Goal: Information Seeking & Learning: Learn about a topic

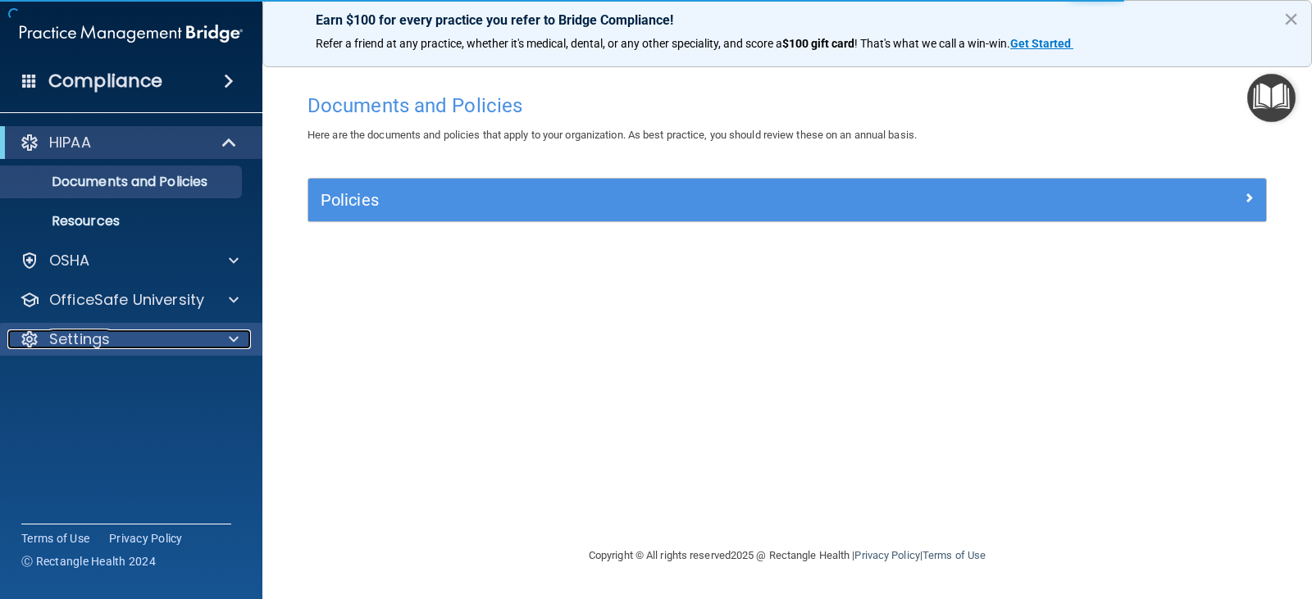
click at [231, 342] on span at bounding box center [234, 340] width 10 height 20
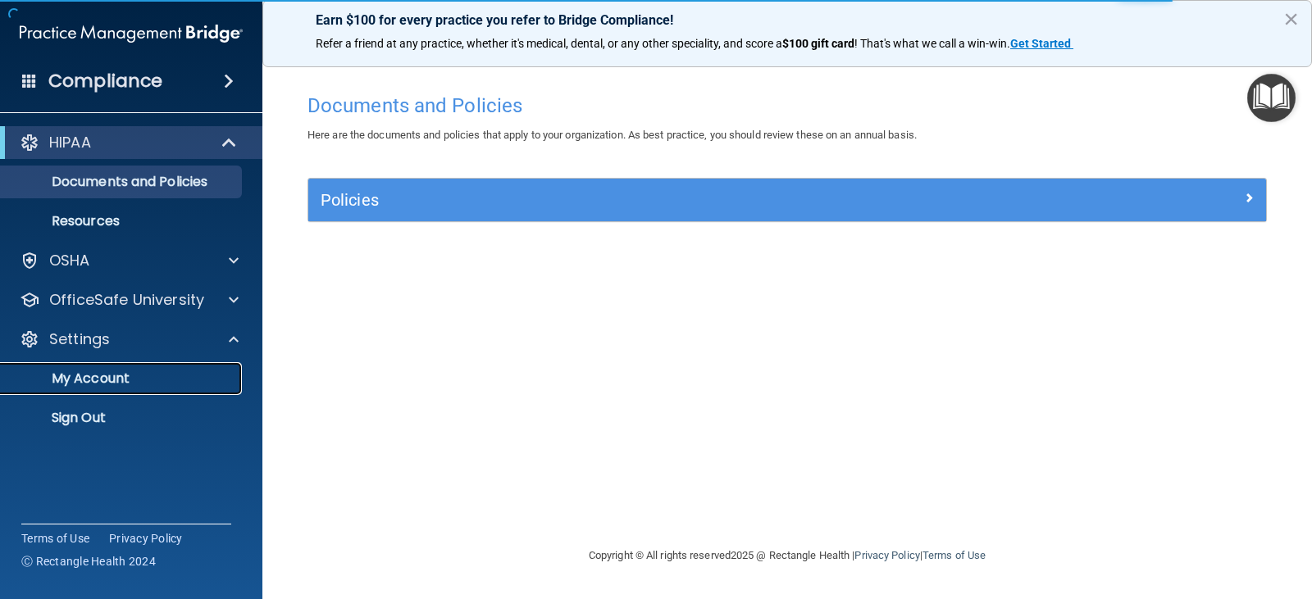
click at [116, 386] on p "My Account" at bounding box center [123, 379] width 224 height 16
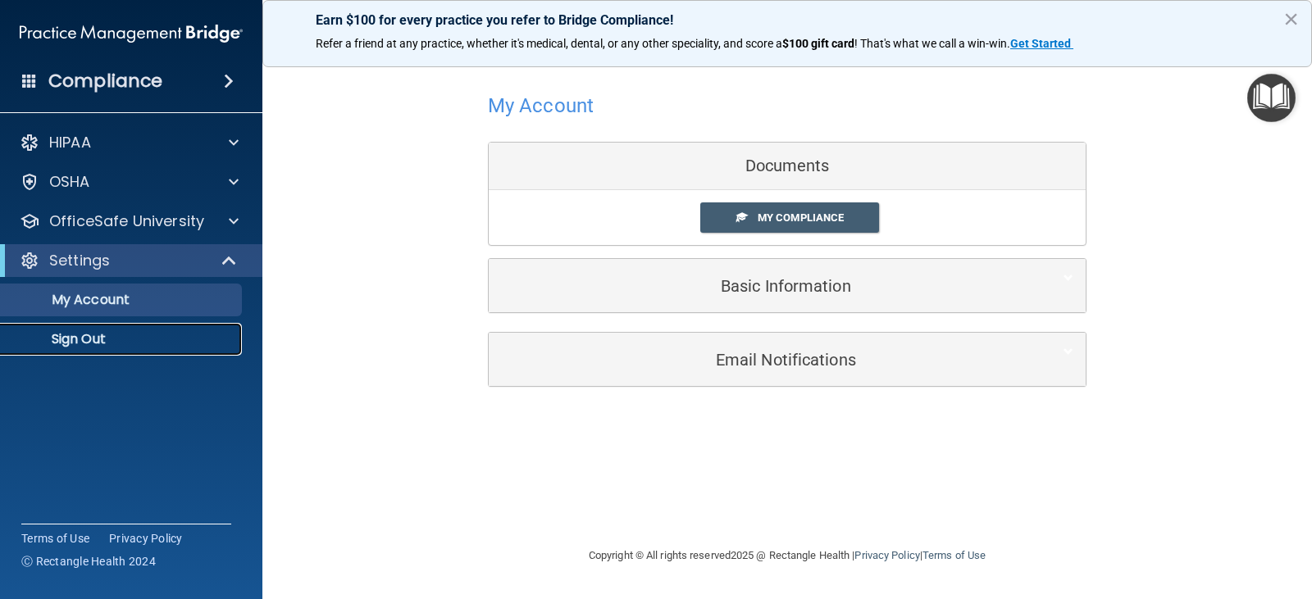
click at [119, 339] on p "Sign Out" at bounding box center [123, 339] width 224 height 16
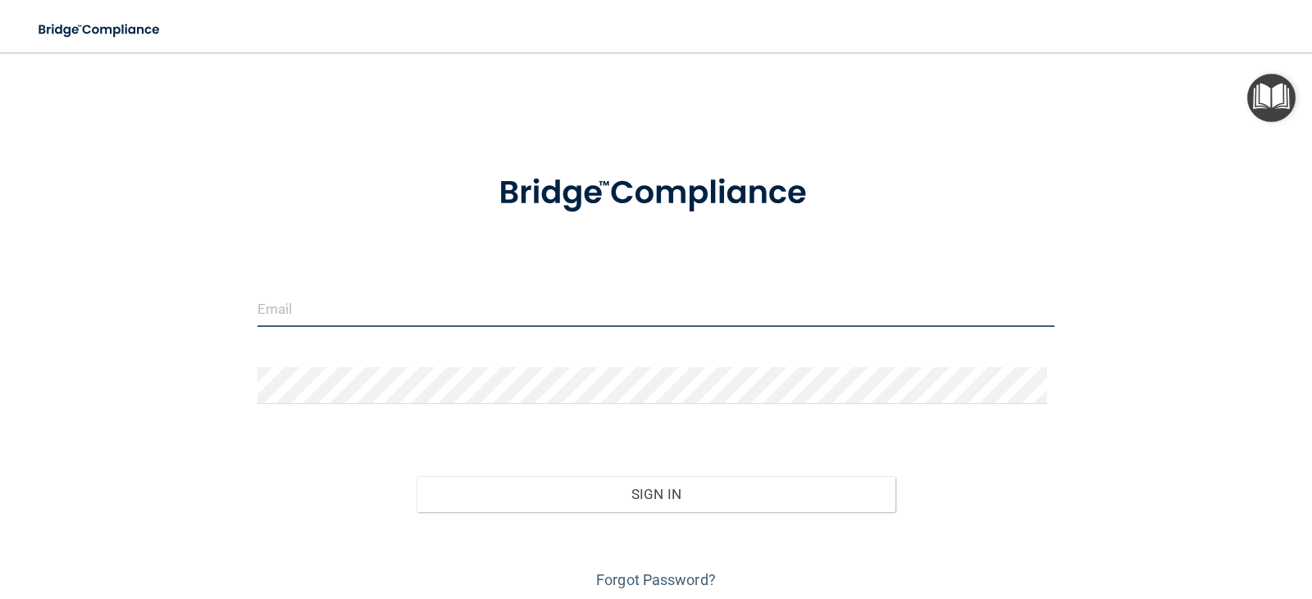
type input "hannahc5@vt.edu"
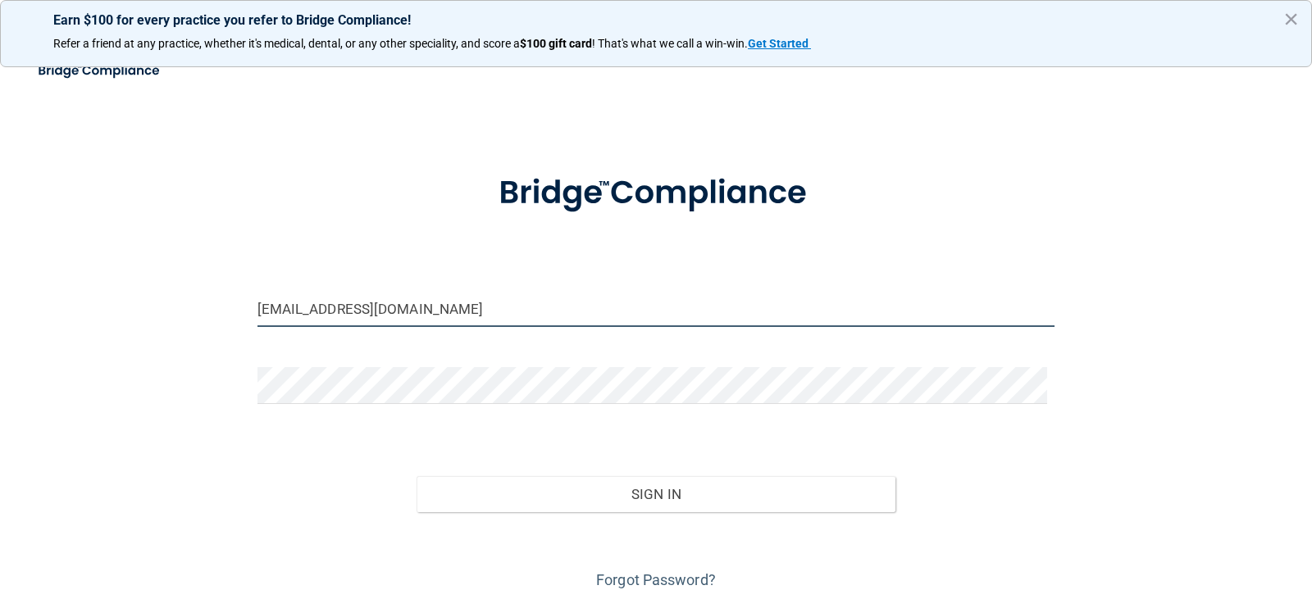
drag, startPoint x: 383, startPoint y: 311, endPoint x: 254, endPoint y: 312, distance: 128.7
click at [257, 312] on input "hannahc5@vt.edu" at bounding box center [656, 308] width 798 height 37
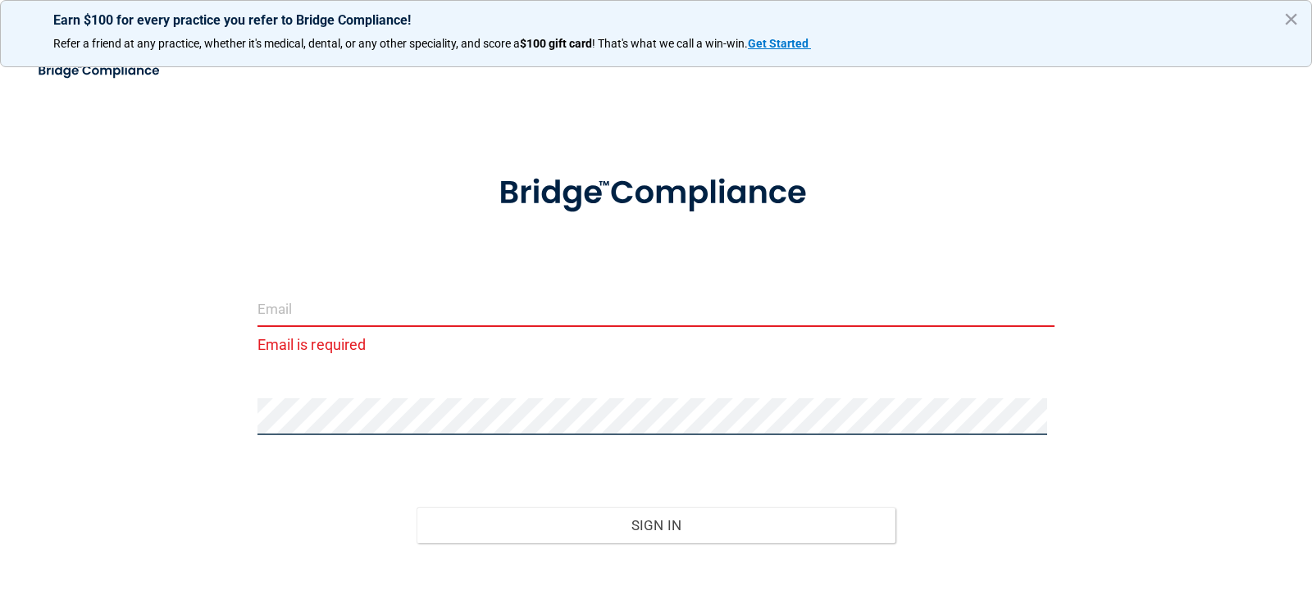
click at [248, 426] on div at bounding box center [656, 422] width 822 height 49
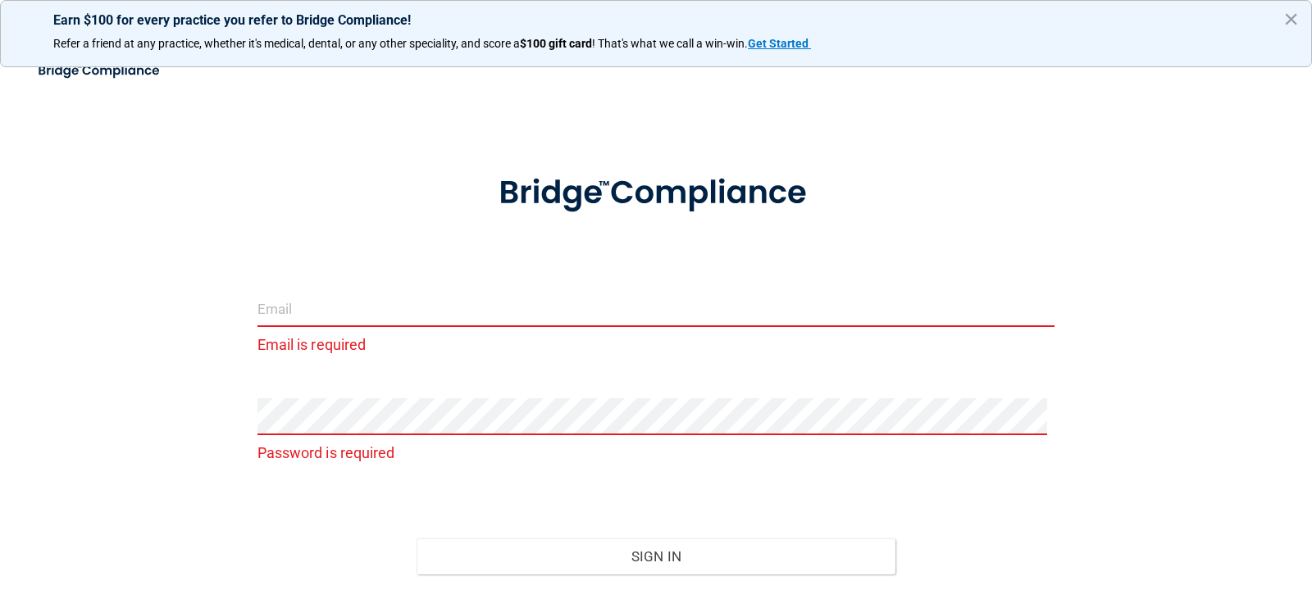
click at [289, 321] on input "email" at bounding box center [656, 308] width 798 height 37
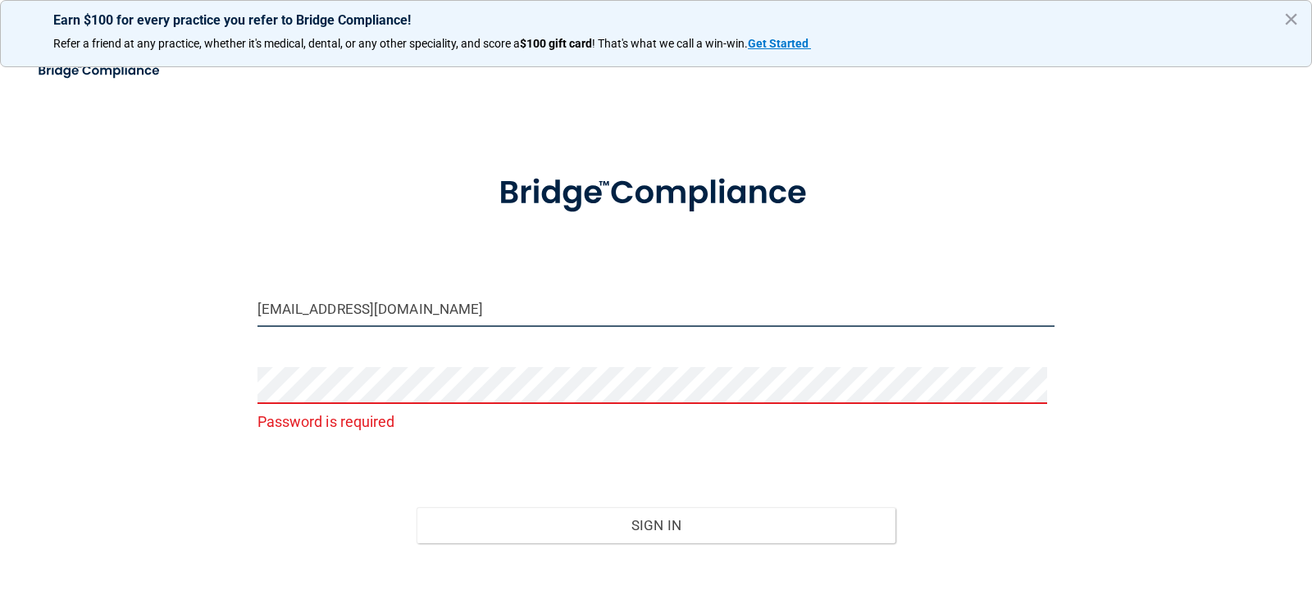
type input "[EMAIL_ADDRESS][DOMAIN_NAME]"
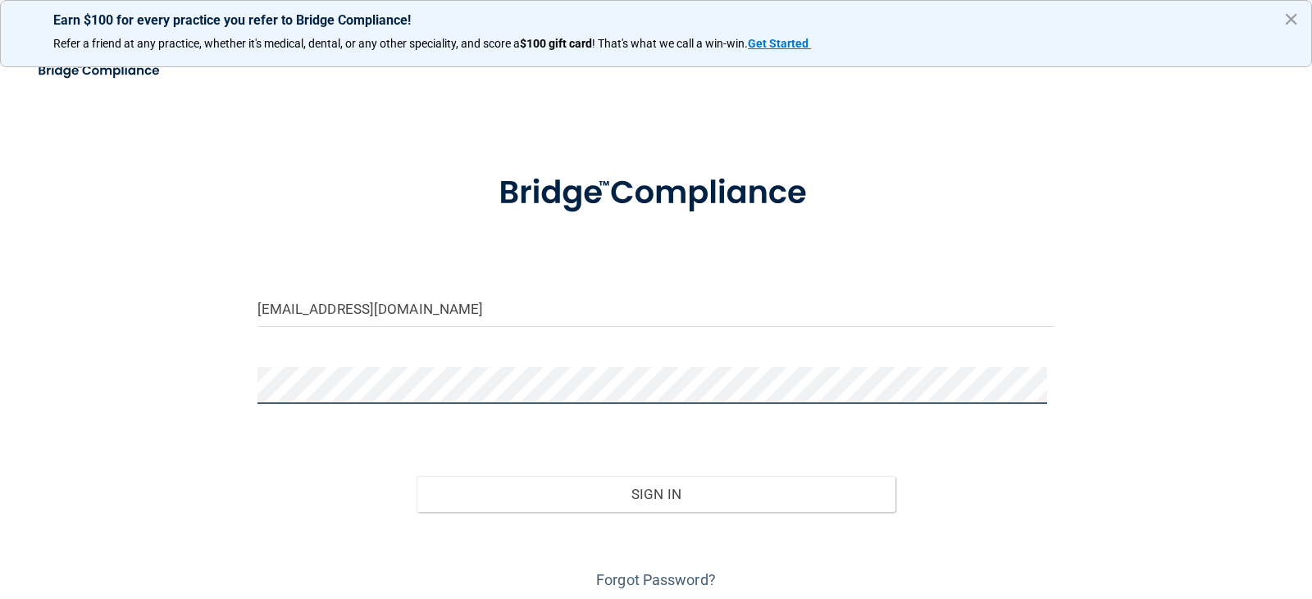
click at [416, 476] on button "Sign In" at bounding box center [655, 494] width 479 height 36
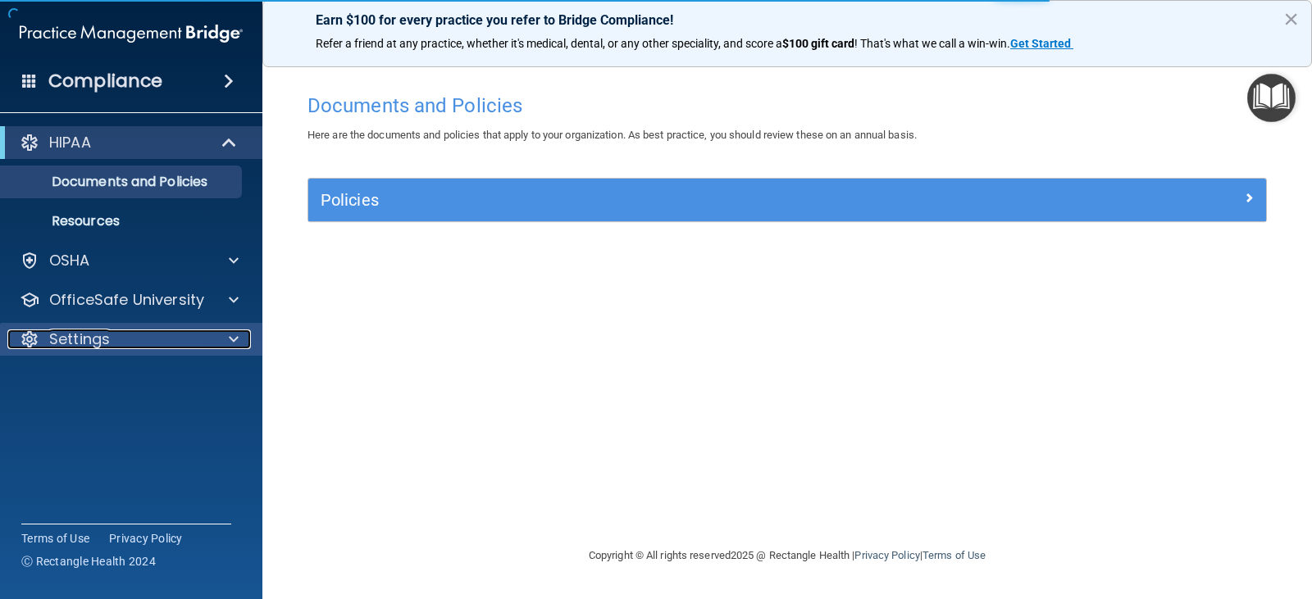
click at [167, 337] on div "Settings" at bounding box center [108, 340] width 203 height 20
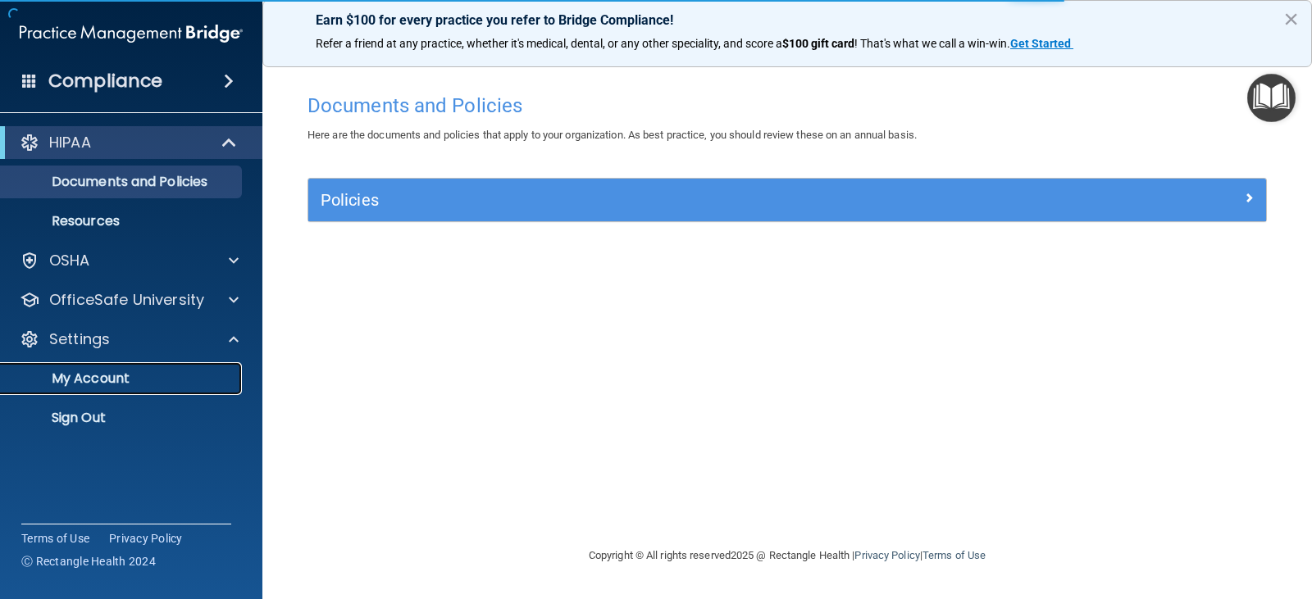
click at [125, 379] on p "My Account" at bounding box center [123, 379] width 224 height 16
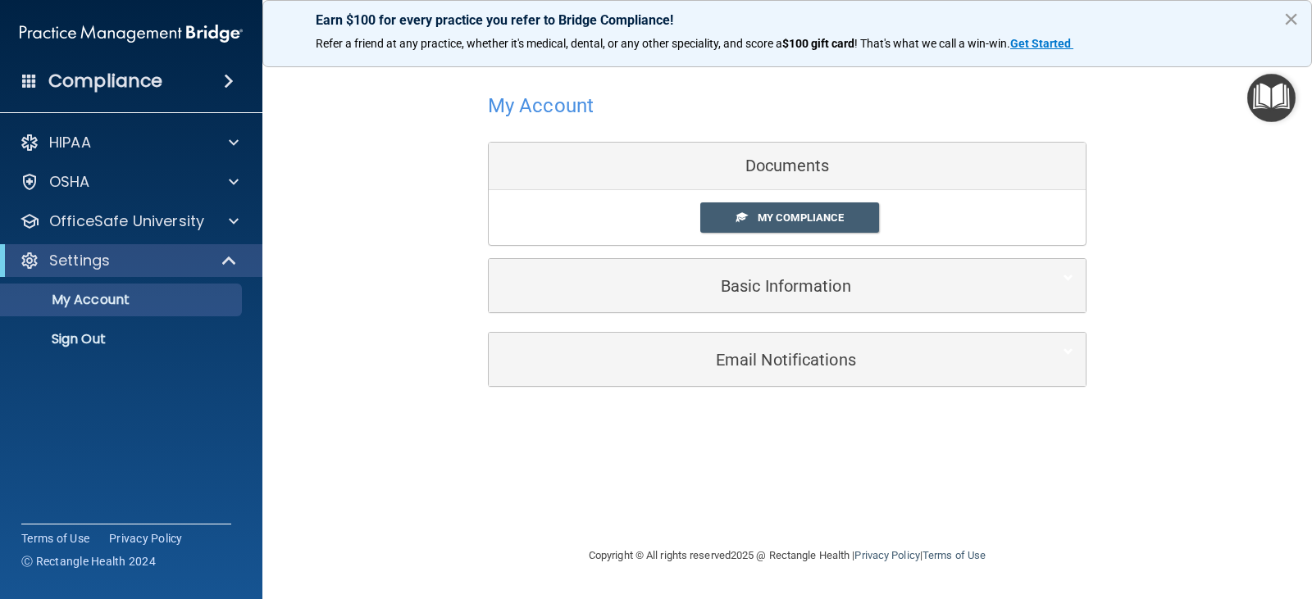
click at [1292, 14] on button "×" at bounding box center [1291, 19] width 16 height 26
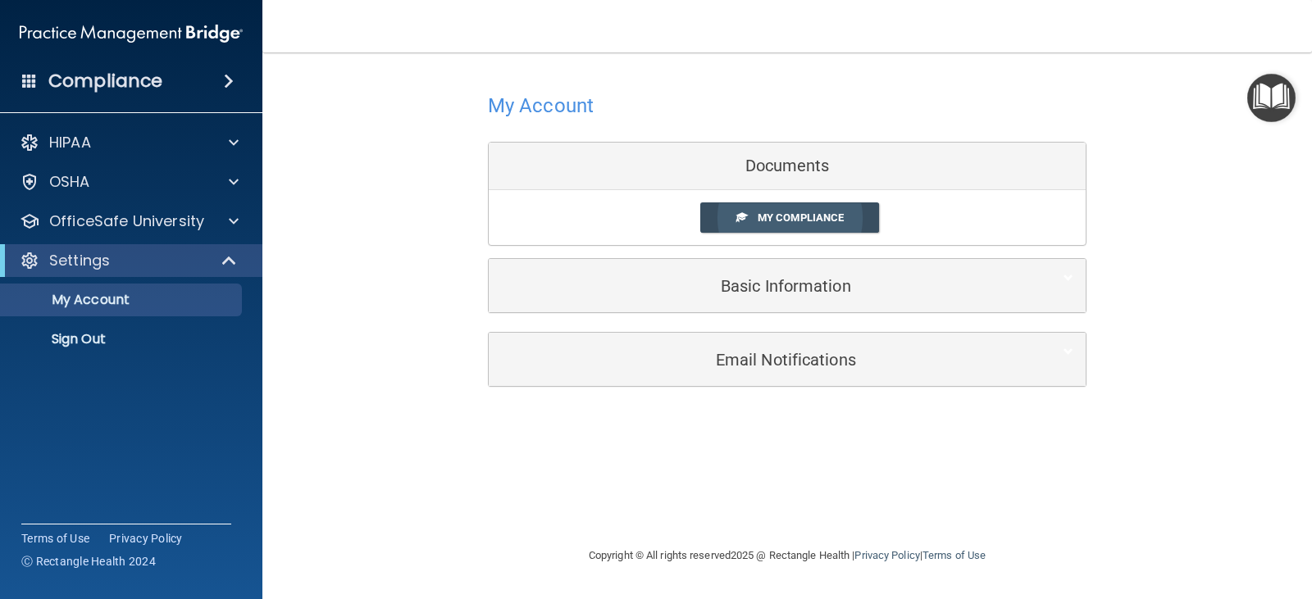
click at [811, 218] on span "My Compliance" at bounding box center [801, 218] width 86 height 12
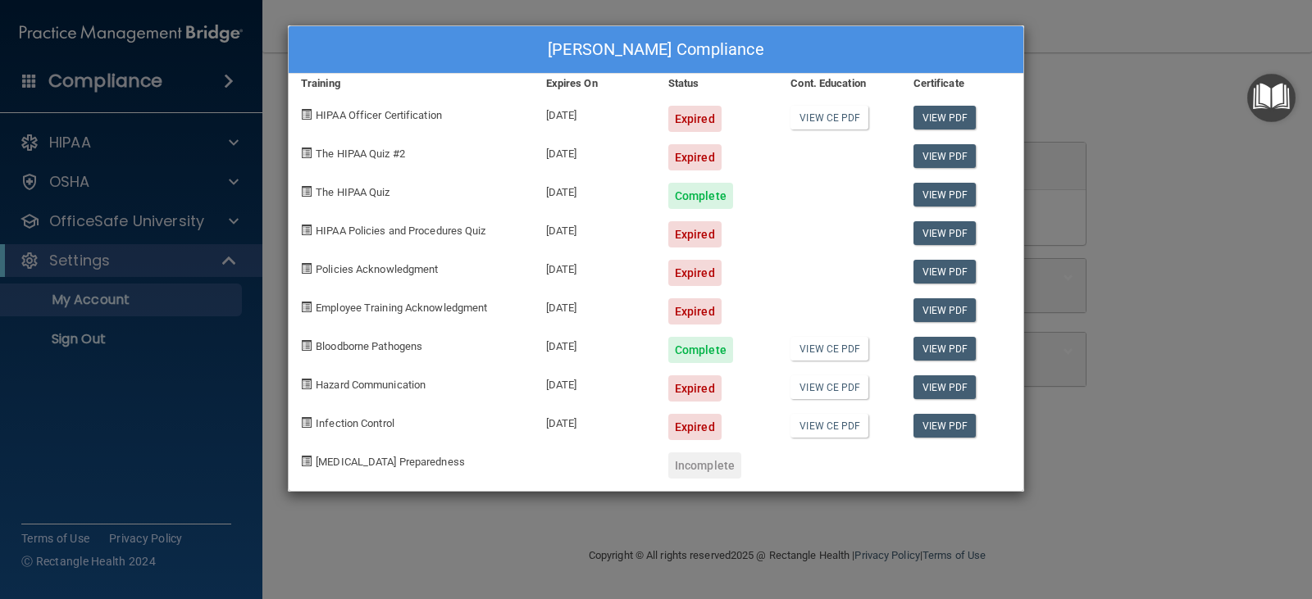
click at [1075, 80] on div "Mckenzie Conroy's Compliance Training Expires On Status Cont. Education Certifi…" at bounding box center [656, 299] width 1312 height 599
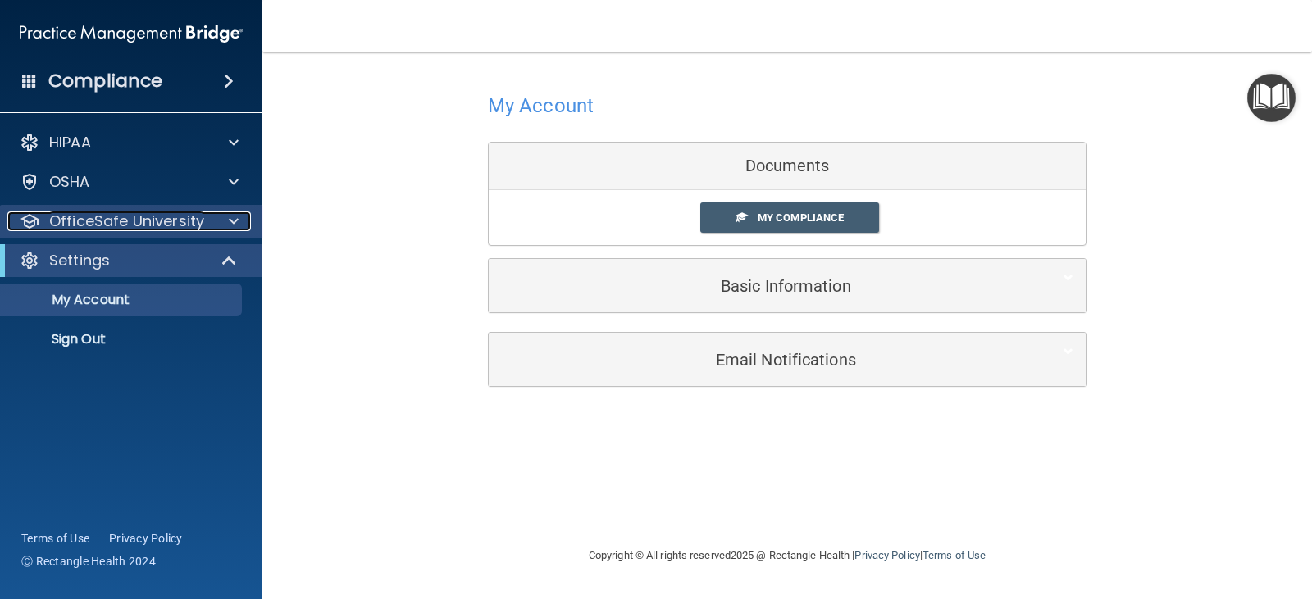
click at [89, 227] on p "OfficeSafe University" at bounding box center [126, 222] width 155 height 20
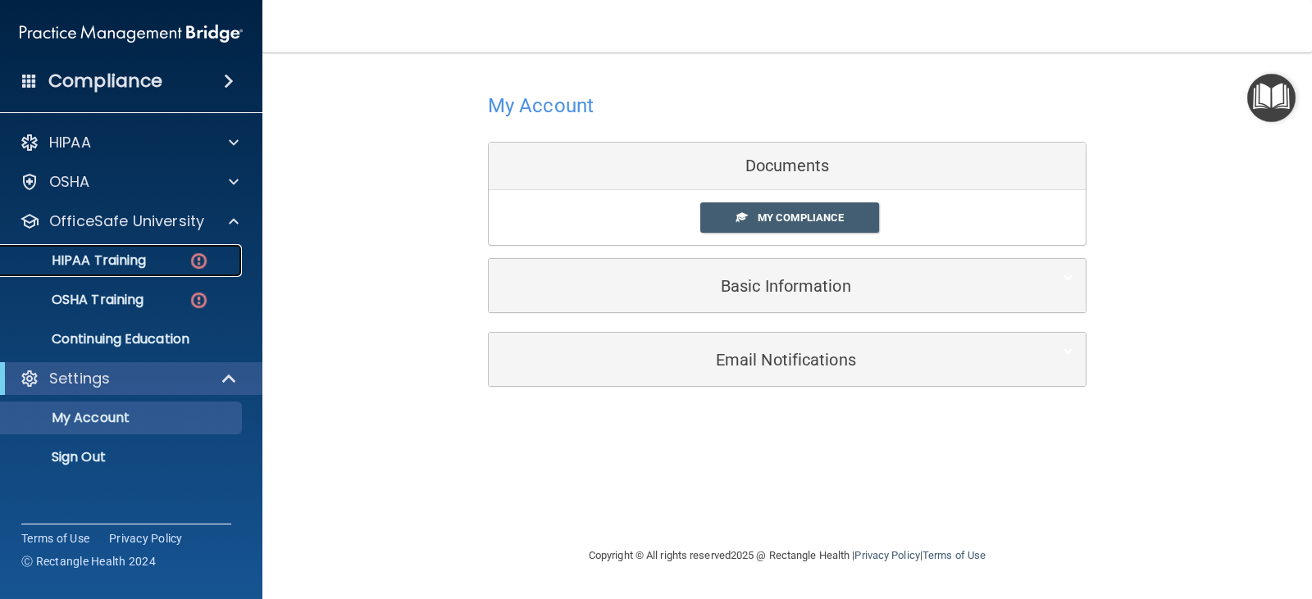
click at [104, 257] on p "HIPAA Training" at bounding box center [78, 261] width 135 height 16
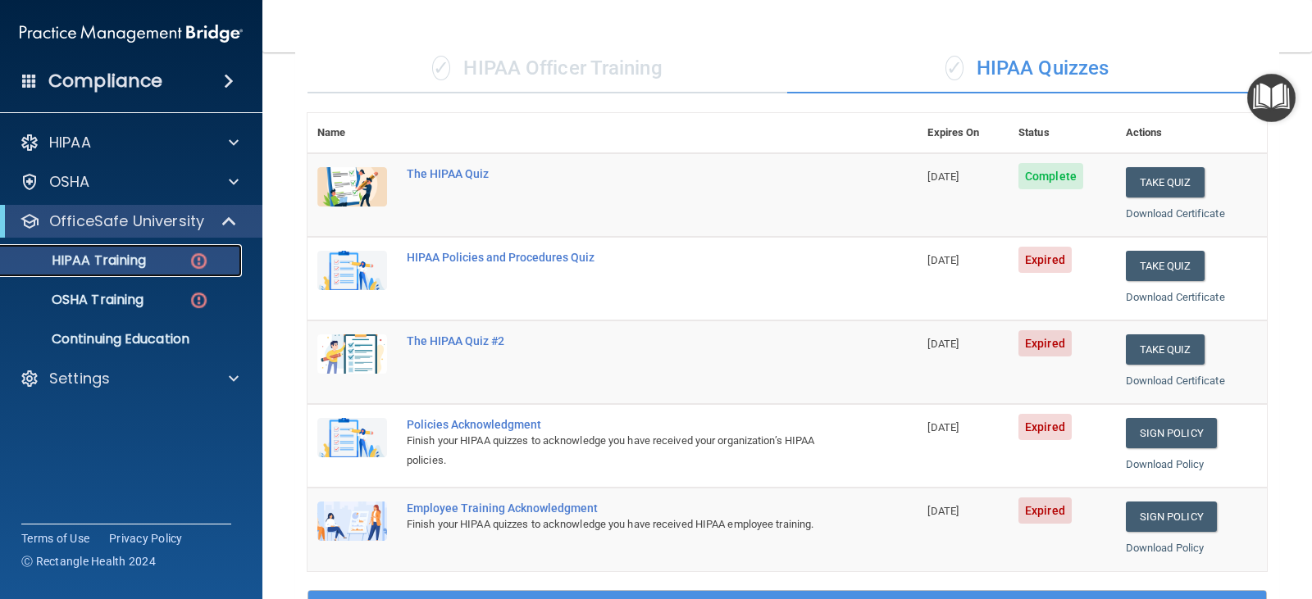
scroll to position [82, 0]
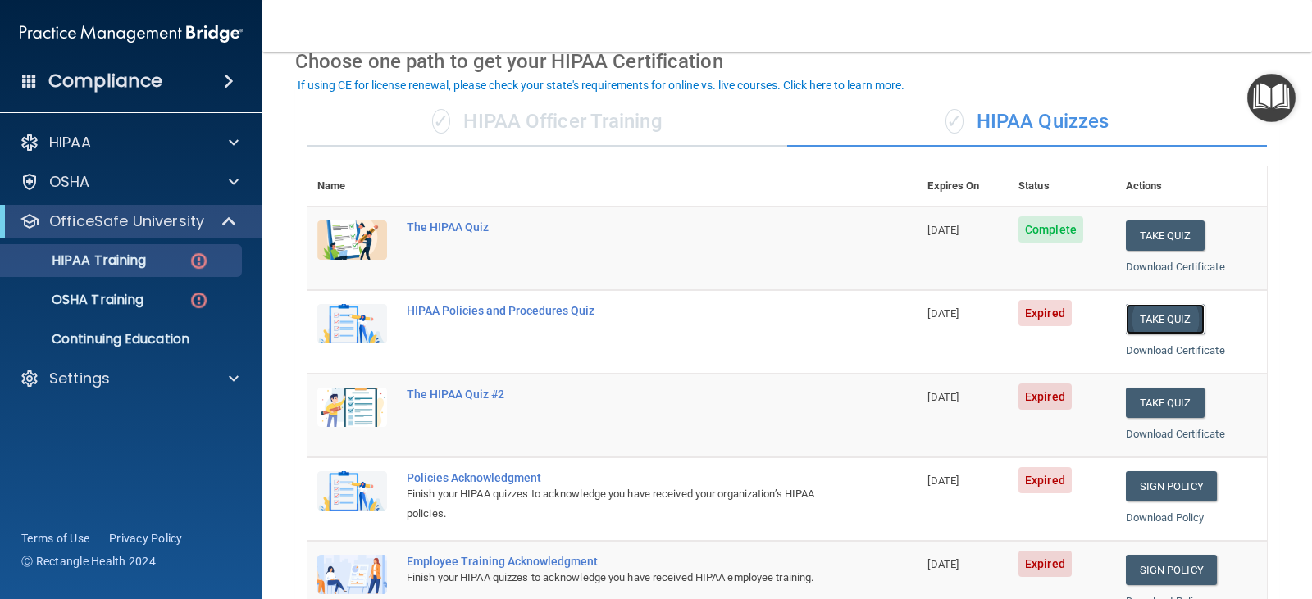
click at [1131, 321] on button "Take Quiz" at bounding box center [1165, 319] width 79 height 30
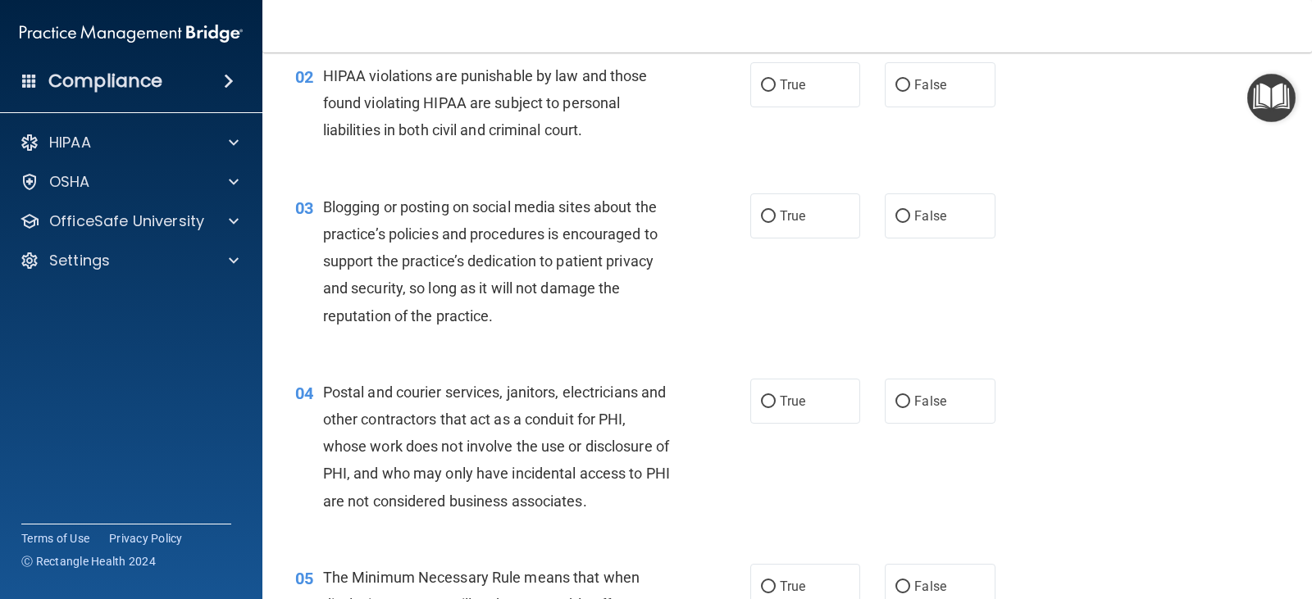
scroll to position [16, 0]
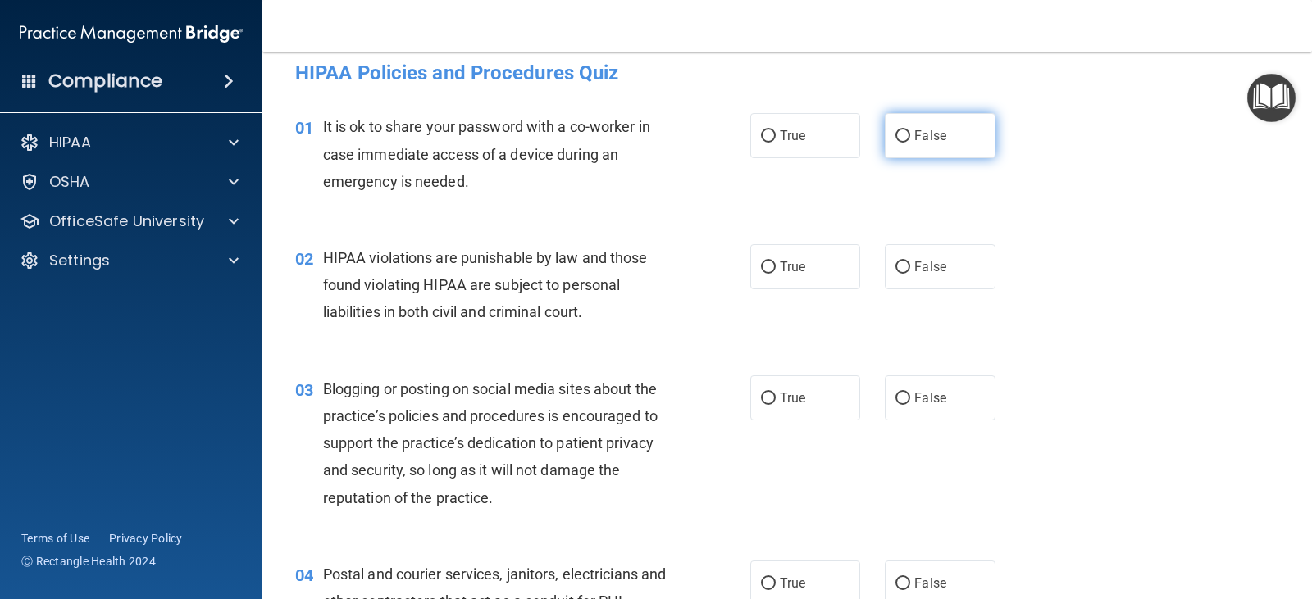
click at [895, 139] on input "False" at bounding box center [902, 136] width 15 height 12
radio input "true"
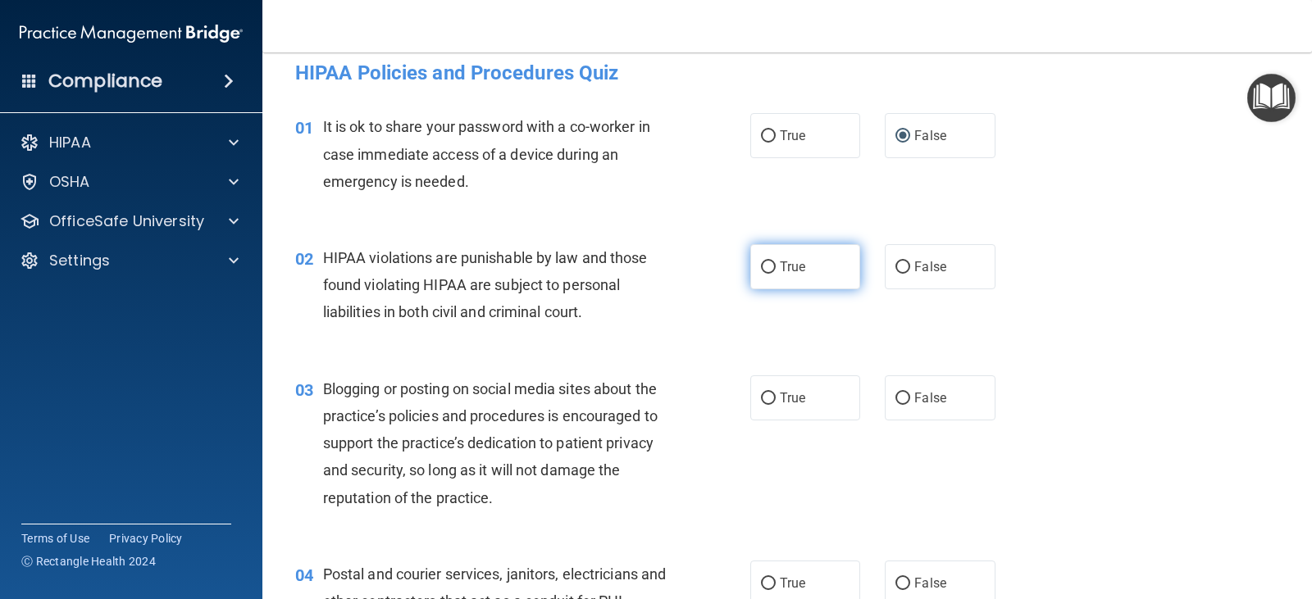
click at [774, 260] on label "True" at bounding box center [805, 266] width 110 height 45
click at [774, 262] on input "True" at bounding box center [768, 268] width 15 height 12
radio input "true"
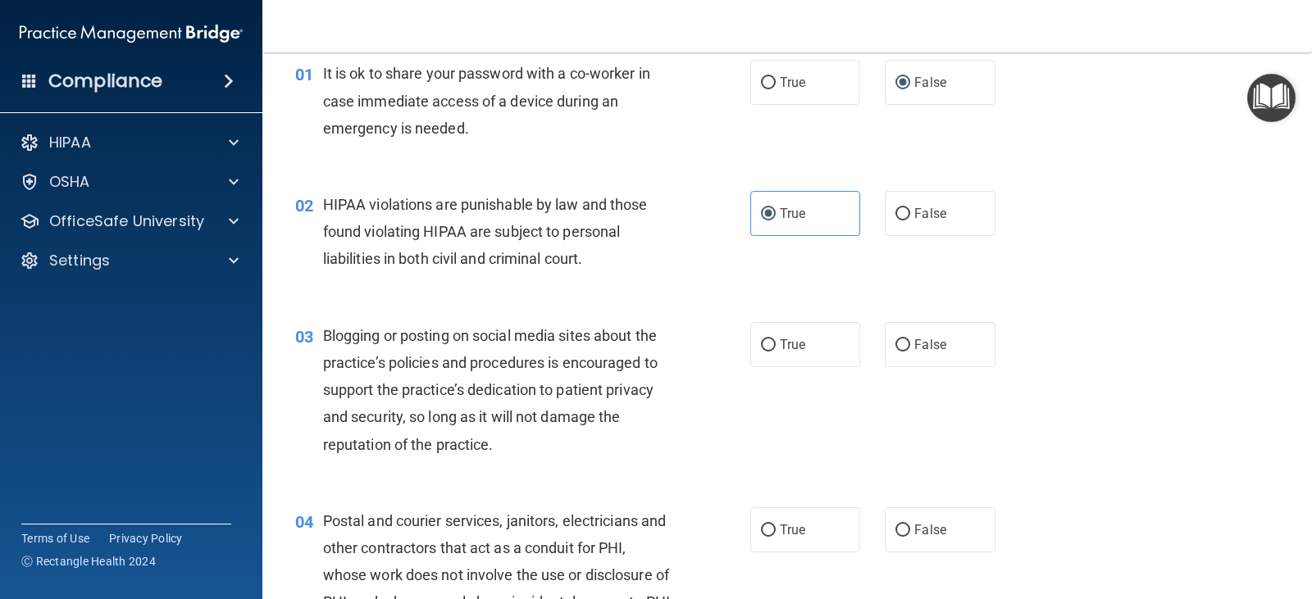
scroll to position [98, 0]
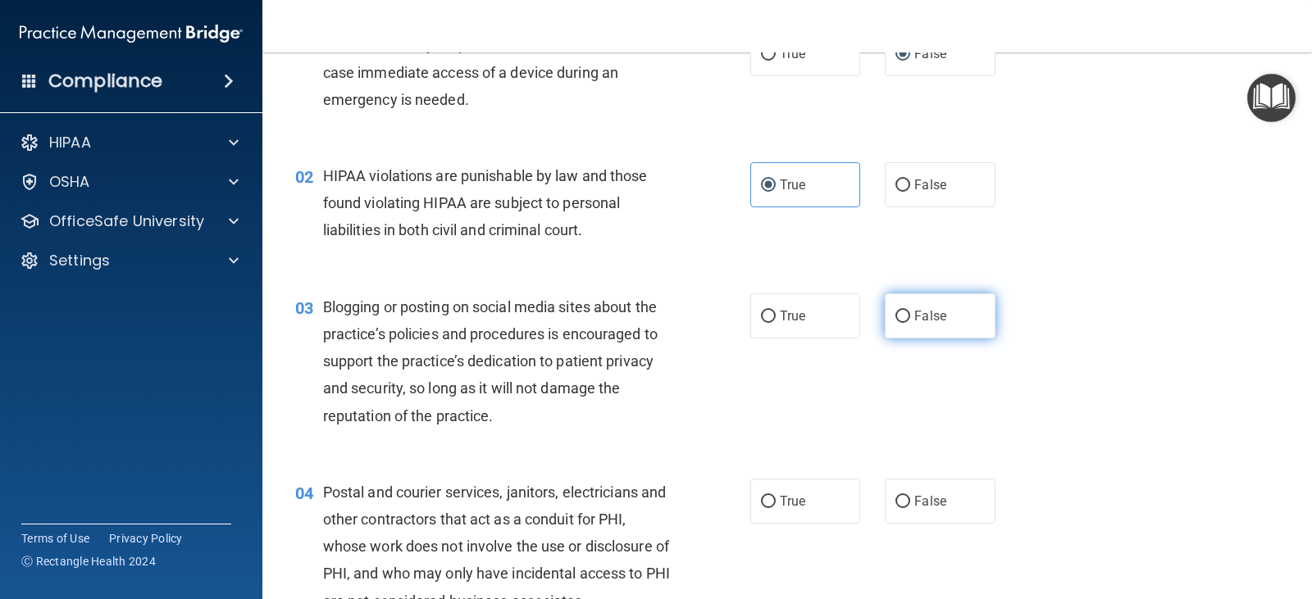
click at [899, 311] on input "False" at bounding box center [902, 317] width 15 height 12
radio input "true"
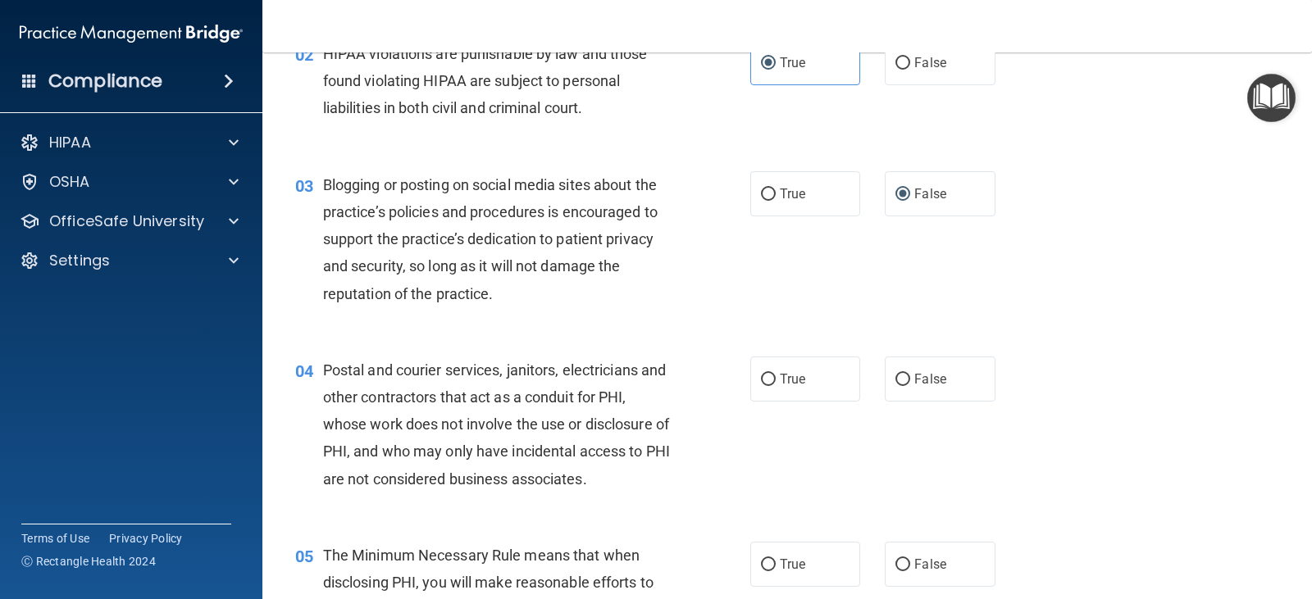
scroll to position [262, 0]
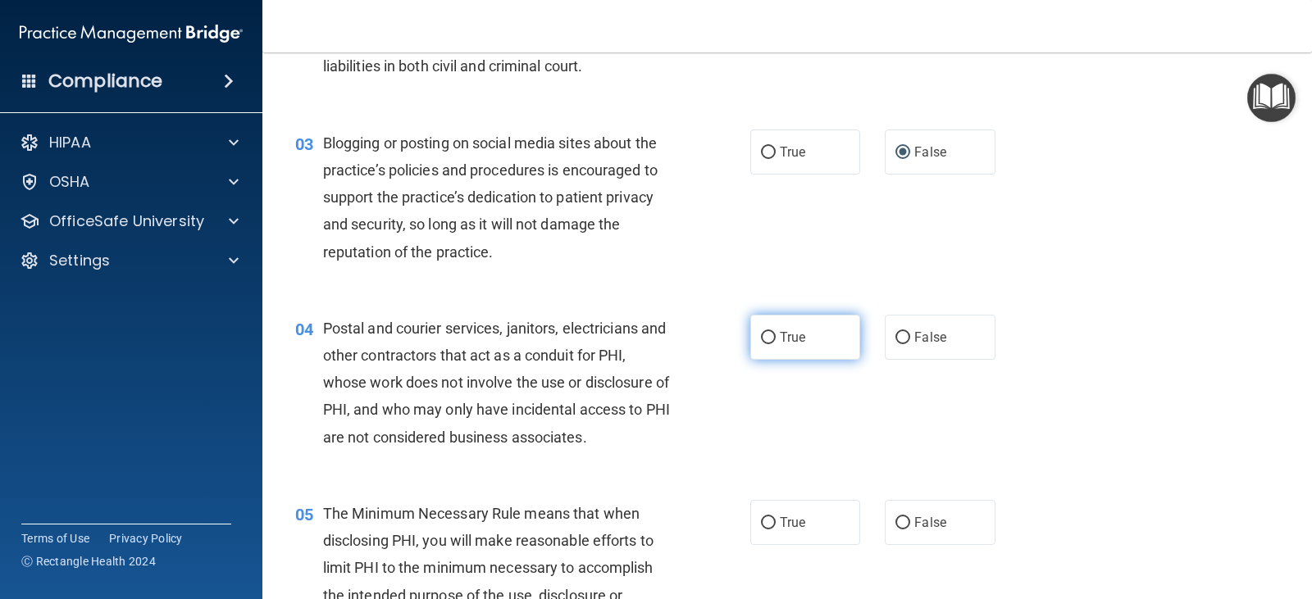
click at [813, 336] on label "True" at bounding box center [805, 337] width 110 height 45
click at [776, 336] on input "True" at bounding box center [768, 338] width 15 height 12
radio input "true"
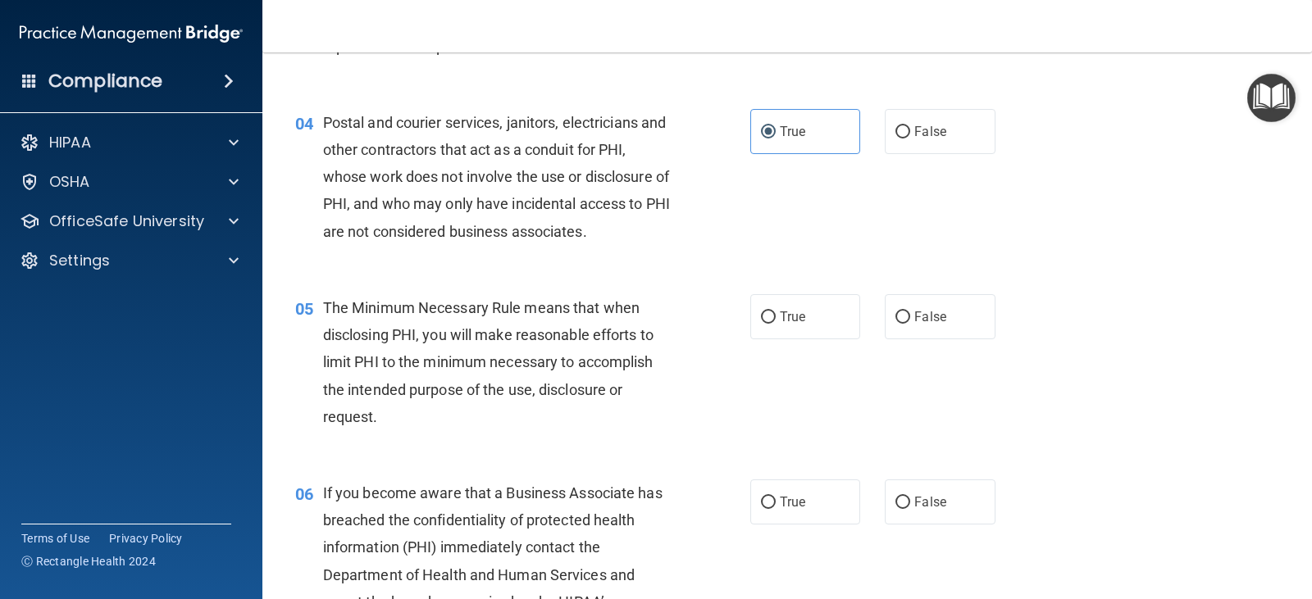
scroll to position [508, 0]
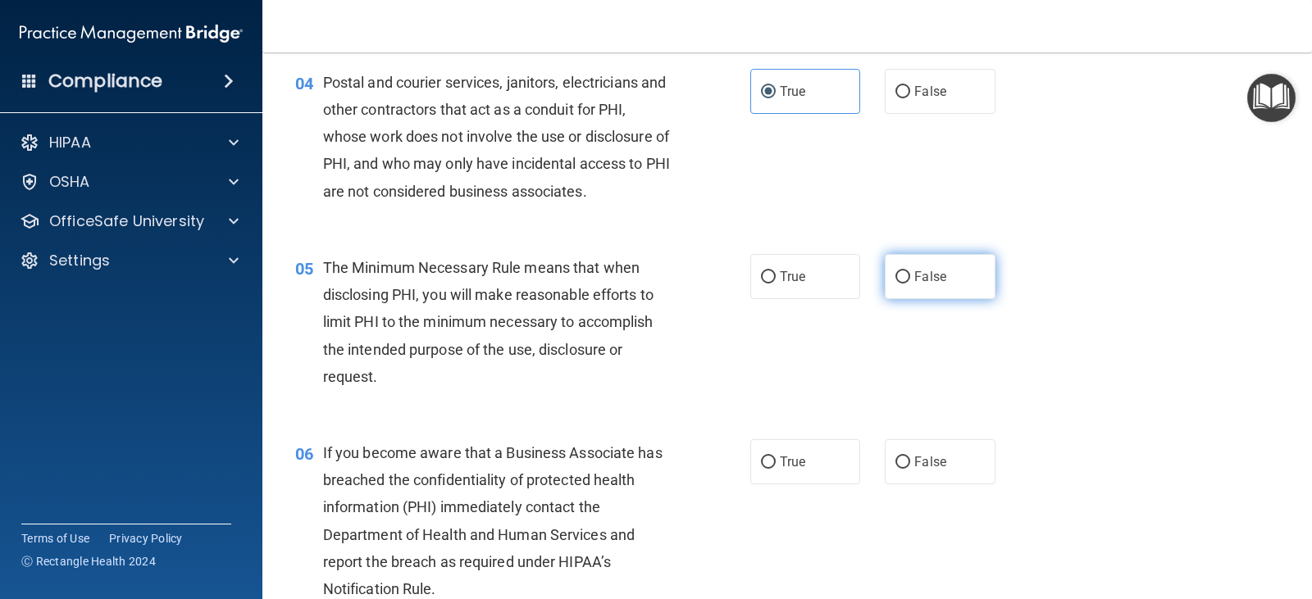
click at [931, 294] on label "False" at bounding box center [940, 276] width 110 height 45
click at [910, 284] on input "False" at bounding box center [902, 277] width 15 height 12
radio input "true"
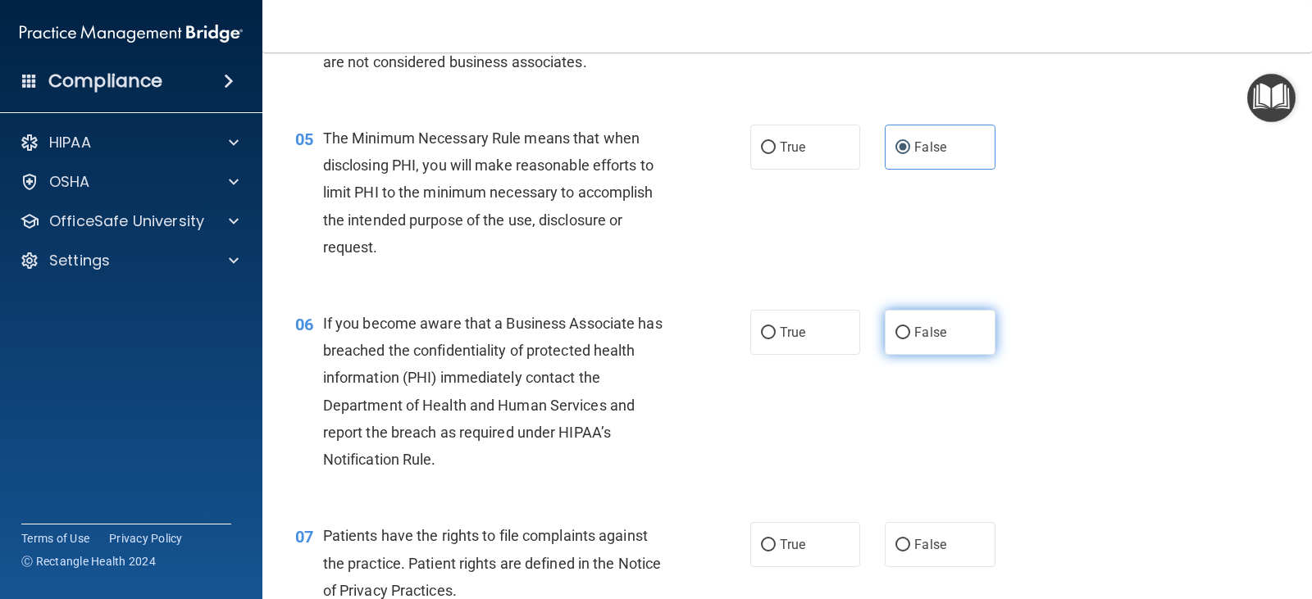
scroll to position [672, 0]
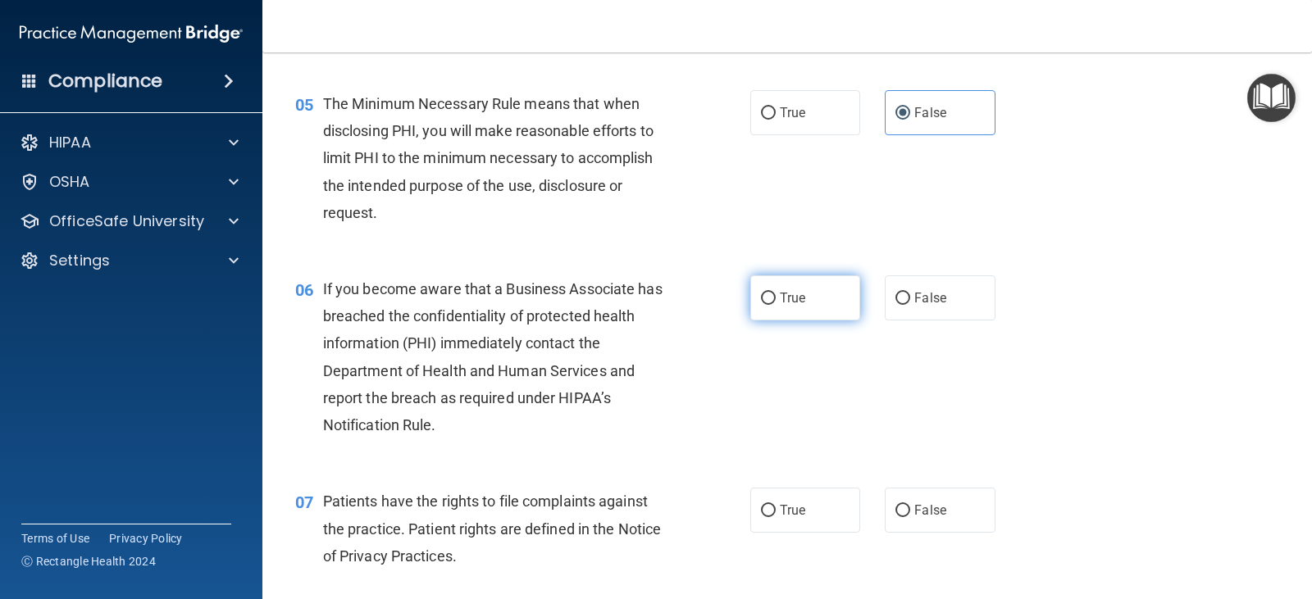
click at [809, 304] on label "True" at bounding box center [805, 297] width 110 height 45
click at [776, 304] on input "True" at bounding box center [768, 299] width 15 height 12
radio input "true"
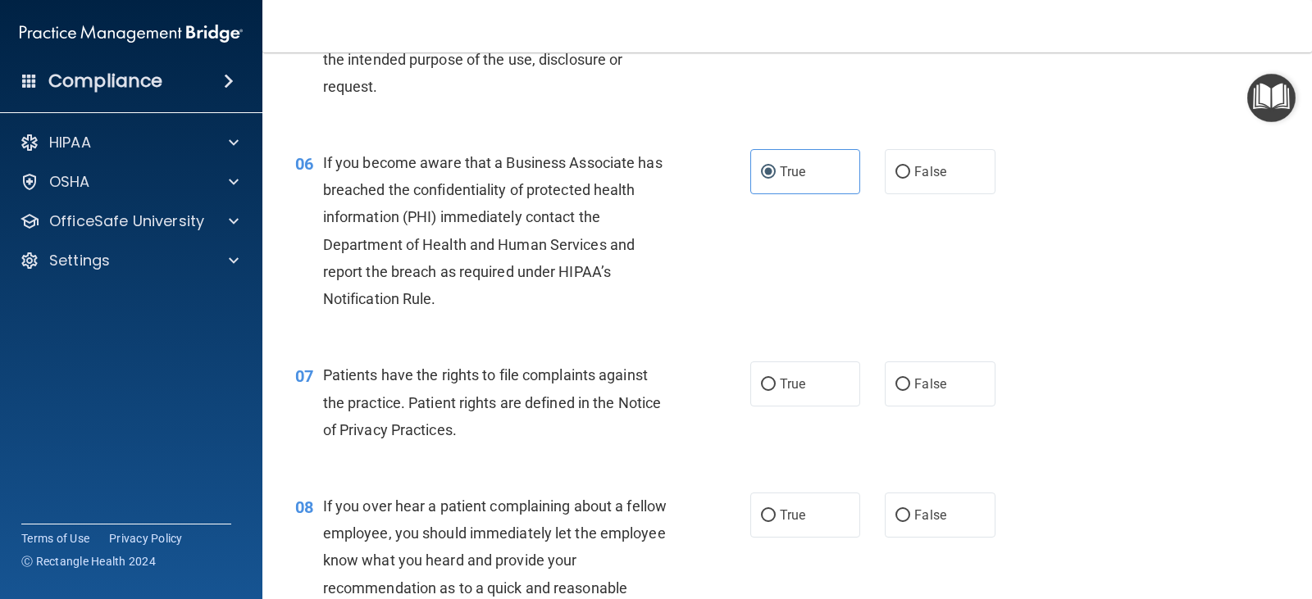
scroll to position [836, 0]
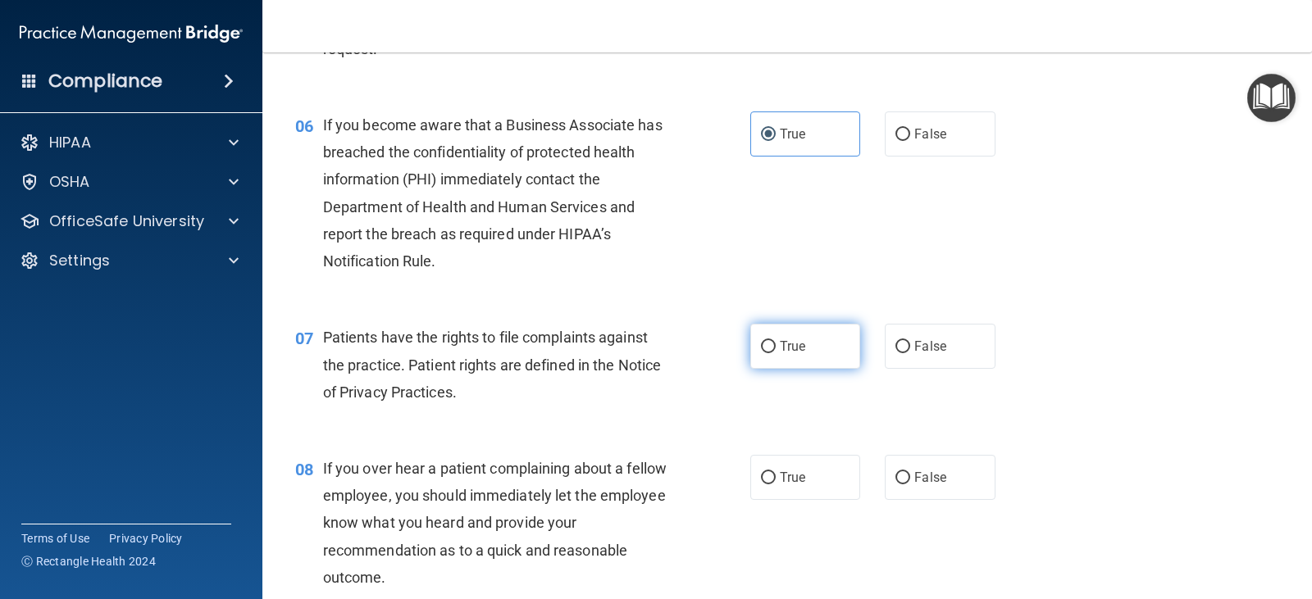
click at [829, 349] on label "True" at bounding box center [805, 346] width 110 height 45
click at [776, 349] on input "True" at bounding box center [768, 347] width 15 height 12
radio input "true"
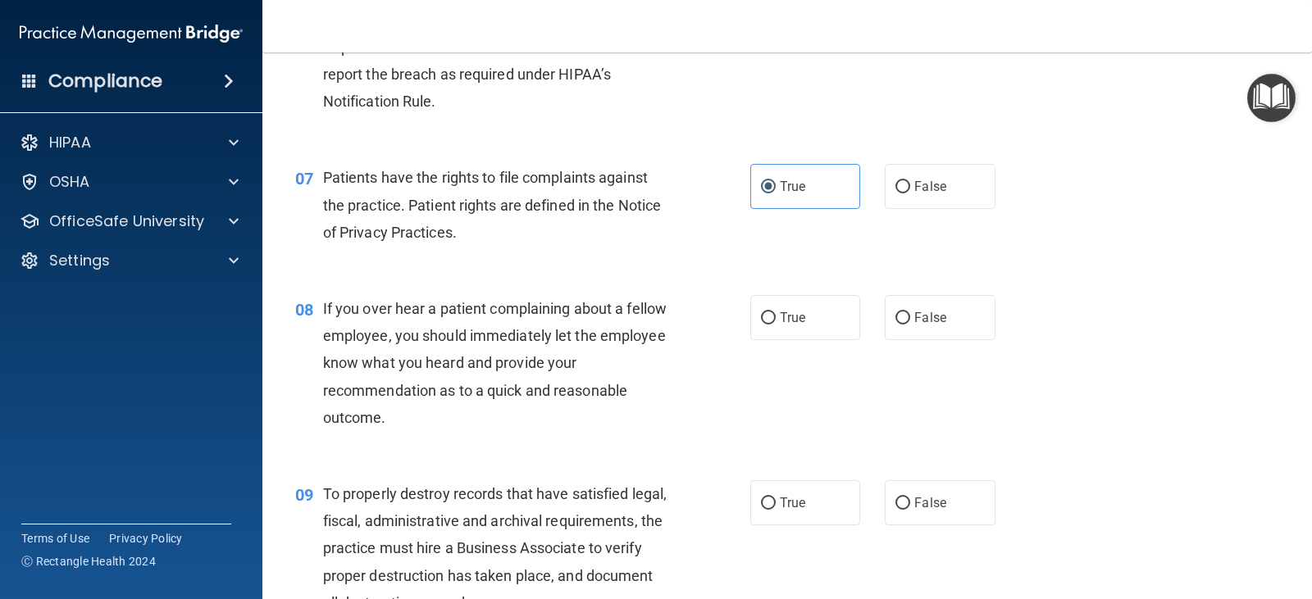
scroll to position [1000, 0]
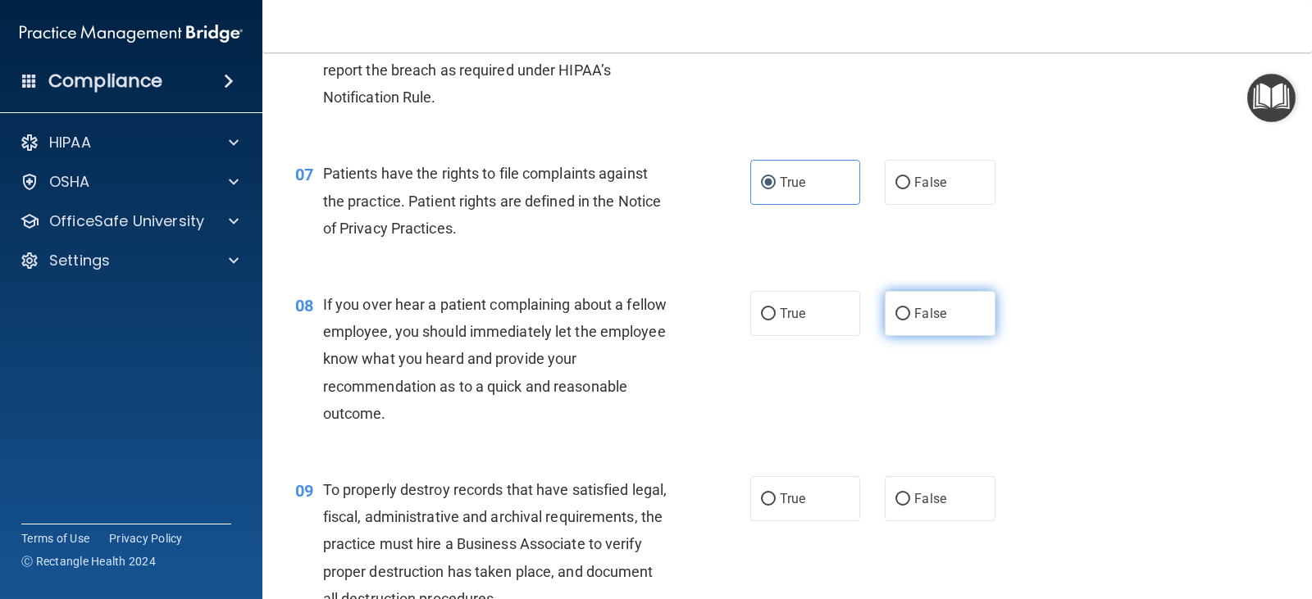
click at [924, 307] on span "False" at bounding box center [930, 314] width 32 height 16
click at [910, 308] on input "False" at bounding box center [902, 314] width 15 height 12
radio input "true"
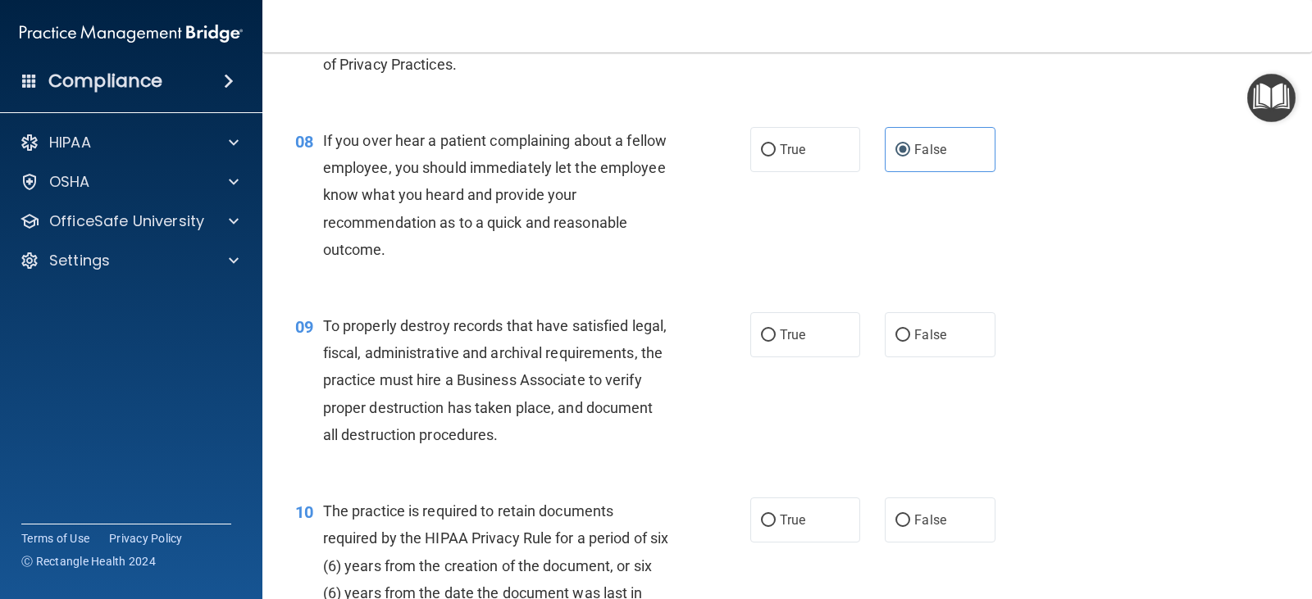
scroll to position [1328, 0]
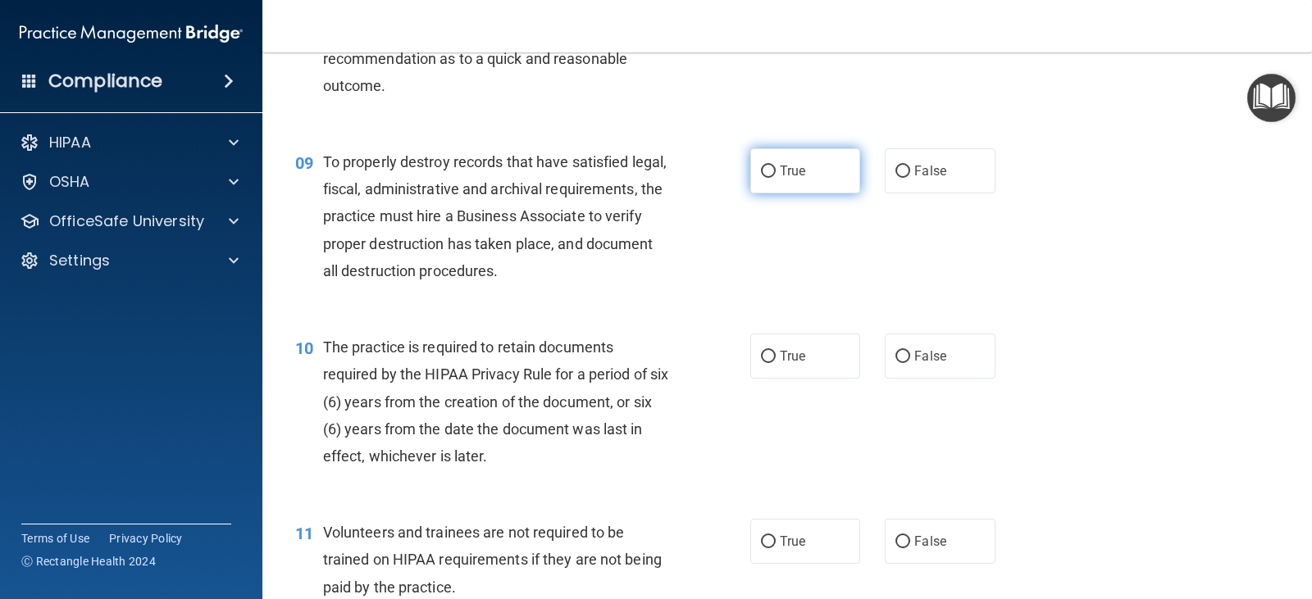
click at [798, 175] on span "True" at bounding box center [792, 171] width 25 height 16
click at [776, 175] on input "True" at bounding box center [768, 172] width 15 height 12
radio input "true"
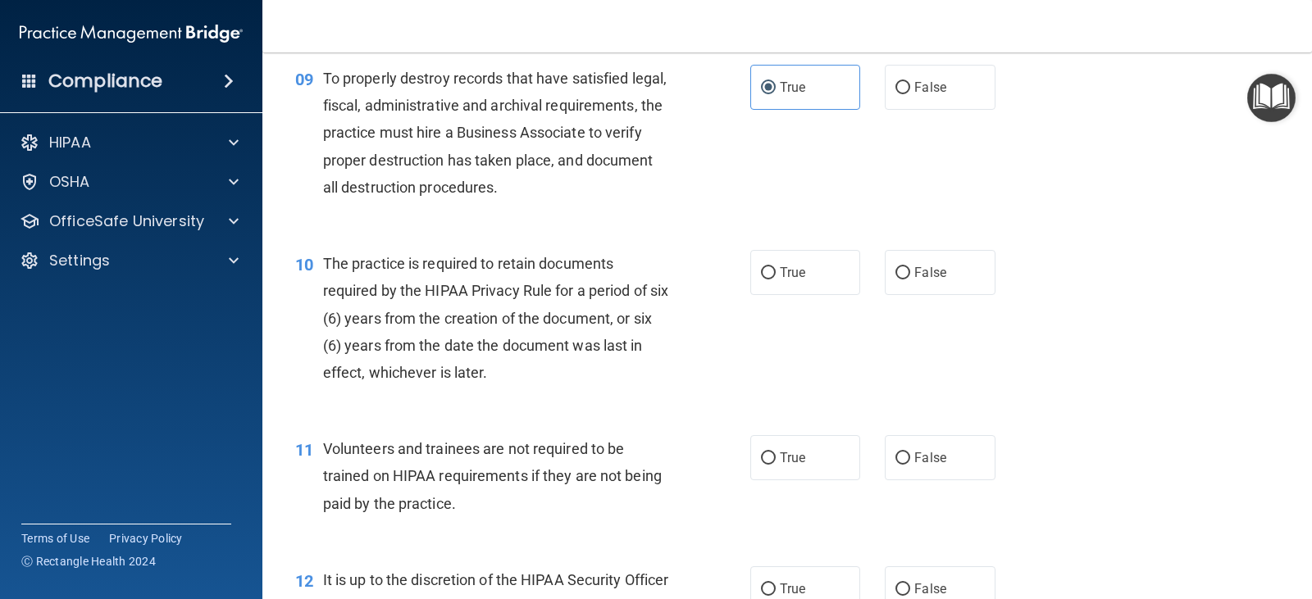
scroll to position [1492, 0]
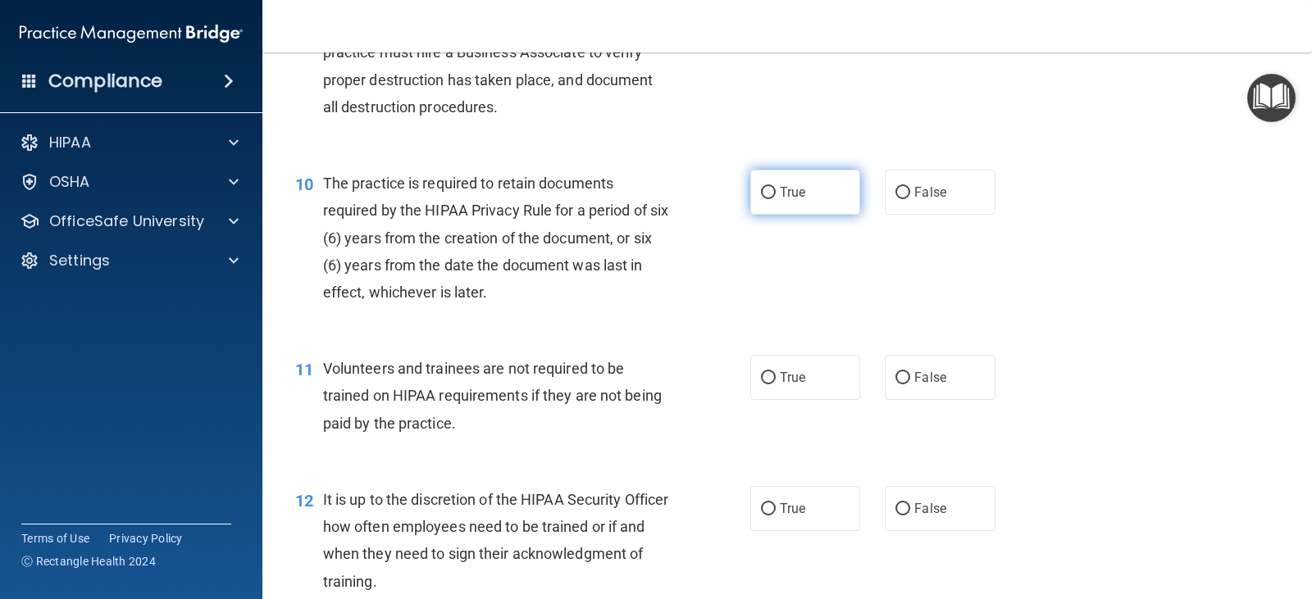
click at [777, 203] on label "True" at bounding box center [805, 192] width 110 height 45
click at [776, 199] on input "True" at bounding box center [768, 193] width 15 height 12
radio input "true"
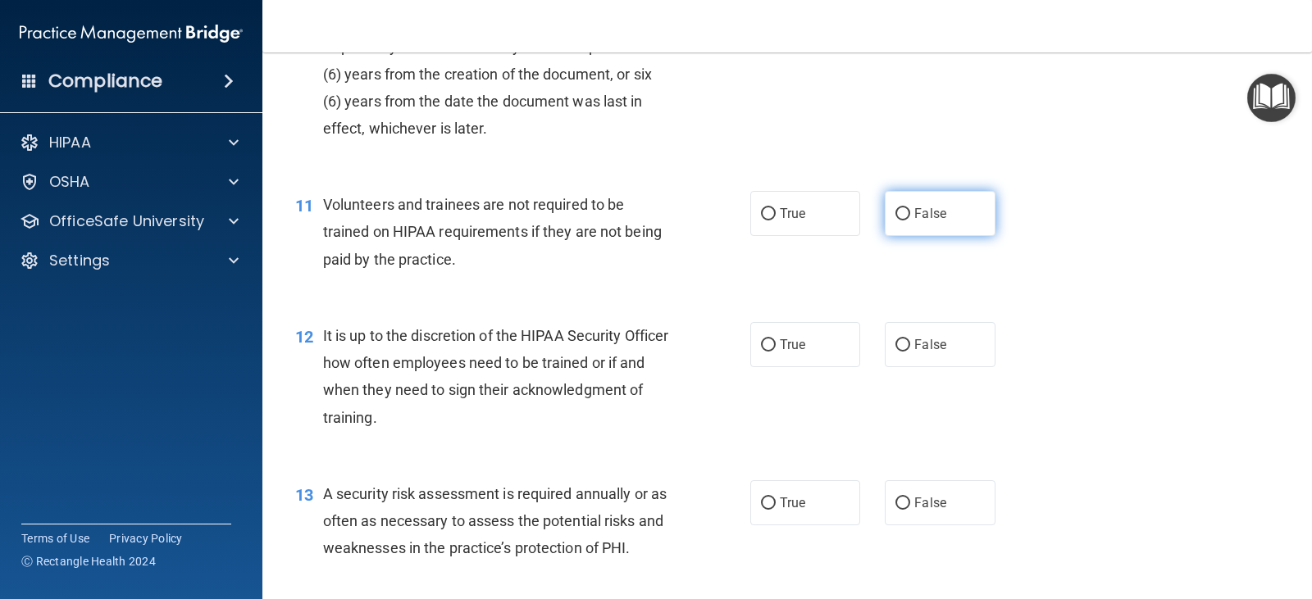
click at [971, 230] on label "False" at bounding box center [940, 213] width 110 height 45
click at [910, 221] on input "False" at bounding box center [902, 214] width 15 height 12
radio input "true"
click at [899, 344] on input "False" at bounding box center [902, 345] width 15 height 12
radio input "true"
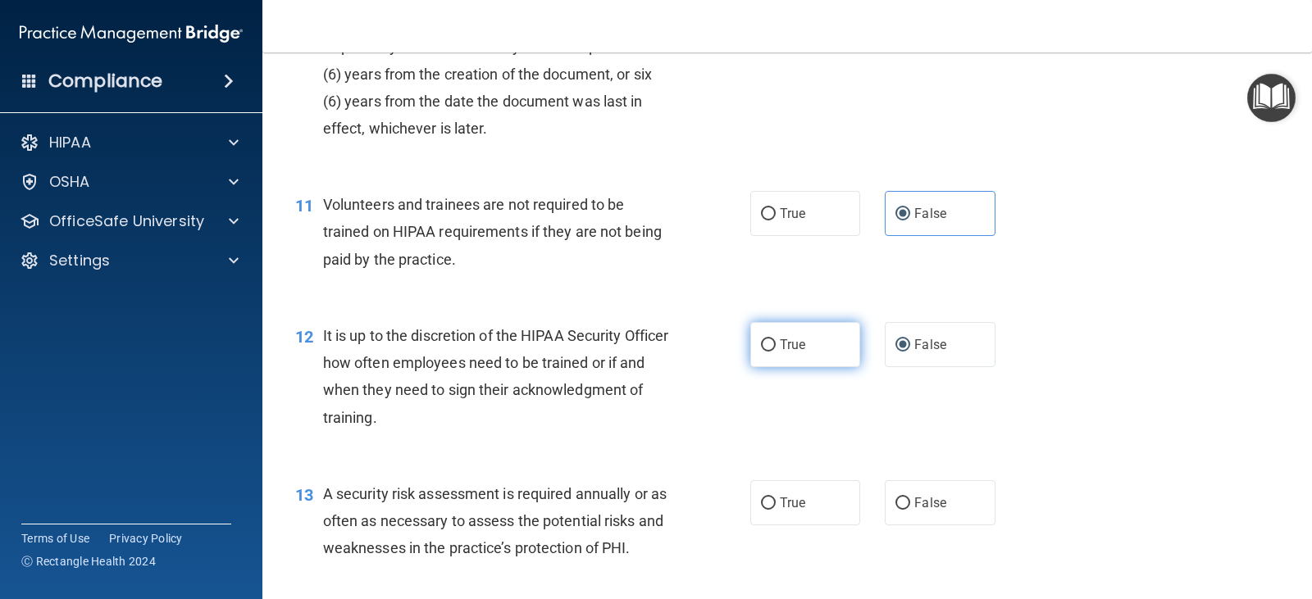
click at [791, 365] on label "True" at bounding box center [805, 344] width 110 height 45
click at [776, 352] on input "True" at bounding box center [768, 345] width 15 height 12
radio input "true"
radio input "false"
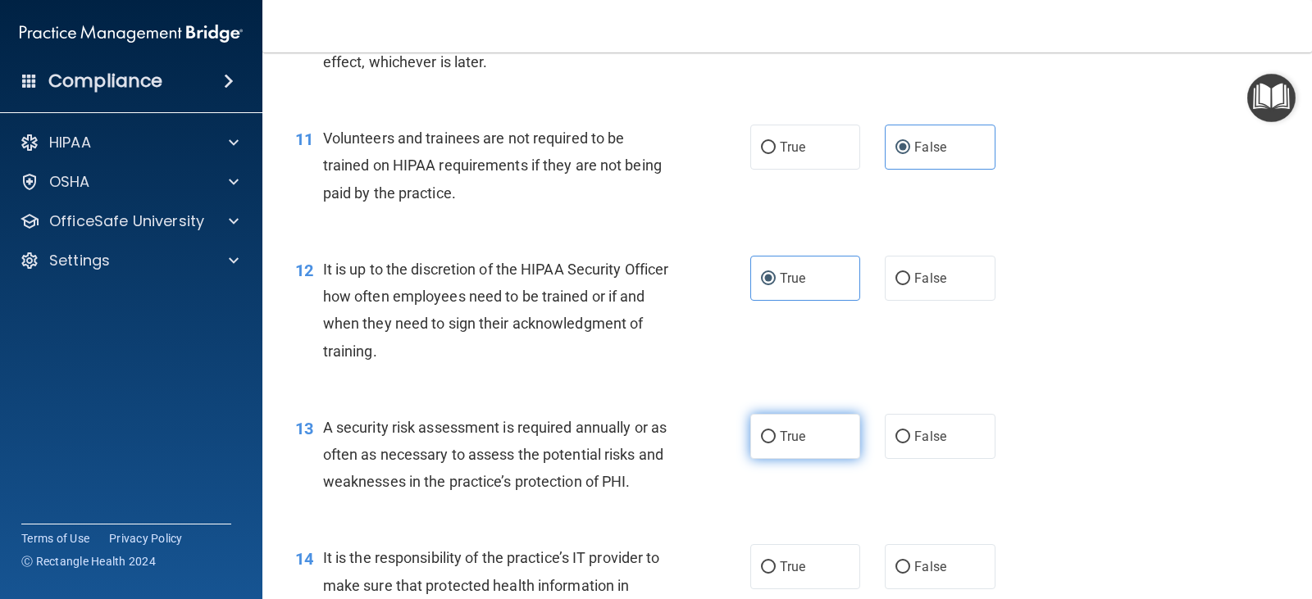
scroll to position [1820, 0]
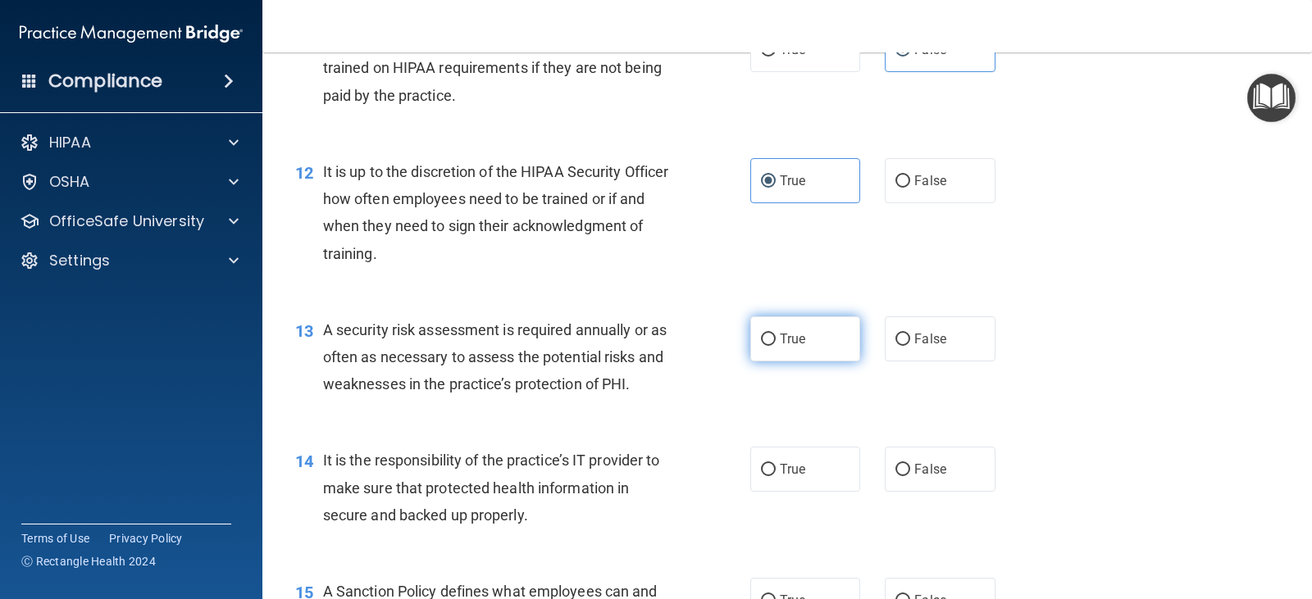
click at [787, 340] on span "True" at bounding box center [792, 339] width 25 height 16
click at [776, 340] on input "True" at bounding box center [768, 340] width 15 height 12
radio input "true"
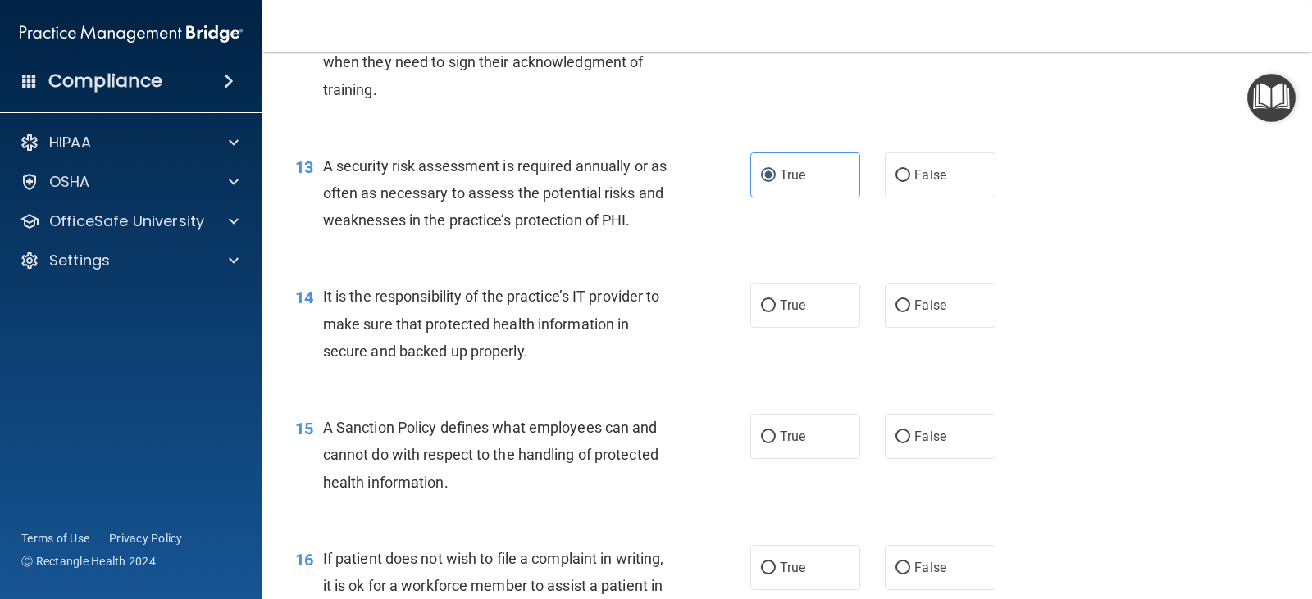
scroll to position [2066, 0]
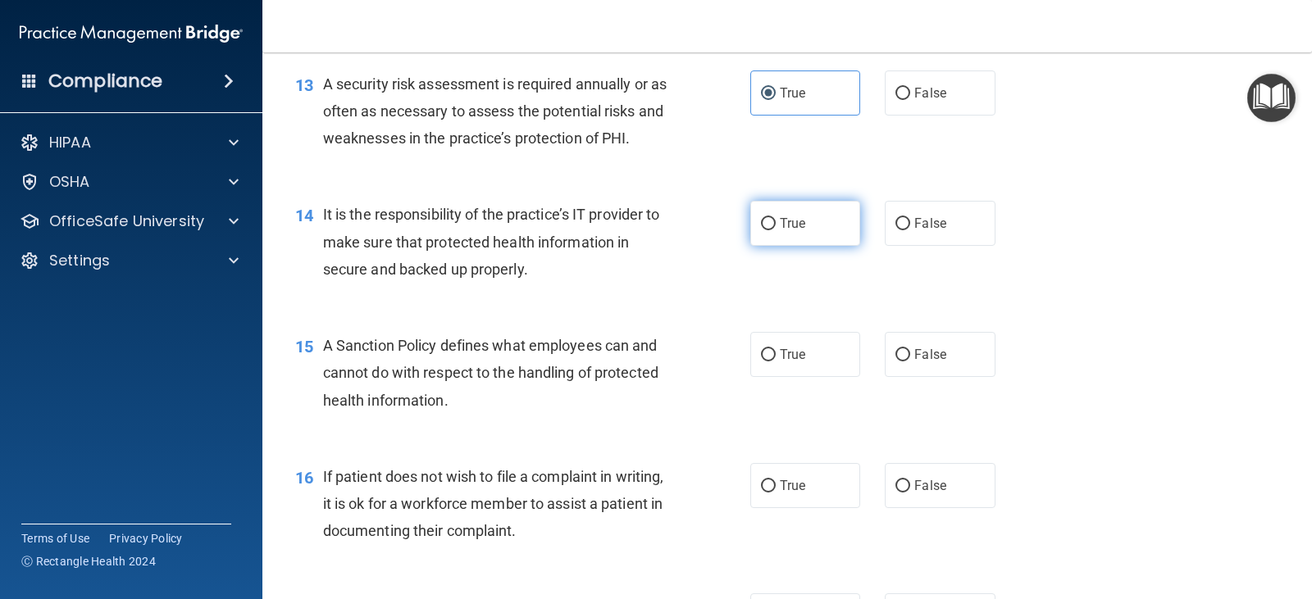
click at [762, 234] on label "True" at bounding box center [805, 223] width 110 height 45
click at [762, 230] on input "True" at bounding box center [768, 224] width 15 height 12
radio input "true"
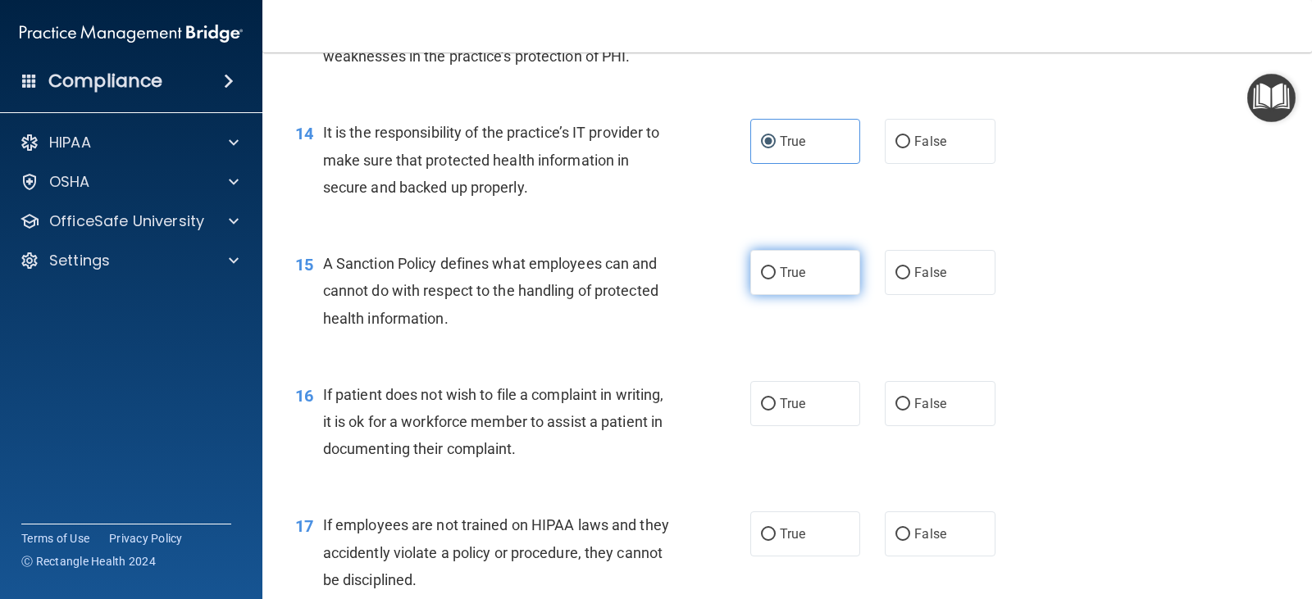
click at [754, 260] on label "True" at bounding box center [805, 272] width 110 height 45
click at [761, 267] on input "True" at bounding box center [768, 273] width 15 height 12
radio input "true"
click at [754, 260] on label "True" at bounding box center [805, 272] width 110 height 45
click at [761, 267] on input "True" at bounding box center [768, 273] width 15 height 12
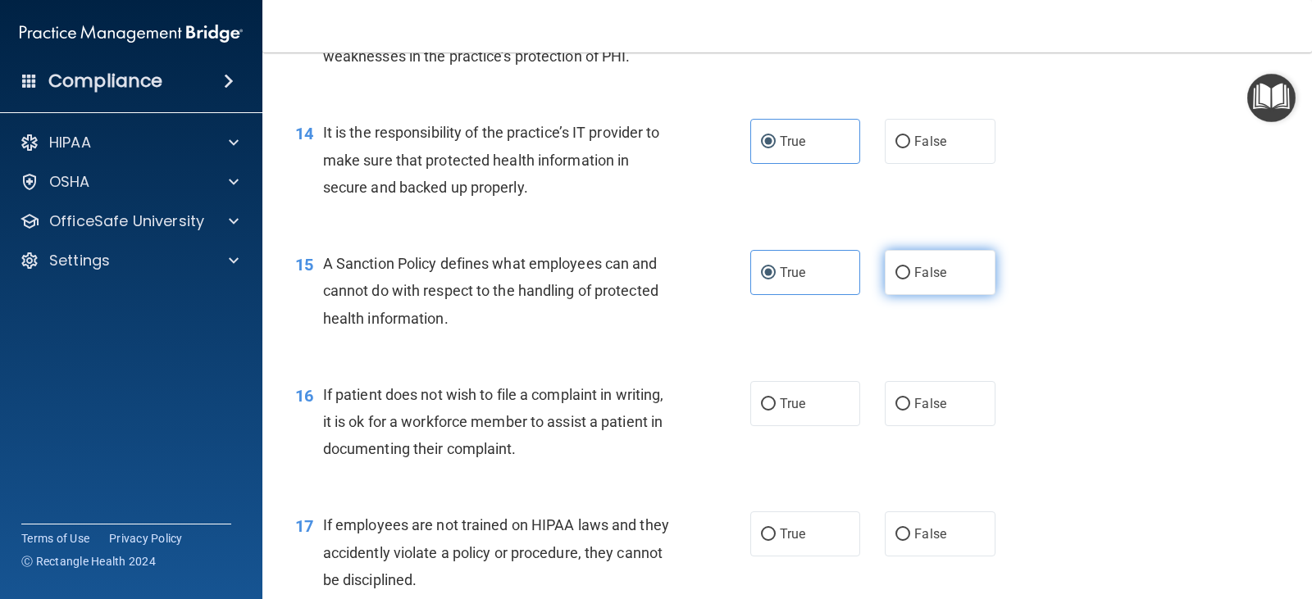
click at [914, 265] on span "False" at bounding box center [930, 273] width 32 height 16
click at [907, 267] on input "False" at bounding box center [902, 273] width 15 height 12
radio input "true"
radio input "false"
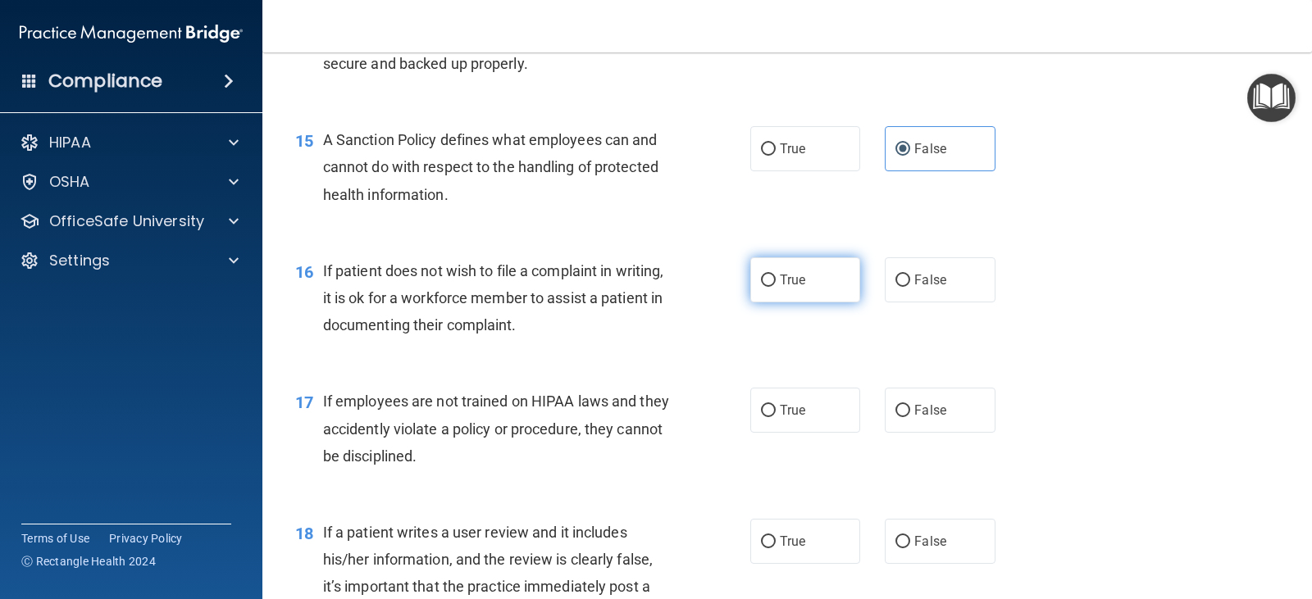
scroll to position [2312, 0]
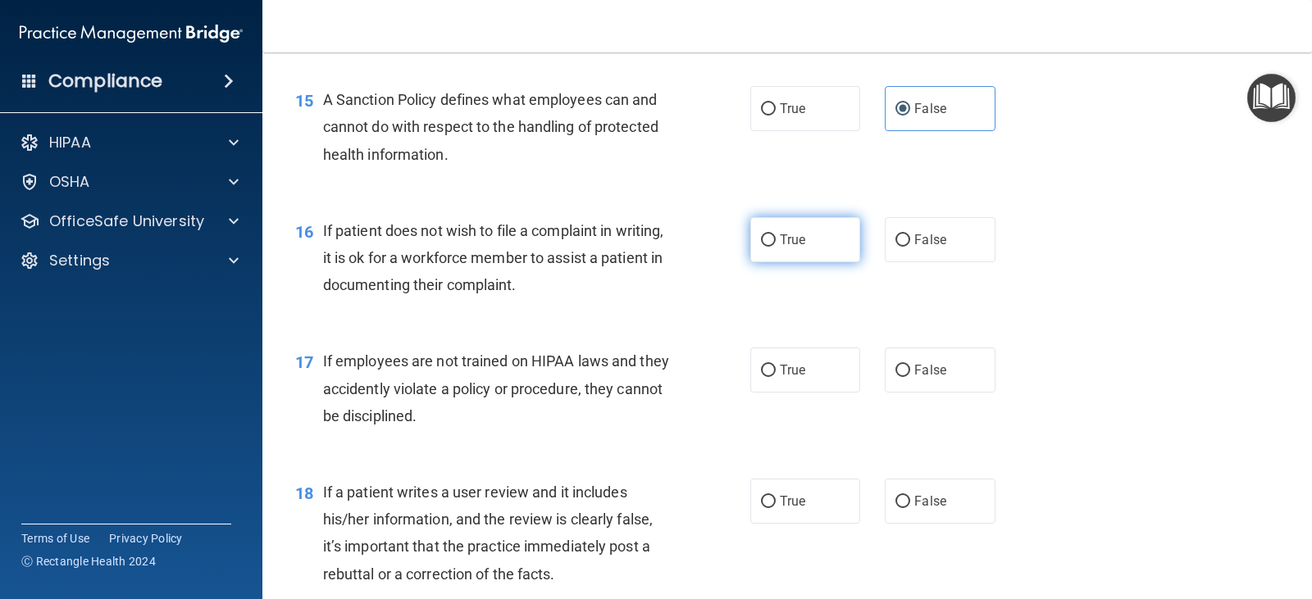
click at [773, 253] on label "True" at bounding box center [805, 239] width 110 height 45
click at [773, 247] on input "True" at bounding box center [768, 240] width 15 height 12
radio input "true"
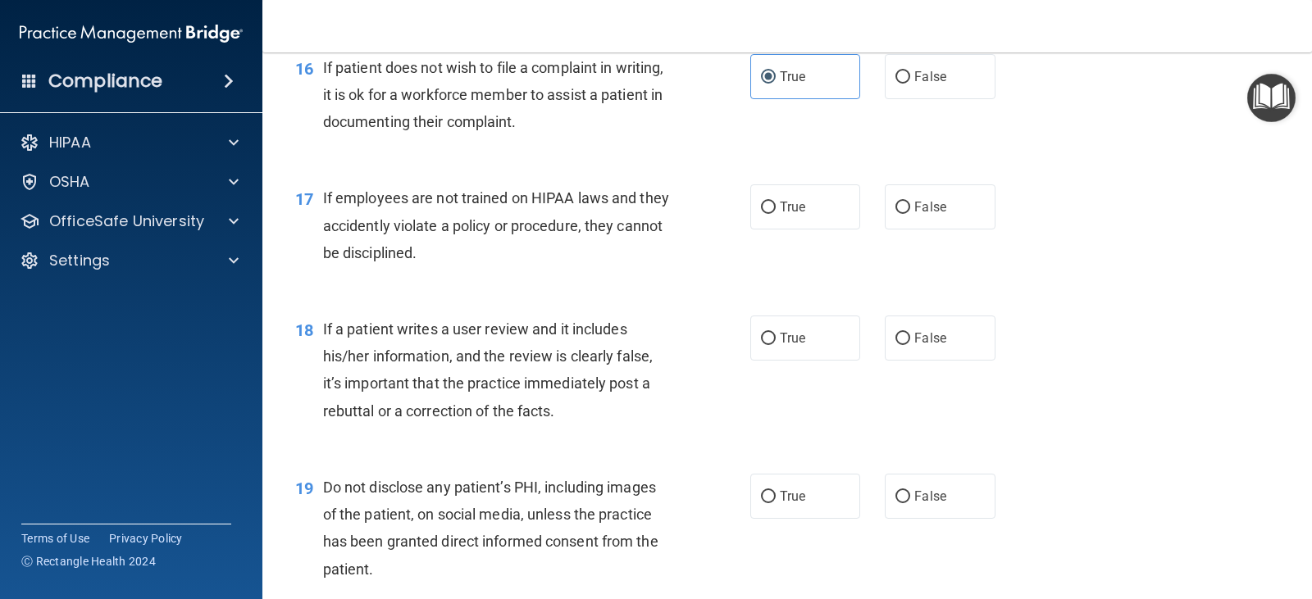
scroll to position [2476, 0]
click at [895, 203] on input "False" at bounding box center [902, 207] width 15 height 12
radio input "true"
click at [763, 347] on label "True" at bounding box center [805, 337] width 110 height 45
click at [763, 344] on input "True" at bounding box center [768, 338] width 15 height 12
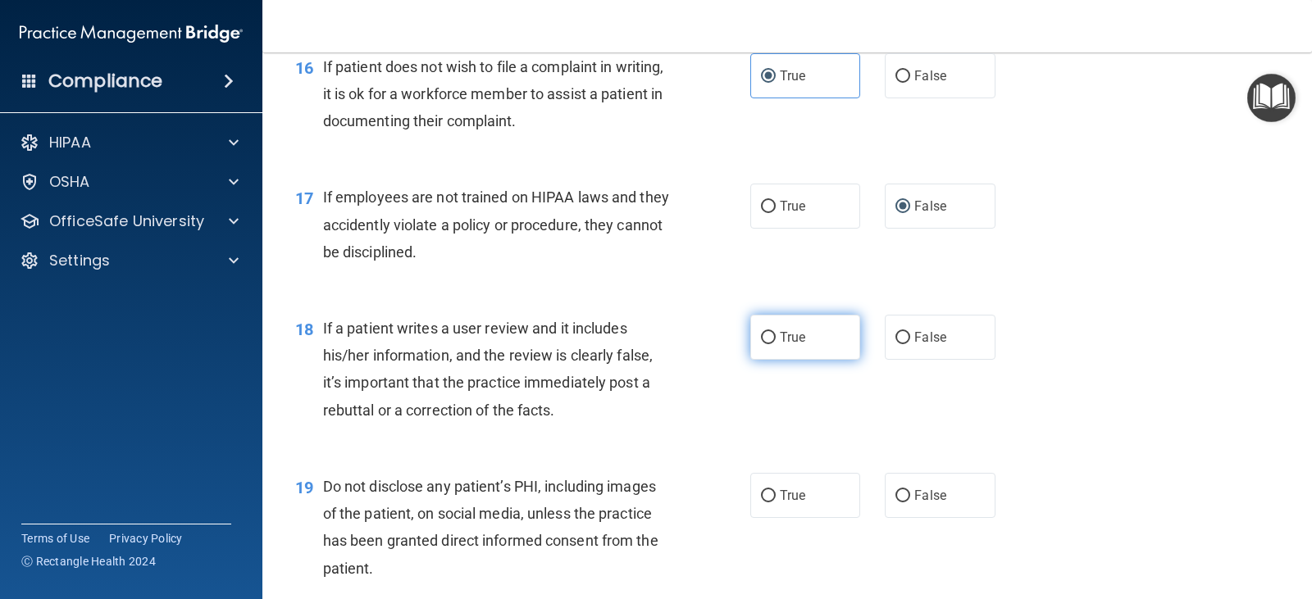
radio input "true"
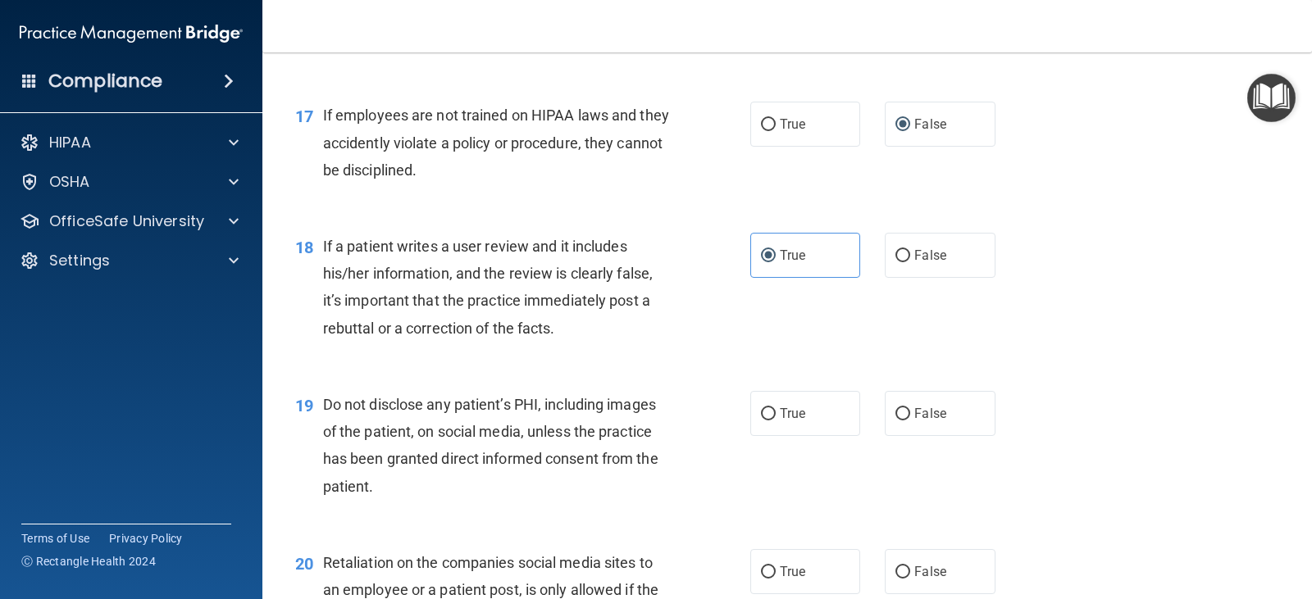
scroll to position [2640, 0]
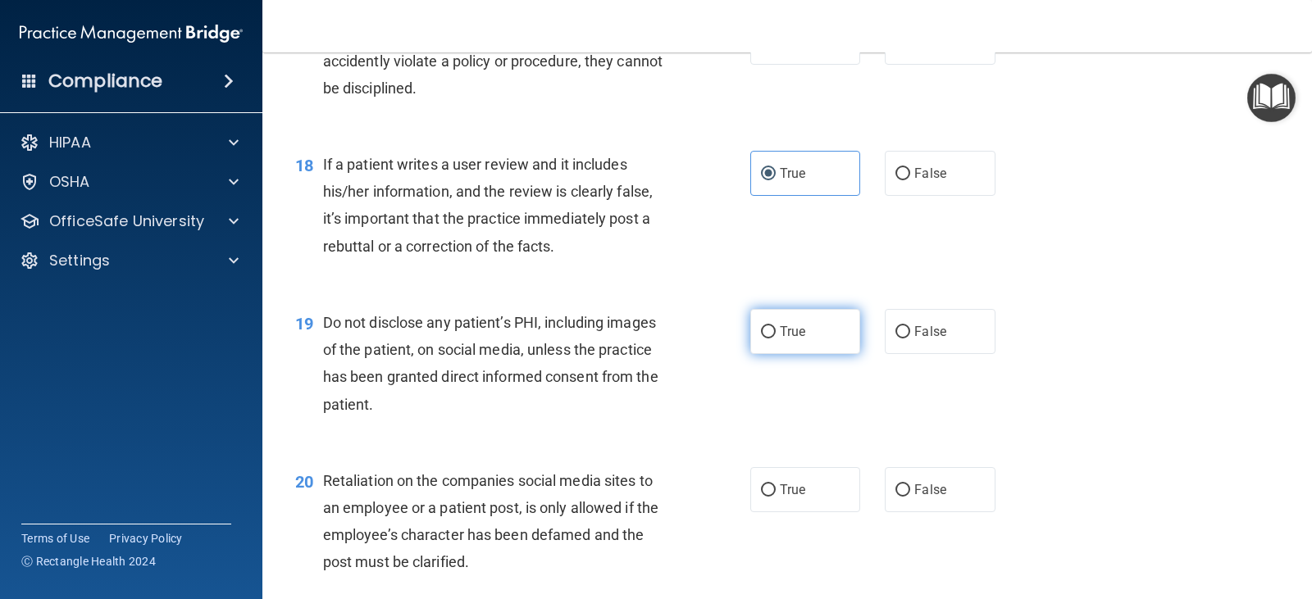
click at [771, 321] on label "True" at bounding box center [805, 331] width 110 height 45
click at [771, 326] on input "True" at bounding box center [768, 332] width 15 height 12
radio input "true"
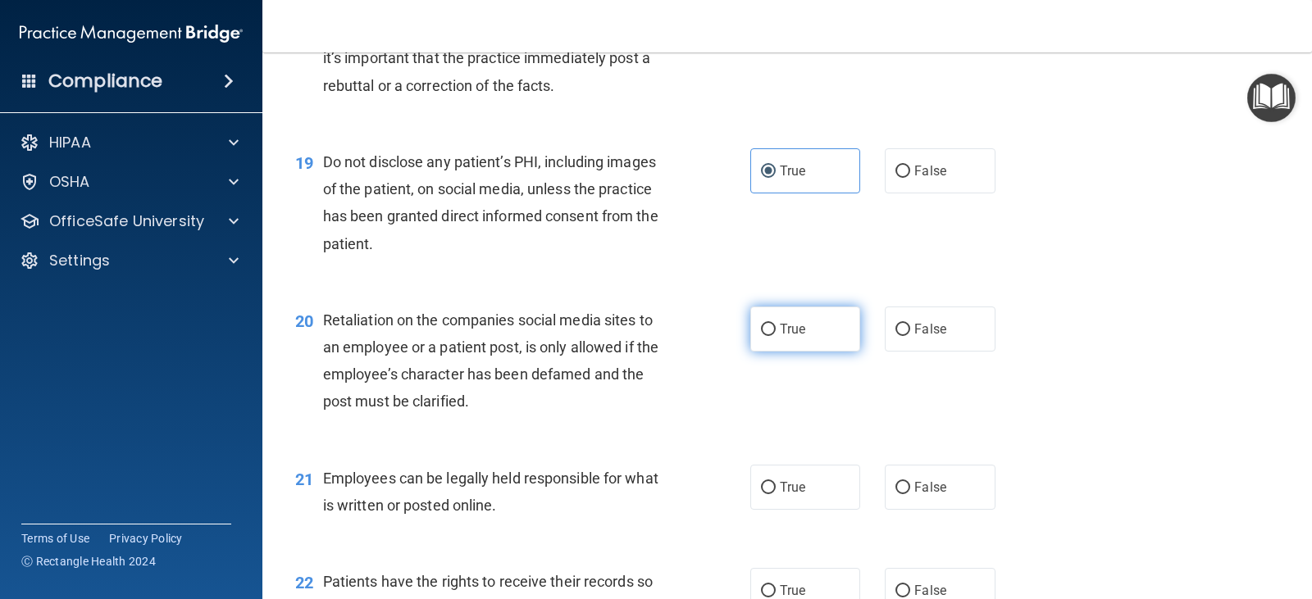
scroll to position [2804, 0]
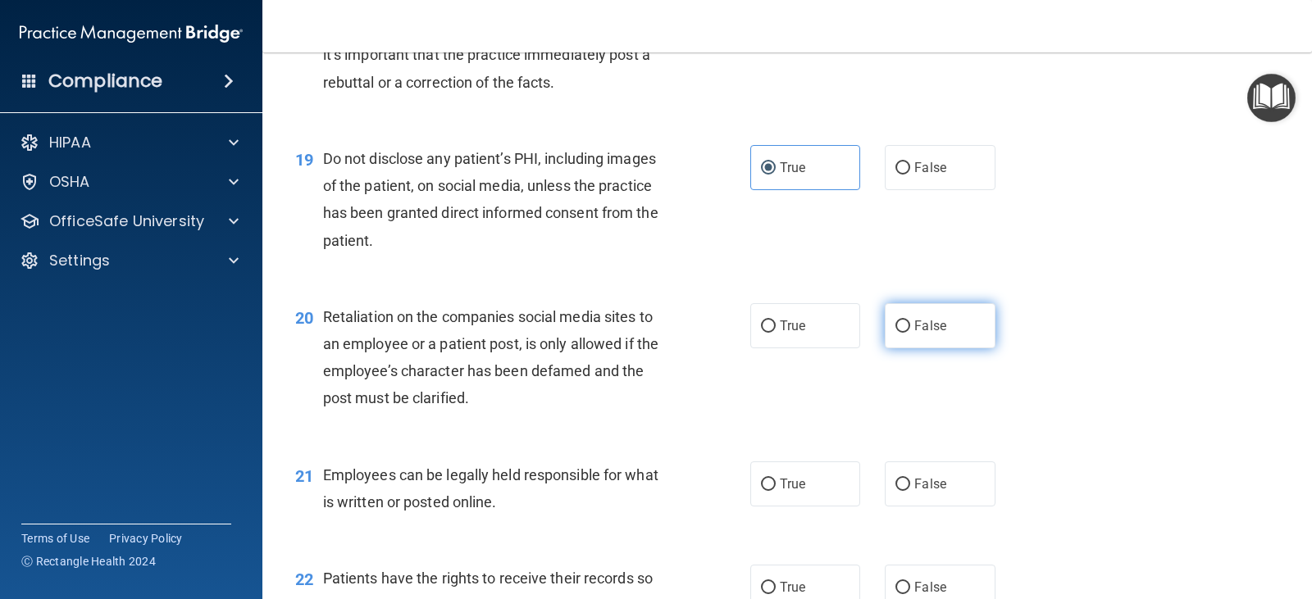
click at [934, 324] on span "False" at bounding box center [930, 326] width 32 height 16
click at [910, 324] on input "False" at bounding box center [902, 327] width 15 height 12
radio input "true"
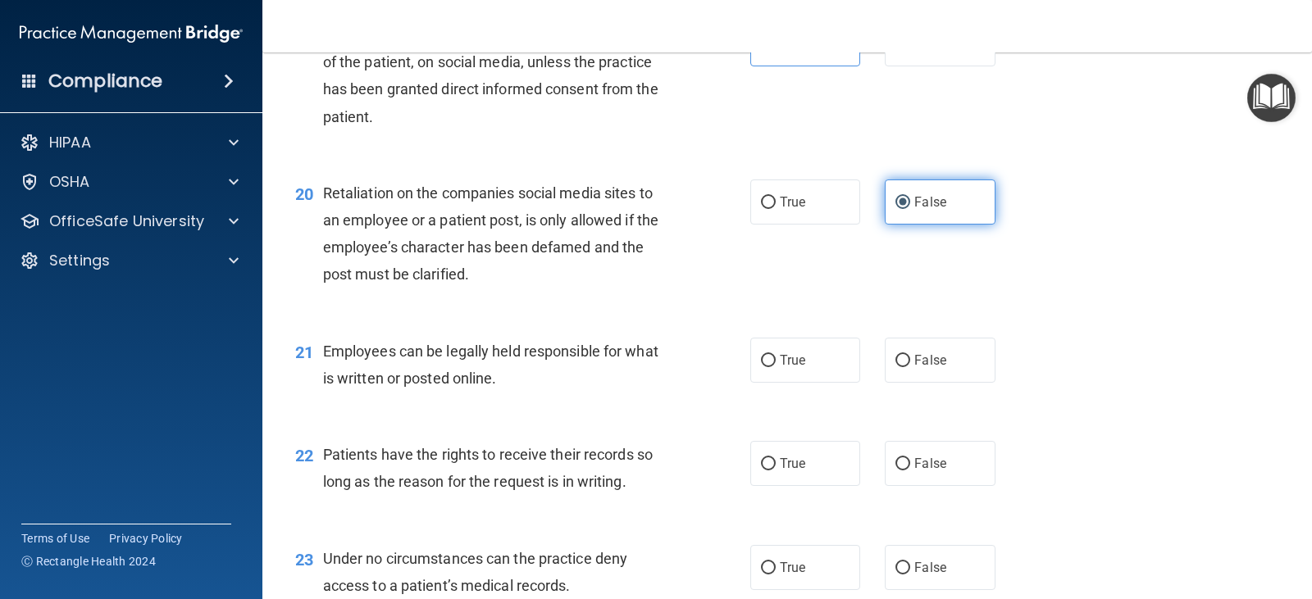
scroll to position [2968, 0]
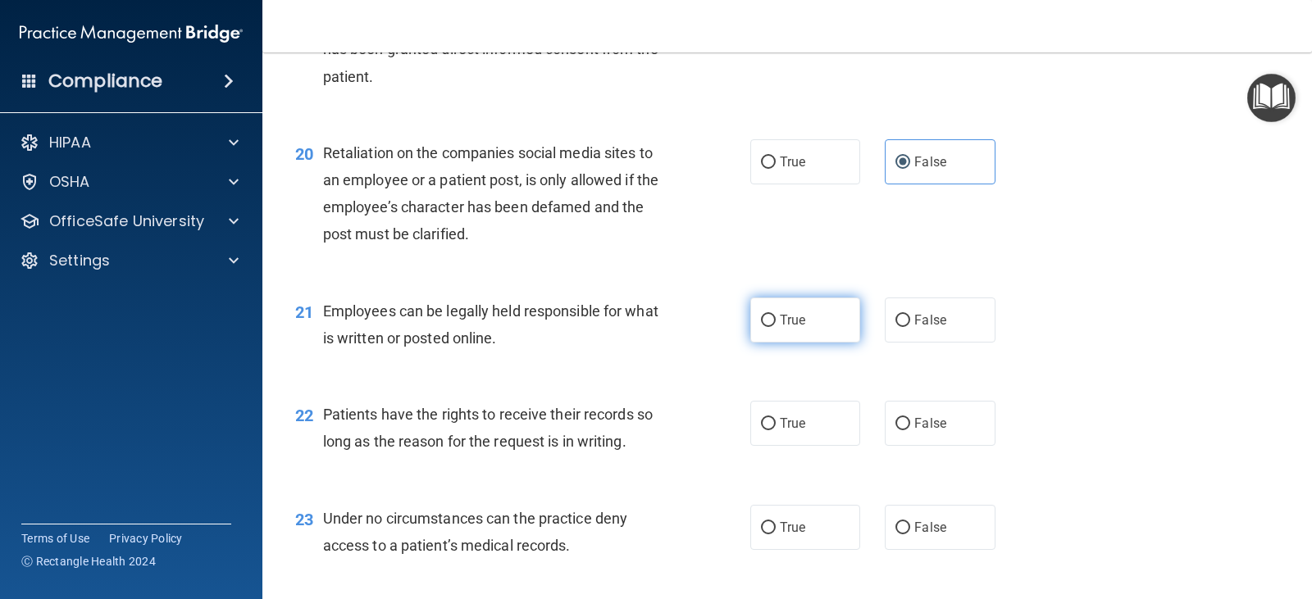
click at [822, 325] on label "True" at bounding box center [805, 320] width 110 height 45
click at [776, 325] on input "True" at bounding box center [768, 321] width 15 height 12
radio input "true"
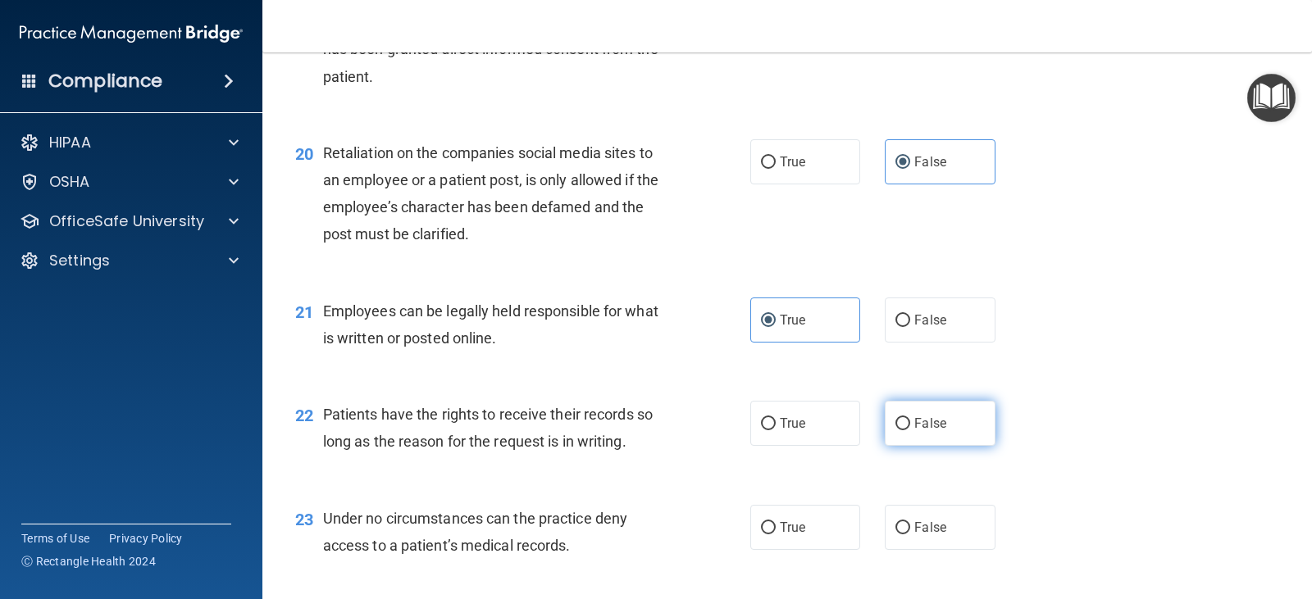
click at [914, 418] on span "False" at bounding box center [930, 424] width 32 height 16
click at [909, 418] on input "False" at bounding box center [902, 424] width 15 height 12
radio input "true"
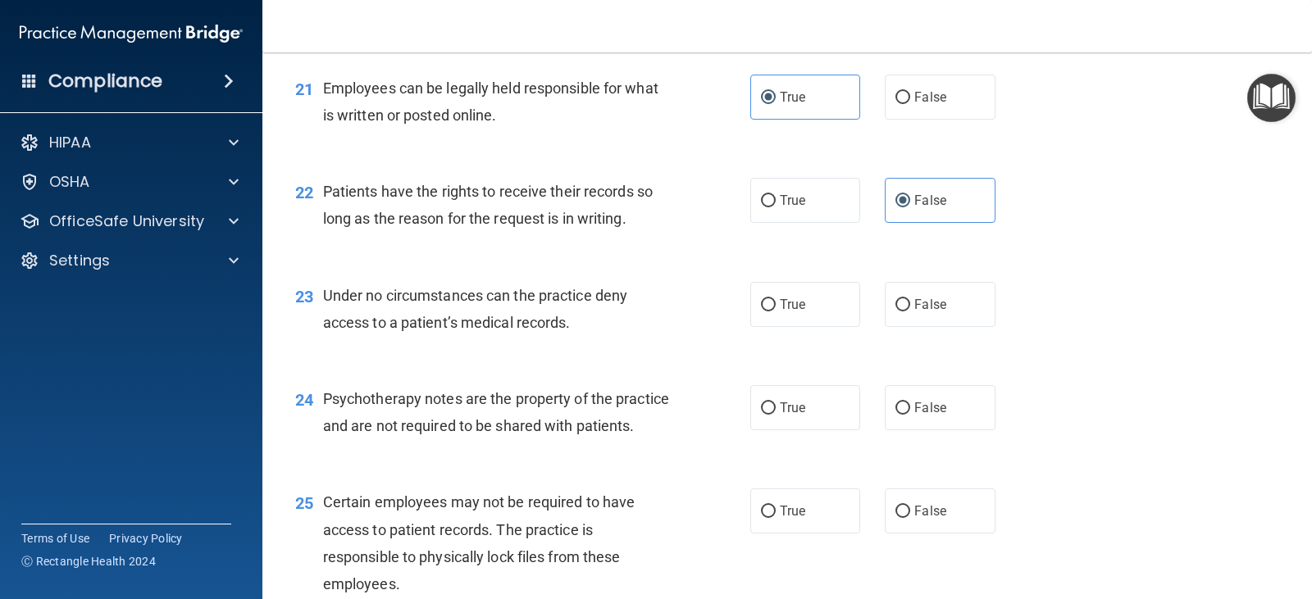
scroll to position [3214, 0]
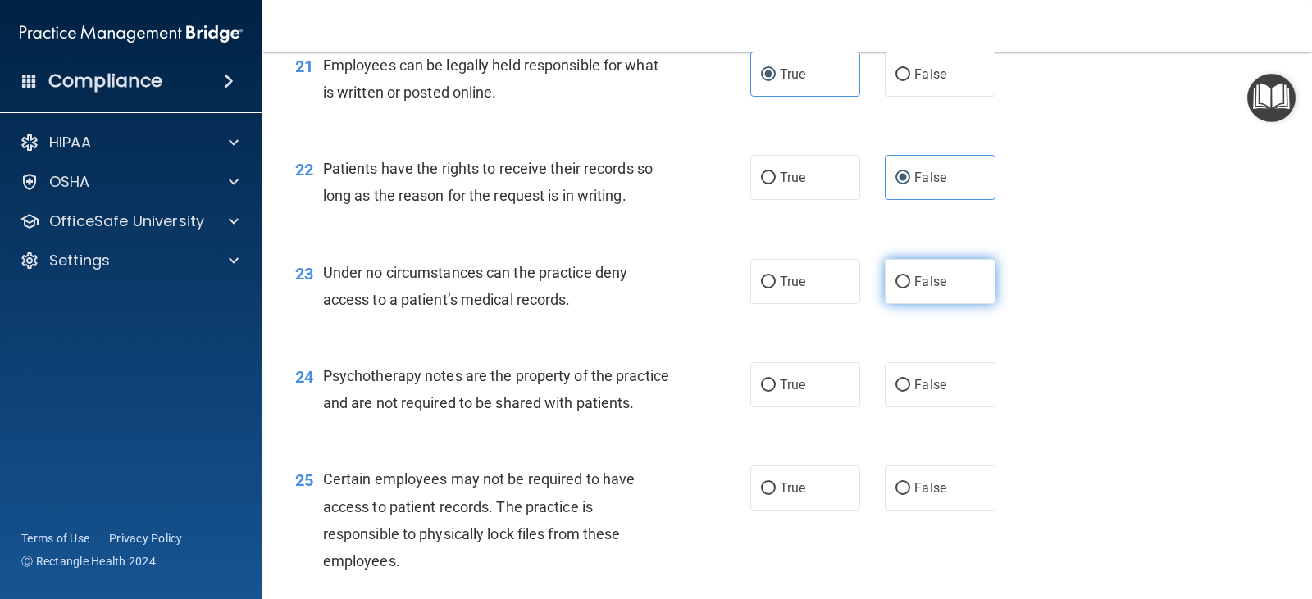
click at [915, 270] on label "False" at bounding box center [940, 281] width 110 height 45
click at [910, 276] on input "False" at bounding box center [902, 282] width 15 height 12
radio input "true"
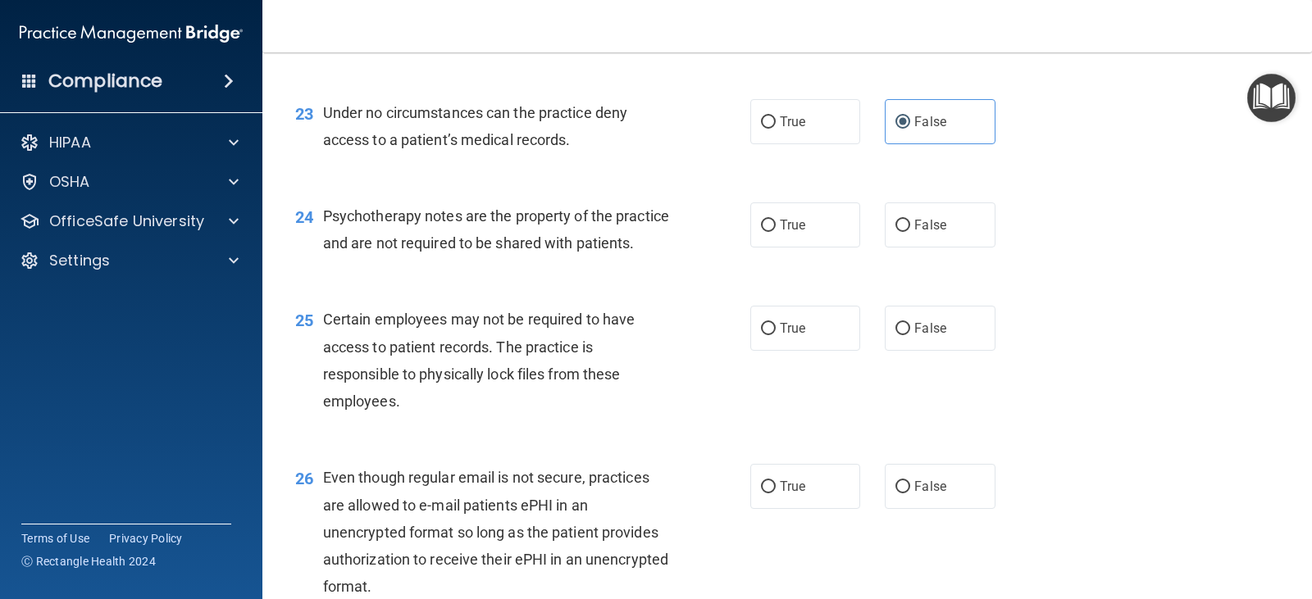
scroll to position [3378, 0]
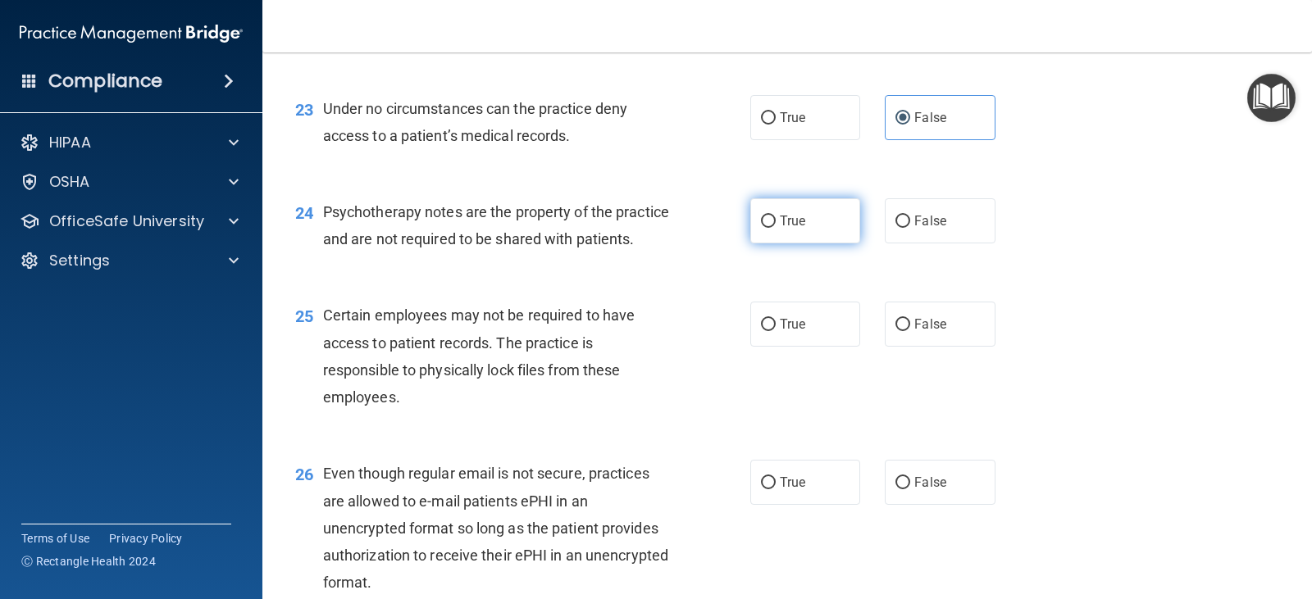
click at [754, 238] on label "True" at bounding box center [805, 220] width 110 height 45
click at [761, 228] on input "True" at bounding box center [768, 222] width 15 height 12
radio input "true"
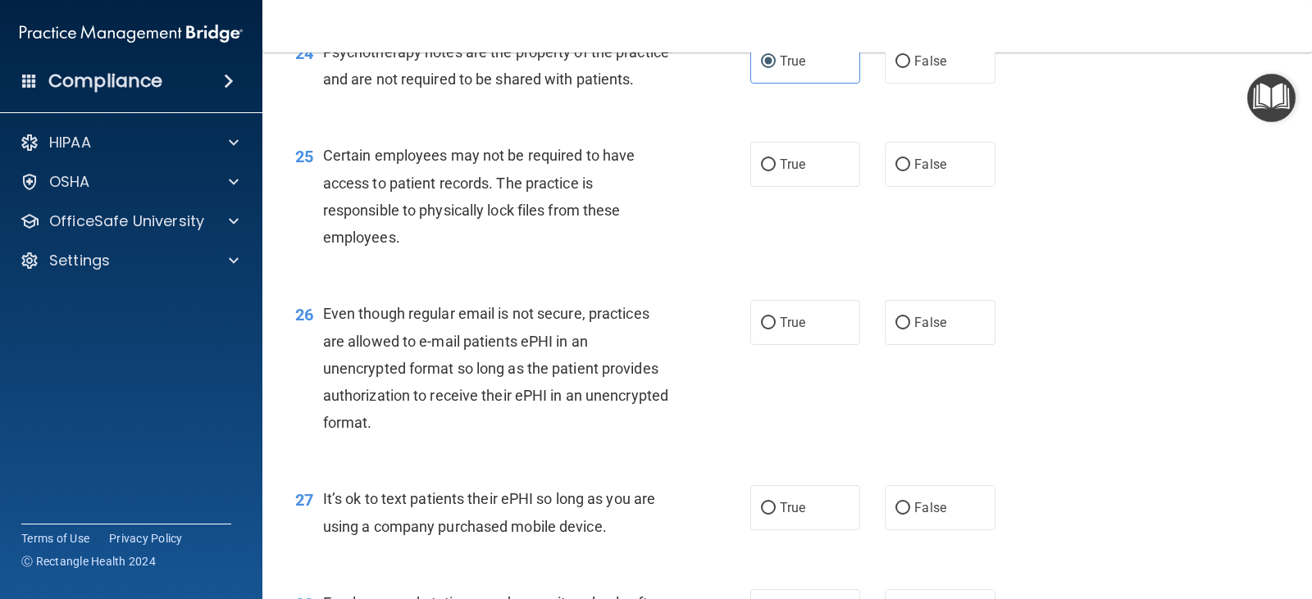
scroll to position [3542, 0]
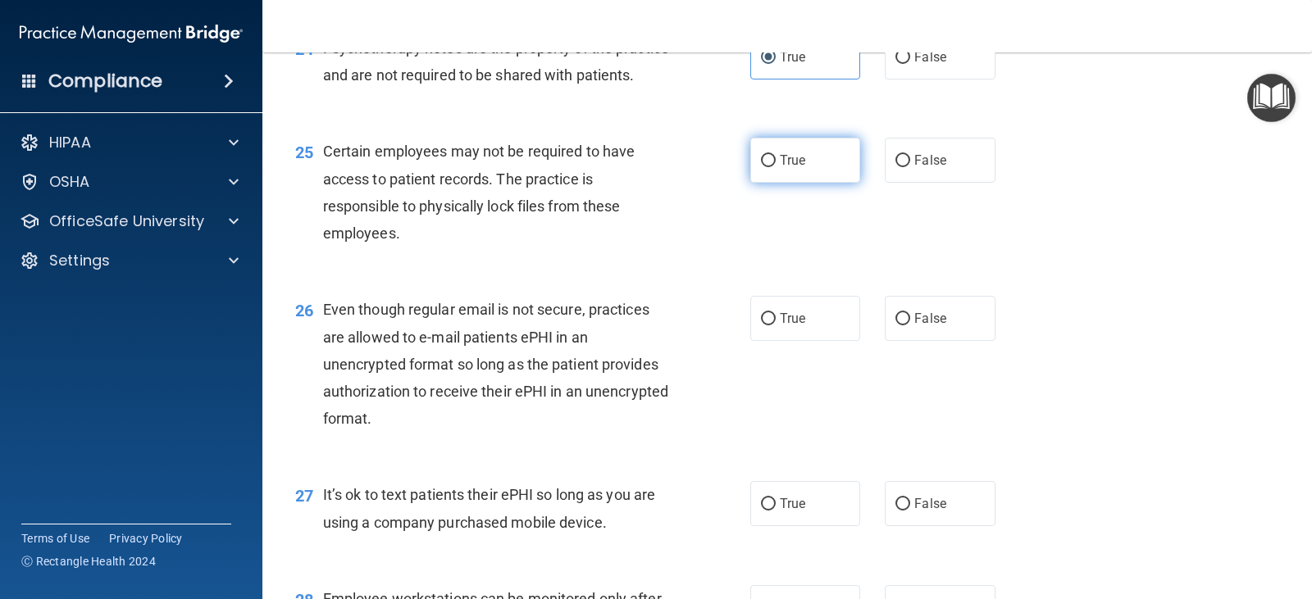
click at [794, 168] on span "True" at bounding box center [792, 160] width 25 height 16
click at [776, 167] on input "True" at bounding box center [768, 161] width 15 height 12
radio input "true"
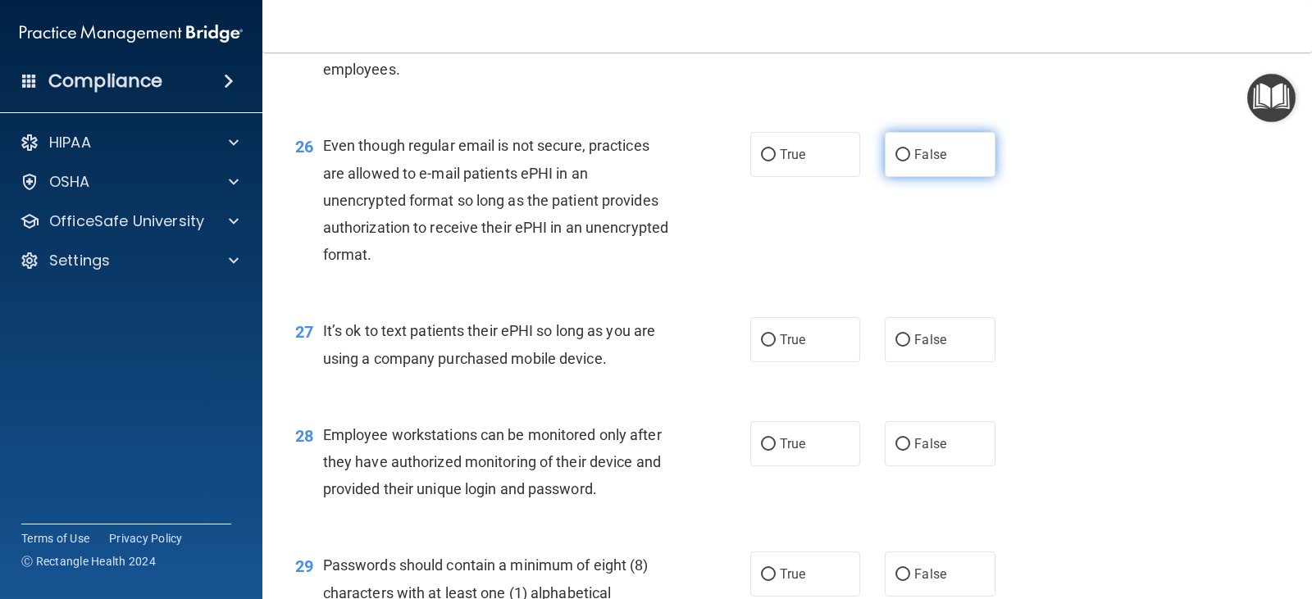
click at [915, 162] on span "False" at bounding box center [930, 155] width 32 height 16
click at [910, 162] on input "False" at bounding box center [902, 155] width 15 height 12
radio input "true"
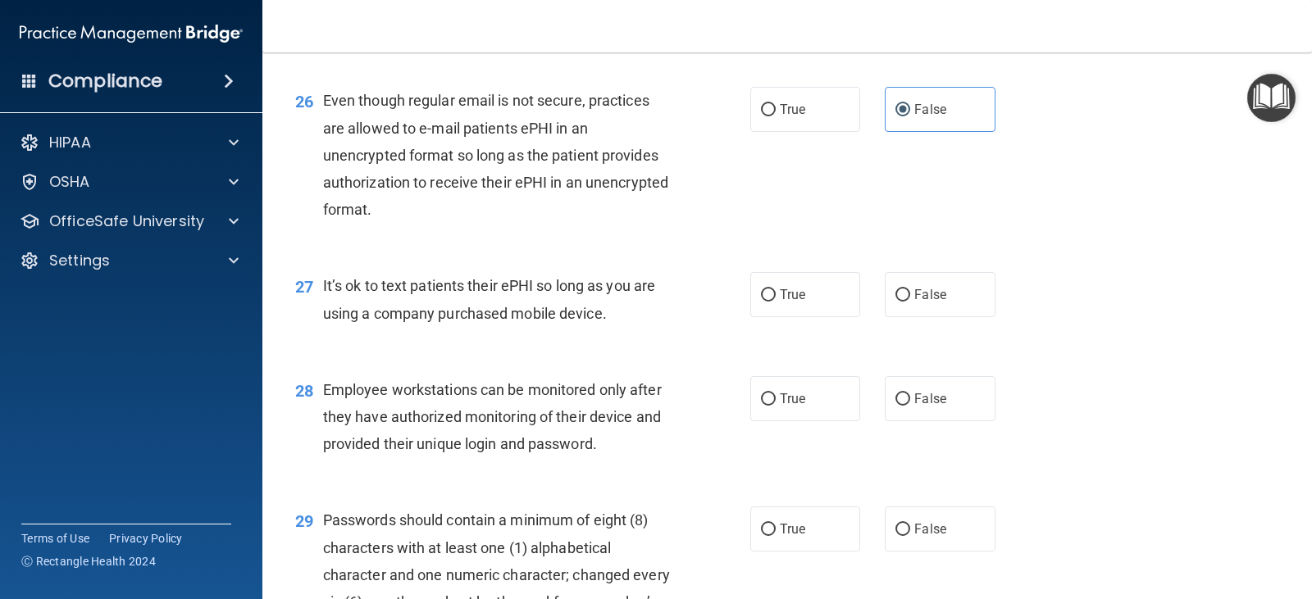
scroll to position [3870, 0]
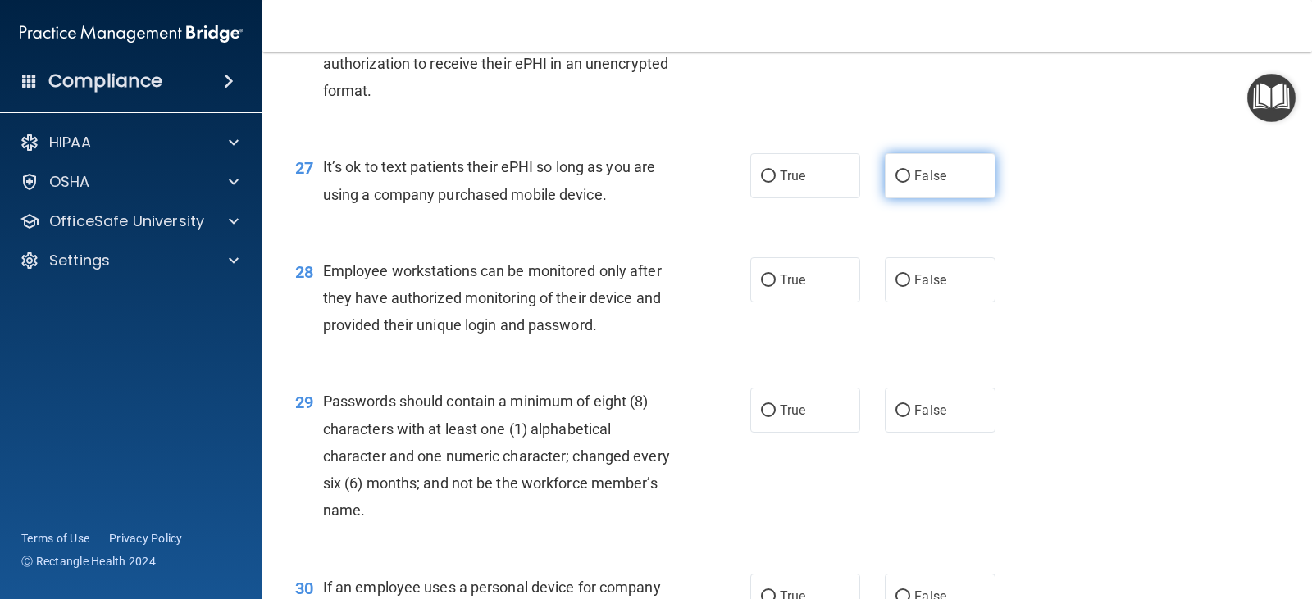
click at [914, 184] on span "False" at bounding box center [930, 176] width 32 height 16
click at [910, 183] on input "False" at bounding box center [902, 177] width 15 height 12
radio input "true"
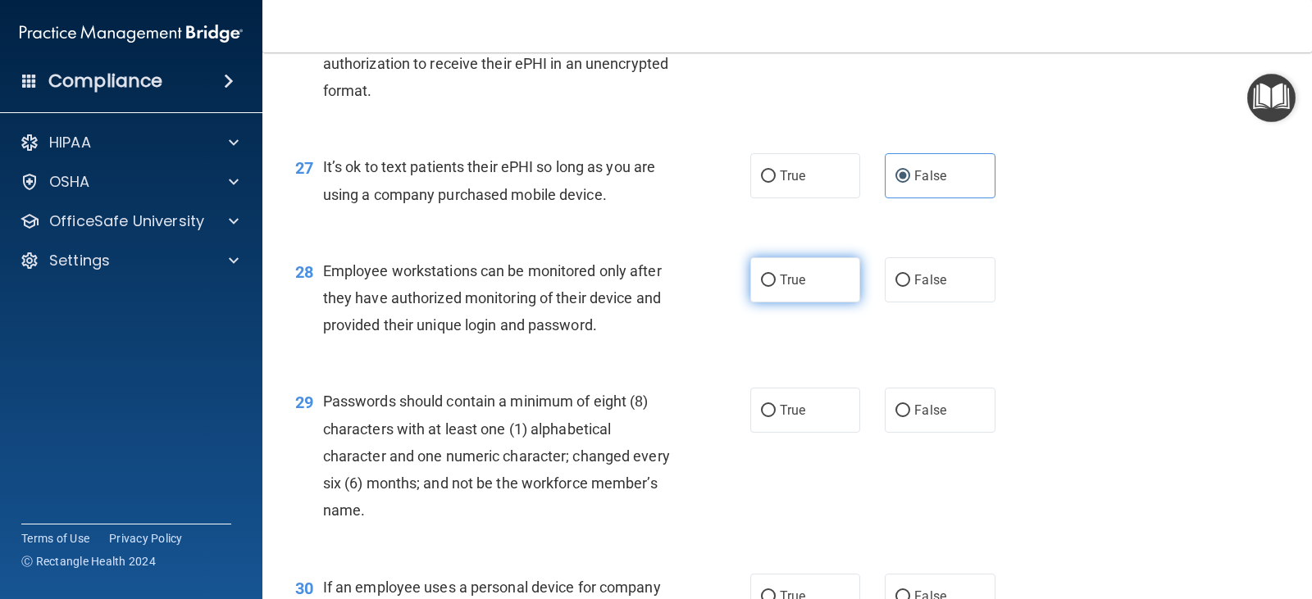
click at [840, 303] on label "True" at bounding box center [805, 279] width 110 height 45
click at [776, 287] on input "True" at bounding box center [768, 281] width 15 height 12
radio input "true"
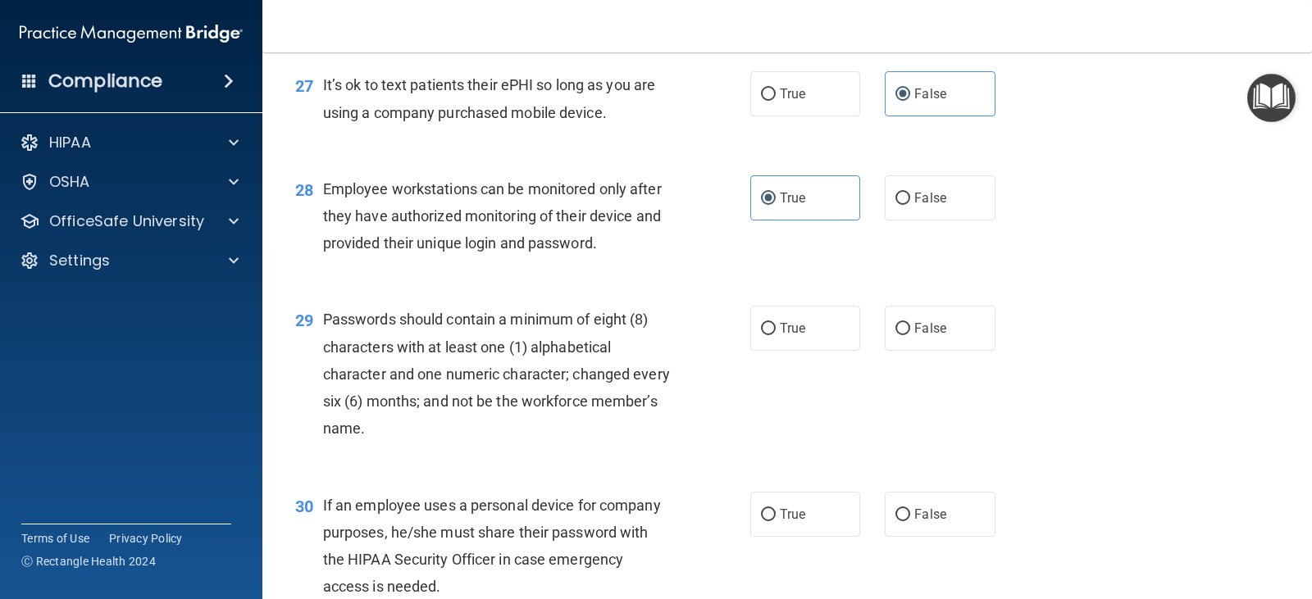
scroll to position [4034, 0]
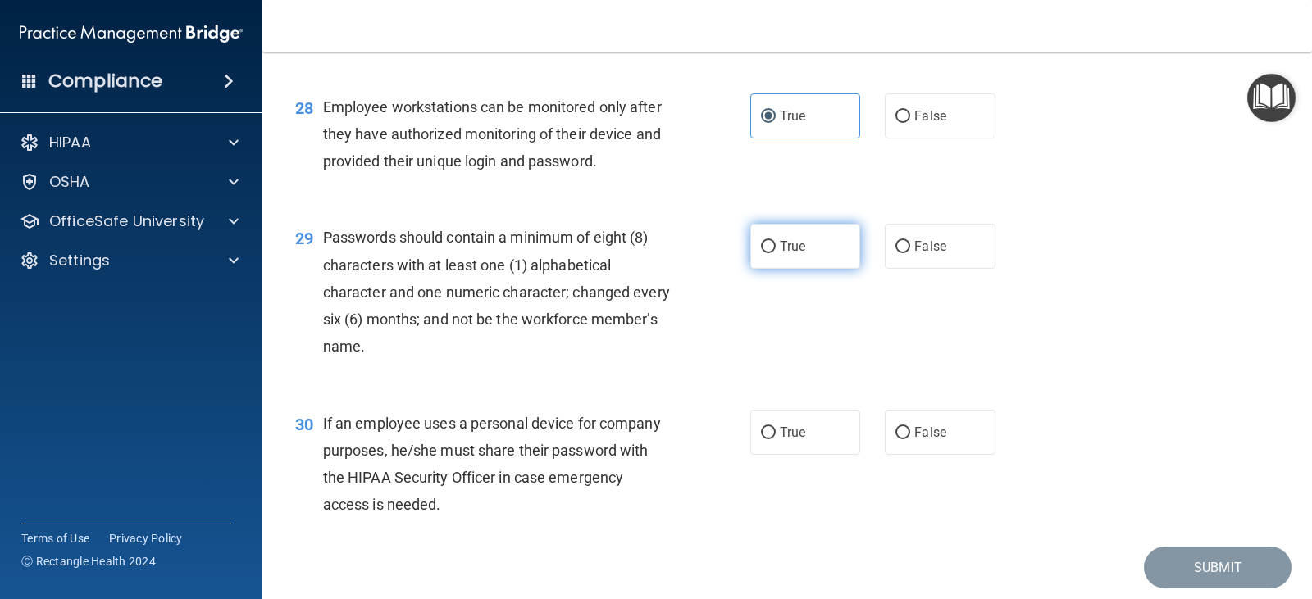
click at [810, 267] on label "True" at bounding box center [805, 246] width 110 height 45
click at [776, 253] on input "True" at bounding box center [768, 247] width 15 height 12
radio input "true"
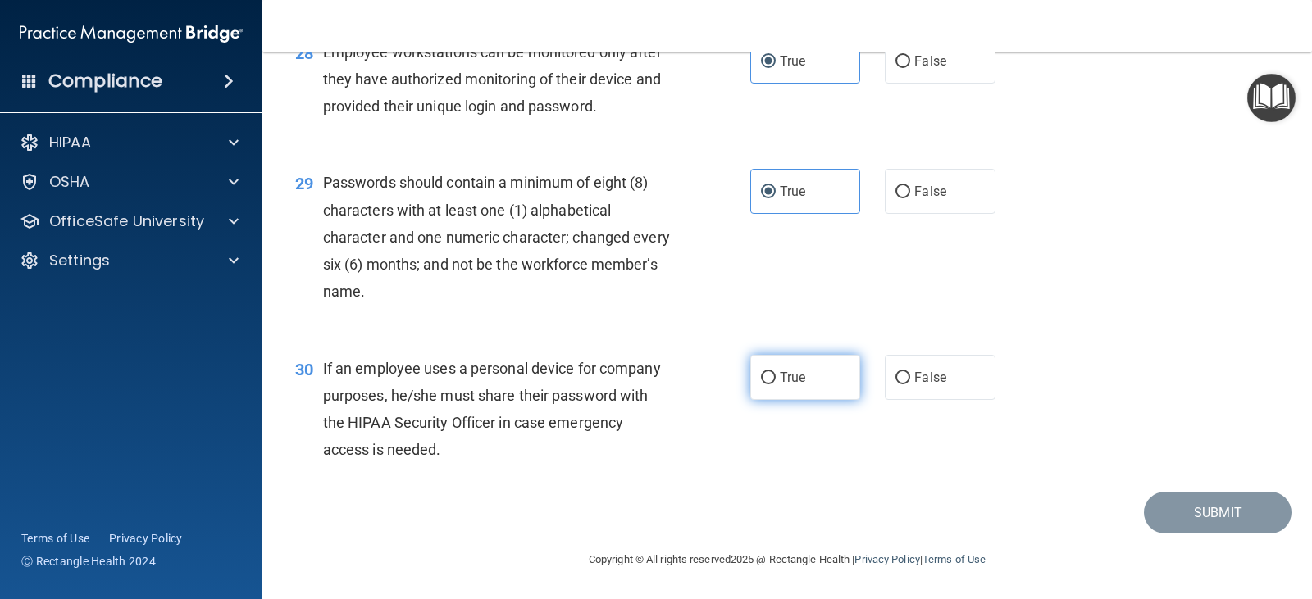
click at [803, 386] on label "True" at bounding box center [805, 377] width 110 height 45
click at [776, 385] on input "True" at bounding box center [768, 378] width 15 height 12
radio input "true"
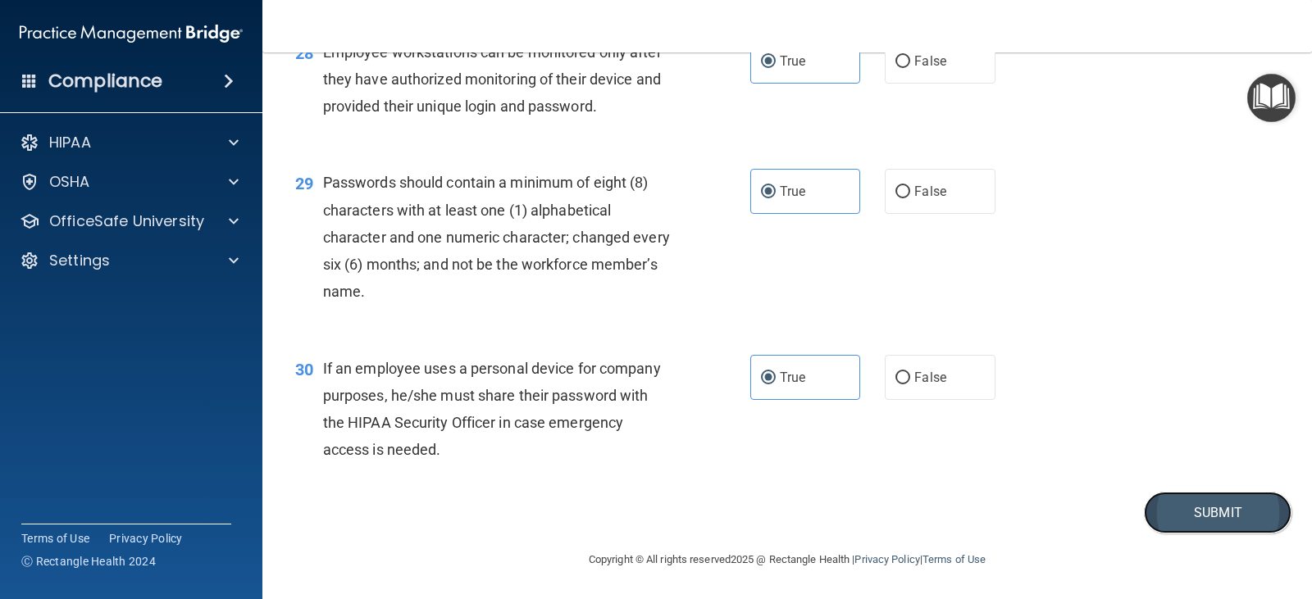
click at [1168, 506] on button "Submit" at bounding box center [1218, 513] width 148 height 42
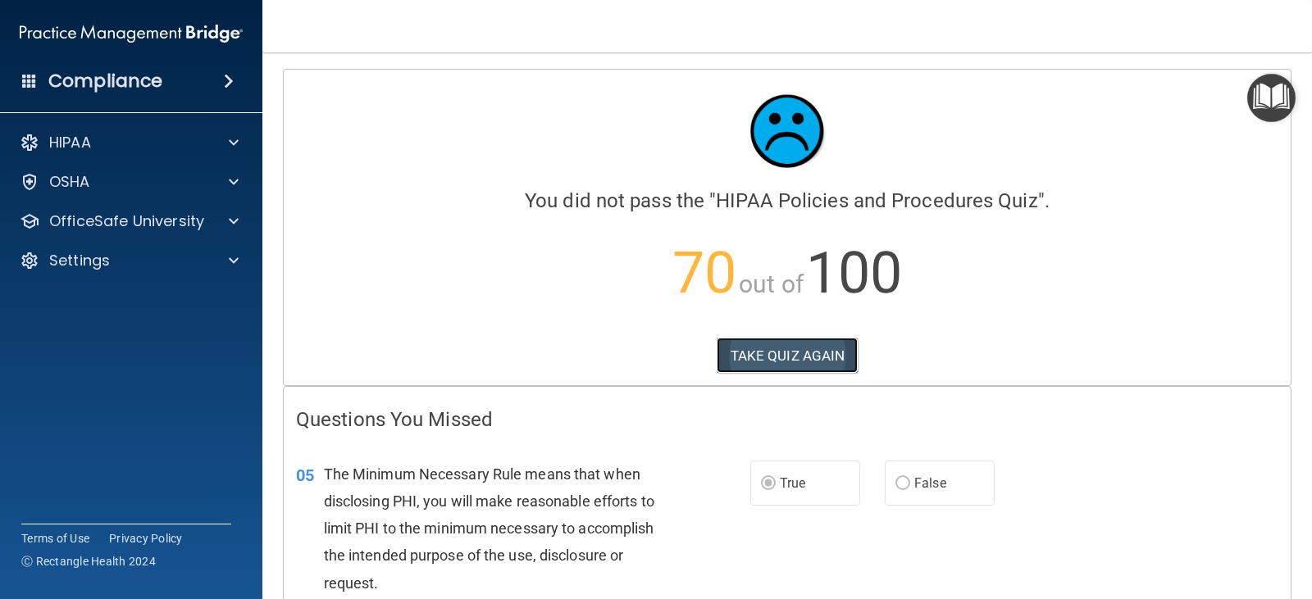
click at [827, 355] on button "TAKE QUIZ AGAIN" at bounding box center [788, 356] width 142 height 36
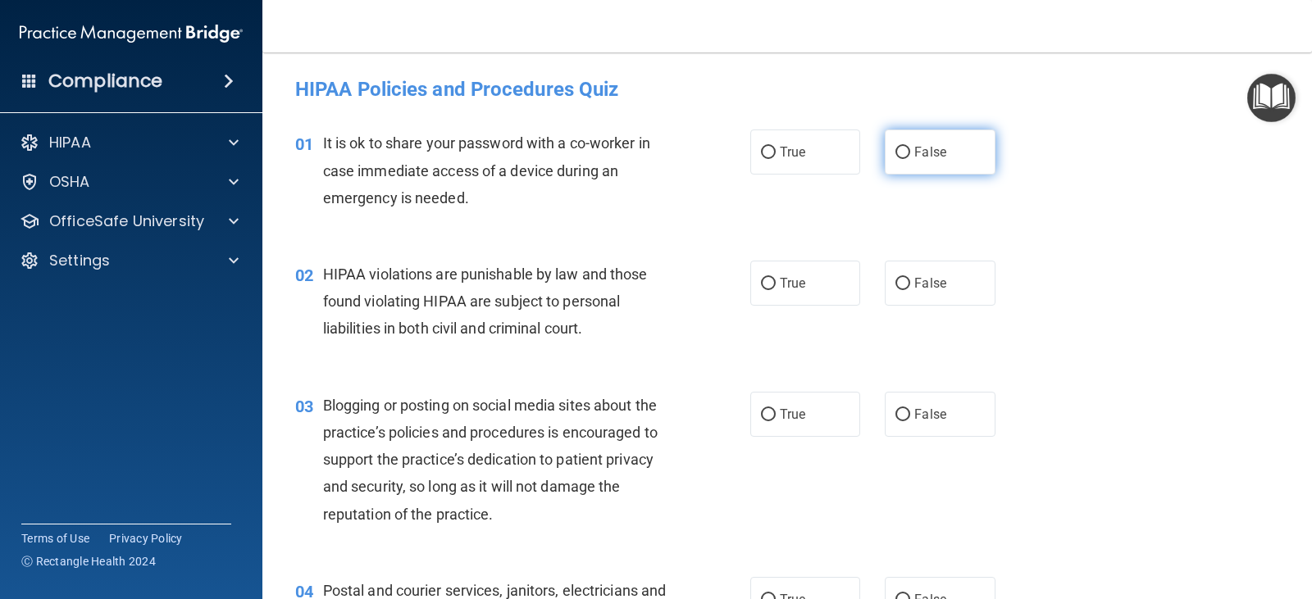
click at [933, 145] on span "False" at bounding box center [930, 152] width 32 height 16
click at [910, 147] on input "False" at bounding box center [902, 153] width 15 height 12
radio input "true"
click at [785, 290] on span "True" at bounding box center [792, 283] width 25 height 16
click at [776, 290] on input "True" at bounding box center [768, 284] width 15 height 12
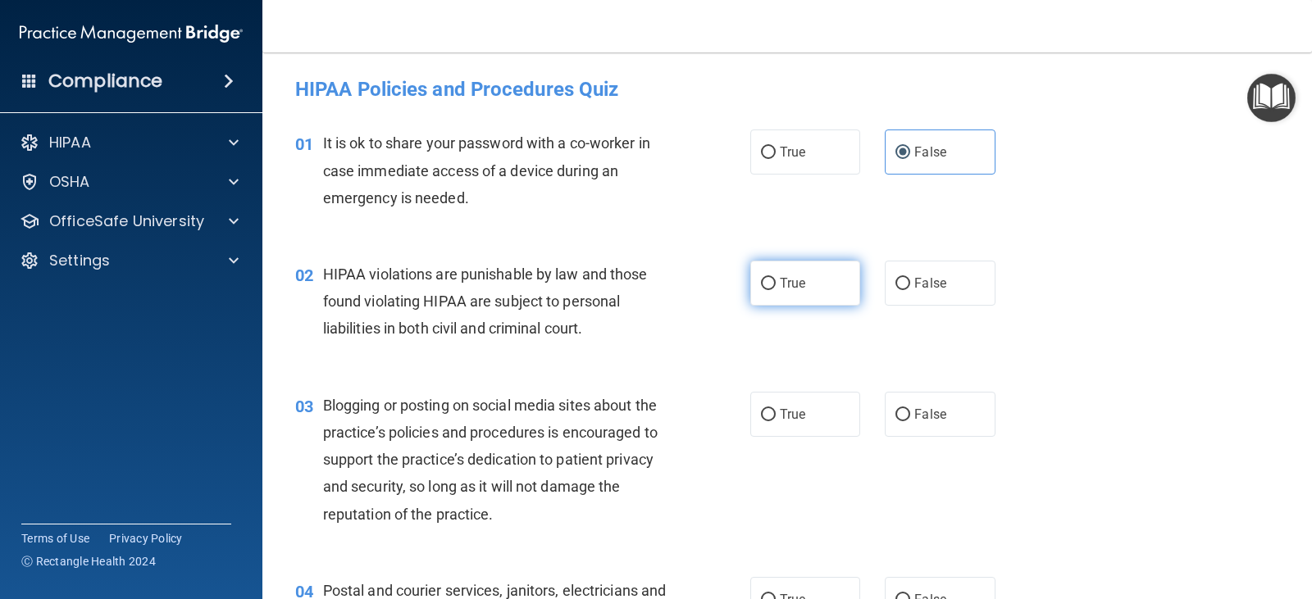
radio input "true"
click at [902, 413] on input "False" at bounding box center [902, 415] width 15 height 12
radio input "true"
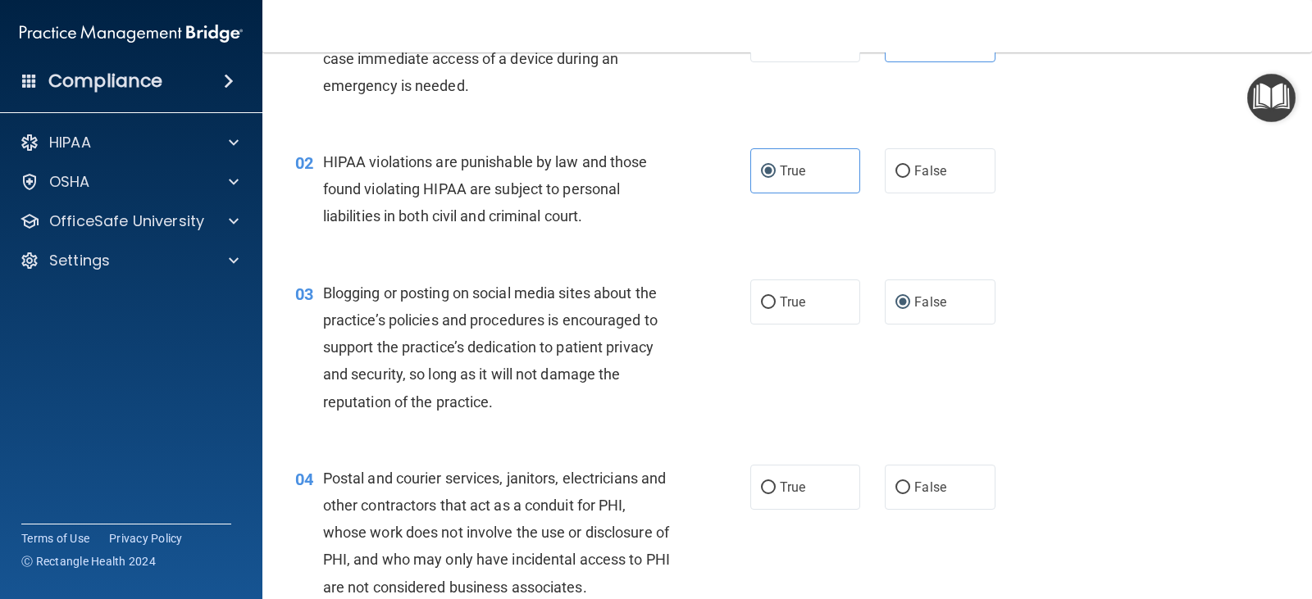
scroll to position [246, 0]
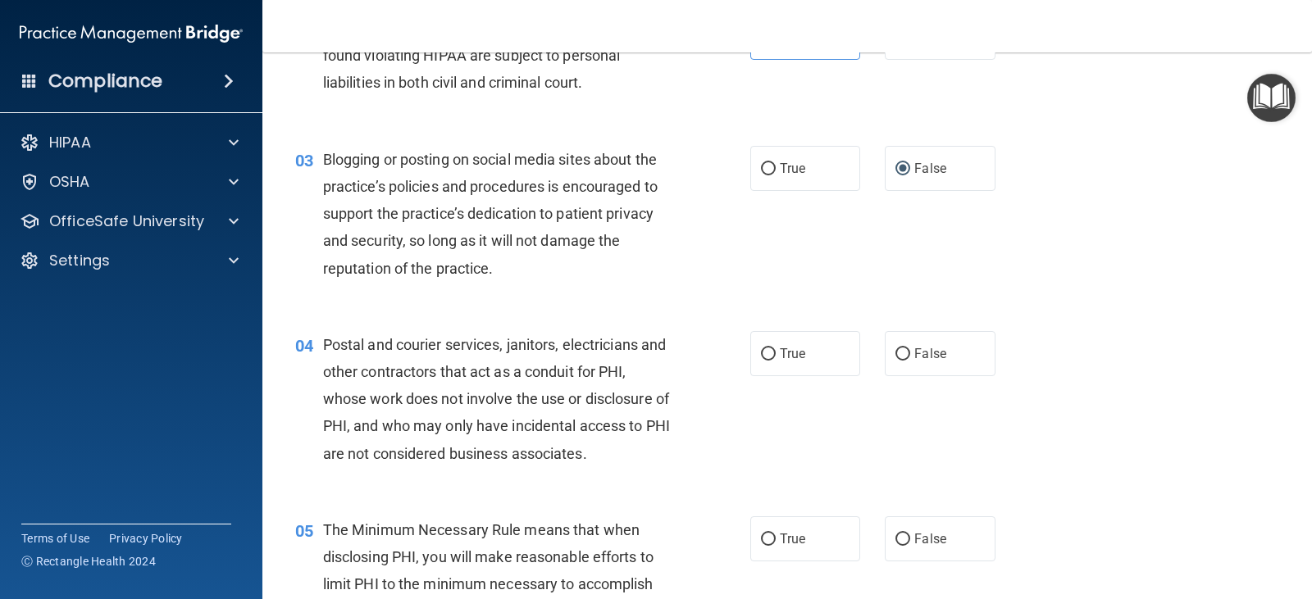
drag, startPoint x: 787, startPoint y: 361, endPoint x: 881, endPoint y: 463, distance: 138.7
click at [788, 361] on span "True" at bounding box center [792, 354] width 25 height 16
click at [776, 361] on input "True" at bounding box center [768, 354] width 15 height 12
radio input "true"
click at [917, 529] on label "False" at bounding box center [940, 539] width 110 height 45
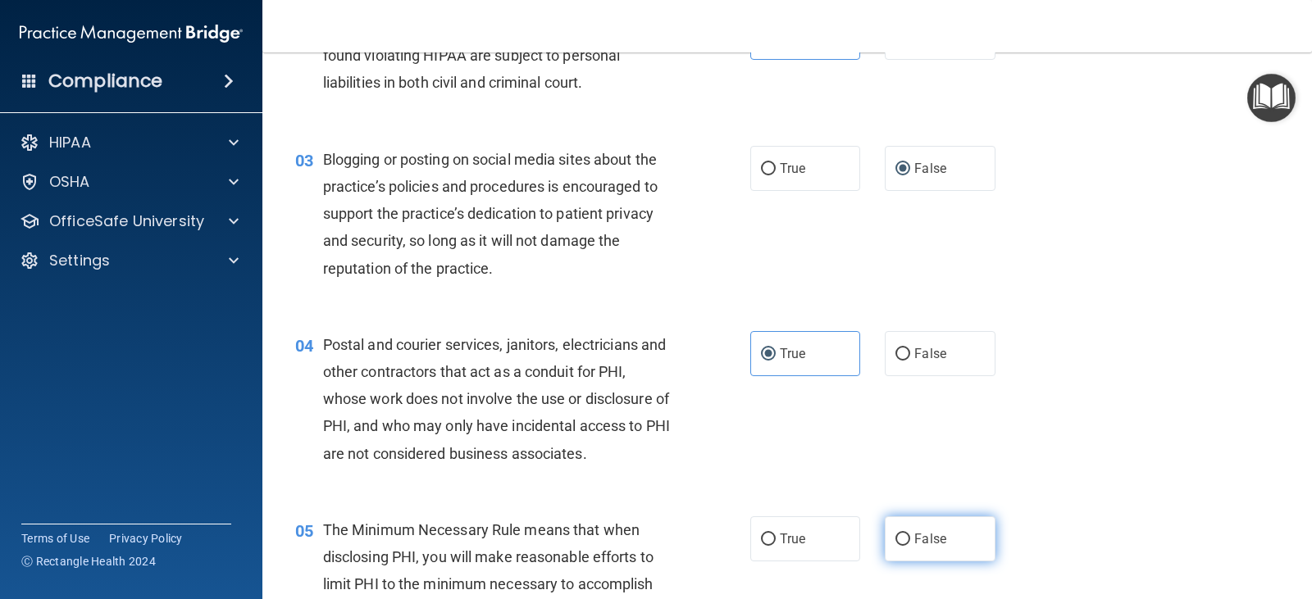
click at [910, 534] on input "False" at bounding box center [902, 540] width 15 height 12
radio input "true"
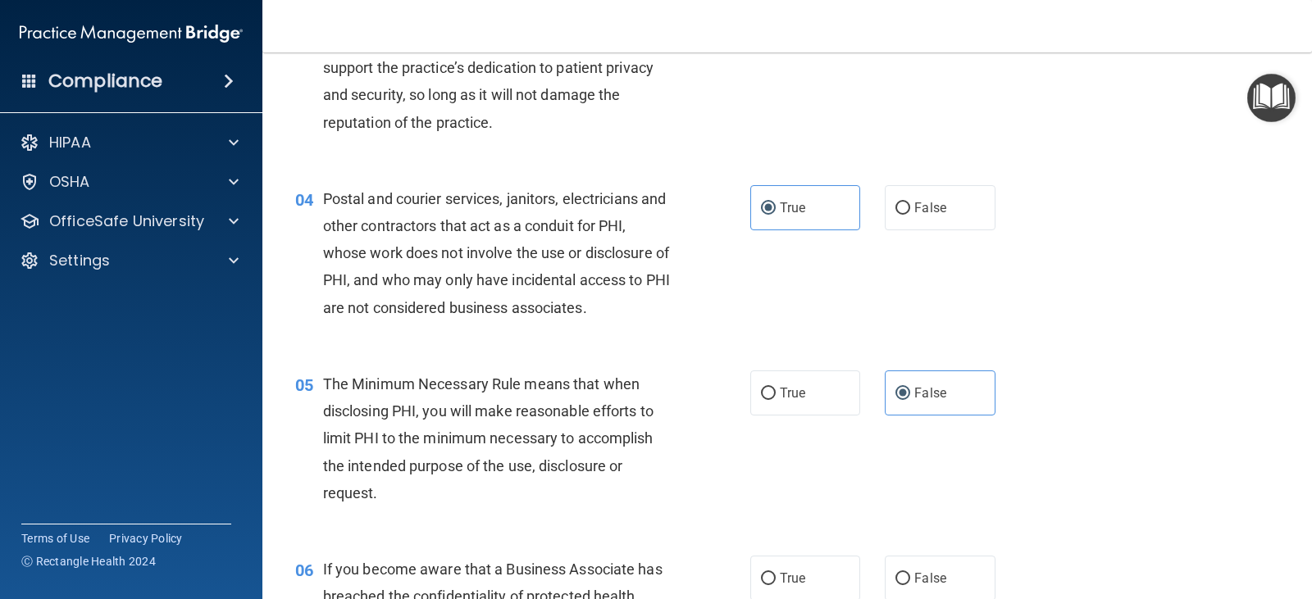
scroll to position [410, 0]
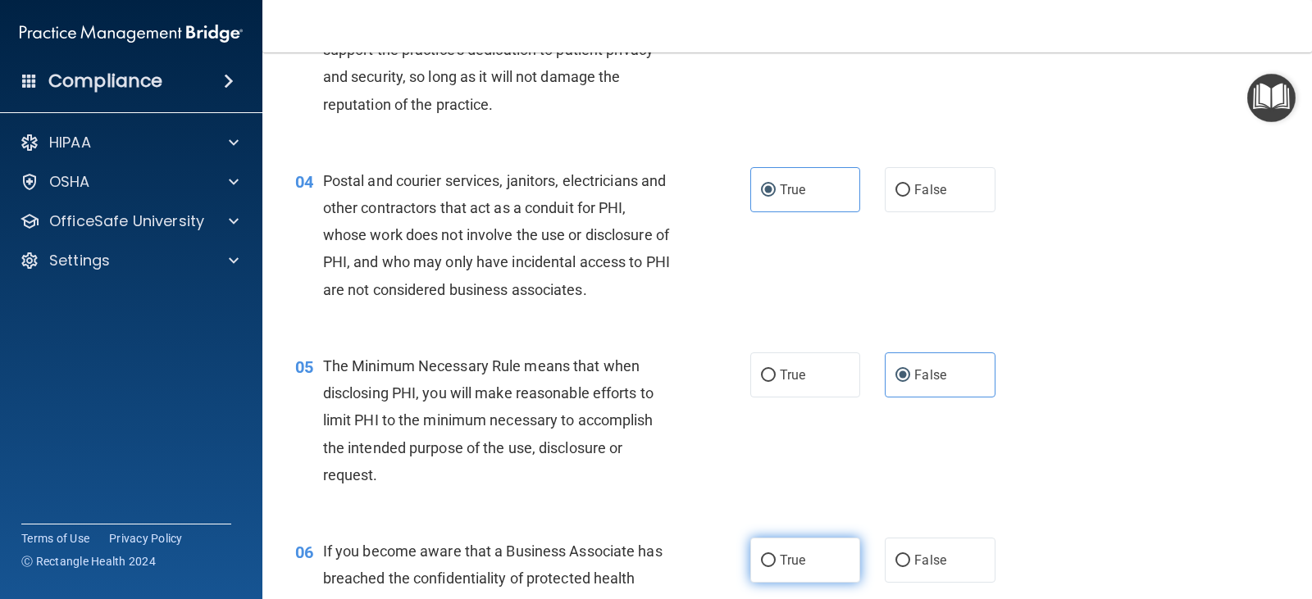
click at [770, 558] on label "True" at bounding box center [805, 560] width 110 height 45
click at [770, 558] on input "True" at bounding box center [768, 561] width 15 height 12
radio input "true"
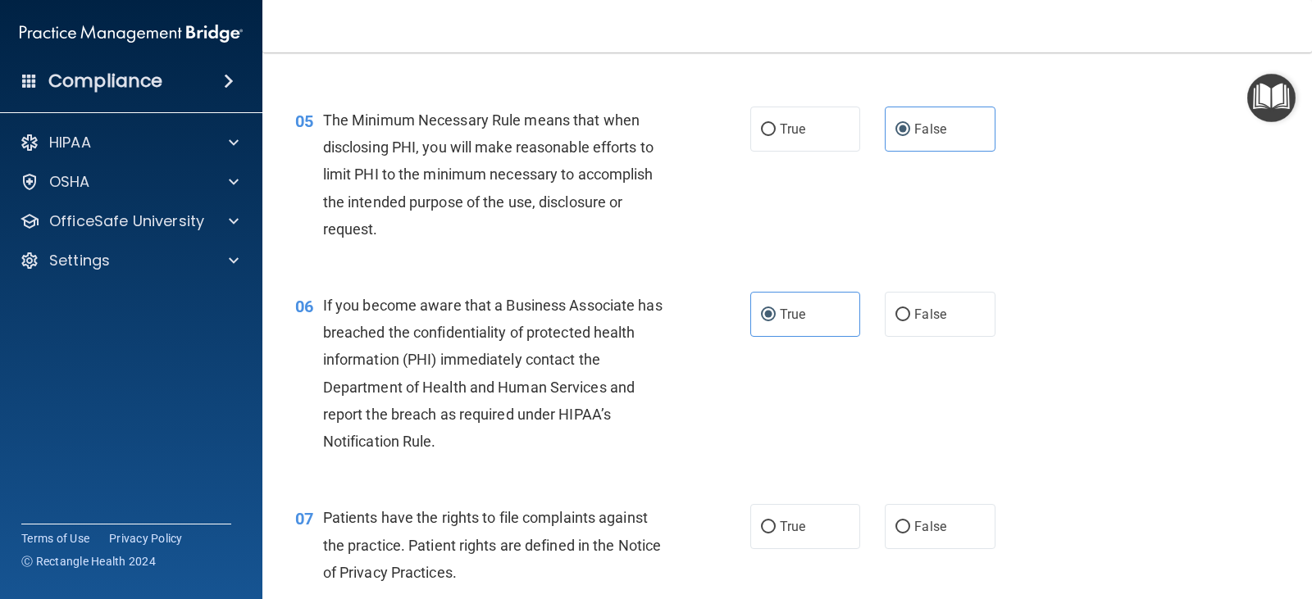
scroll to position [738, 0]
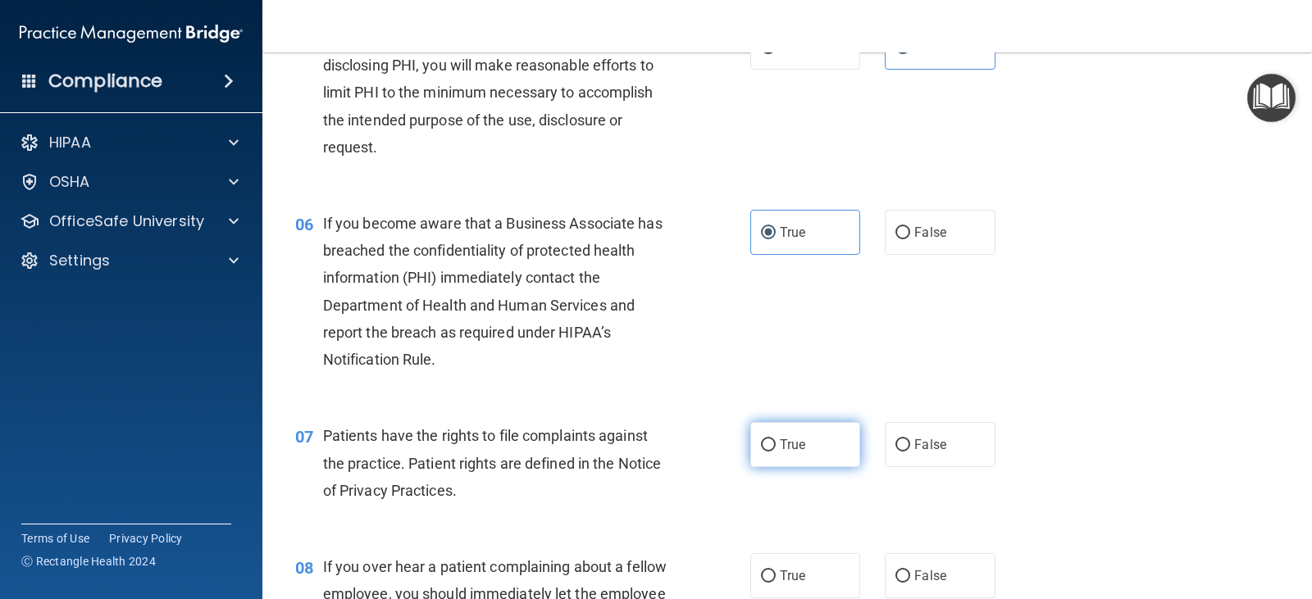
click at [819, 450] on label "True" at bounding box center [805, 444] width 110 height 45
click at [776, 450] on input "True" at bounding box center [768, 445] width 15 height 12
radio input "true"
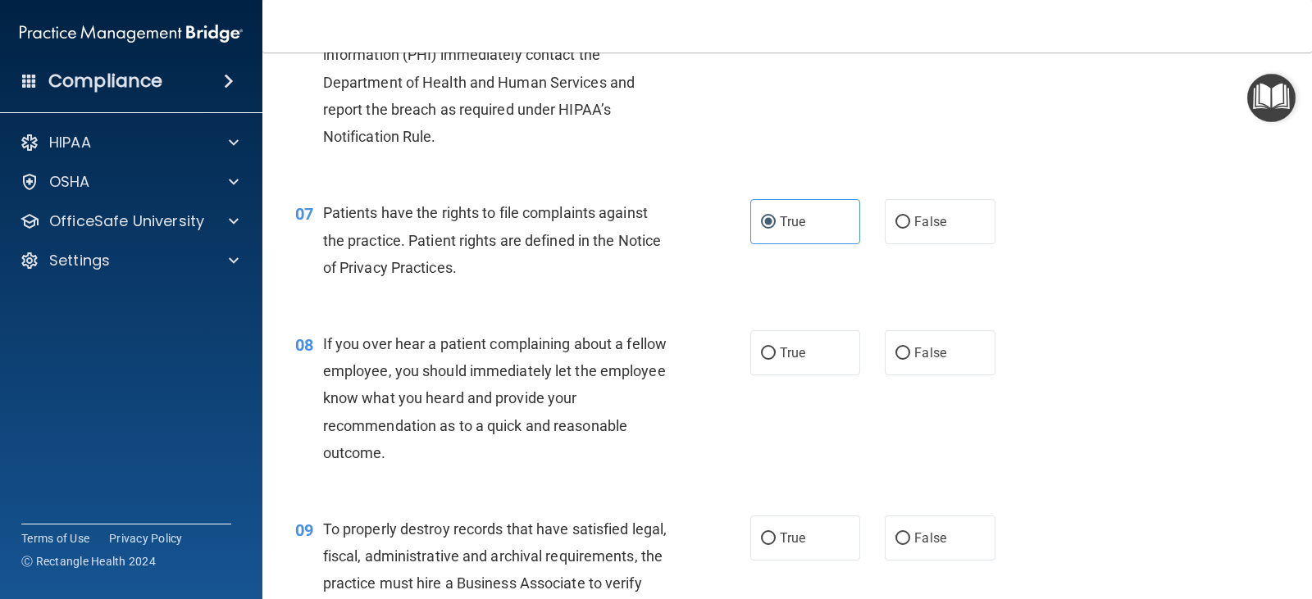
scroll to position [984, 0]
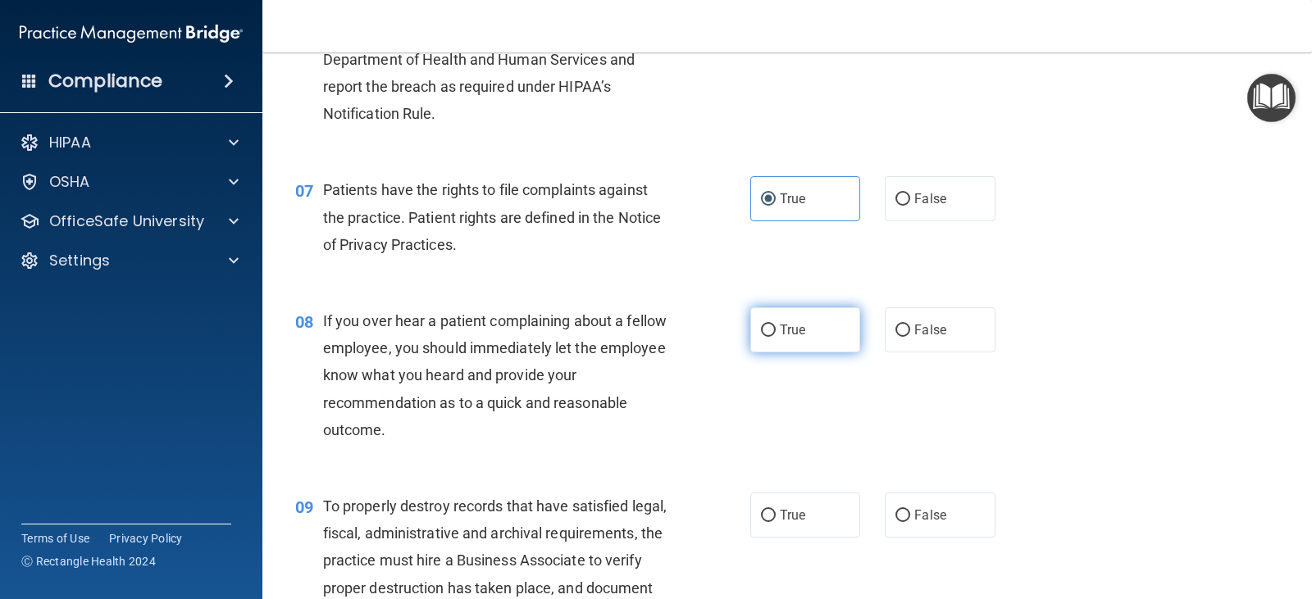
click at [817, 344] on label "True" at bounding box center [805, 329] width 110 height 45
click at [776, 337] on input "True" at bounding box center [768, 331] width 15 height 12
radio input "true"
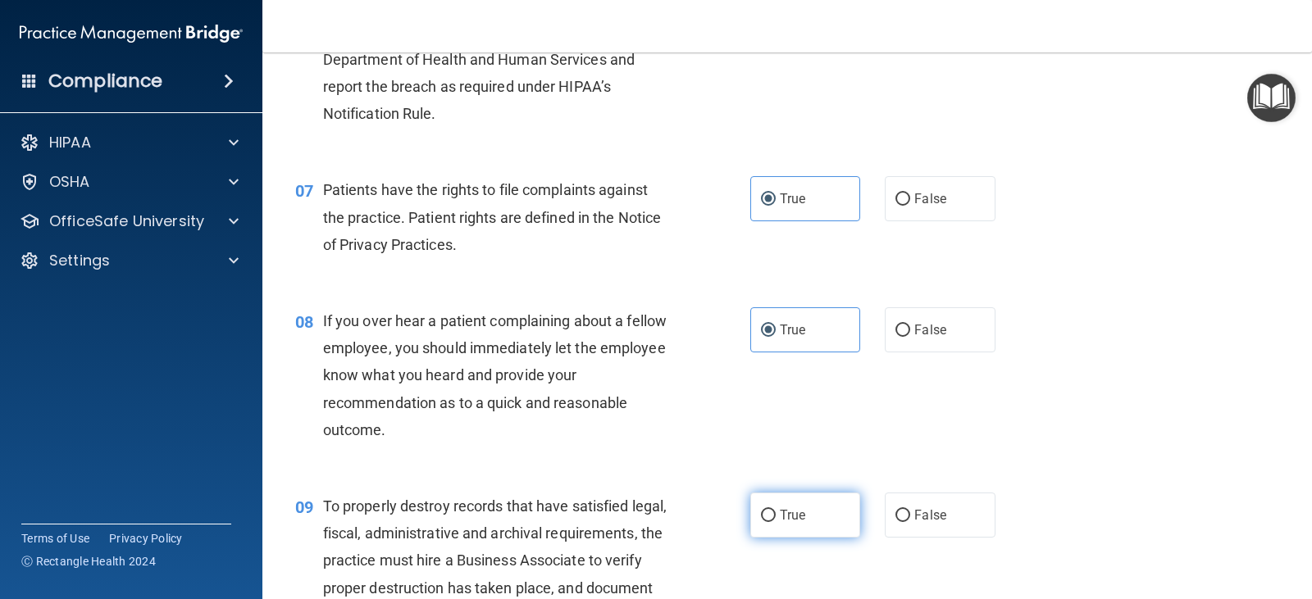
click at [817, 505] on label "True" at bounding box center [805, 515] width 110 height 45
click at [776, 510] on input "True" at bounding box center [768, 516] width 15 height 12
radio input "true"
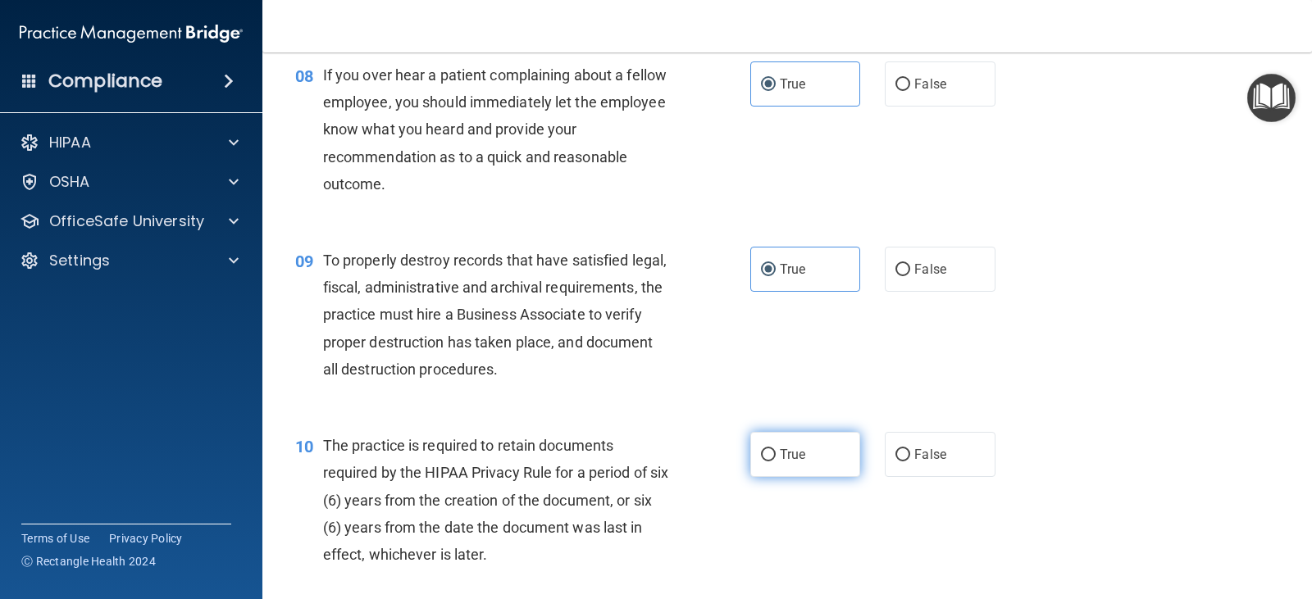
click at [806, 467] on label "True" at bounding box center [805, 454] width 110 height 45
click at [776, 462] on input "True" at bounding box center [768, 455] width 15 height 12
radio input "true"
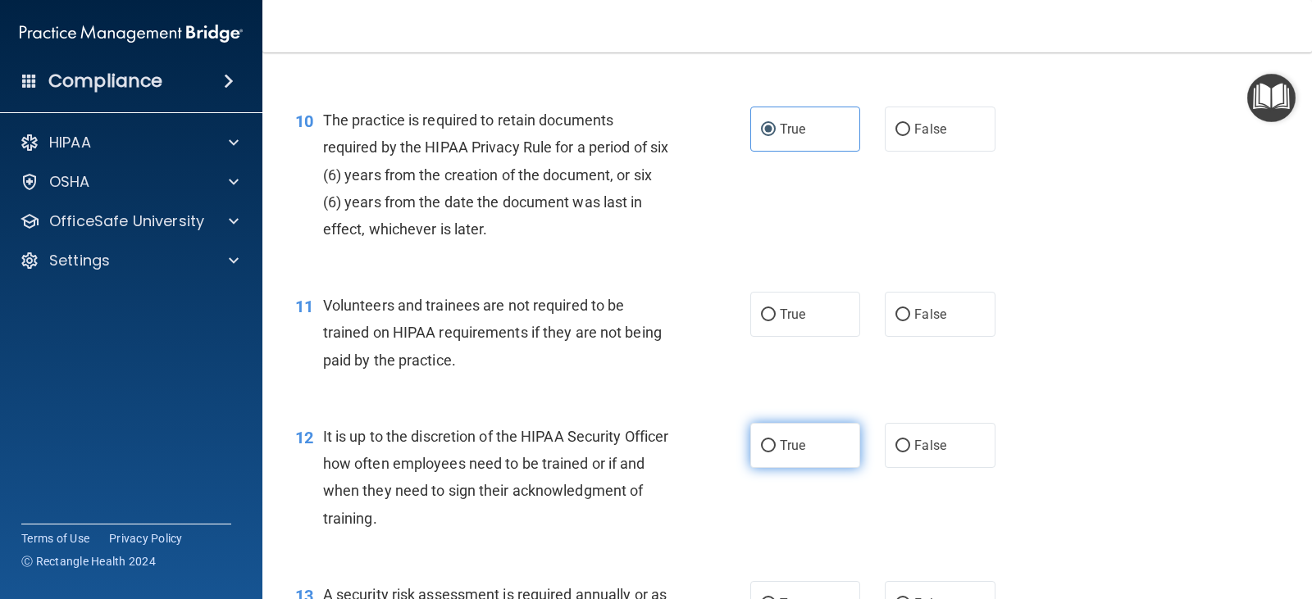
scroll to position [1558, 0]
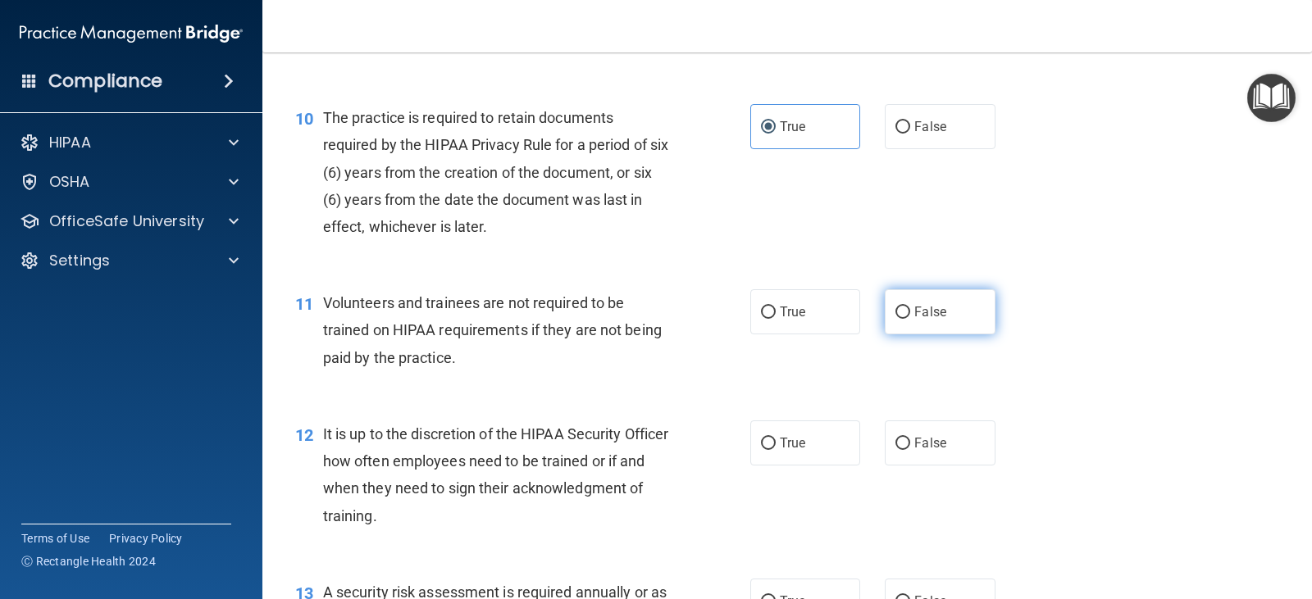
click at [921, 319] on label "False" at bounding box center [940, 311] width 110 height 45
click at [910, 319] on input "False" at bounding box center [902, 313] width 15 height 12
radio input "true"
click at [826, 457] on label "True" at bounding box center [805, 443] width 110 height 45
click at [776, 450] on input "True" at bounding box center [768, 444] width 15 height 12
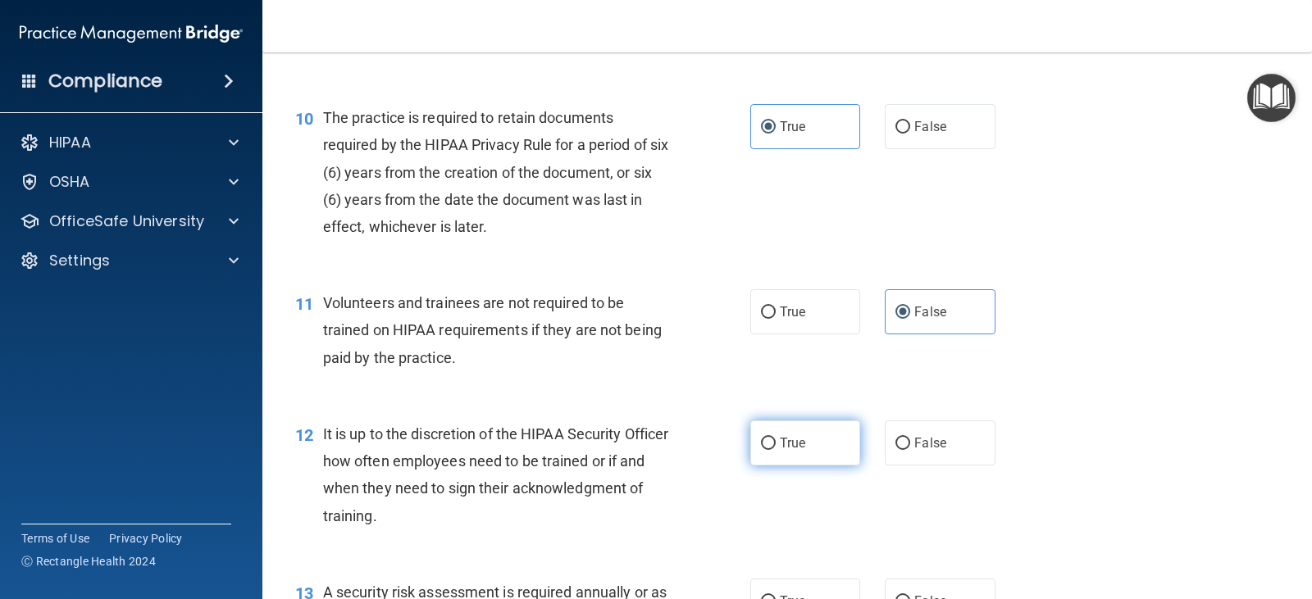
radio input "true"
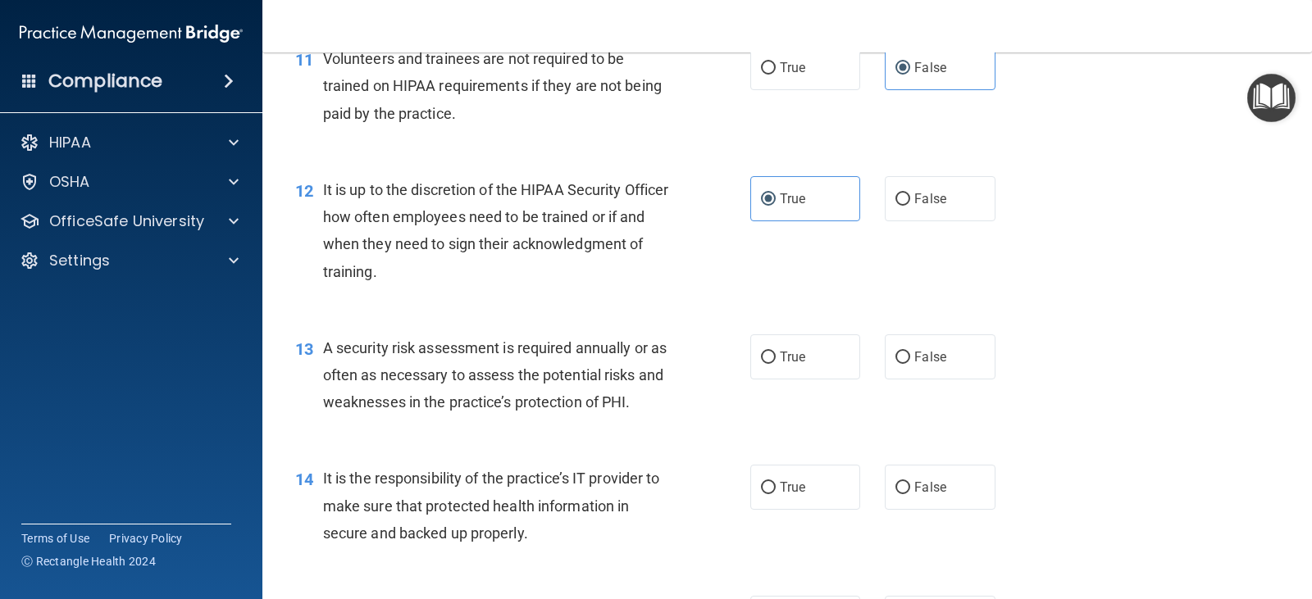
scroll to position [1804, 0]
drag, startPoint x: 806, startPoint y: 358, endPoint x: 819, endPoint y: 450, distance: 92.8
click at [807, 361] on label "True" at bounding box center [805, 355] width 110 height 45
click at [776, 361] on input "True" at bounding box center [768, 356] width 15 height 12
radio input "true"
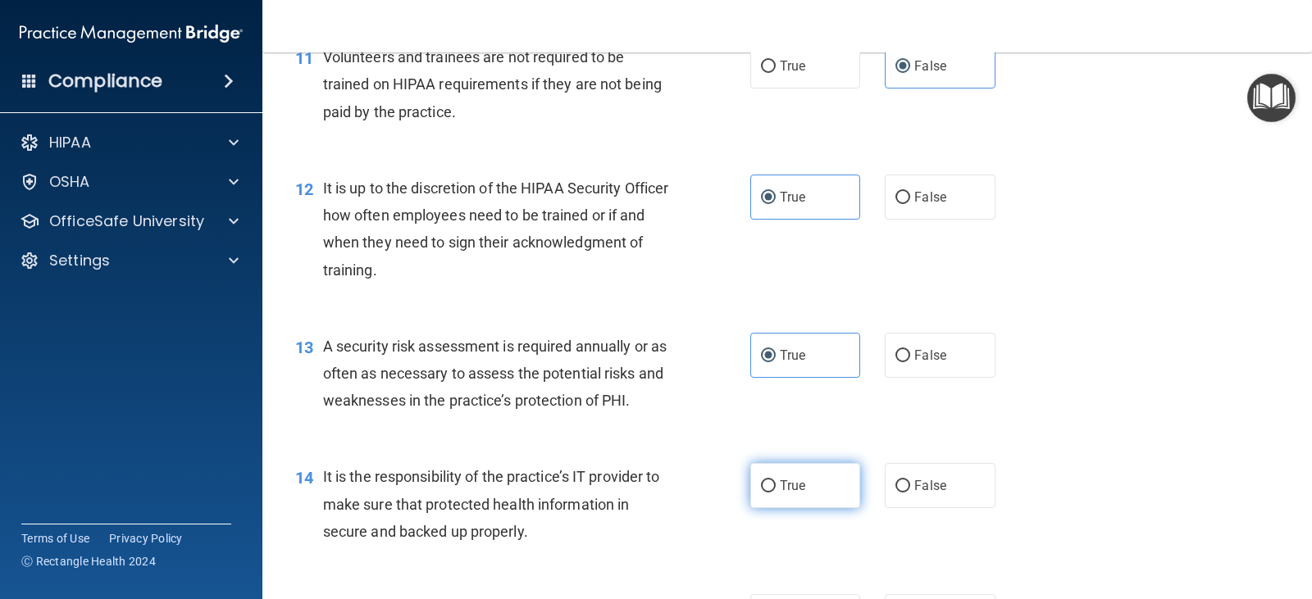
click at [805, 477] on label "True" at bounding box center [805, 485] width 110 height 45
click at [776, 480] on input "True" at bounding box center [768, 486] width 15 height 12
radio input "true"
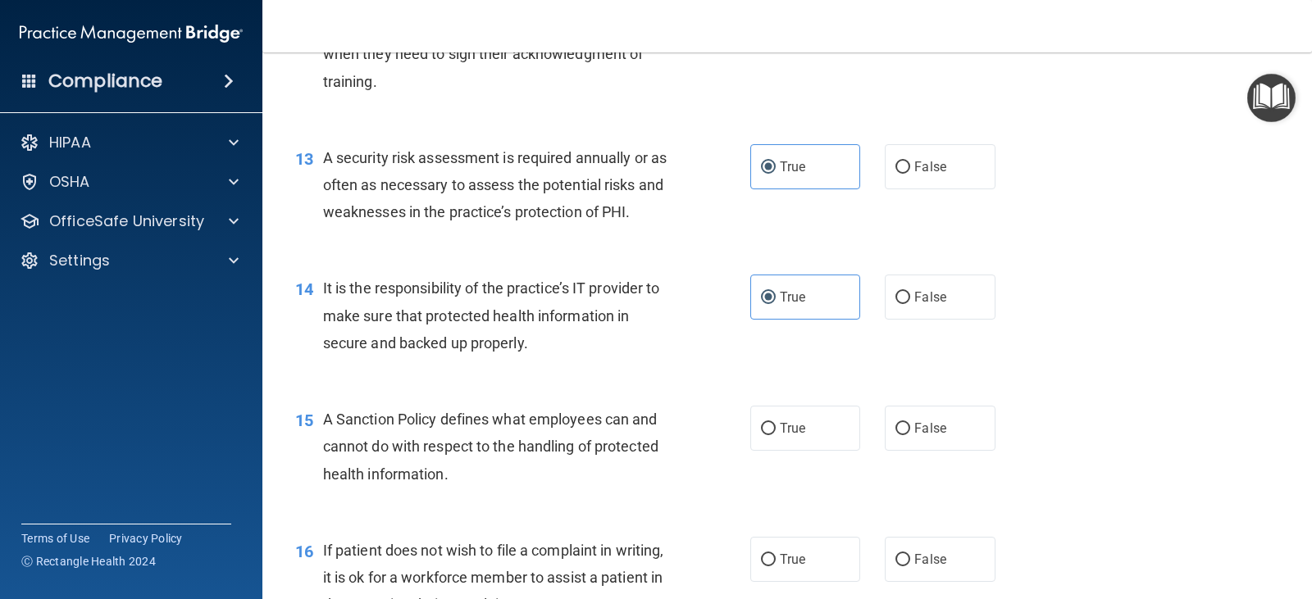
scroll to position [2050, 0]
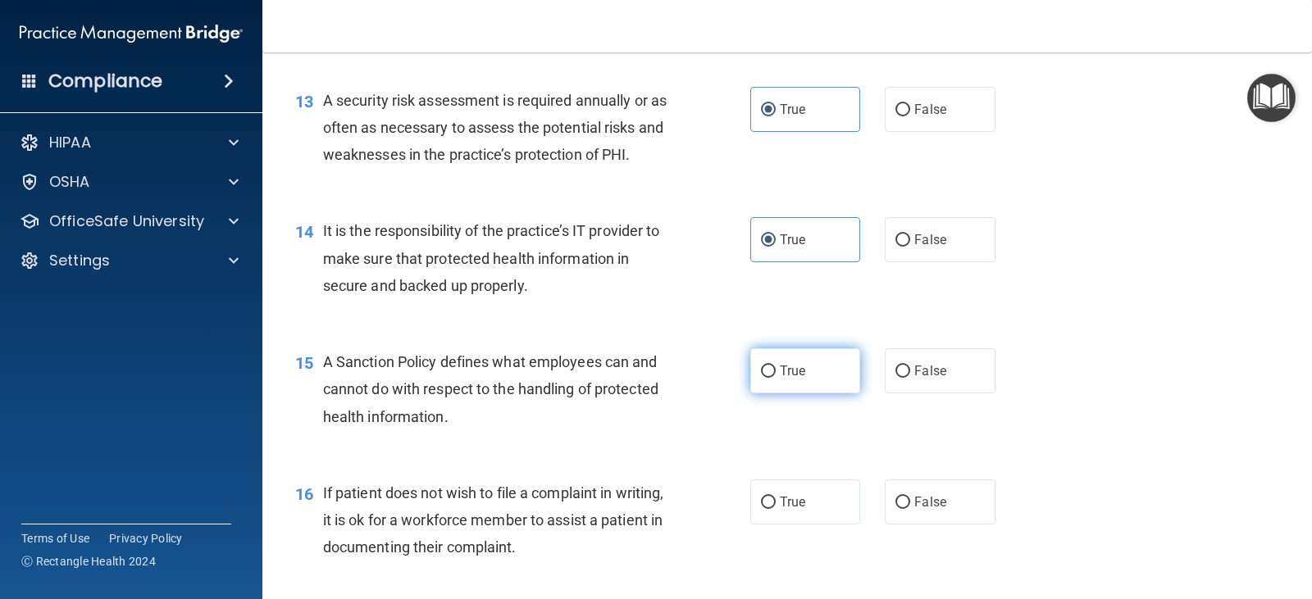
click at [810, 366] on label "True" at bounding box center [805, 370] width 110 height 45
click at [776, 366] on input "True" at bounding box center [768, 372] width 15 height 12
radio input "true"
click at [902, 373] on input "False" at bounding box center [902, 372] width 15 height 12
radio input "true"
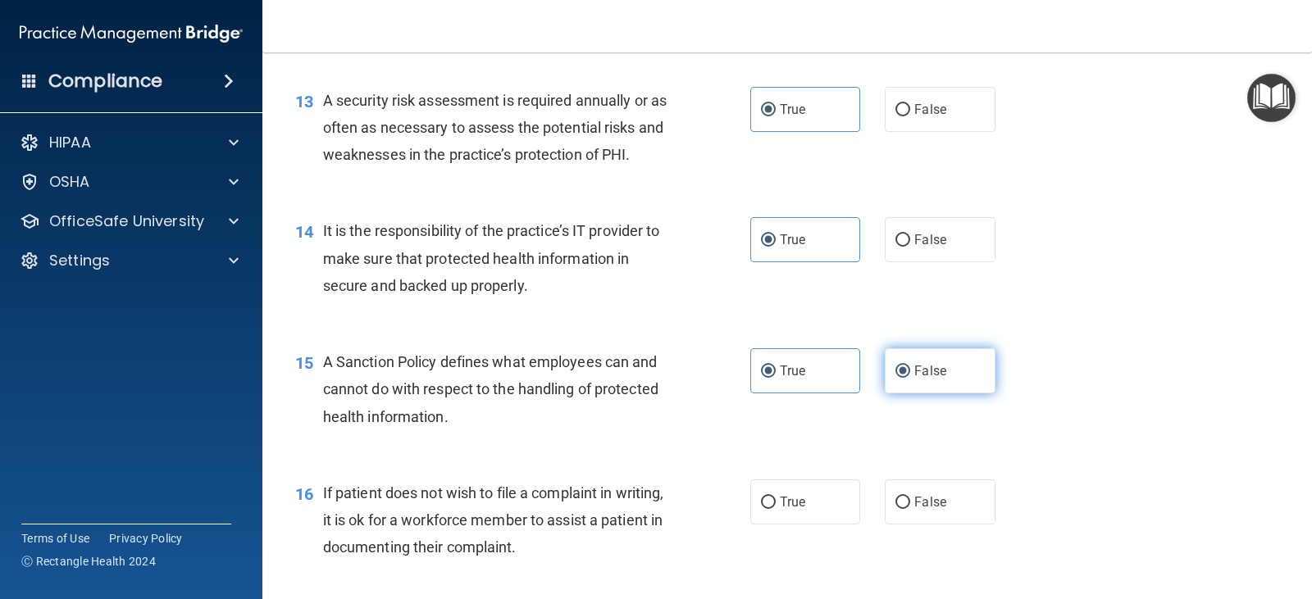
radio input "false"
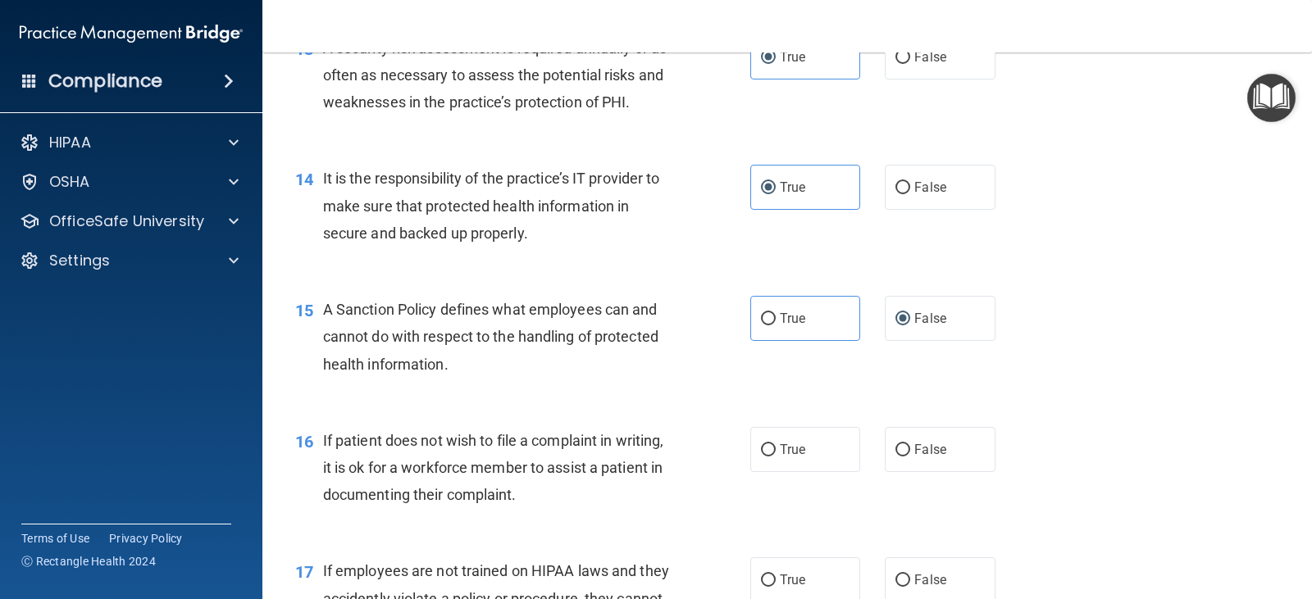
scroll to position [2132, 0]
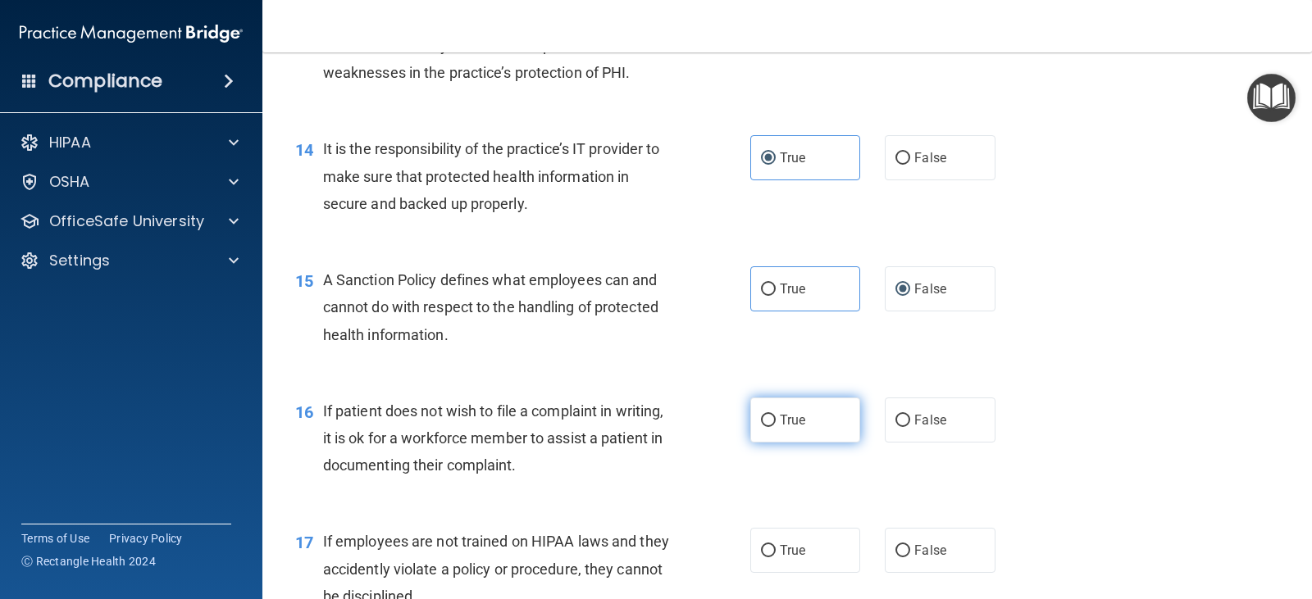
drag, startPoint x: 806, startPoint y: 413, endPoint x: 811, endPoint y: 423, distance: 11.0
click at [806, 415] on label "True" at bounding box center [805, 420] width 110 height 45
click at [776, 415] on input "True" at bounding box center [768, 421] width 15 height 12
radio input "true"
click at [790, 548] on span "True" at bounding box center [792, 551] width 25 height 16
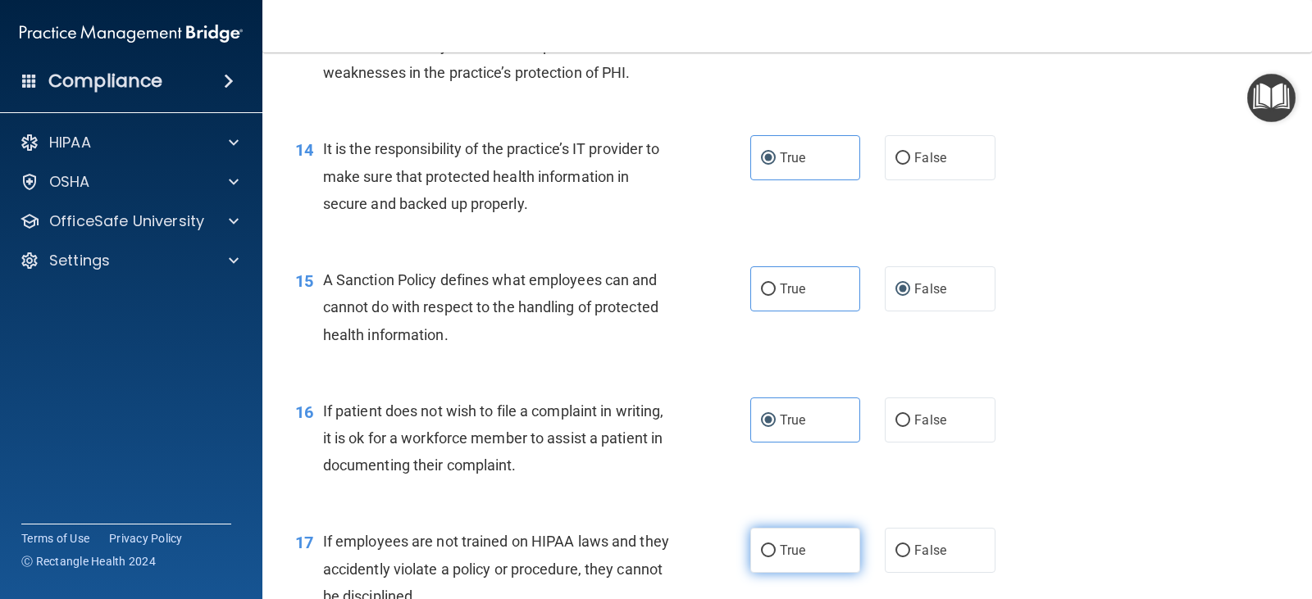
click at [776, 548] on input "True" at bounding box center [768, 551] width 15 height 12
radio input "true"
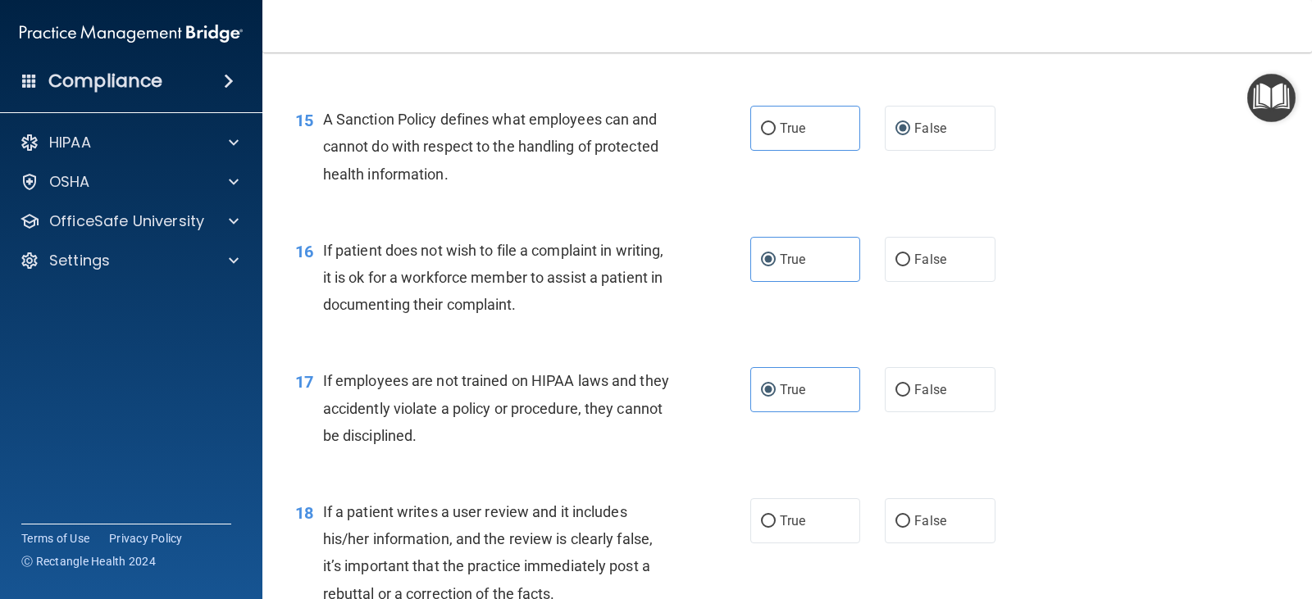
scroll to position [2296, 0]
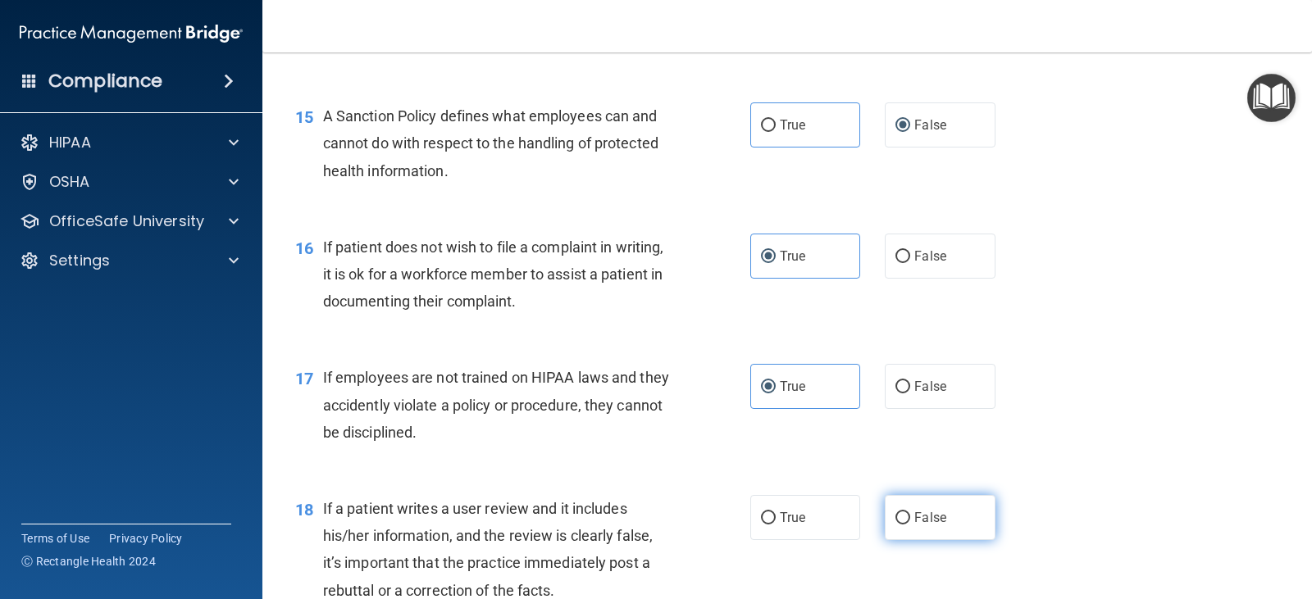
click at [914, 520] on span "False" at bounding box center [930, 518] width 32 height 16
click at [910, 520] on input "False" at bounding box center [902, 518] width 15 height 12
radio input "true"
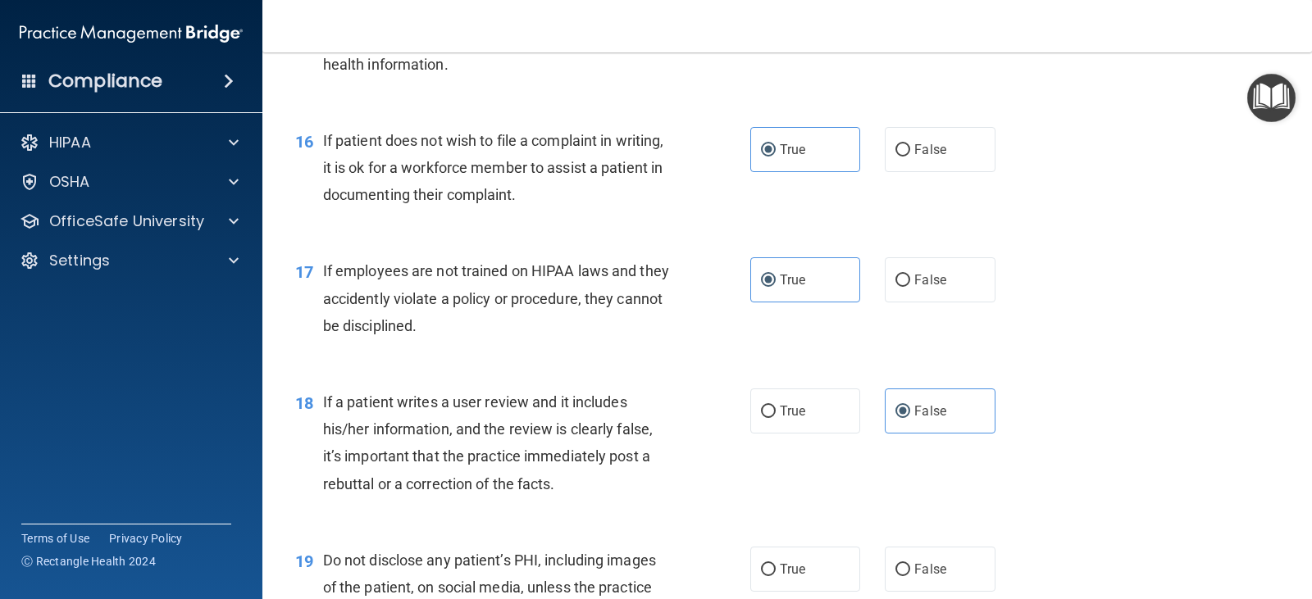
scroll to position [2624, 0]
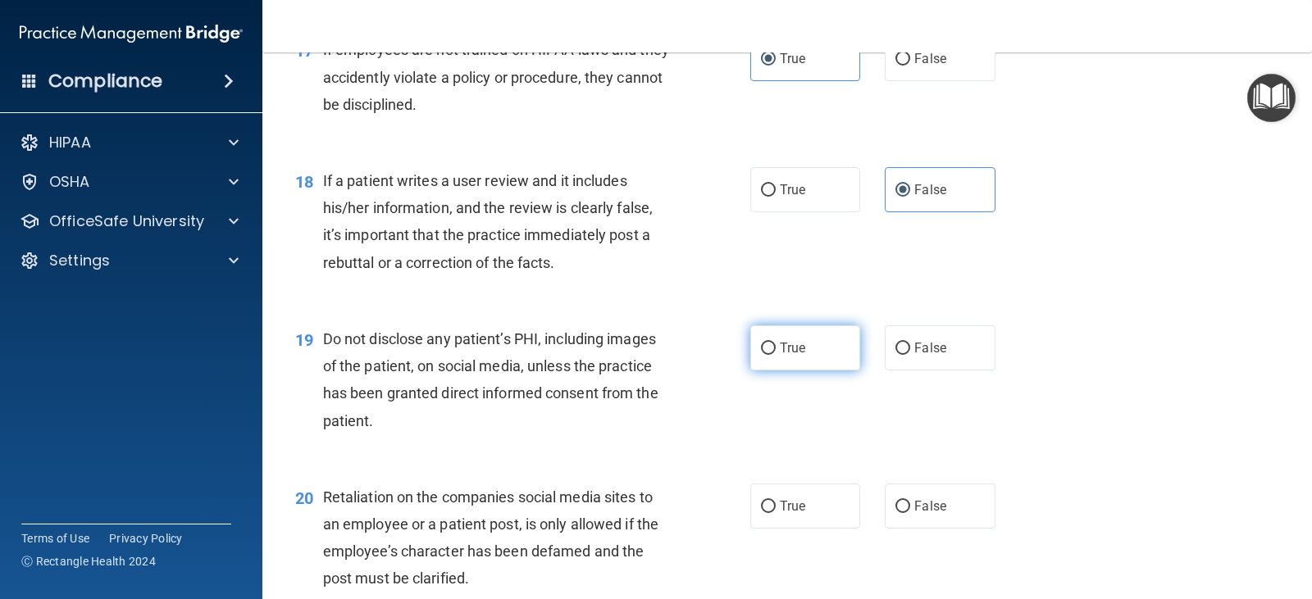
click at [823, 351] on label "True" at bounding box center [805, 347] width 110 height 45
click at [776, 351] on input "True" at bounding box center [768, 349] width 15 height 12
radio input "true"
click at [805, 519] on label "True" at bounding box center [805, 506] width 110 height 45
click at [776, 513] on input "True" at bounding box center [768, 507] width 15 height 12
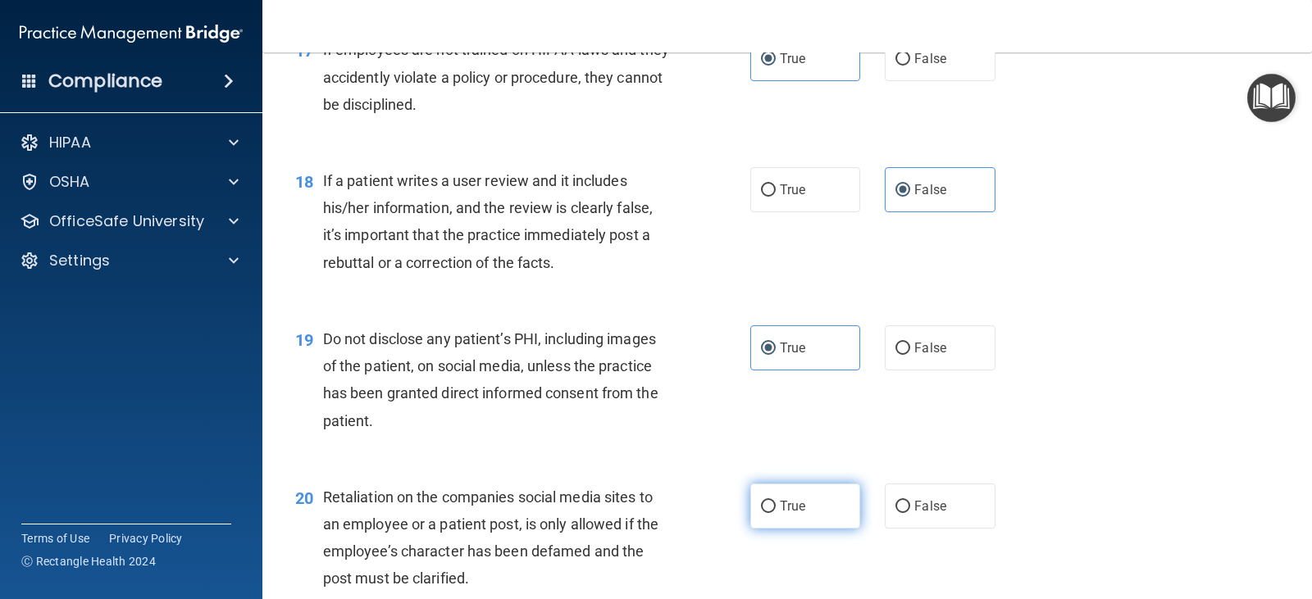
radio input "true"
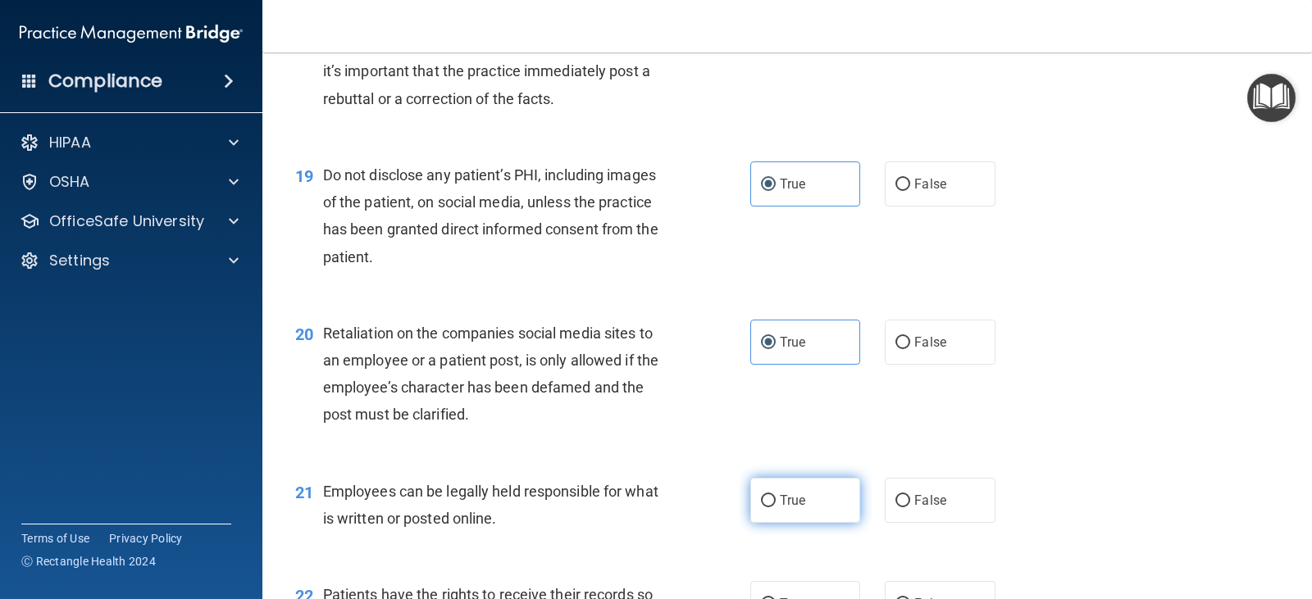
click at [819, 503] on label "True" at bounding box center [805, 500] width 110 height 45
click at [776, 503] on input "True" at bounding box center [768, 501] width 15 height 12
radio input "true"
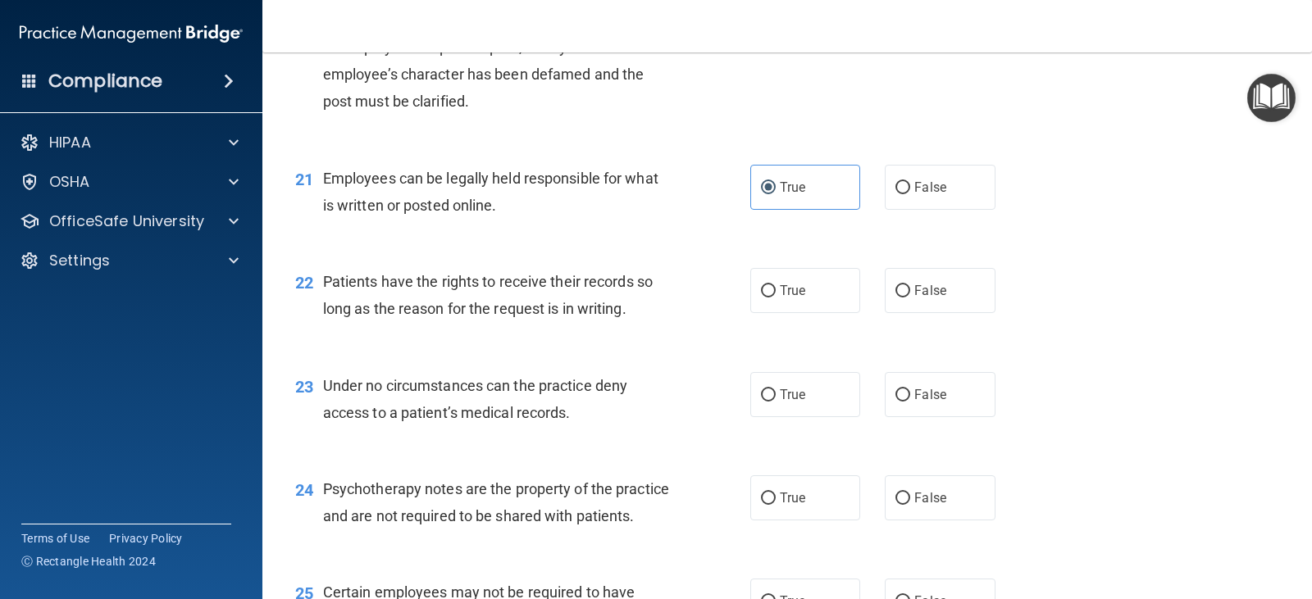
scroll to position [3116, 0]
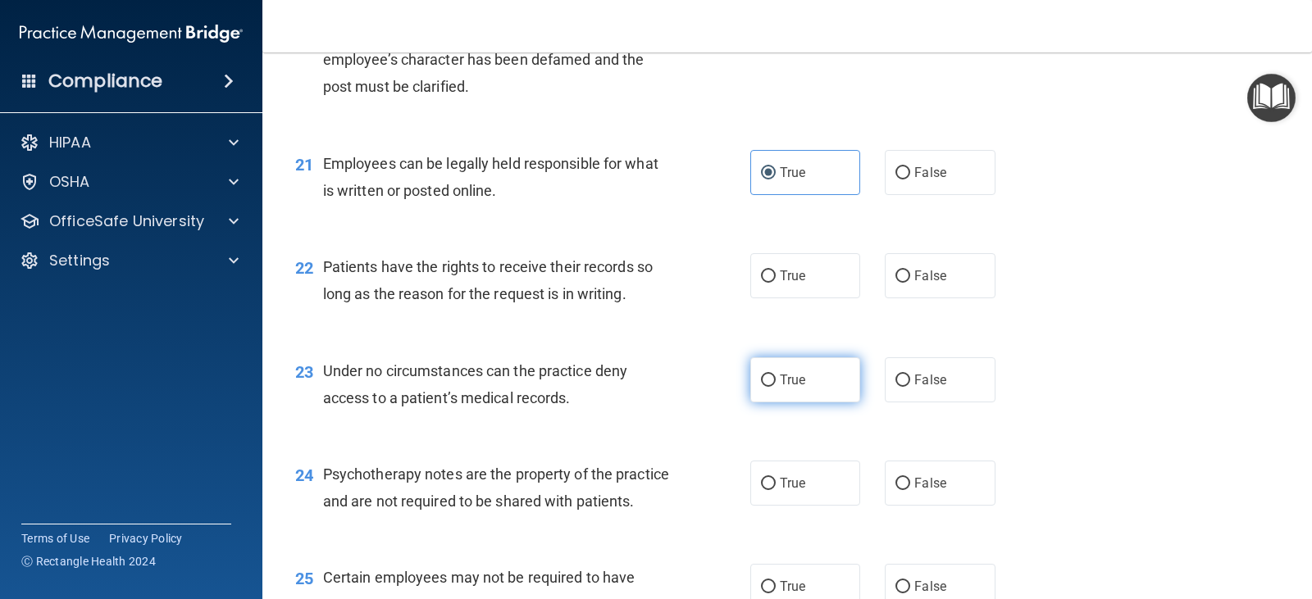
drag, startPoint x: 922, startPoint y: 275, endPoint x: 825, endPoint y: 381, distance: 143.9
click at [921, 275] on span "False" at bounding box center [930, 276] width 32 height 16
click at [910, 275] on input "False" at bounding box center [902, 277] width 15 height 12
radio input "true"
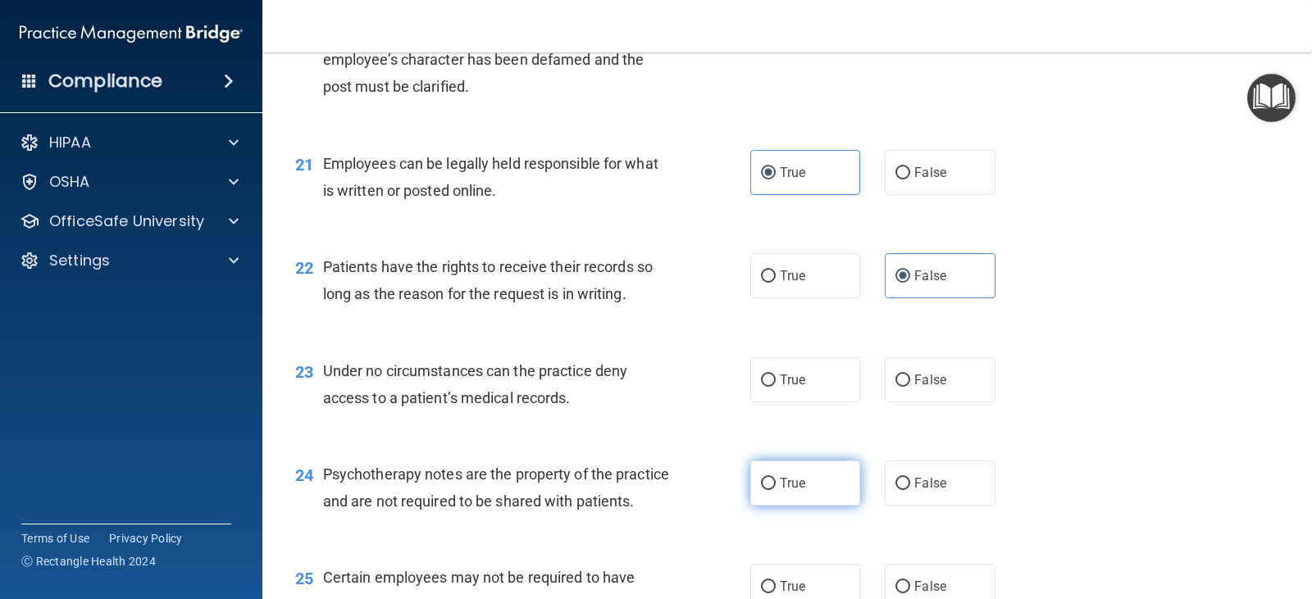
drag, startPoint x: 814, startPoint y: 394, endPoint x: 808, endPoint y: 461, distance: 67.5
click at [812, 398] on label "True" at bounding box center [805, 379] width 110 height 45
click at [776, 387] on input "True" at bounding box center [768, 381] width 15 height 12
radio input "true"
click at [811, 470] on label "True" at bounding box center [805, 483] width 110 height 45
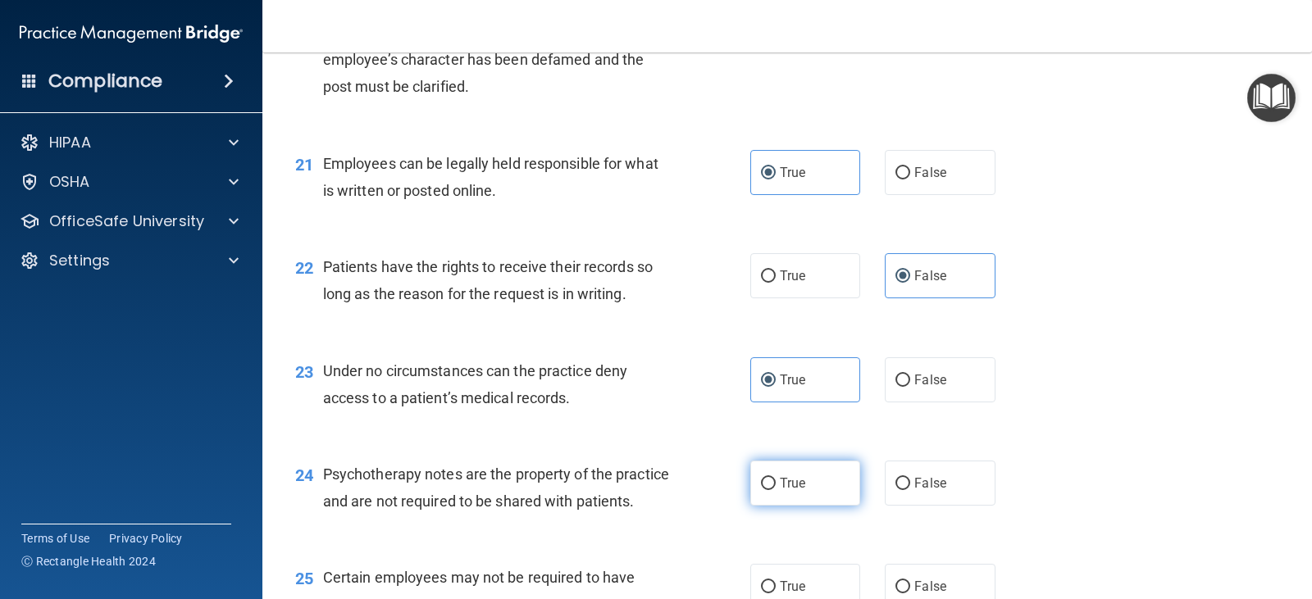
click at [776, 478] on input "True" at bounding box center [768, 484] width 15 height 12
radio input "true"
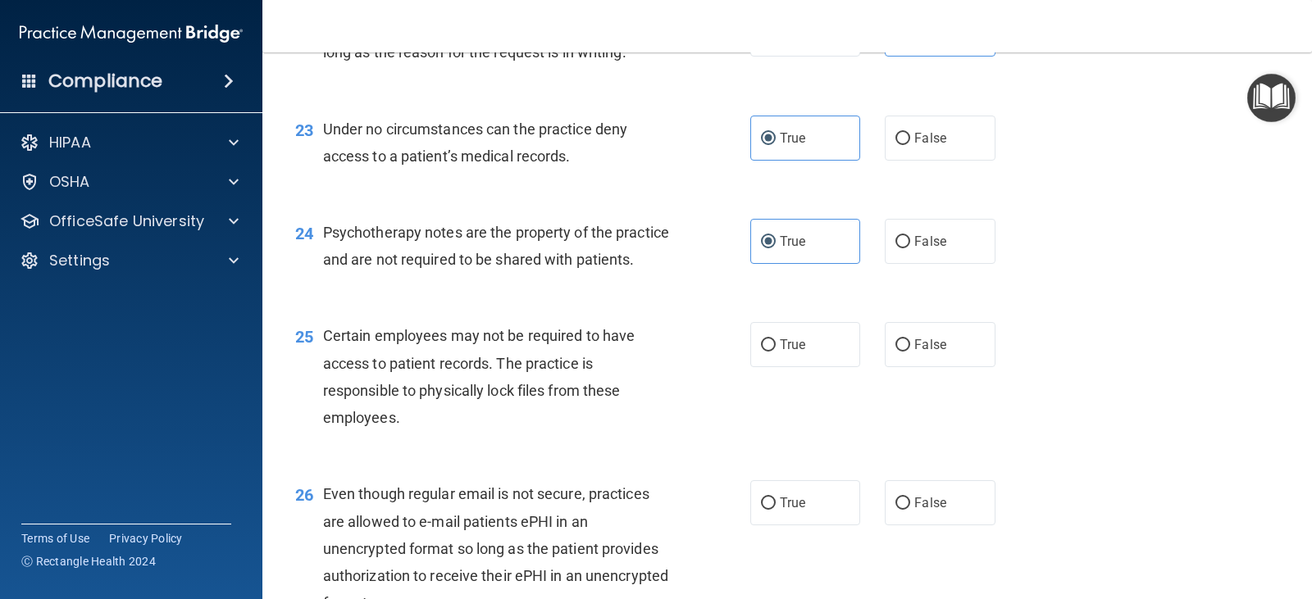
scroll to position [3361, 0]
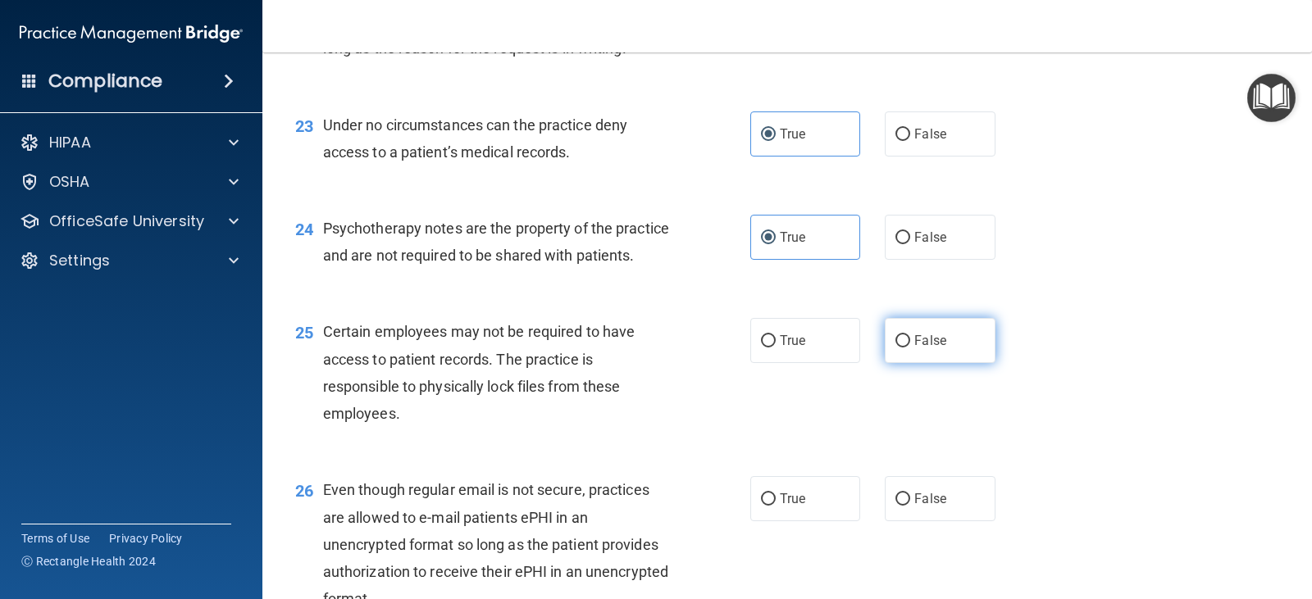
click at [899, 354] on label "False" at bounding box center [940, 340] width 110 height 45
click at [899, 348] on input "False" at bounding box center [902, 341] width 15 height 12
radio input "true"
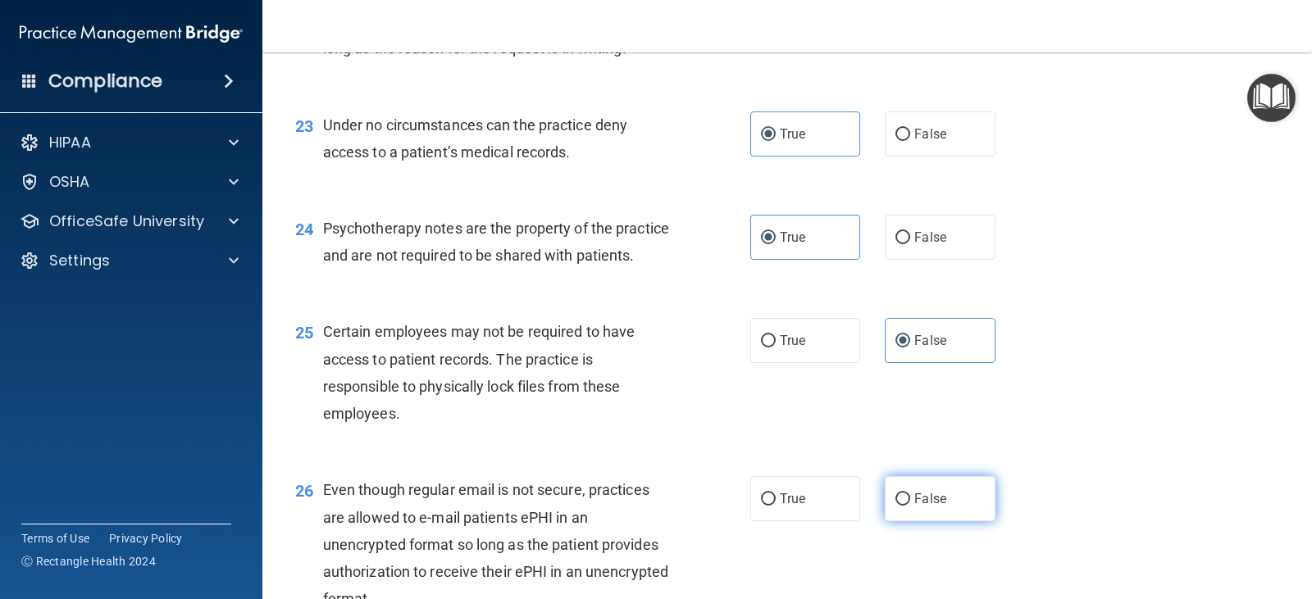
click at [902, 508] on label "False" at bounding box center [940, 498] width 110 height 45
click at [902, 506] on input "False" at bounding box center [902, 500] width 15 height 12
radio input "true"
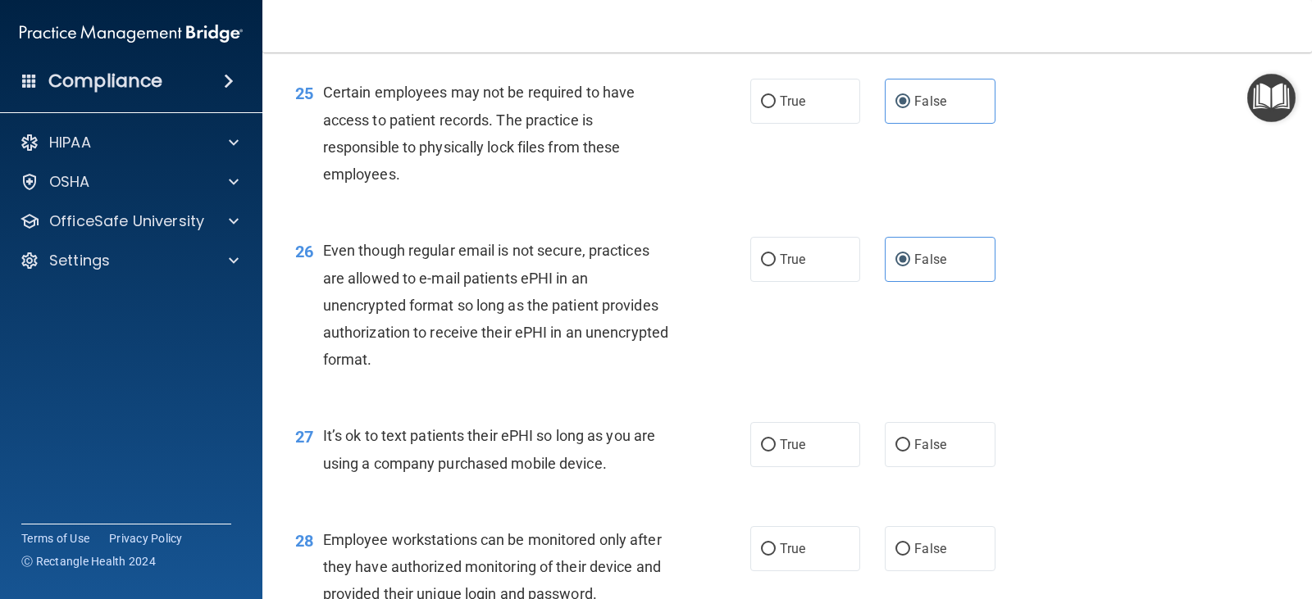
scroll to position [3607, 0]
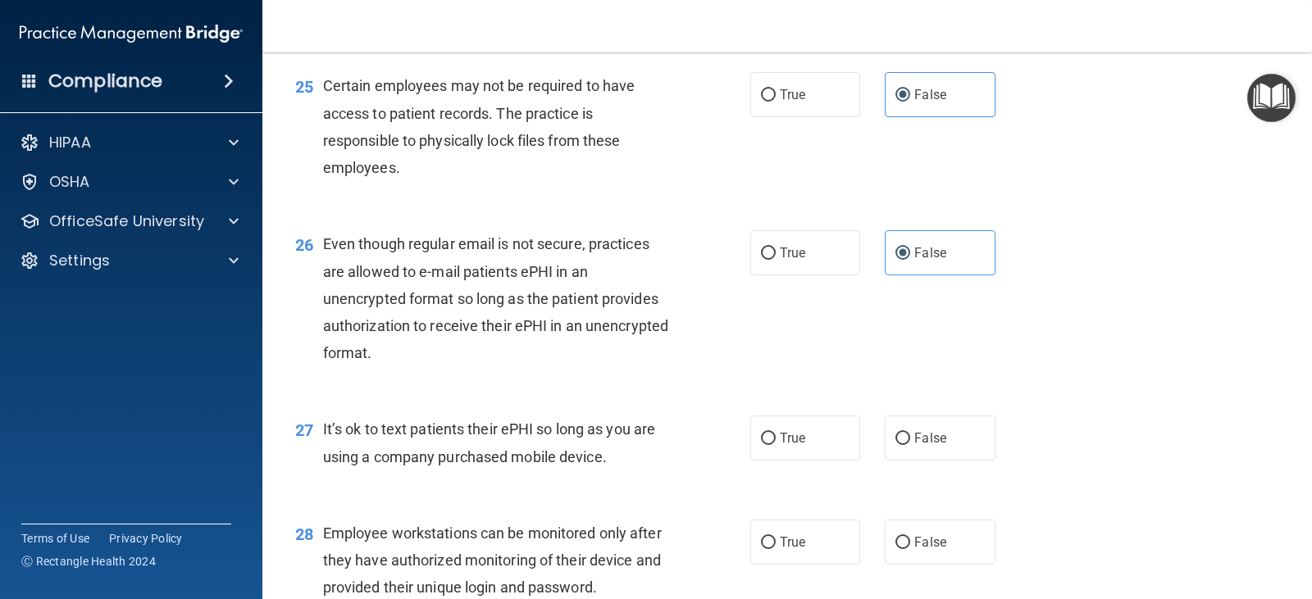
drag, startPoint x: 812, startPoint y: 465, endPoint x: 824, endPoint y: 516, distance: 52.3
click at [812, 461] on label "True" at bounding box center [805, 438] width 110 height 45
click at [776, 445] on input "True" at bounding box center [768, 439] width 15 height 12
radio input "true"
click at [824, 565] on label "True" at bounding box center [805, 542] width 110 height 45
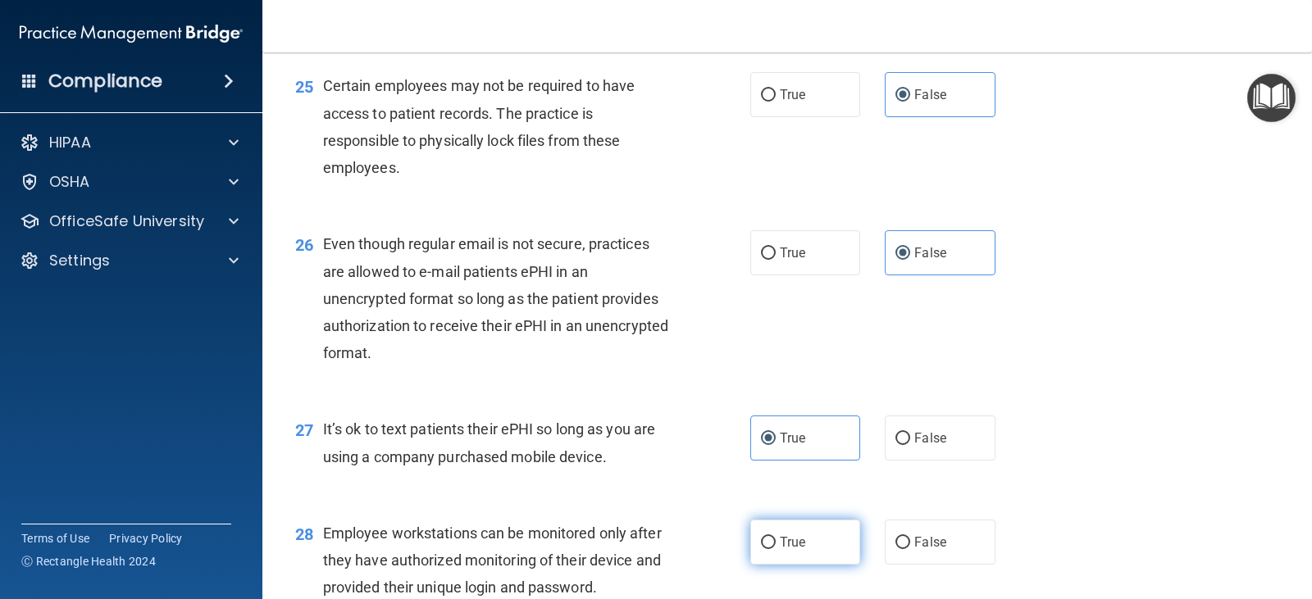
click at [776, 549] on input "True" at bounding box center [768, 543] width 15 height 12
radio input "true"
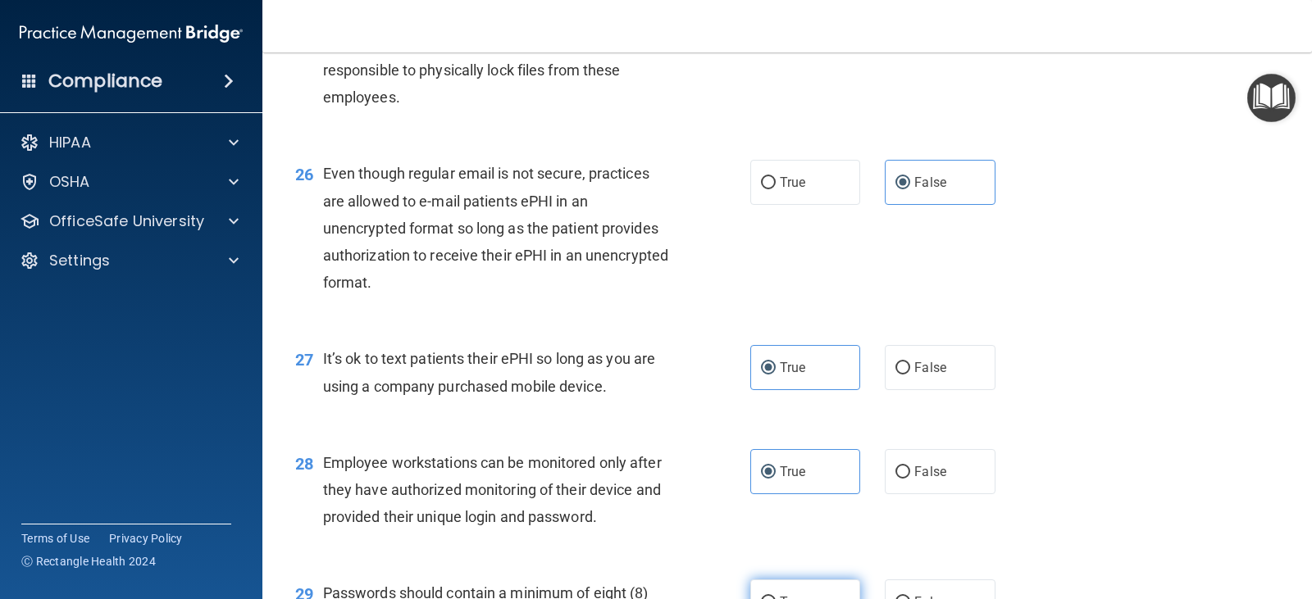
scroll to position [3853, 0]
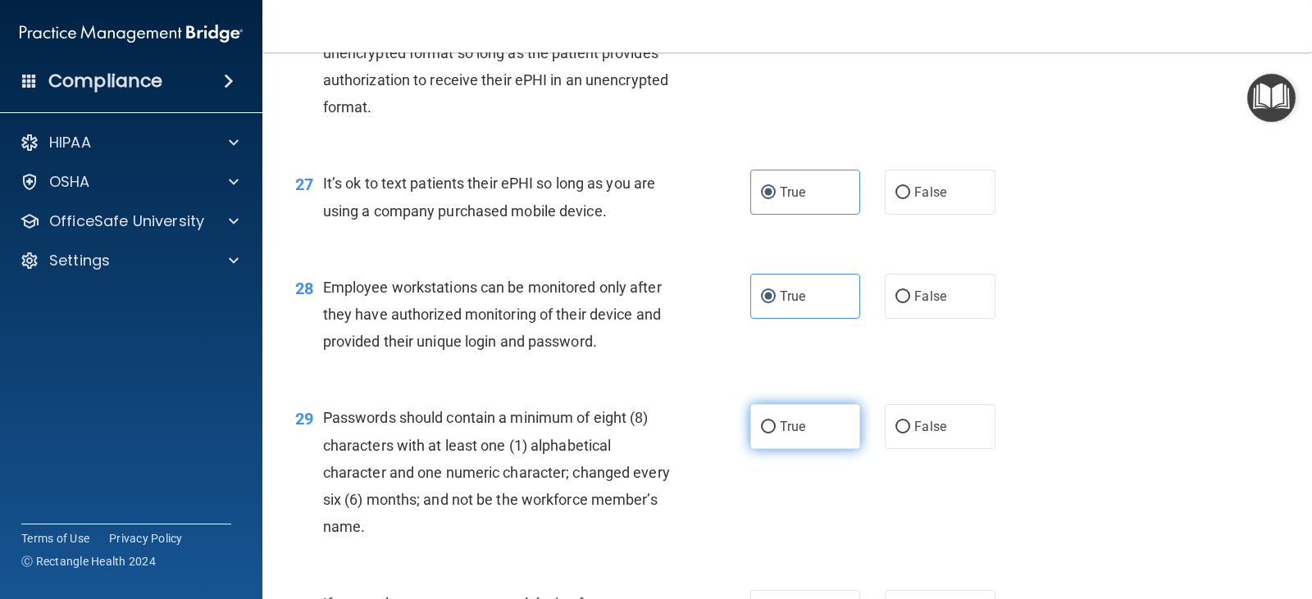
click at [823, 449] on label "True" at bounding box center [805, 426] width 110 height 45
click at [776, 434] on input "True" at bounding box center [768, 427] width 15 height 12
radio input "true"
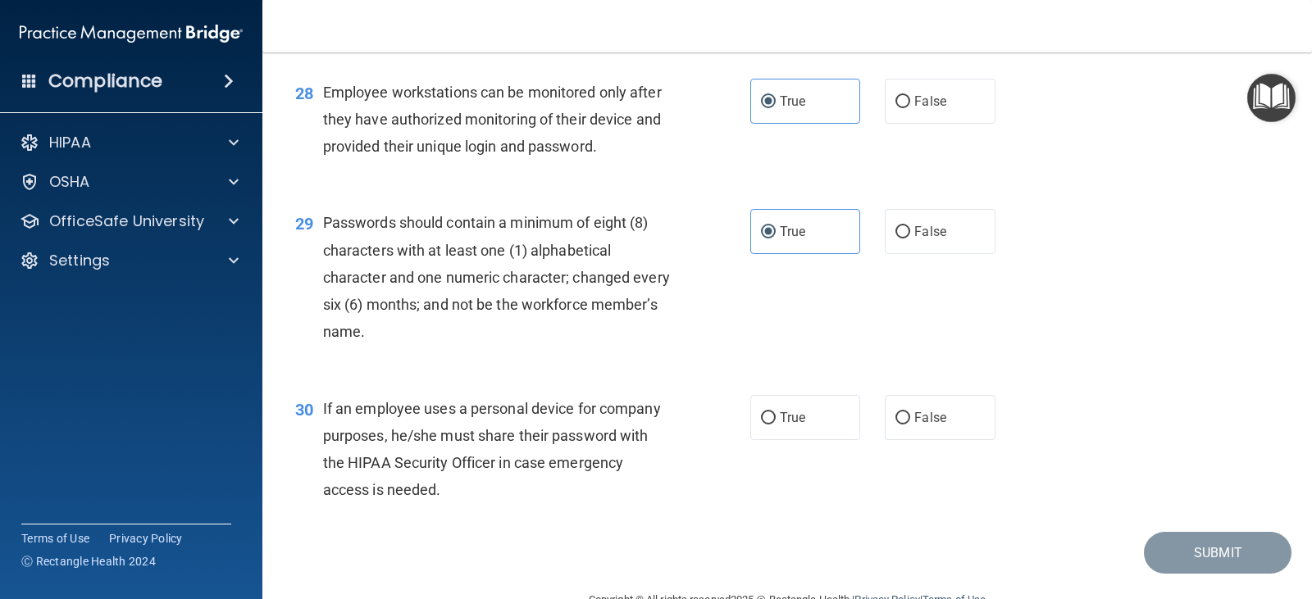
scroll to position [4099, 0]
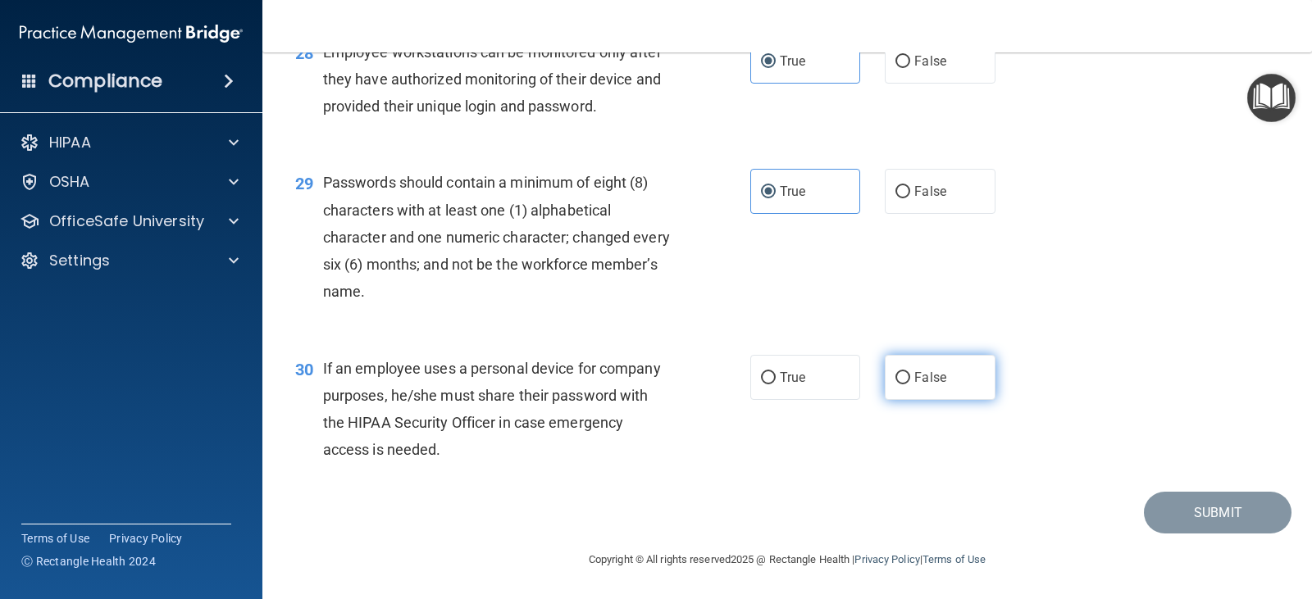
click at [926, 381] on label "False" at bounding box center [940, 377] width 110 height 45
click at [910, 381] on input "False" at bounding box center [902, 378] width 15 height 12
radio input "true"
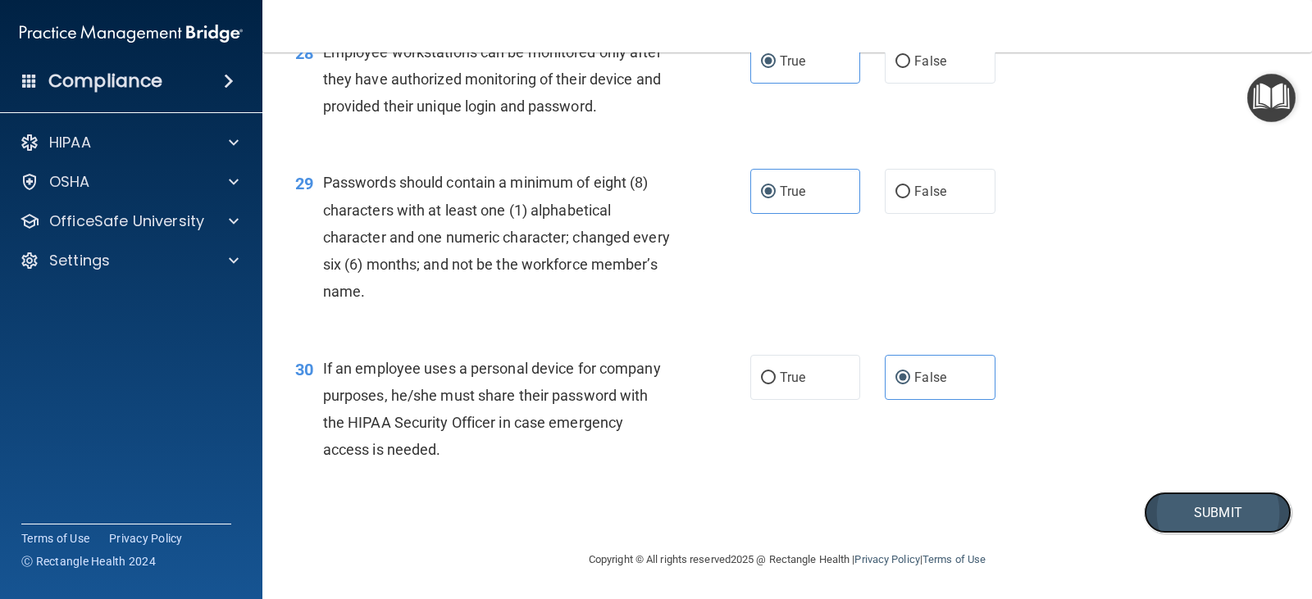
click at [1161, 524] on button "Submit" at bounding box center [1218, 513] width 148 height 42
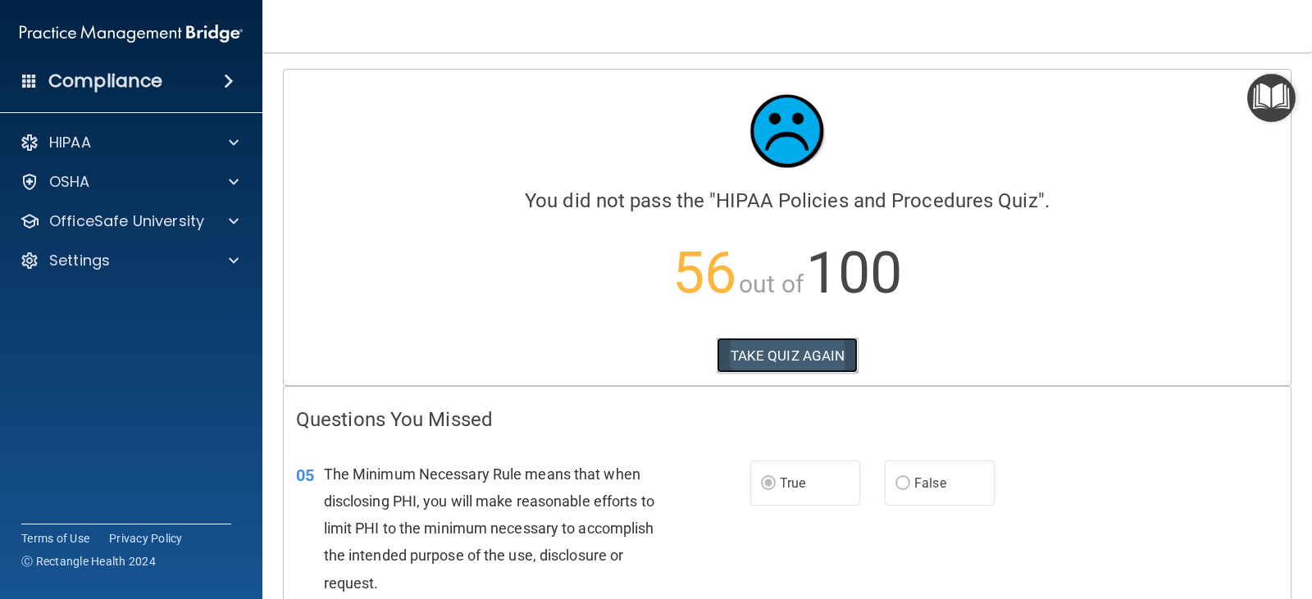
click at [735, 356] on button "TAKE QUIZ AGAIN" at bounding box center [788, 356] width 142 height 36
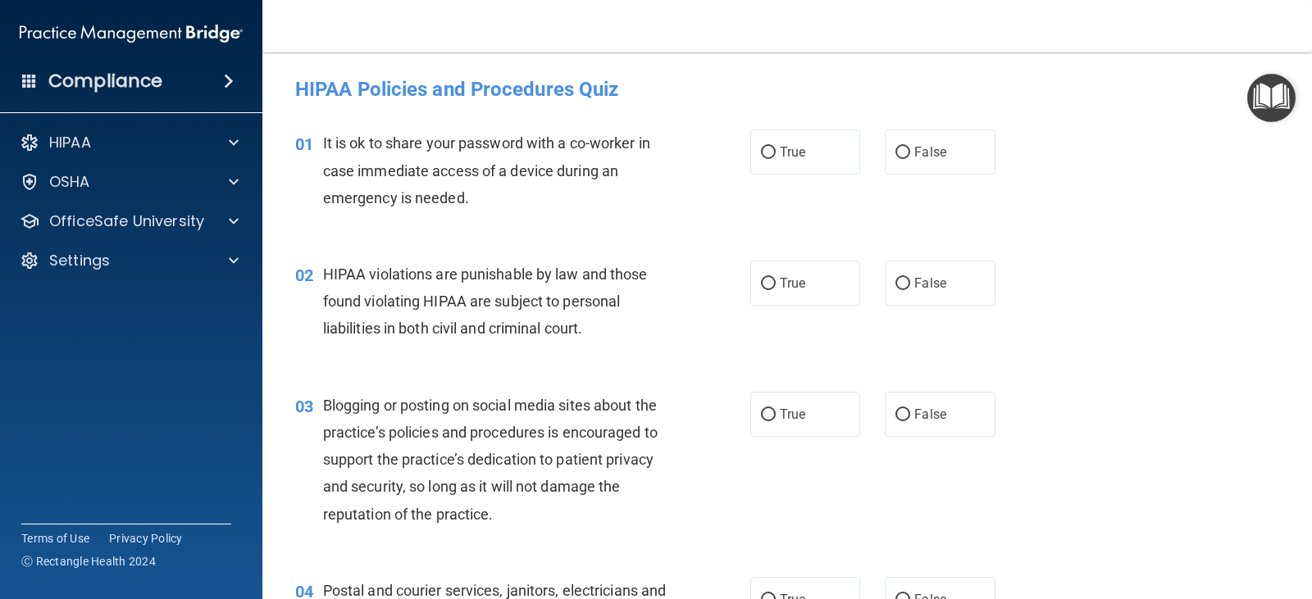
drag, startPoint x: 905, startPoint y: 157, endPoint x: 842, endPoint y: 225, distance: 92.8
click at [904, 159] on label "False" at bounding box center [940, 152] width 110 height 45
click at [904, 159] on input "False" at bounding box center [902, 153] width 15 height 12
radio input "true"
drag, startPoint x: 767, startPoint y: 275, endPoint x: 784, endPoint y: 282, distance: 18.4
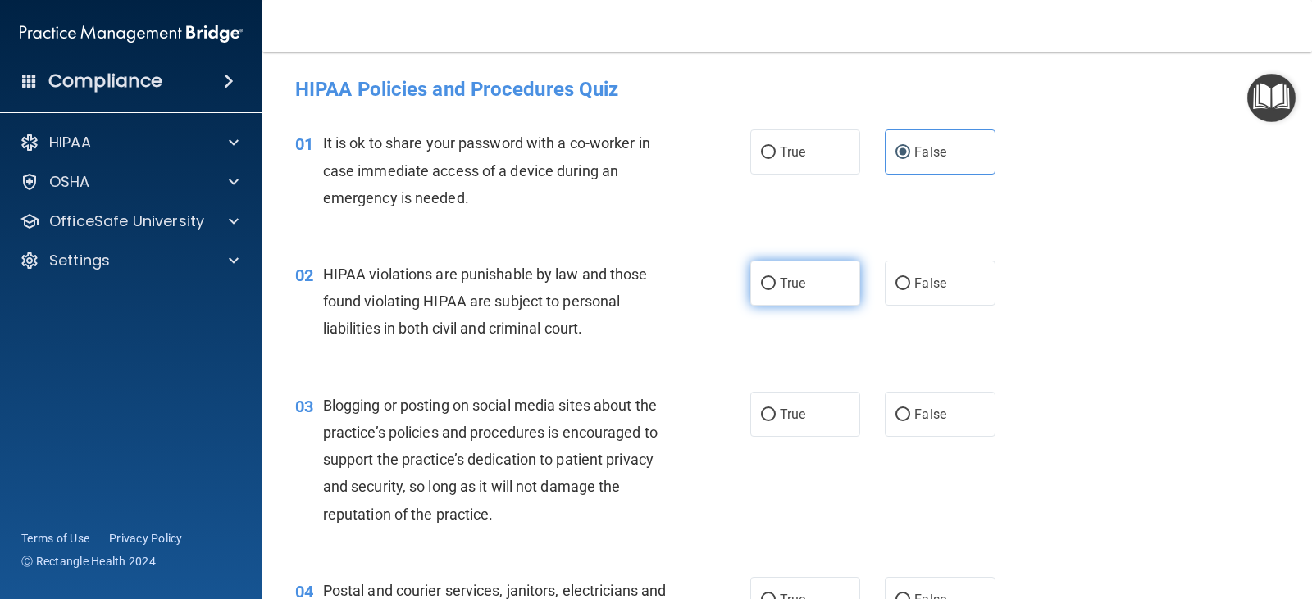
click at [769, 275] on label "True" at bounding box center [805, 283] width 110 height 45
click at [769, 278] on input "True" at bounding box center [768, 284] width 15 height 12
radio input "true"
click at [911, 403] on label "False" at bounding box center [940, 414] width 110 height 45
click at [910, 409] on input "False" at bounding box center [902, 415] width 15 height 12
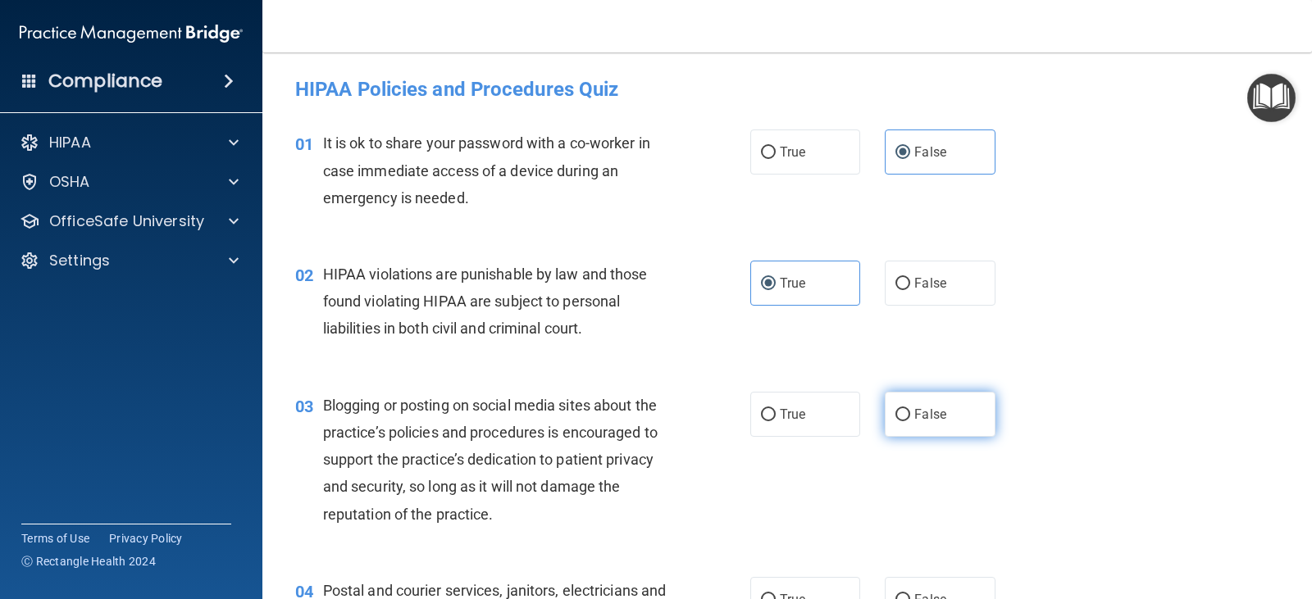
radio input "true"
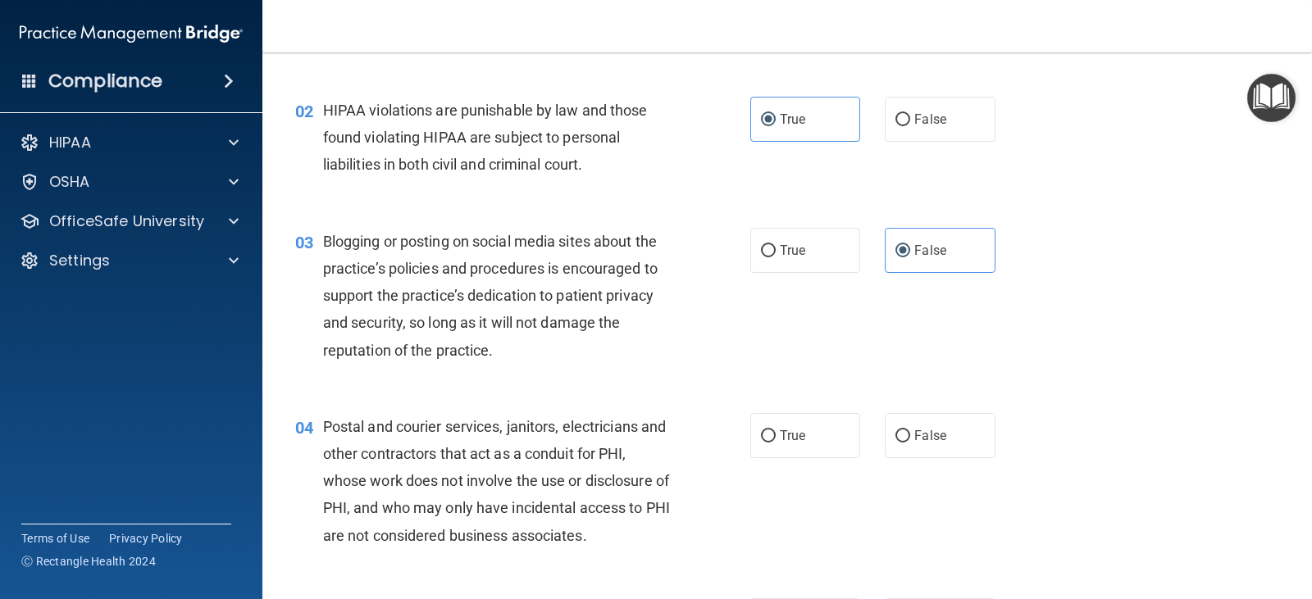
drag, startPoint x: 817, startPoint y: 420, endPoint x: 824, endPoint y: 402, distance: 19.2
click at [817, 421] on label "True" at bounding box center [805, 435] width 110 height 45
click at [776, 430] on input "True" at bounding box center [768, 436] width 15 height 12
radio input "true"
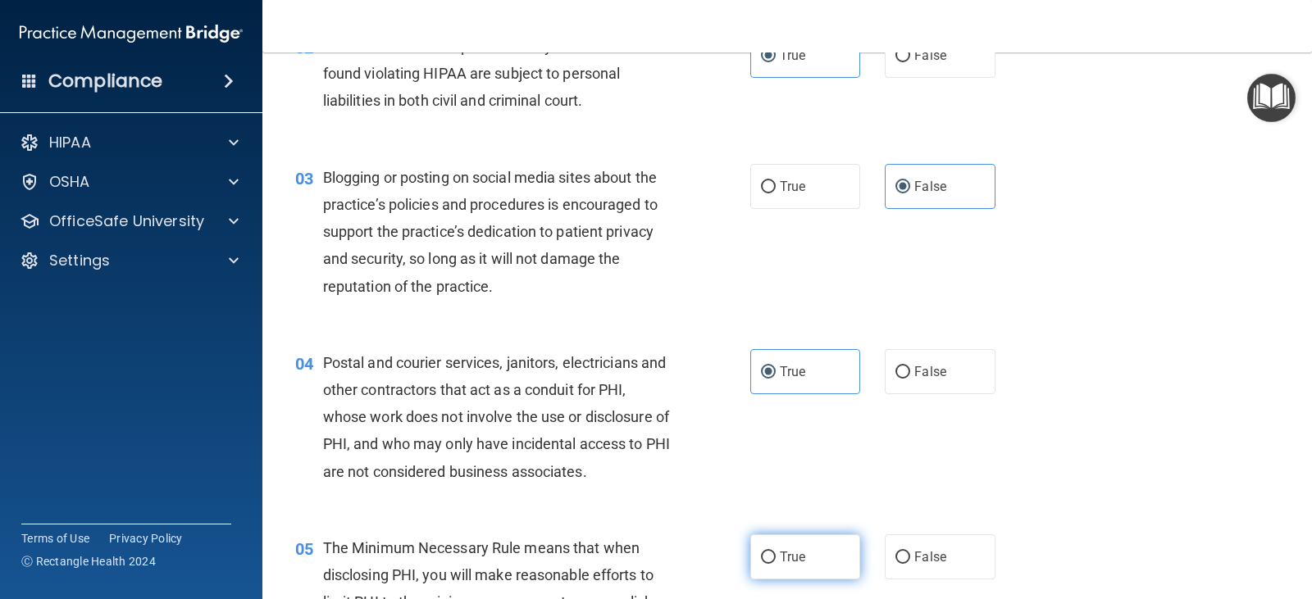
scroll to position [410, 0]
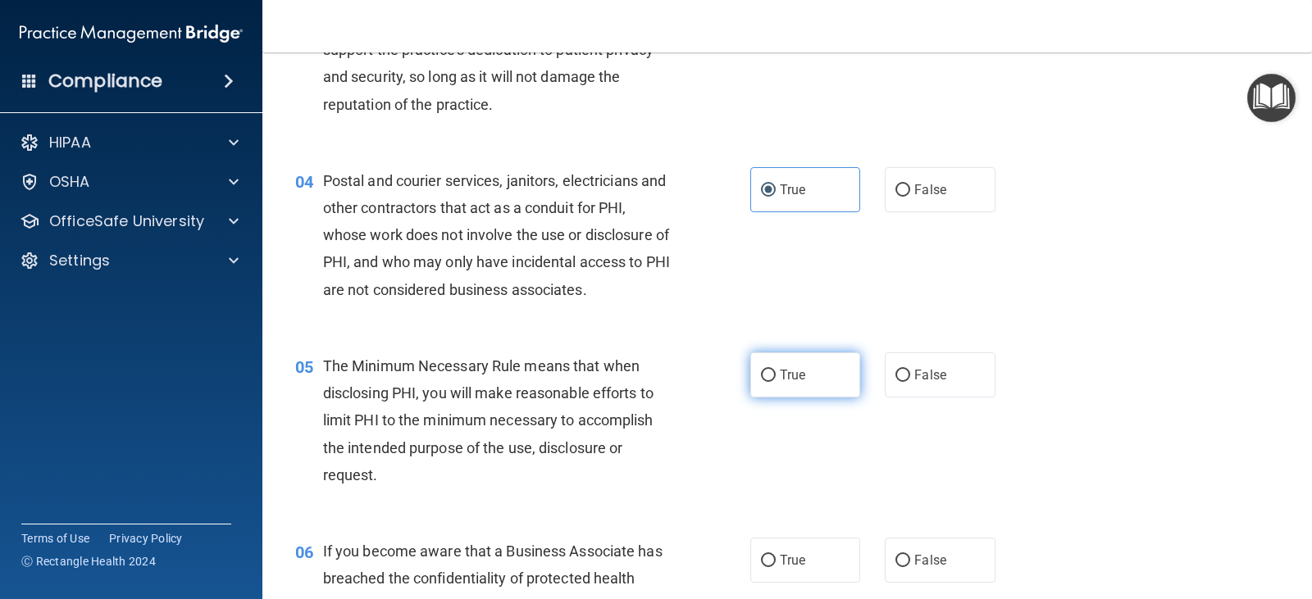
click at [822, 388] on label "True" at bounding box center [805, 375] width 110 height 45
click at [776, 382] on input "True" at bounding box center [768, 376] width 15 height 12
radio input "true"
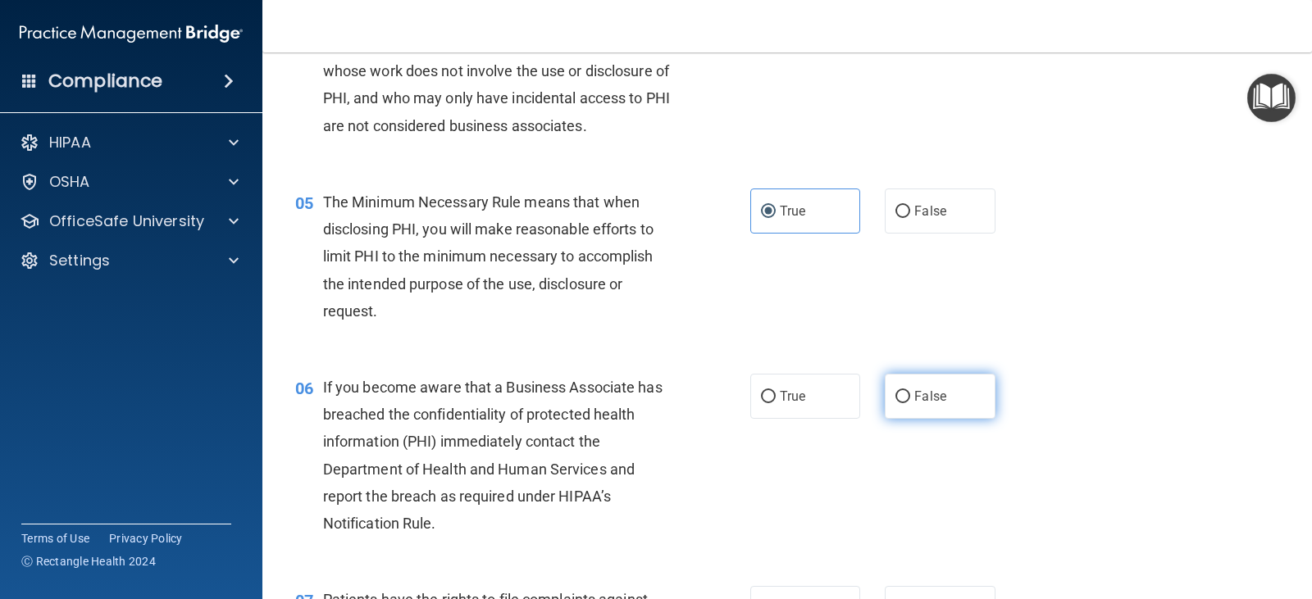
click at [893, 388] on label "False" at bounding box center [940, 396] width 110 height 45
click at [895, 391] on input "False" at bounding box center [902, 397] width 15 height 12
radio input "true"
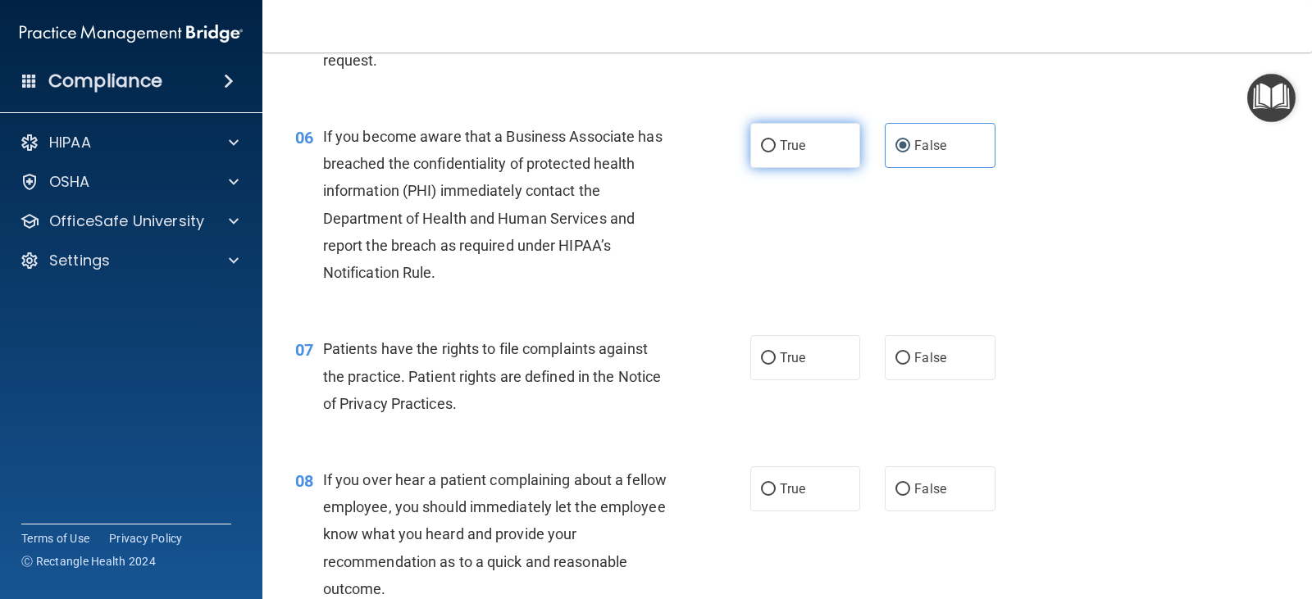
scroll to position [902, 0]
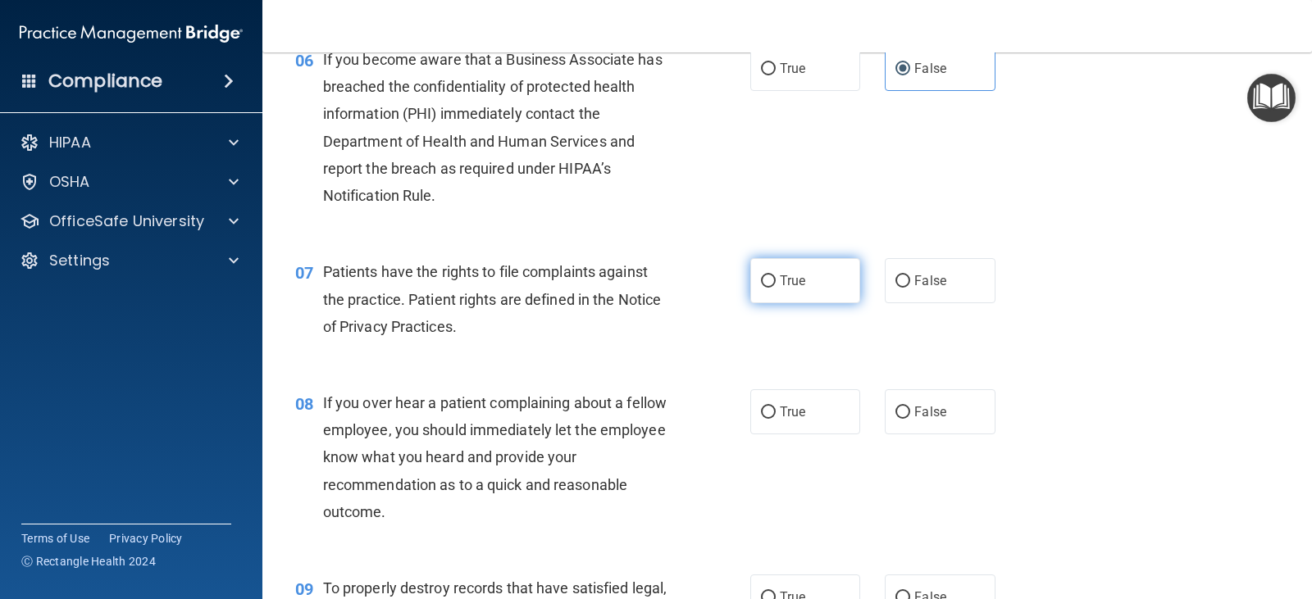
click at [788, 289] on label "True" at bounding box center [805, 280] width 110 height 45
click at [776, 288] on input "True" at bounding box center [768, 281] width 15 height 12
radio input "true"
click at [895, 416] on input "False" at bounding box center [902, 413] width 15 height 12
radio input "true"
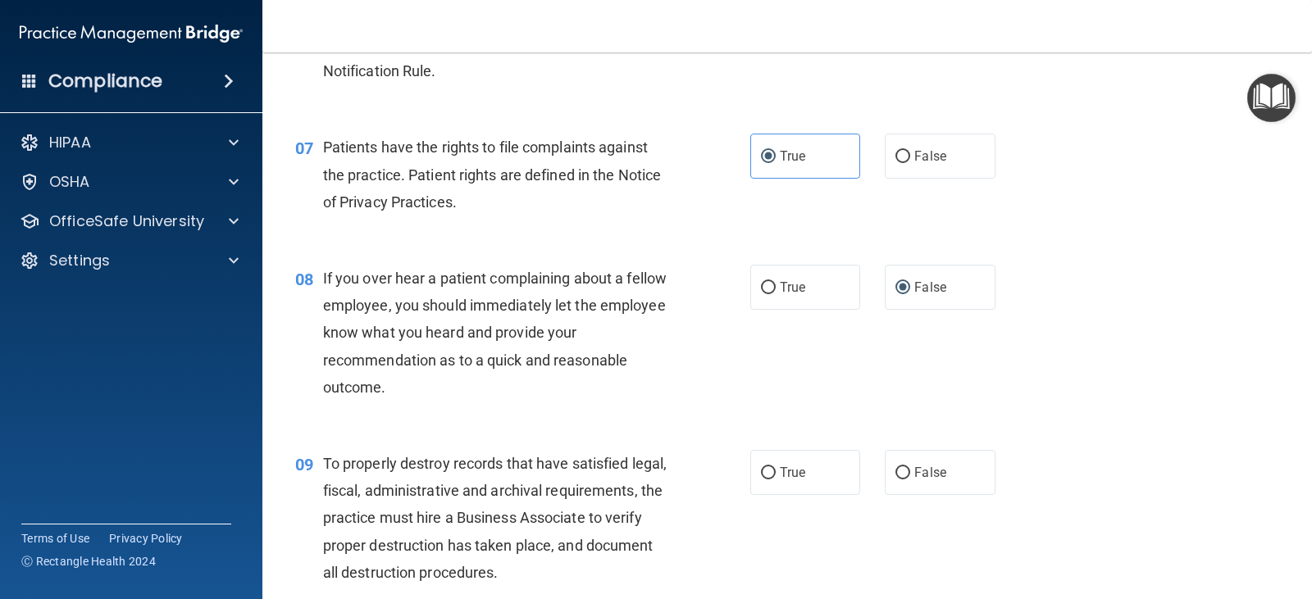
scroll to position [1066, 0]
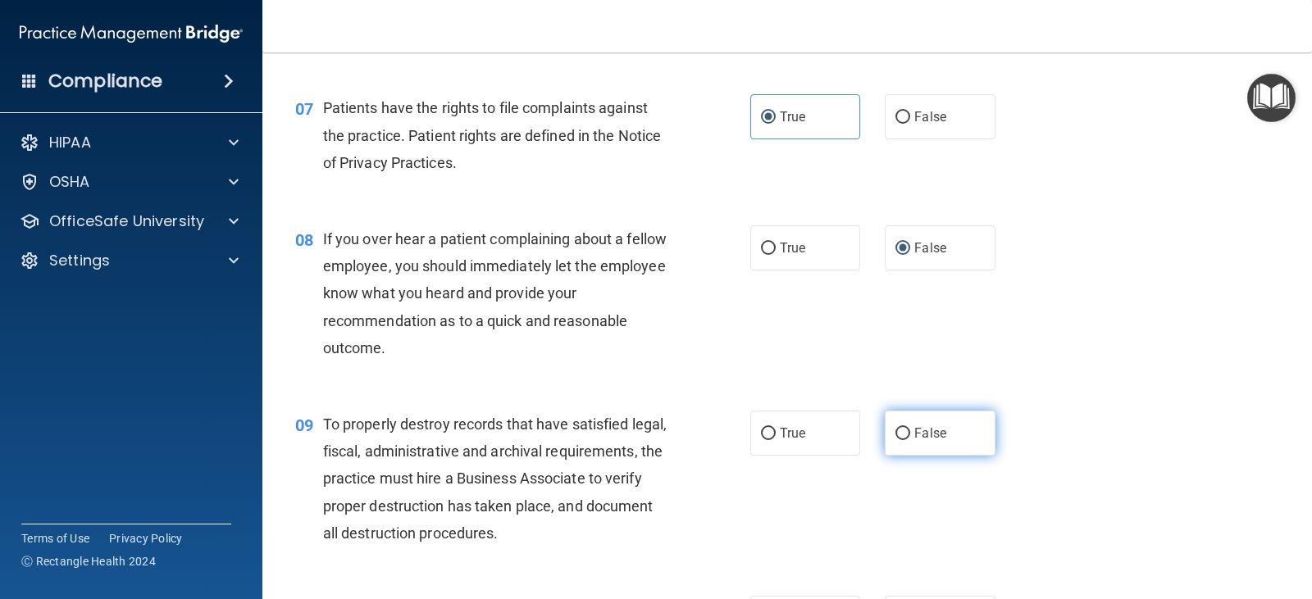
click at [931, 424] on label "False" at bounding box center [940, 433] width 110 height 45
click at [910, 428] on input "False" at bounding box center [902, 434] width 15 height 12
radio input "true"
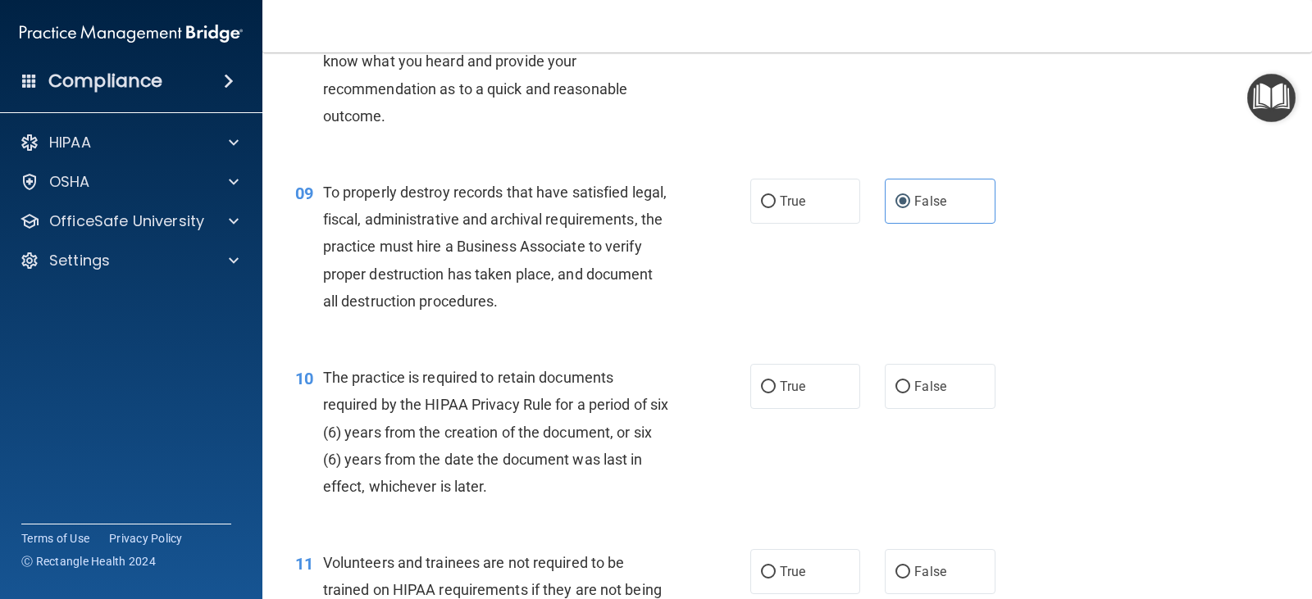
scroll to position [1312, 0]
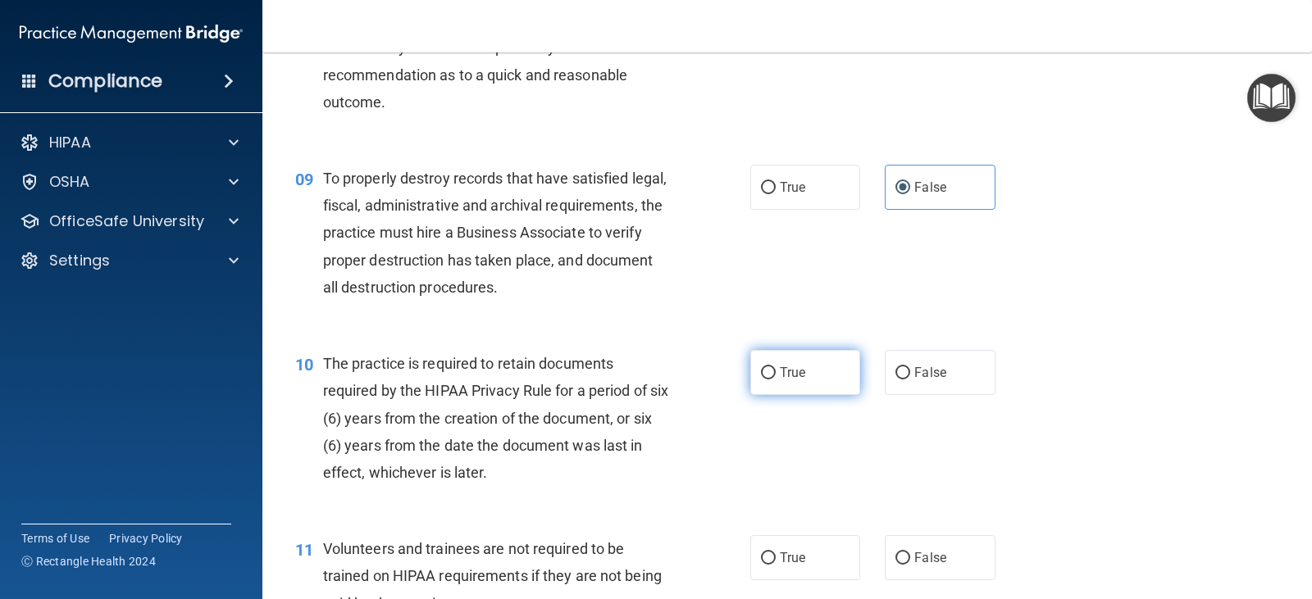
click at [833, 383] on label "True" at bounding box center [805, 372] width 110 height 45
click at [776, 380] on input "True" at bounding box center [768, 373] width 15 height 12
radio input "true"
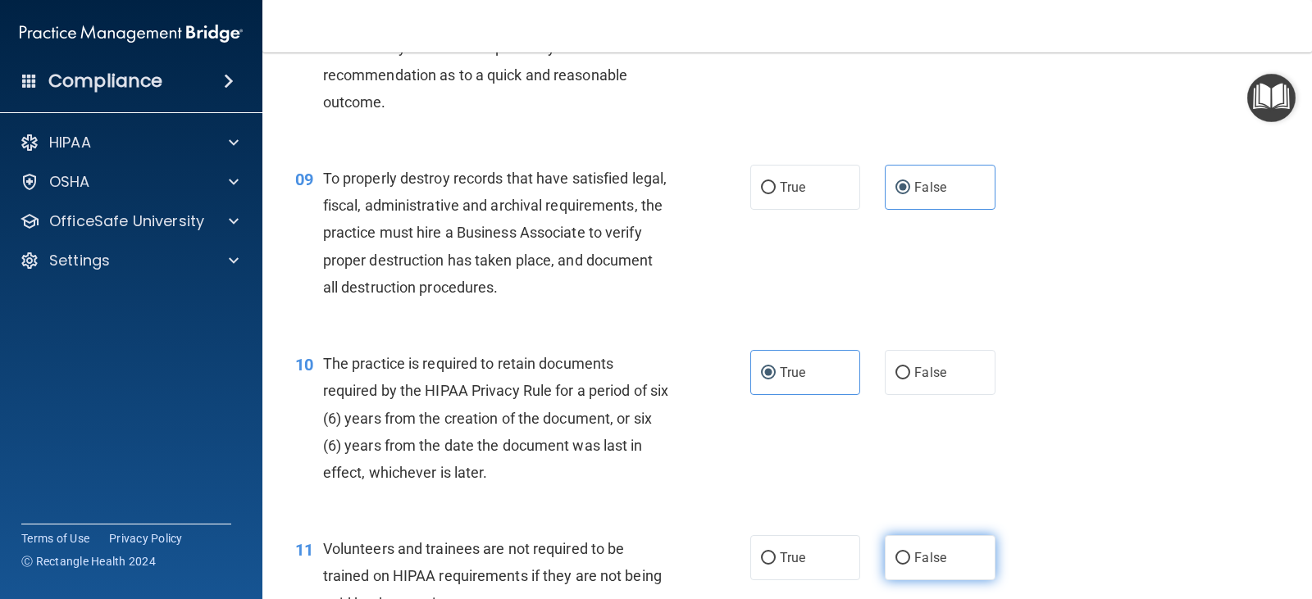
click at [918, 553] on span "False" at bounding box center [930, 558] width 32 height 16
click at [910, 553] on input "False" at bounding box center [902, 559] width 15 height 12
radio input "true"
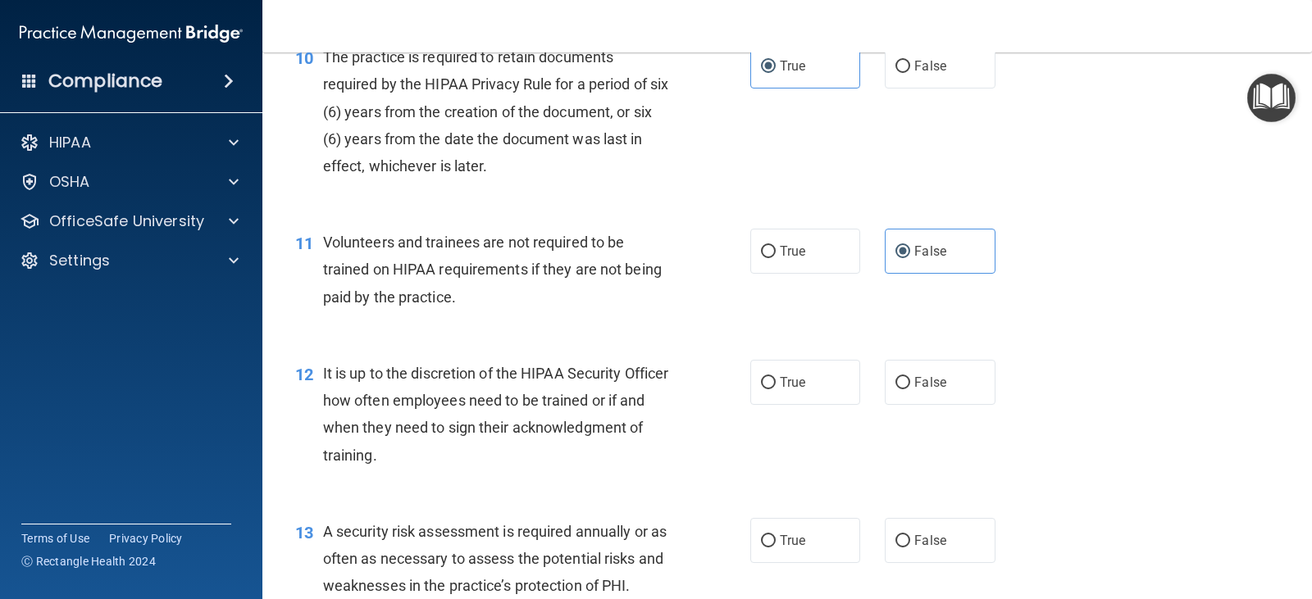
scroll to position [1640, 0]
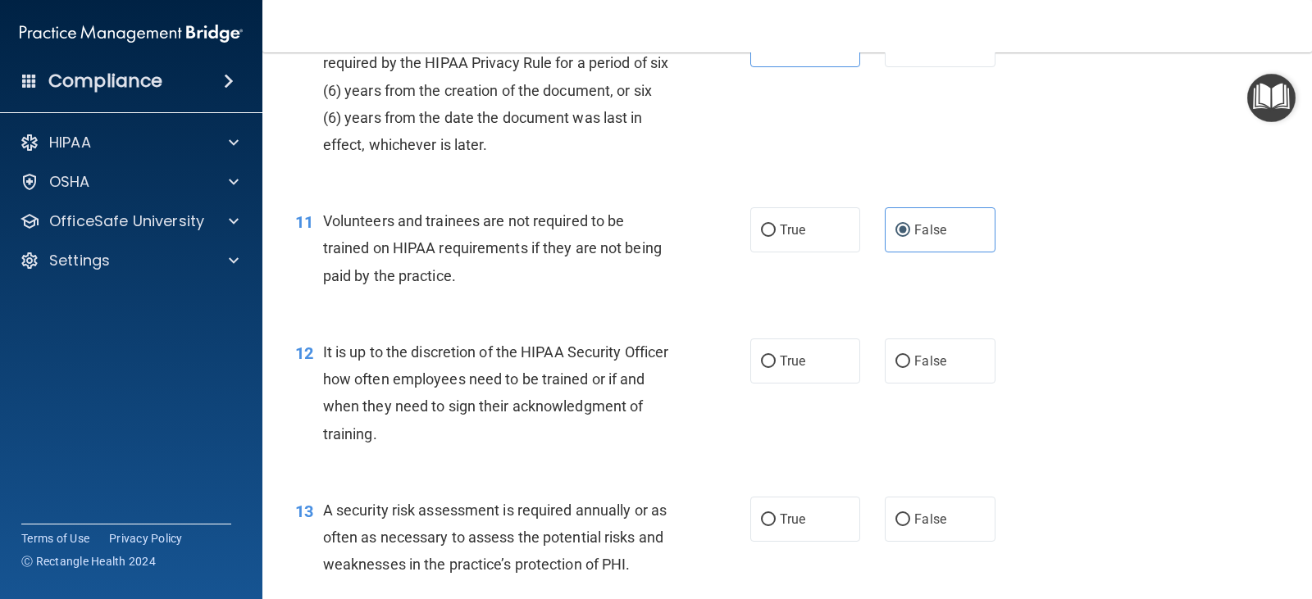
drag, startPoint x: 902, startPoint y: 367, endPoint x: 888, endPoint y: 459, distance: 92.9
click at [901, 368] on label "False" at bounding box center [940, 361] width 110 height 45
click at [901, 368] on input "False" at bounding box center [902, 362] width 15 height 12
radio input "true"
click at [847, 512] on label "True" at bounding box center [805, 519] width 110 height 45
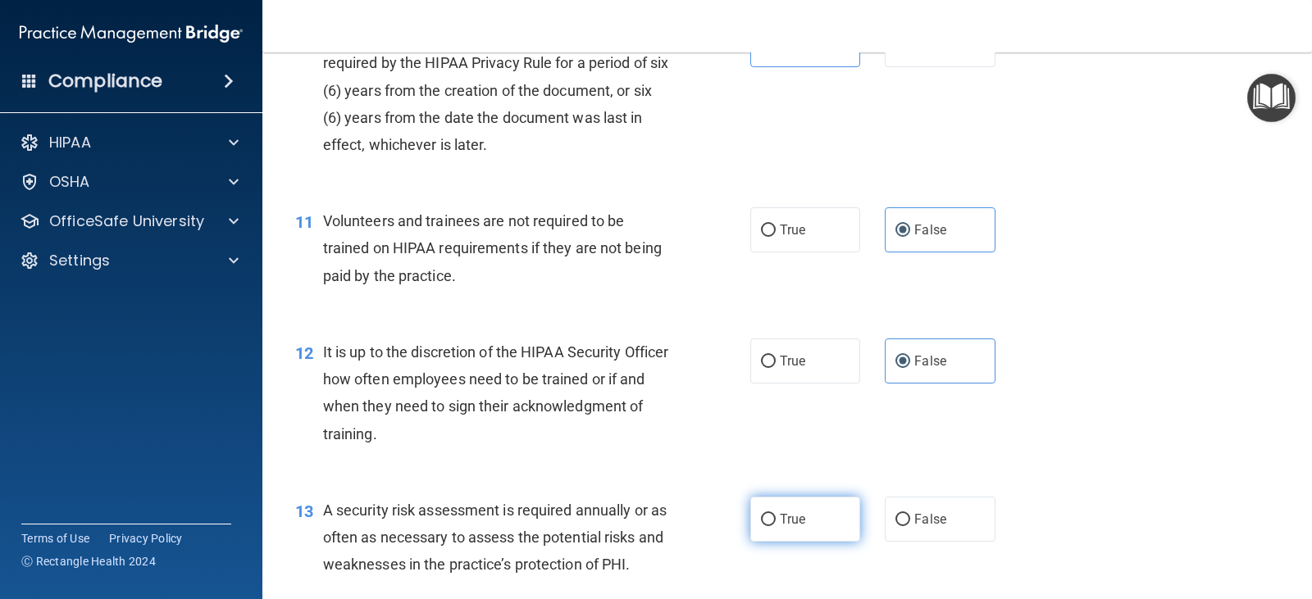
click at [776, 514] on input "True" at bounding box center [768, 520] width 15 height 12
radio input "true"
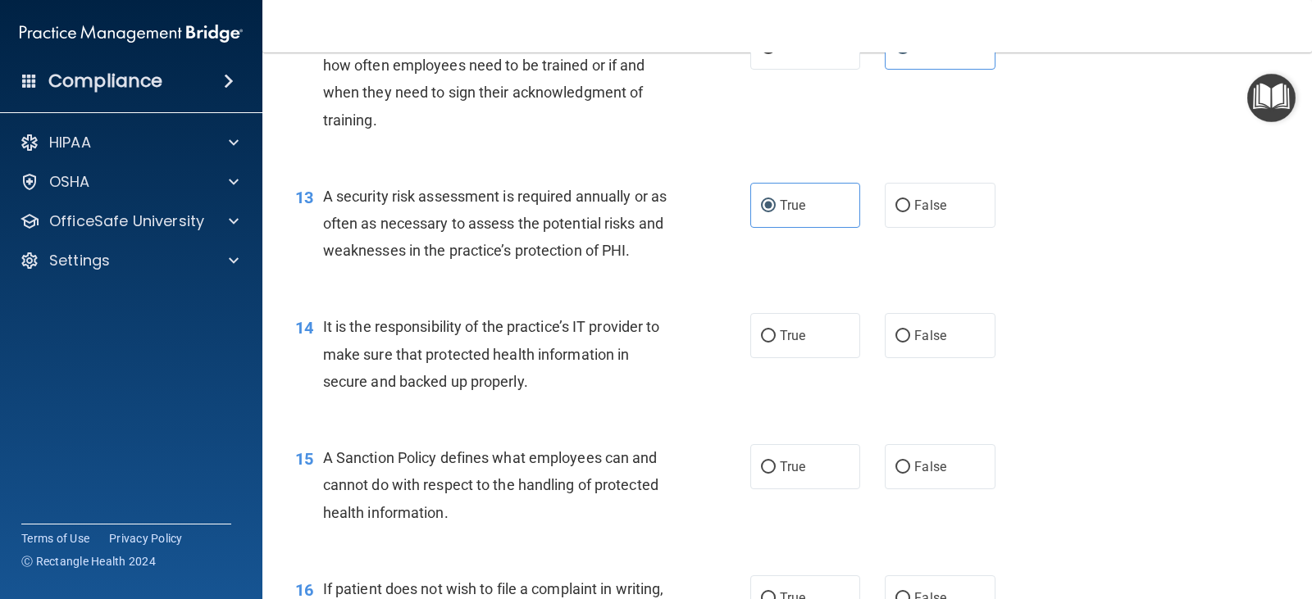
scroll to position [1968, 0]
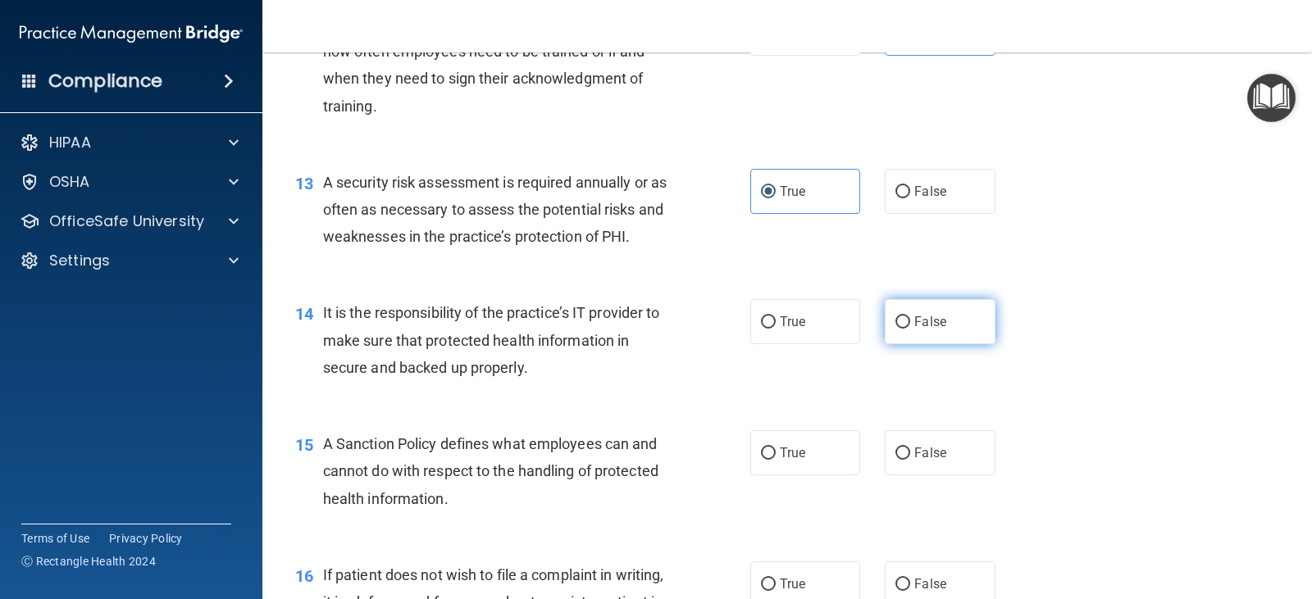
click at [917, 311] on label "False" at bounding box center [940, 321] width 110 height 45
click at [910, 316] on input "False" at bounding box center [902, 322] width 15 height 12
radio input "true"
click at [913, 436] on label "False" at bounding box center [940, 452] width 110 height 45
click at [910, 448] on input "False" at bounding box center [902, 454] width 15 height 12
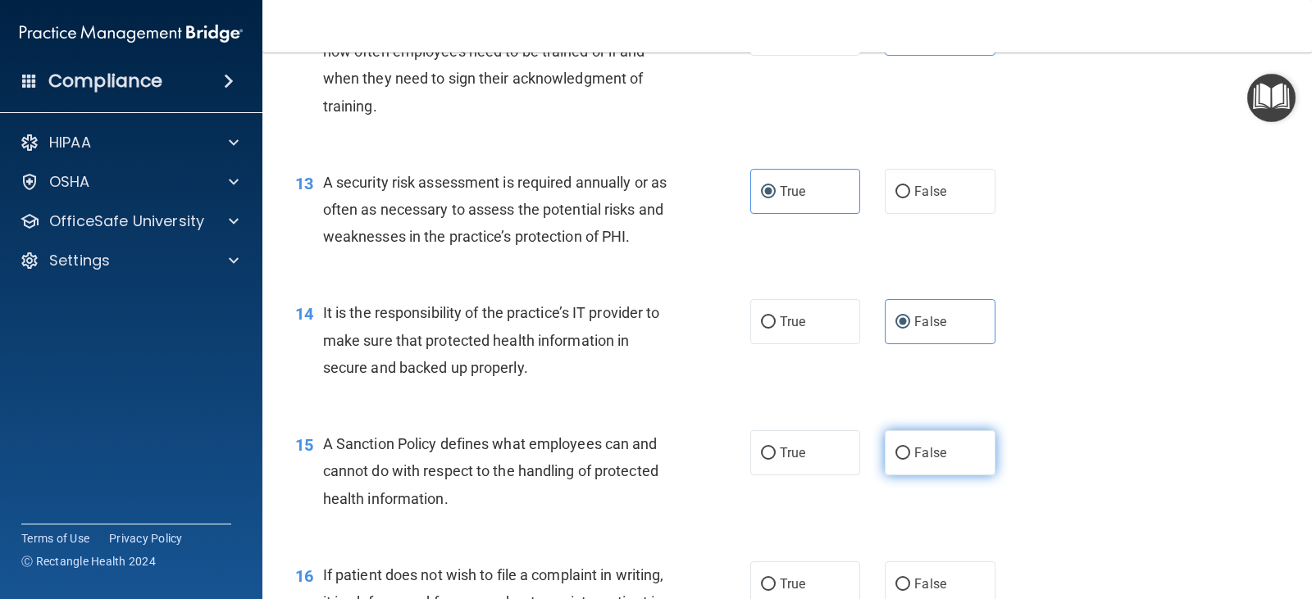
radio input "true"
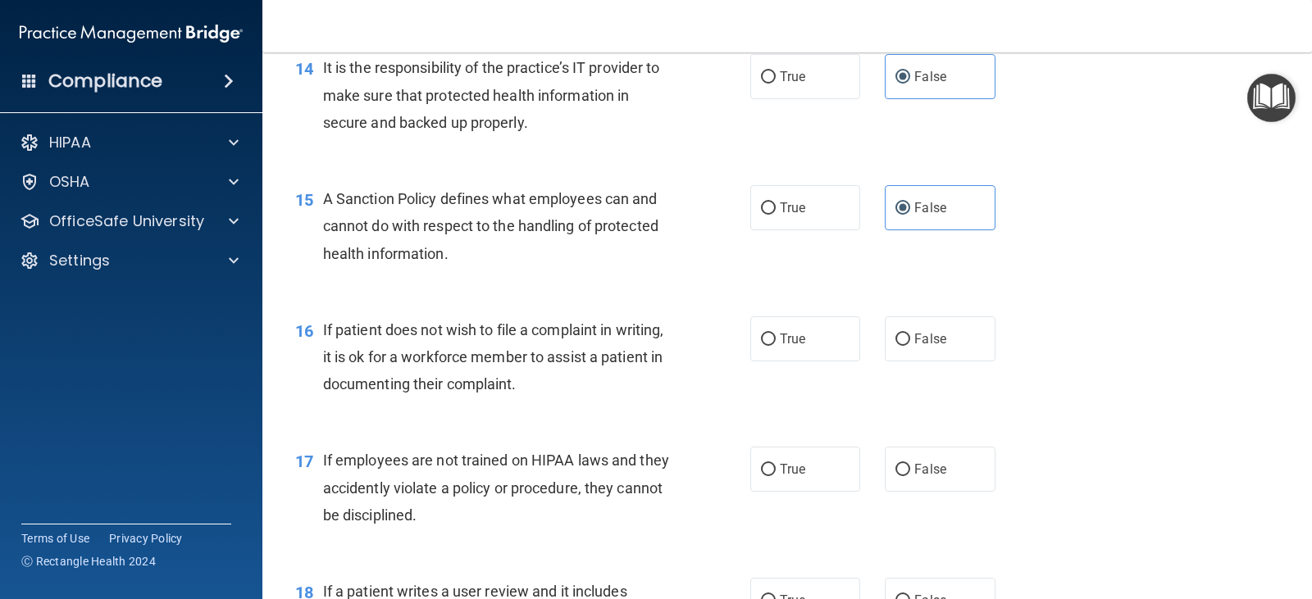
scroll to position [2214, 0]
click at [780, 343] on span "True" at bounding box center [792, 338] width 25 height 16
click at [776, 343] on input "True" at bounding box center [768, 339] width 15 height 12
radio input "true"
click at [921, 462] on span "False" at bounding box center [930, 469] width 32 height 16
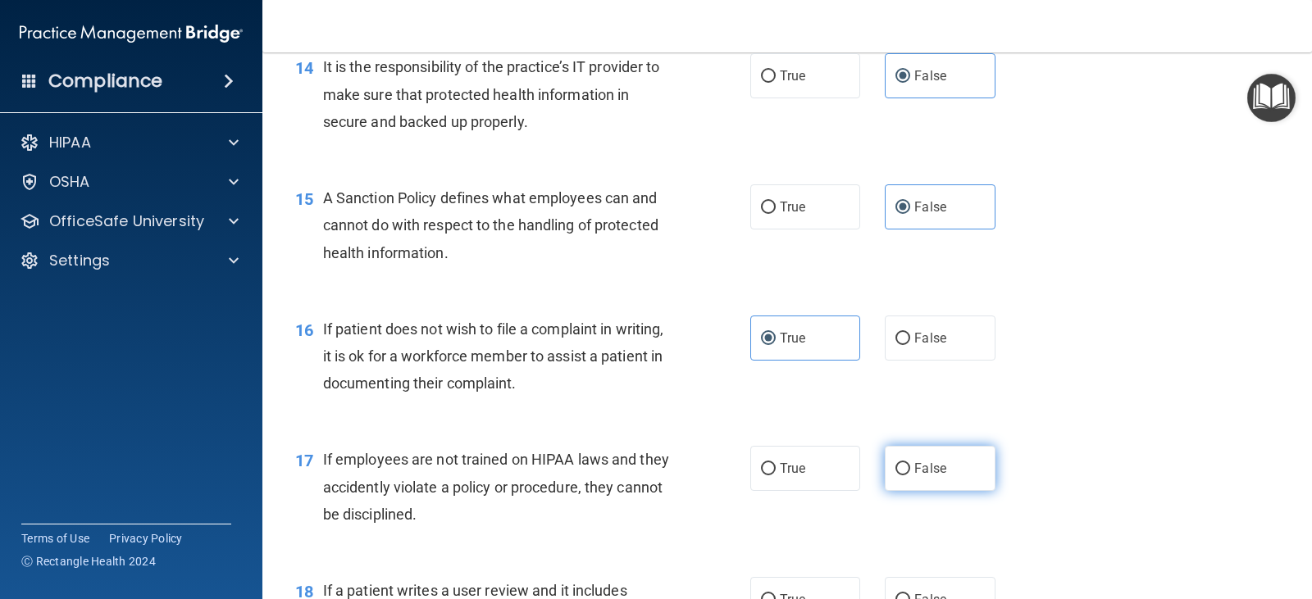
click at [910, 463] on input "False" at bounding box center [902, 469] width 15 height 12
radio input "true"
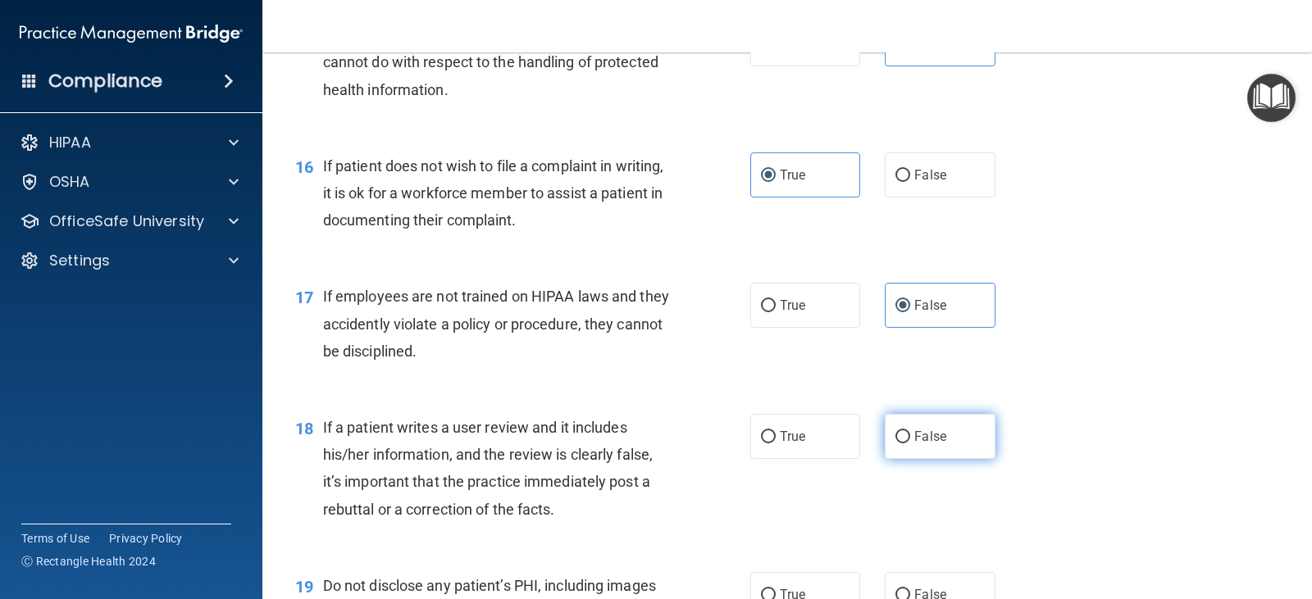
scroll to position [2378, 0]
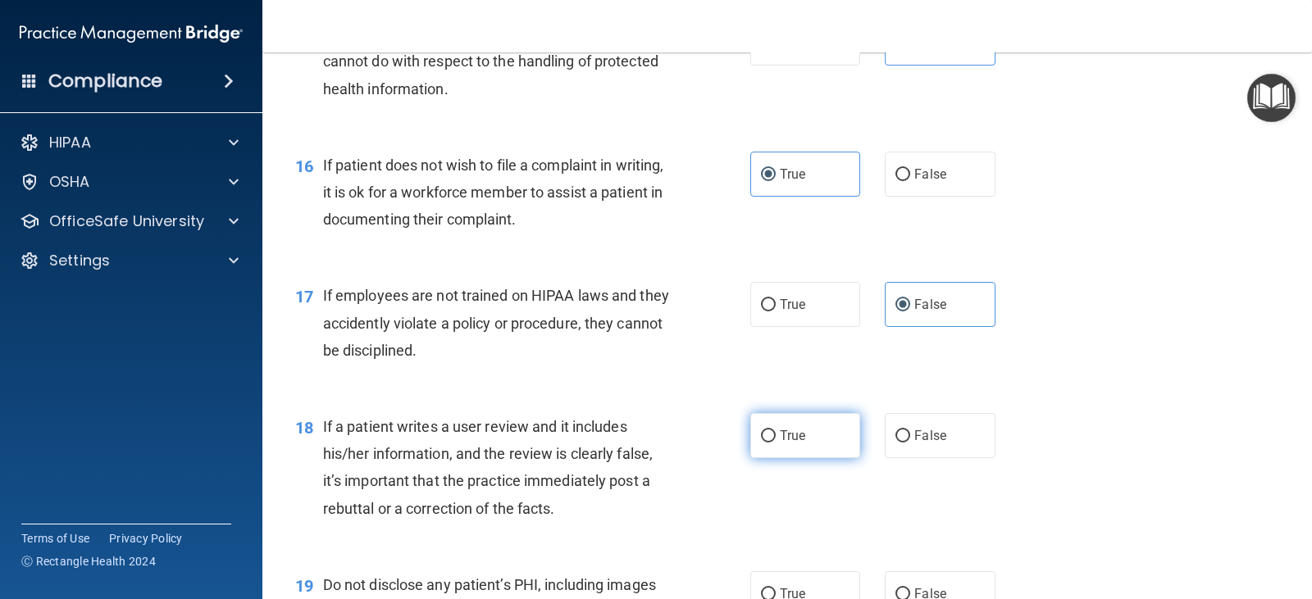
click at [803, 439] on label "True" at bounding box center [805, 435] width 110 height 45
click at [776, 439] on input "True" at bounding box center [768, 436] width 15 height 12
radio input "true"
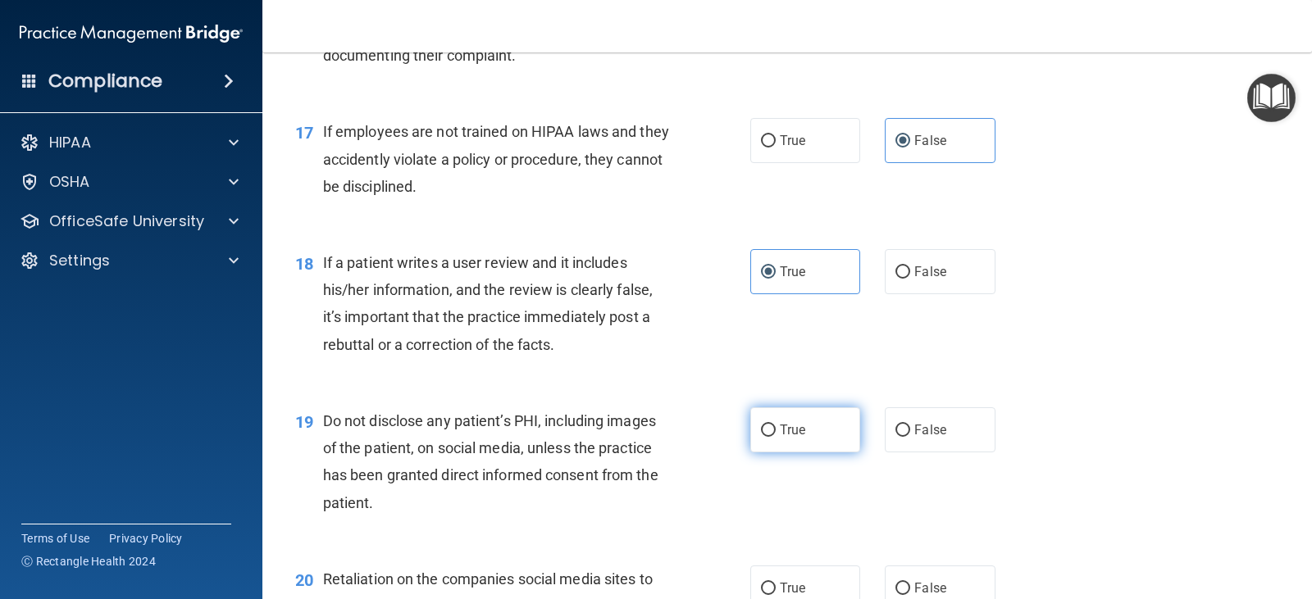
click at [806, 431] on label "True" at bounding box center [805, 429] width 110 height 45
click at [776, 431] on input "True" at bounding box center [768, 431] width 15 height 12
radio input "true"
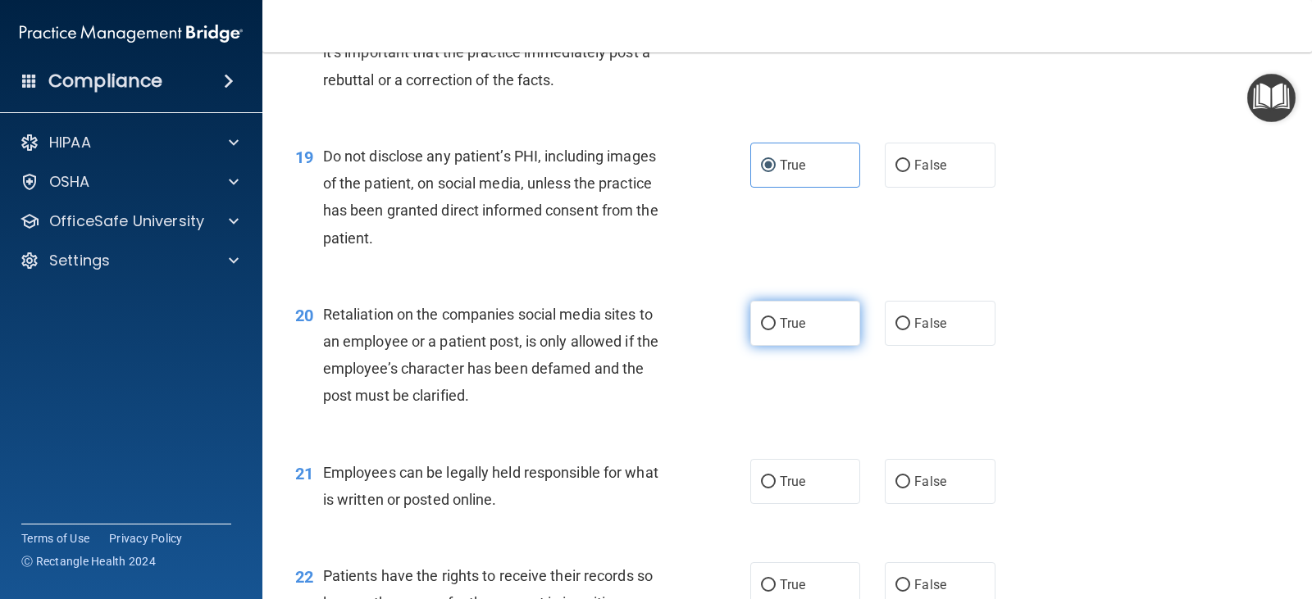
scroll to position [2870, 0]
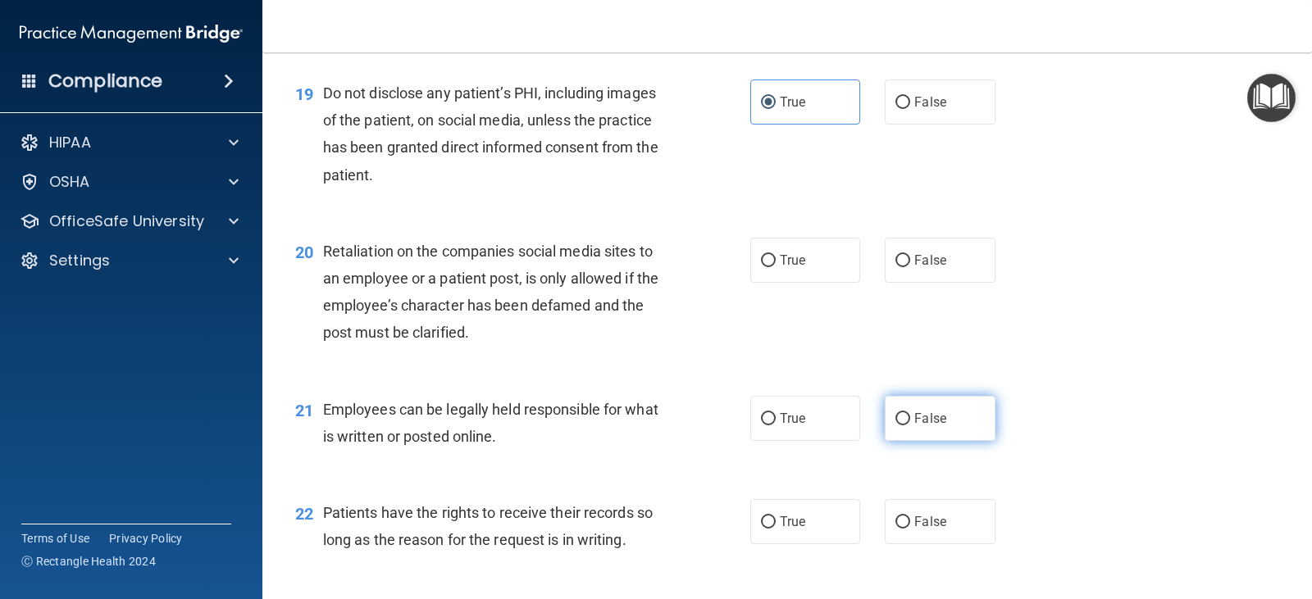
click at [929, 415] on span "False" at bounding box center [930, 419] width 32 height 16
click at [910, 415] on input "False" at bounding box center [902, 419] width 15 height 12
radio input "true"
click at [816, 516] on label "True" at bounding box center [805, 521] width 110 height 45
click at [776, 517] on input "True" at bounding box center [768, 523] width 15 height 12
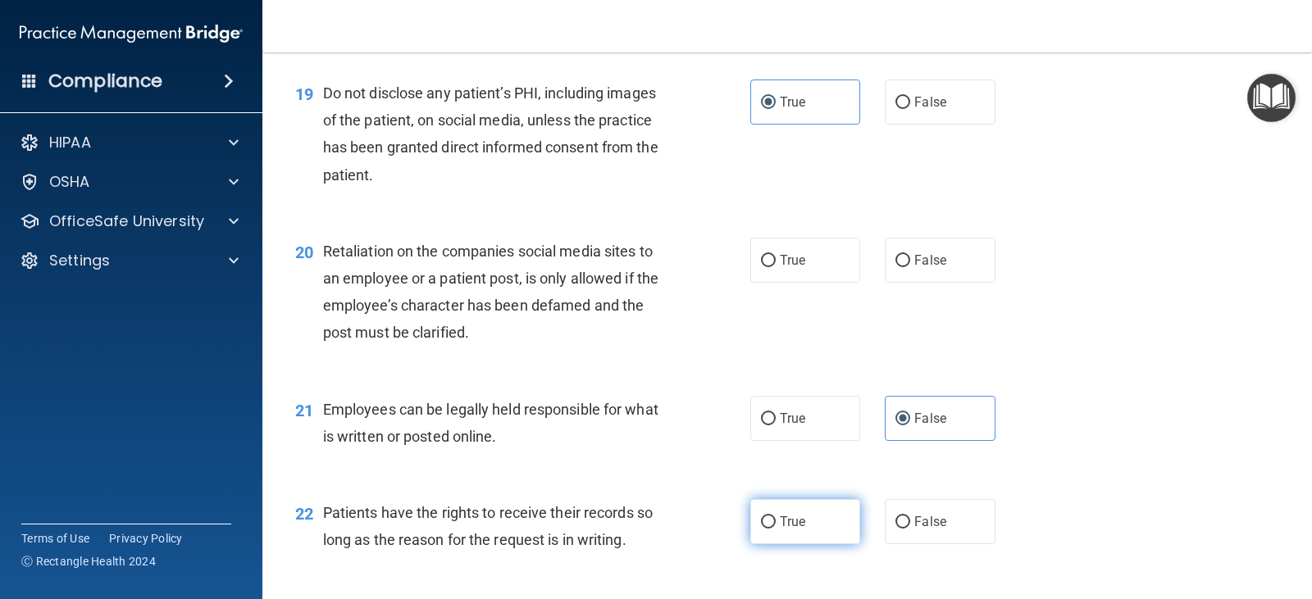
radio input "true"
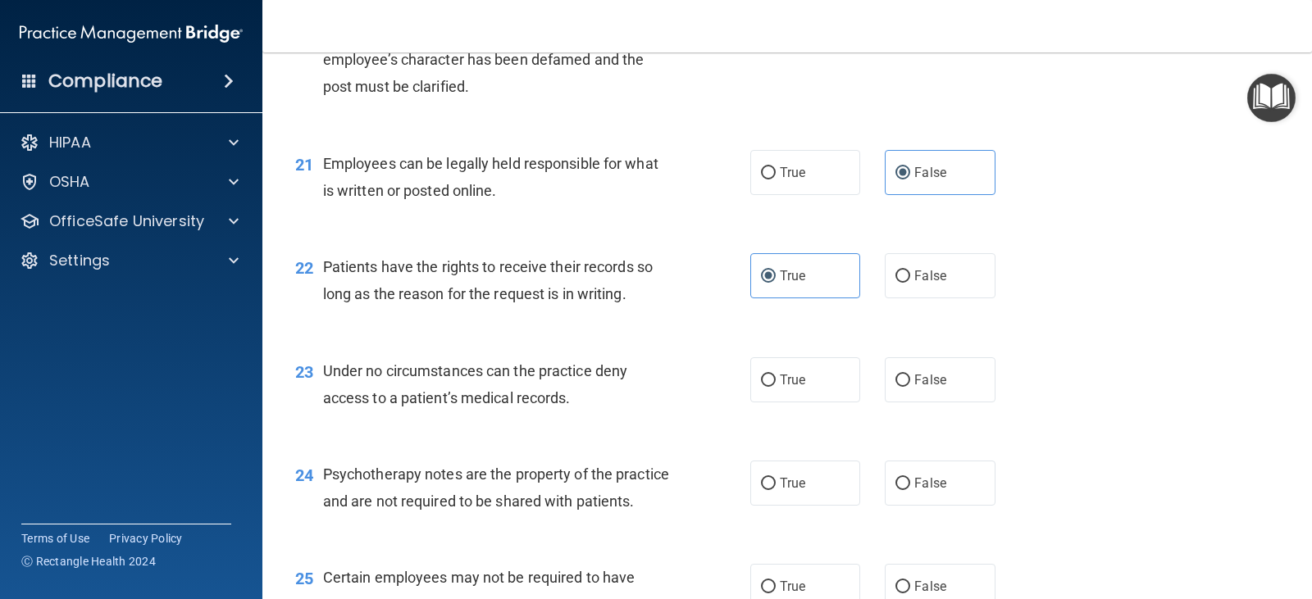
scroll to position [3198, 0]
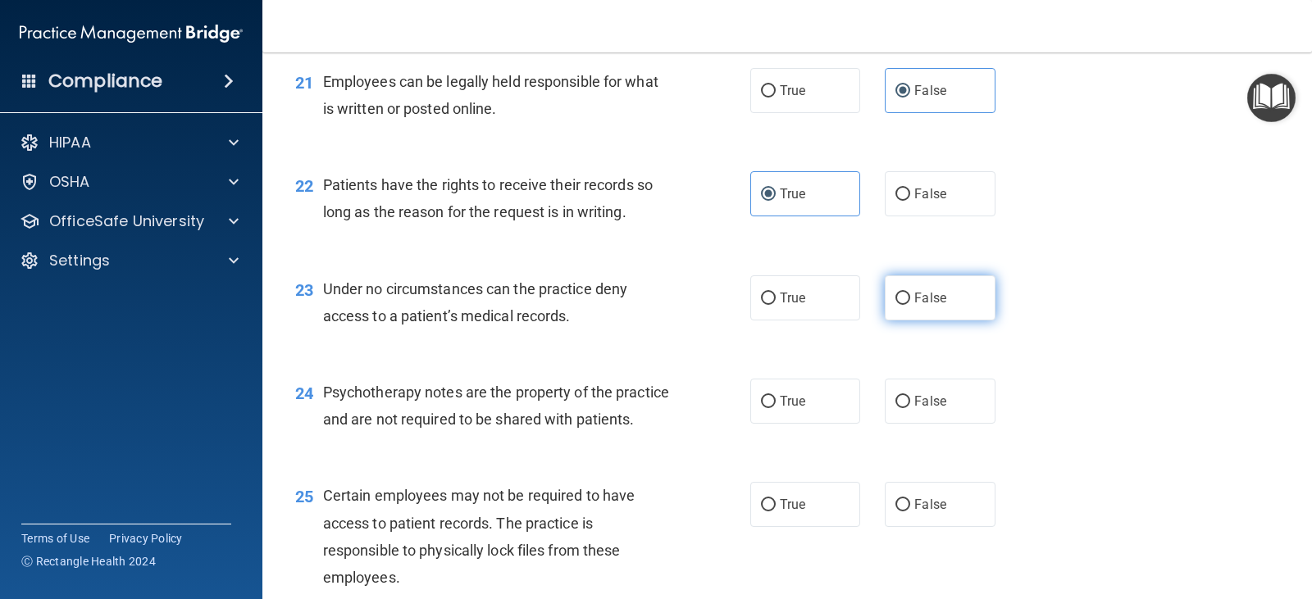
click at [914, 299] on span "False" at bounding box center [930, 298] width 32 height 16
click at [908, 299] on input "False" at bounding box center [902, 299] width 15 height 12
radio input "true"
click at [830, 398] on label "True" at bounding box center [805, 401] width 110 height 45
click at [776, 398] on input "True" at bounding box center [768, 402] width 15 height 12
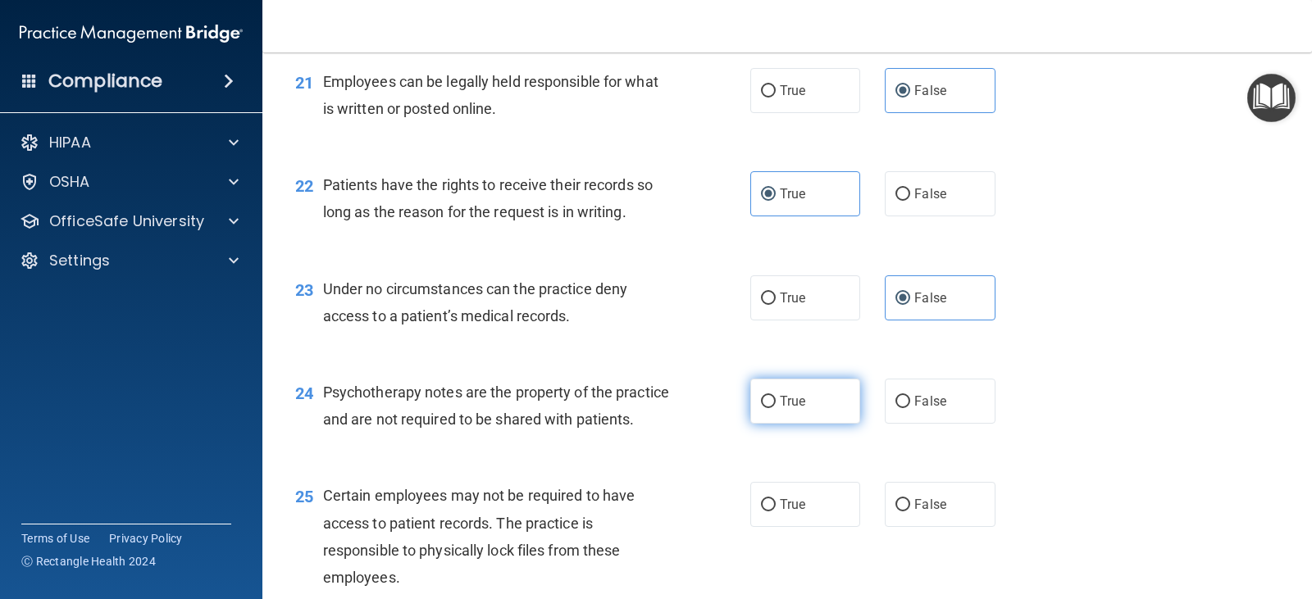
radio input "true"
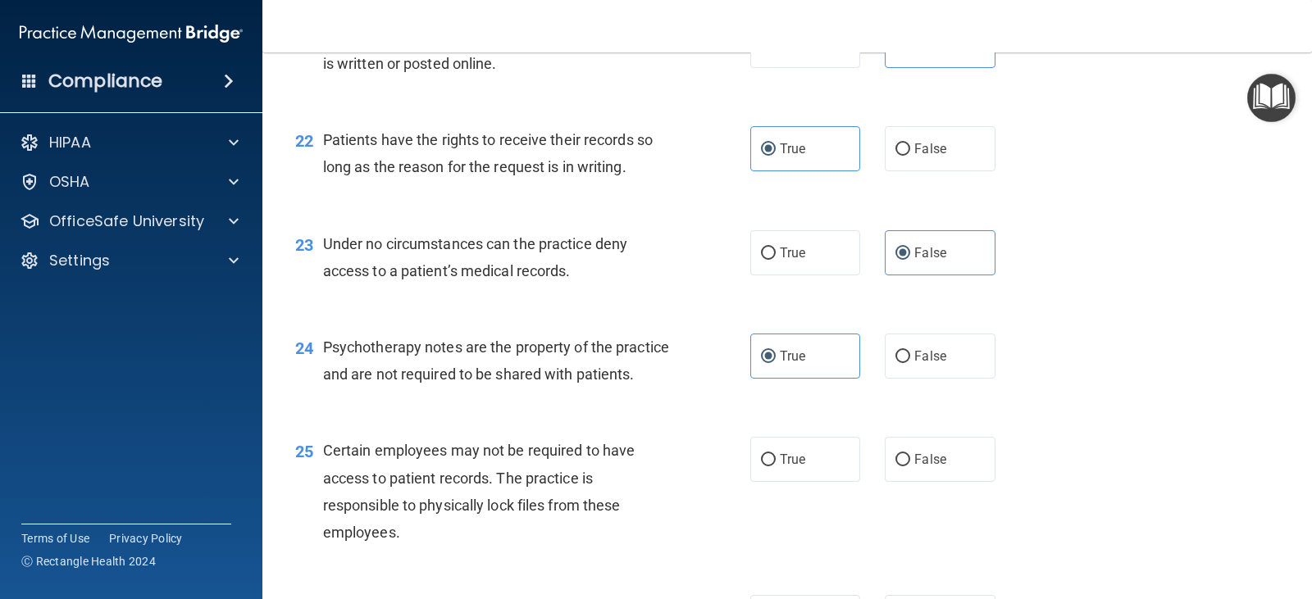
scroll to position [3361, 0]
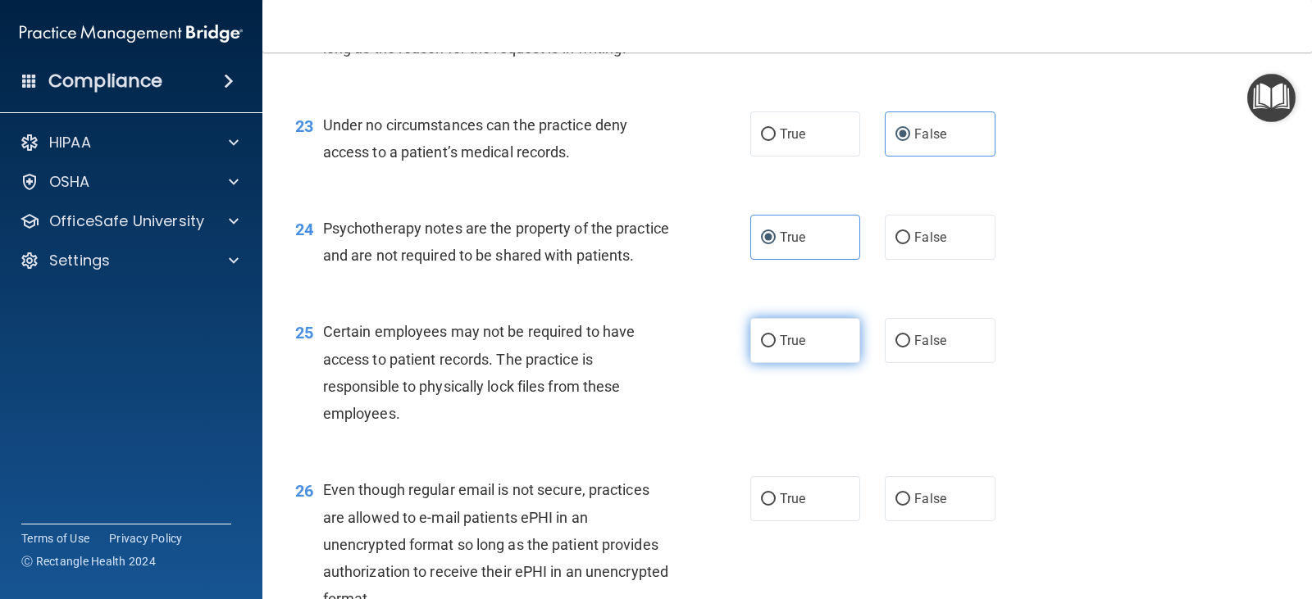
click at [822, 363] on label "True" at bounding box center [805, 340] width 110 height 45
click at [776, 348] on input "True" at bounding box center [768, 341] width 15 height 12
radio input "true"
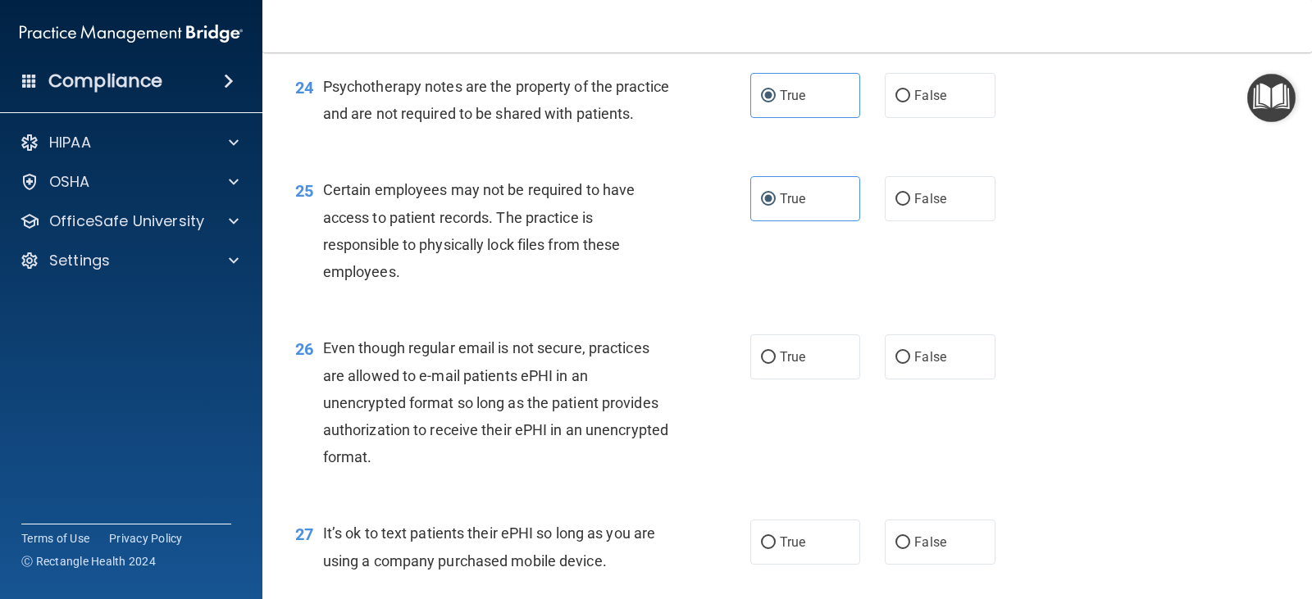
scroll to position [3525, 0]
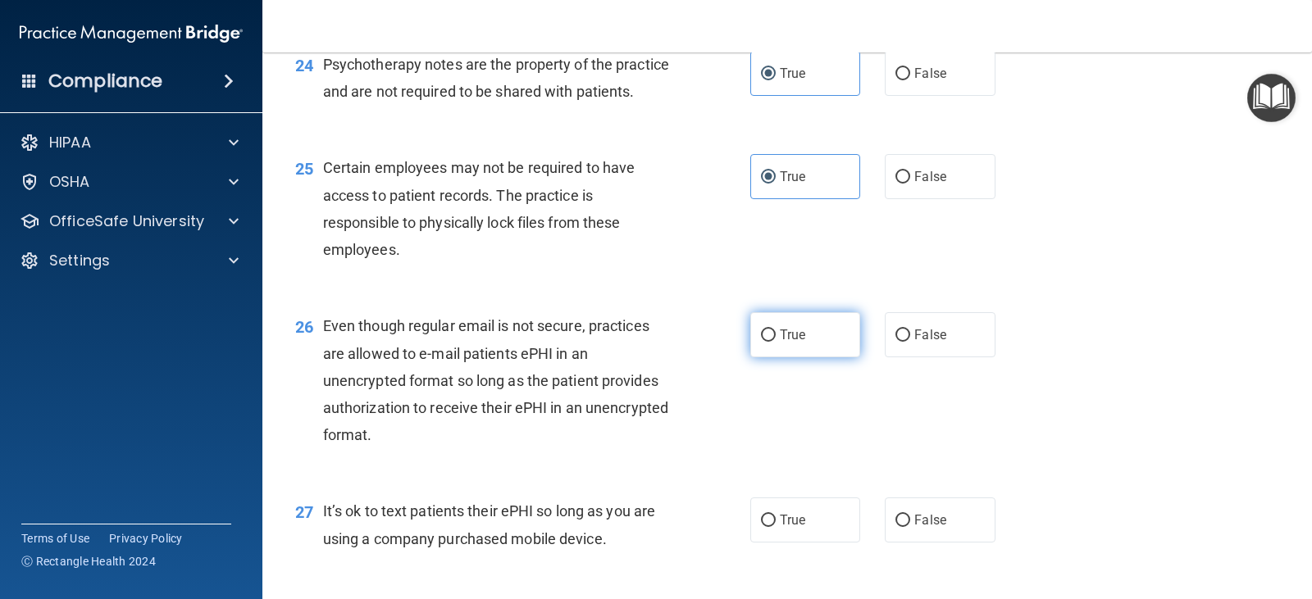
click at [828, 357] on label "True" at bounding box center [805, 334] width 110 height 45
click at [776, 342] on input "True" at bounding box center [768, 336] width 15 height 12
radio input "true"
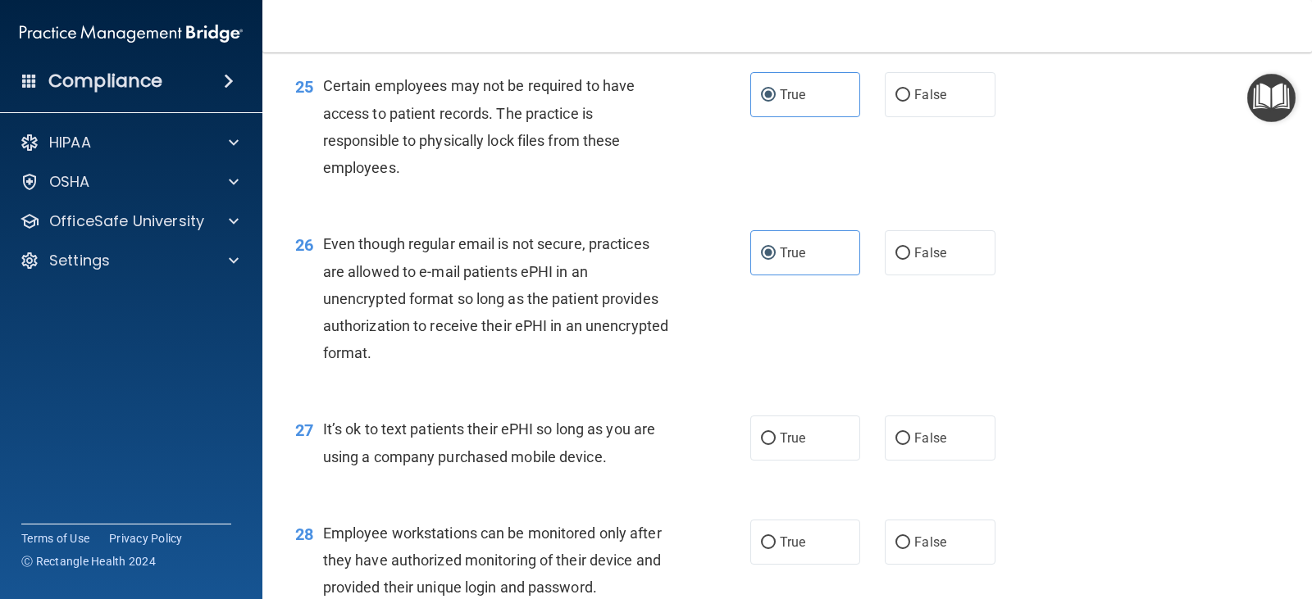
scroll to position [3689, 0]
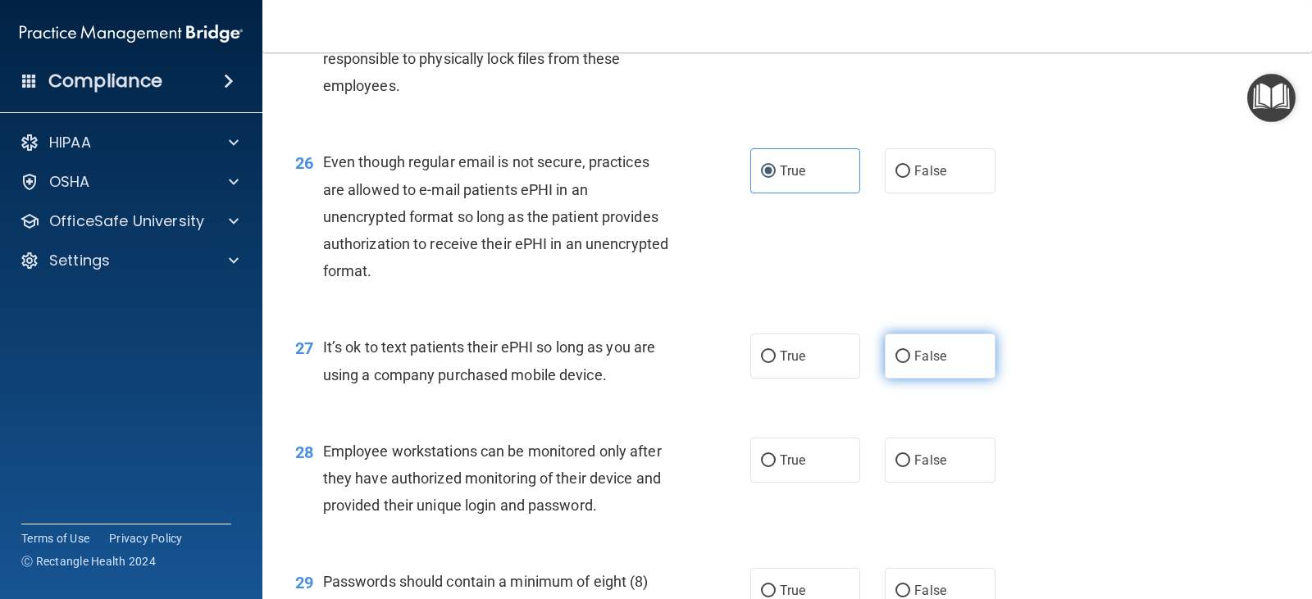
click at [910, 375] on label "False" at bounding box center [940, 356] width 110 height 45
click at [910, 363] on input "False" at bounding box center [902, 357] width 15 height 12
radio input "true"
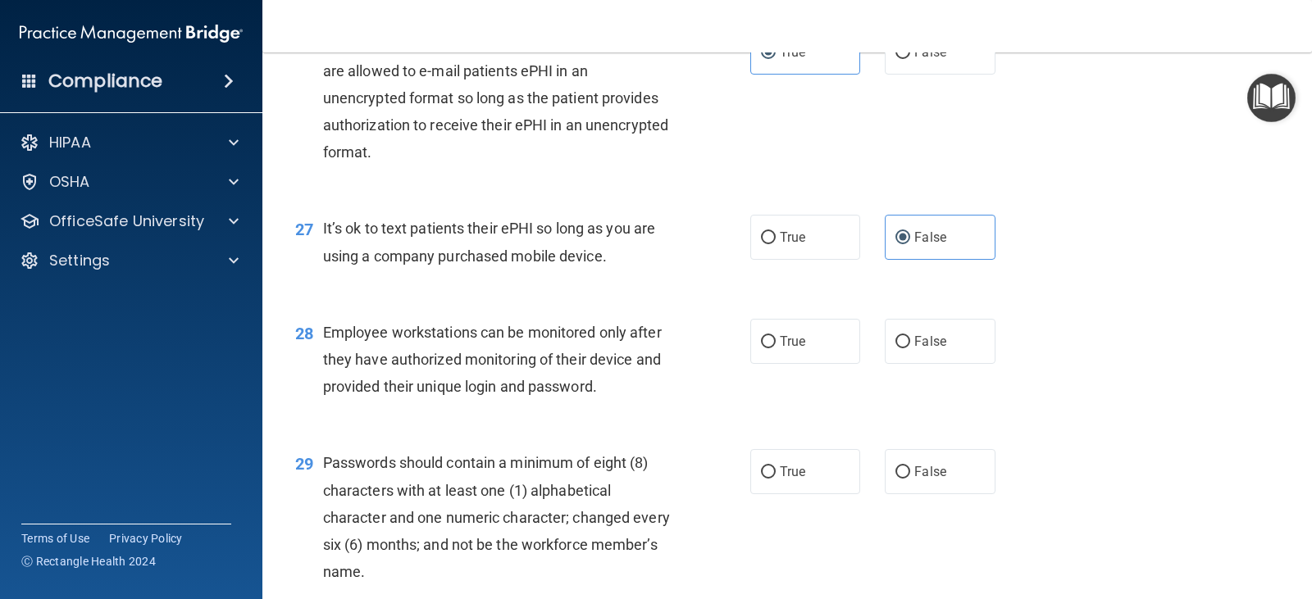
scroll to position [3853, 0]
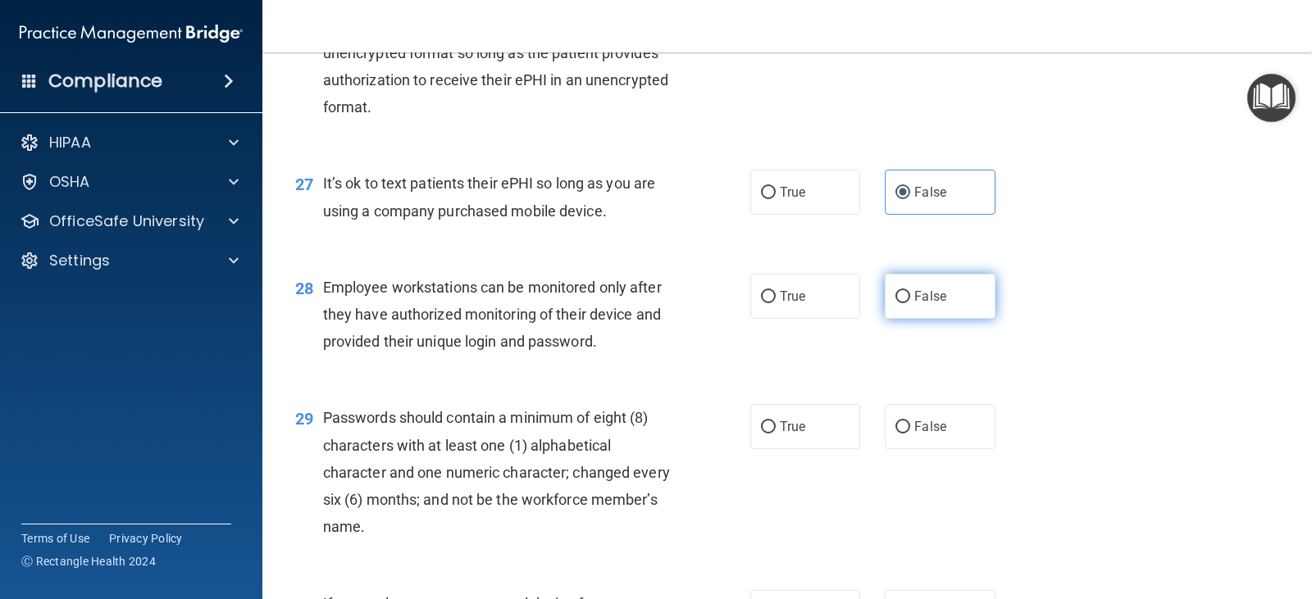
click at [899, 303] on input "False" at bounding box center [902, 297] width 15 height 12
radio input "true"
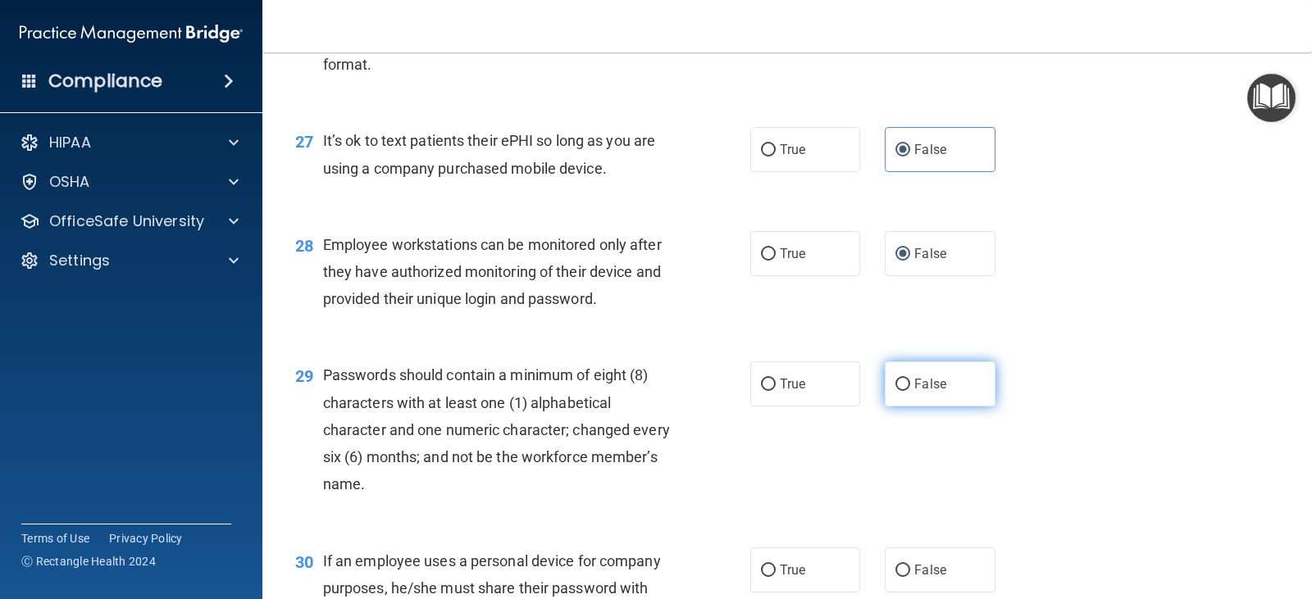
scroll to position [3935, 0]
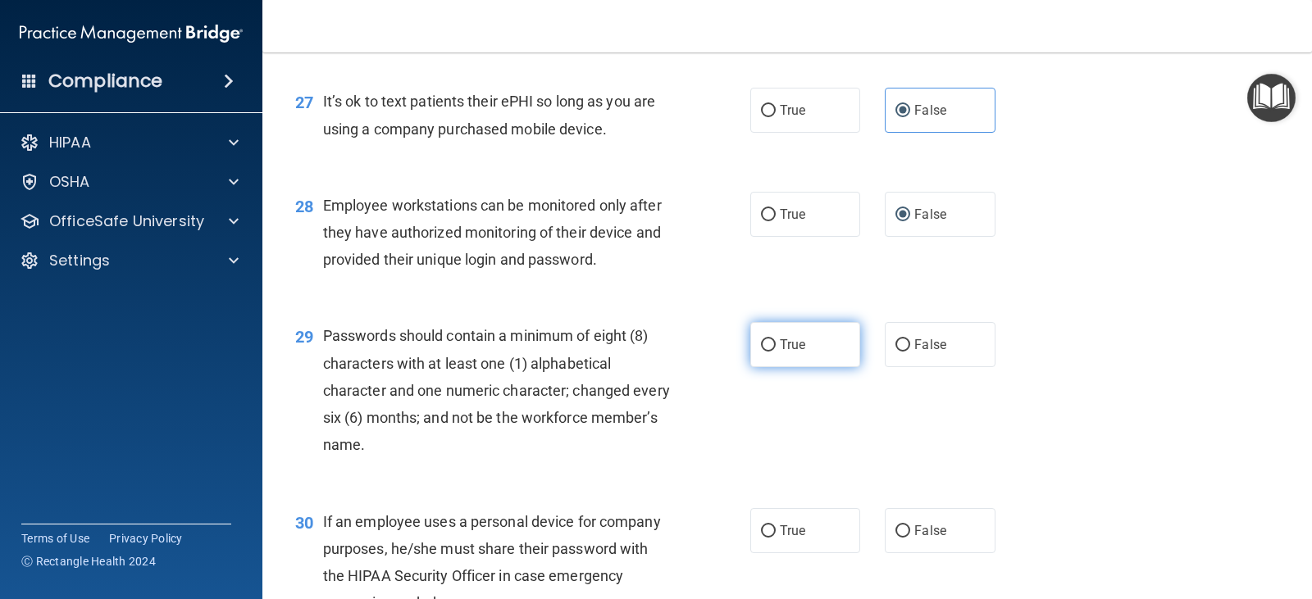
click at [823, 364] on label "True" at bounding box center [805, 344] width 110 height 45
click at [776, 352] on input "True" at bounding box center [768, 345] width 15 height 12
radio input "true"
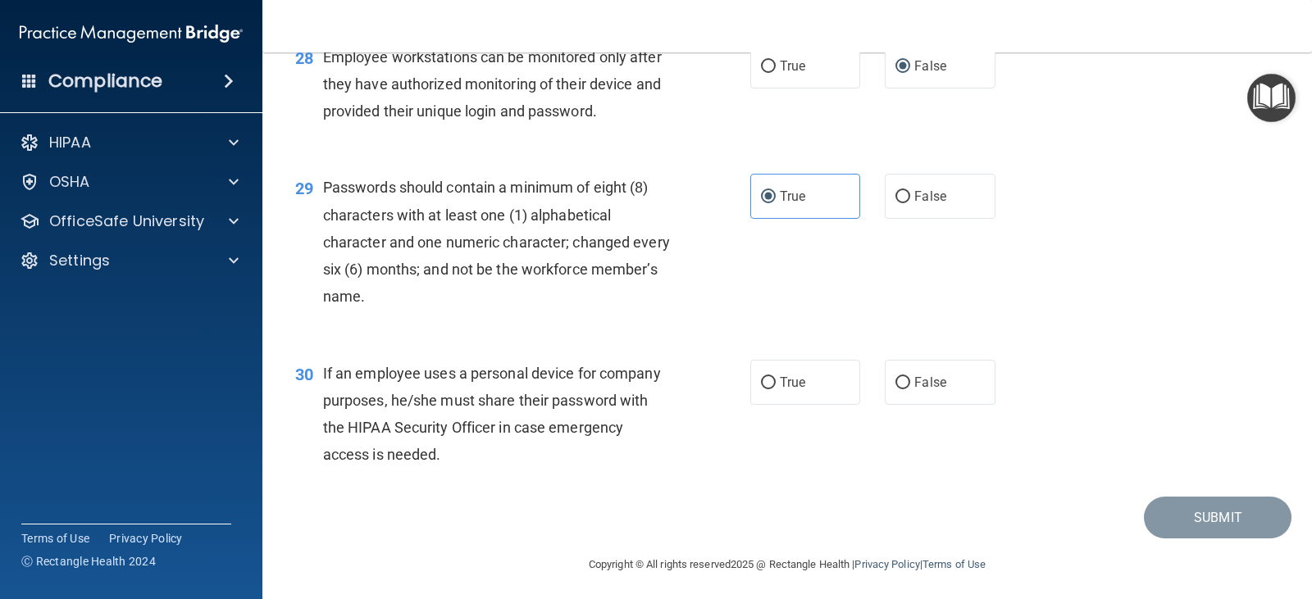
scroll to position [4099, 0]
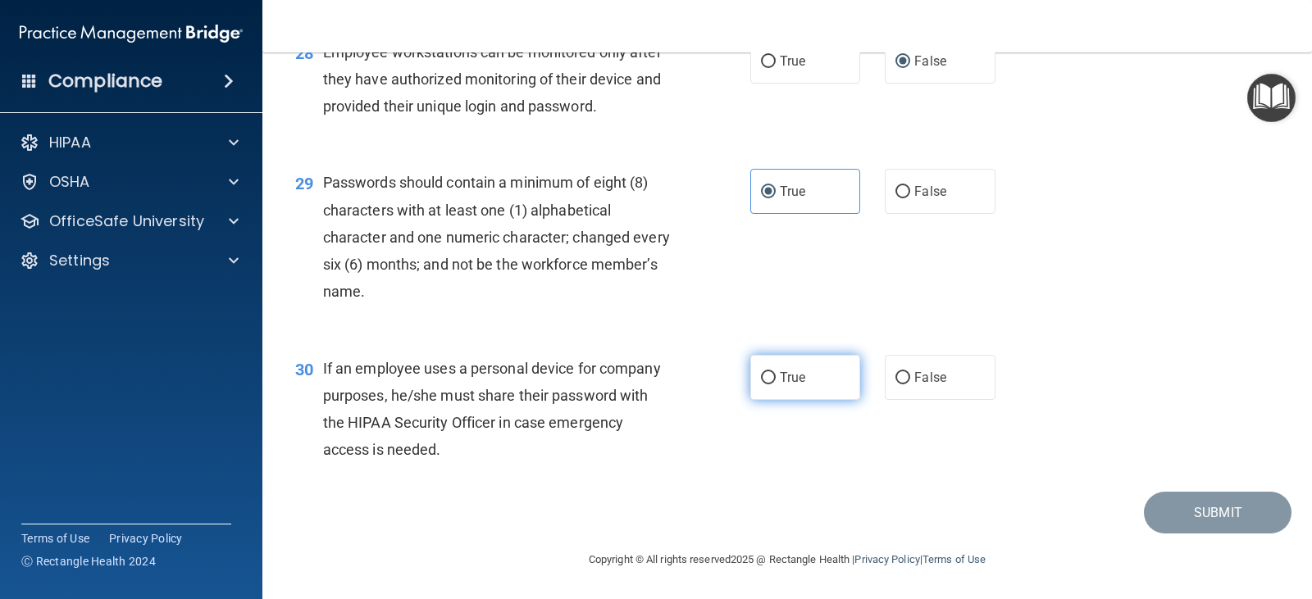
click at [815, 400] on label "True" at bounding box center [805, 377] width 110 height 45
click at [776, 385] on input "True" at bounding box center [768, 378] width 15 height 12
radio input "true"
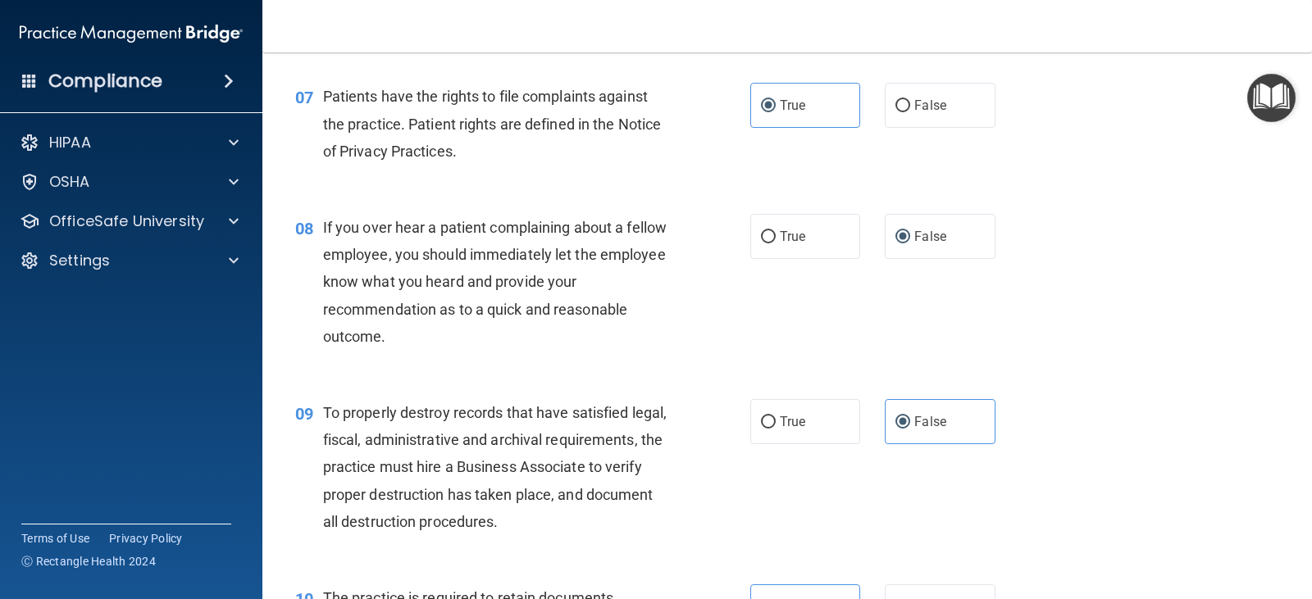
scroll to position [1066, 0]
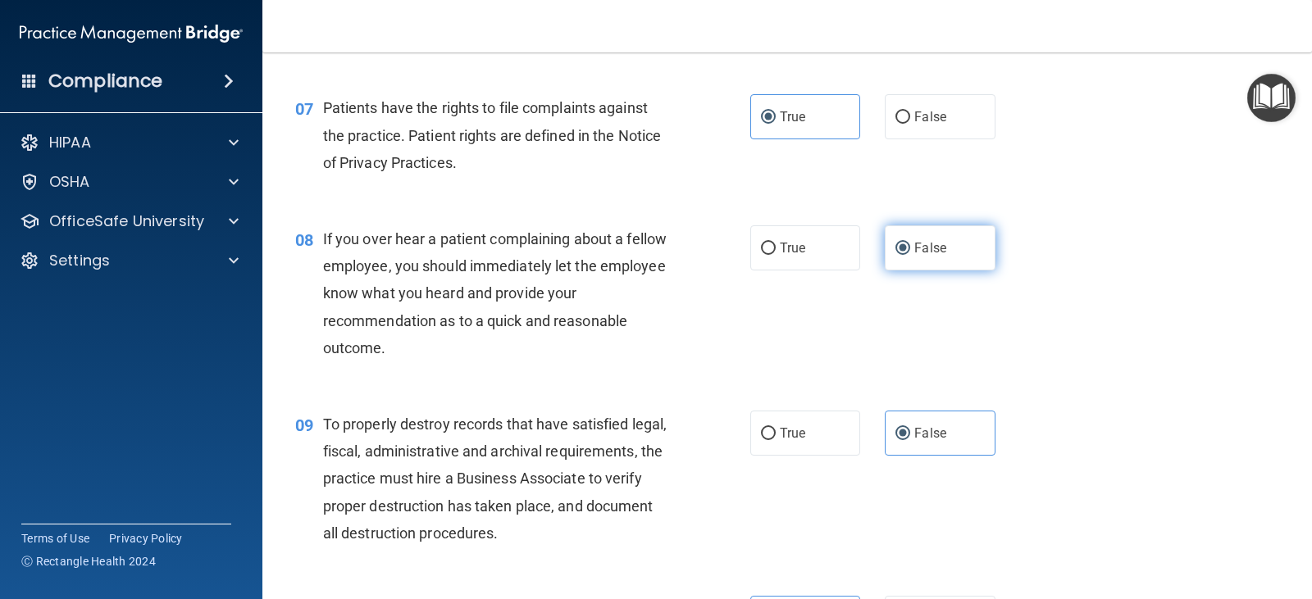
click at [949, 259] on label "False" at bounding box center [940, 247] width 110 height 45
click at [910, 255] on input "False" at bounding box center [902, 249] width 15 height 12
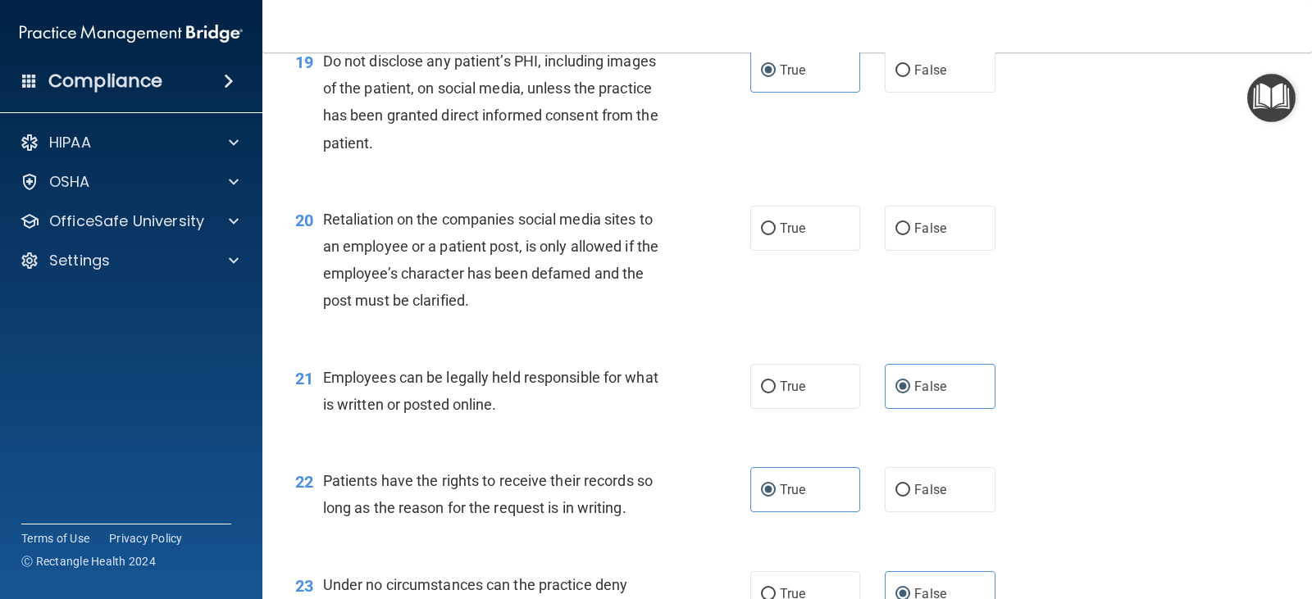
scroll to position [2952, 0]
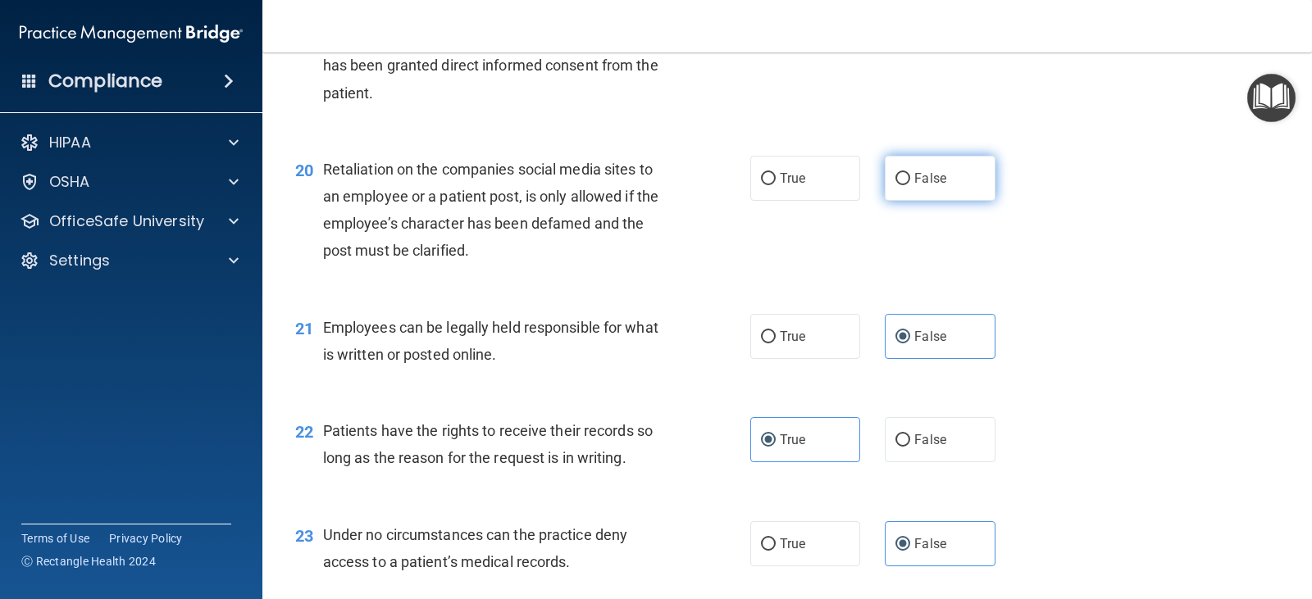
click at [917, 184] on span "False" at bounding box center [930, 179] width 32 height 16
click at [910, 184] on input "False" at bounding box center [902, 179] width 15 height 12
radio input "true"
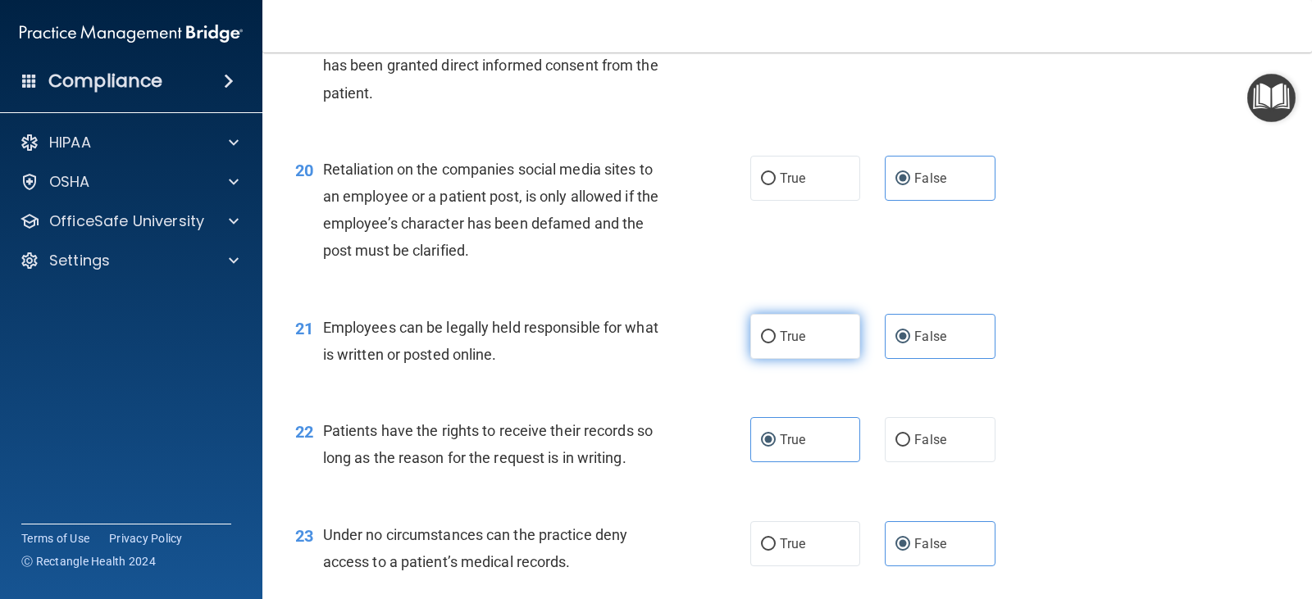
click at [831, 324] on label "True" at bounding box center [805, 336] width 110 height 45
click at [776, 331] on input "True" at bounding box center [768, 337] width 15 height 12
radio input "true"
radio input "false"
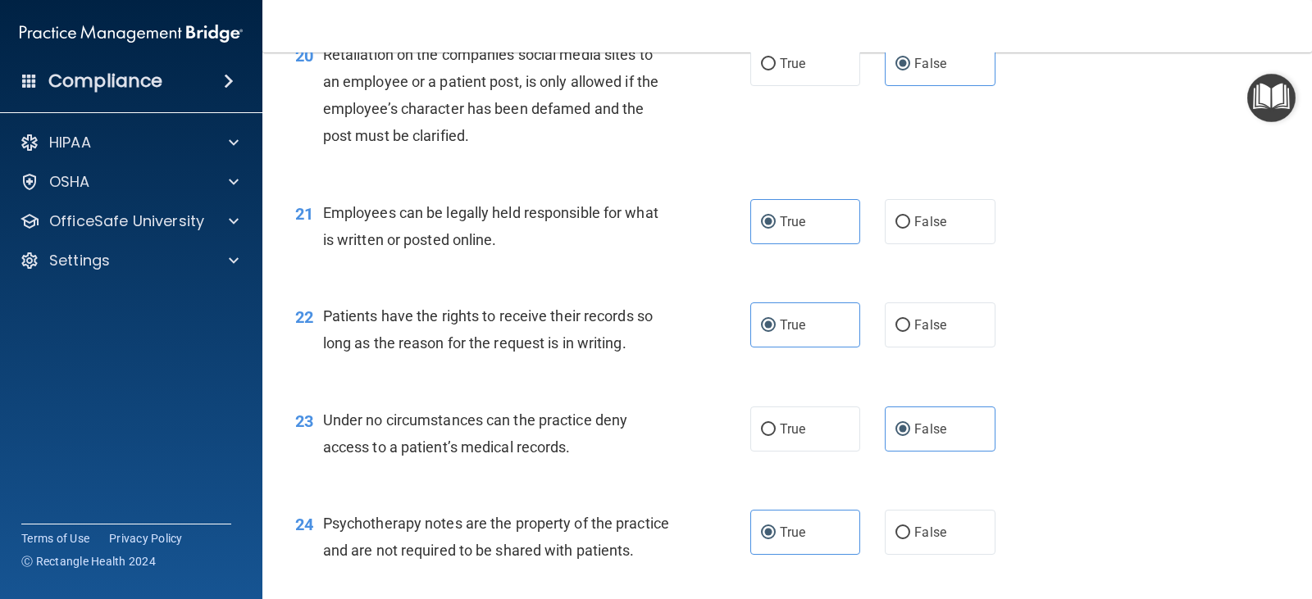
scroll to position [3116, 0]
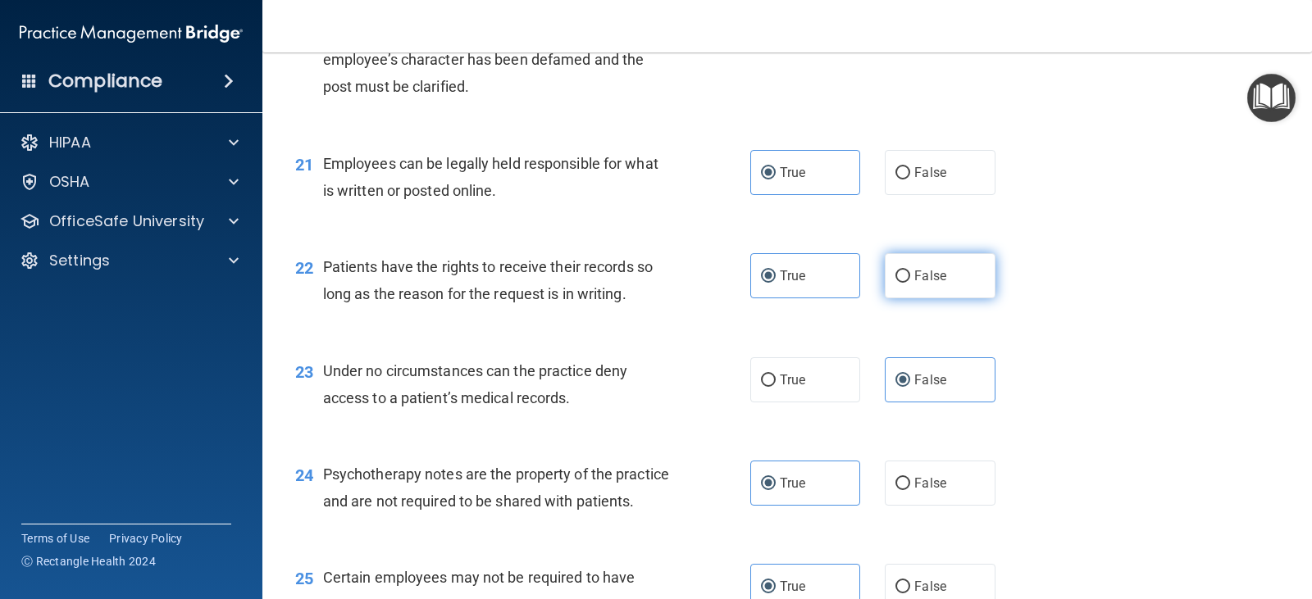
click at [905, 281] on label "False" at bounding box center [940, 275] width 110 height 45
click at [905, 281] on input "False" at bounding box center [902, 277] width 15 height 12
radio input "true"
radio input "false"
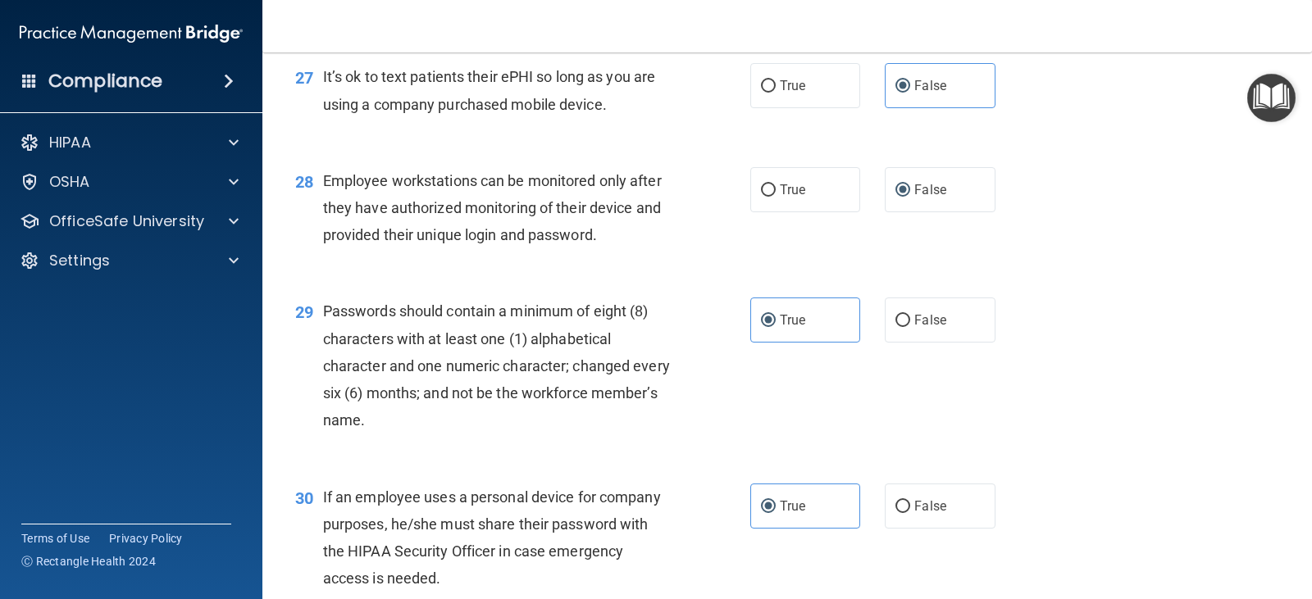
scroll to position [4116, 0]
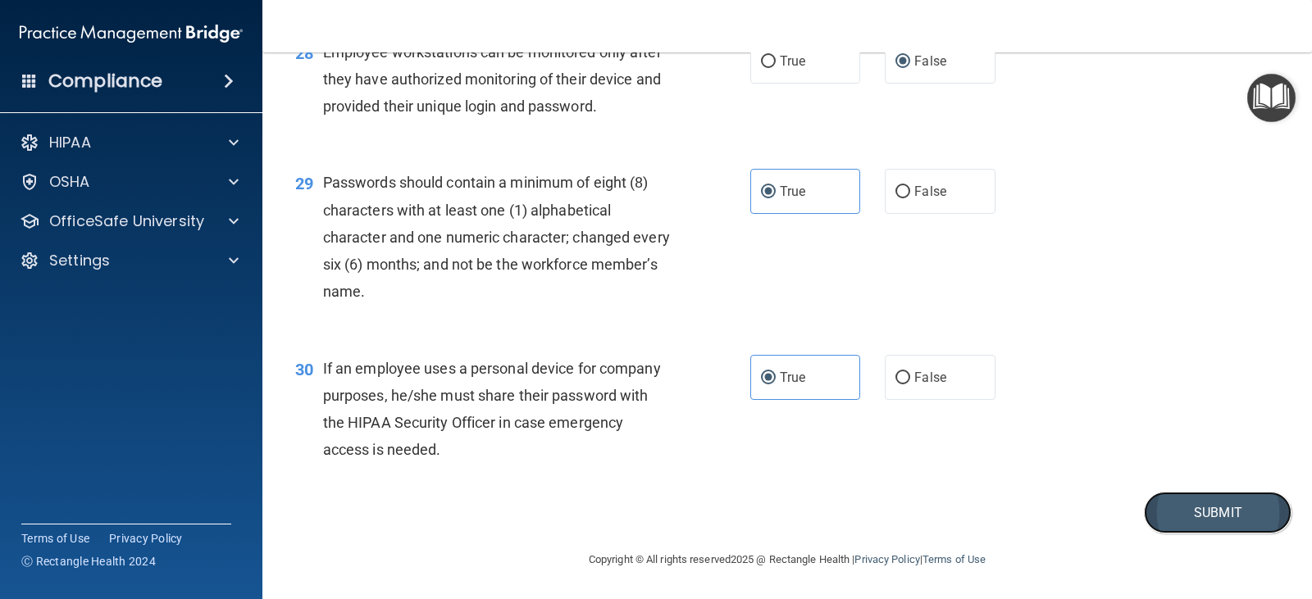
click at [1159, 512] on button "Submit" at bounding box center [1218, 513] width 148 height 42
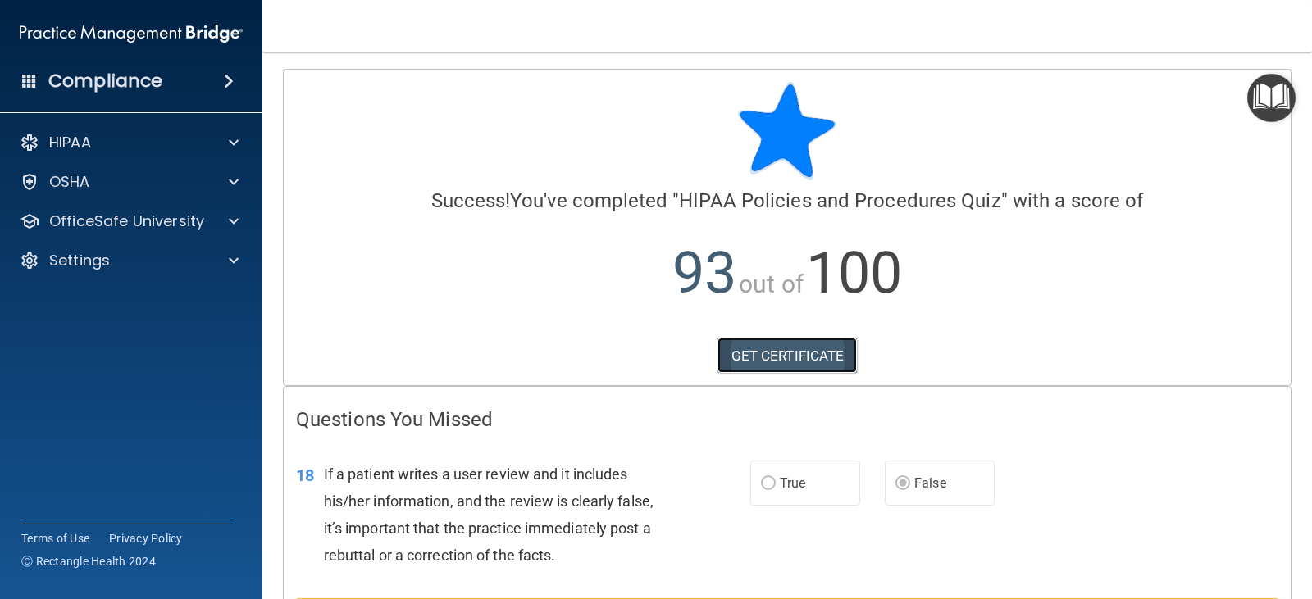
click at [796, 362] on link "GET CERTIFICATE" at bounding box center [787, 356] width 140 height 36
click at [112, 257] on div "Settings" at bounding box center [108, 261] width 203 height 20
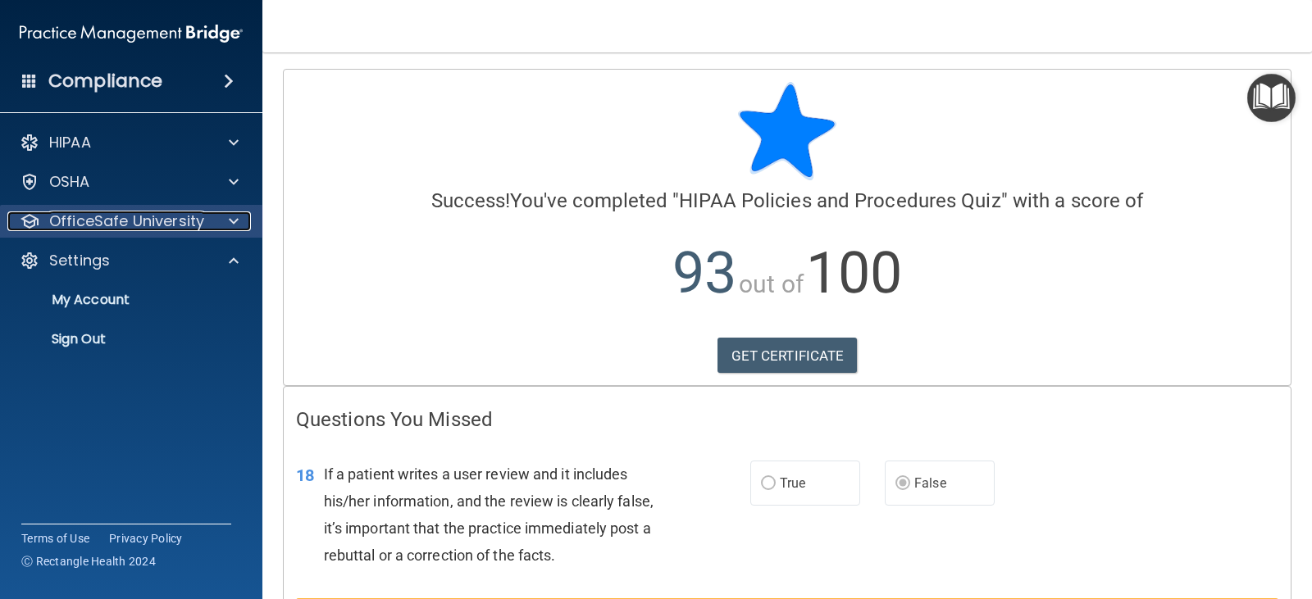
click at [117, 222] on p "OfficeSafe University" at bounding box center [126, 222] width 155 height 20
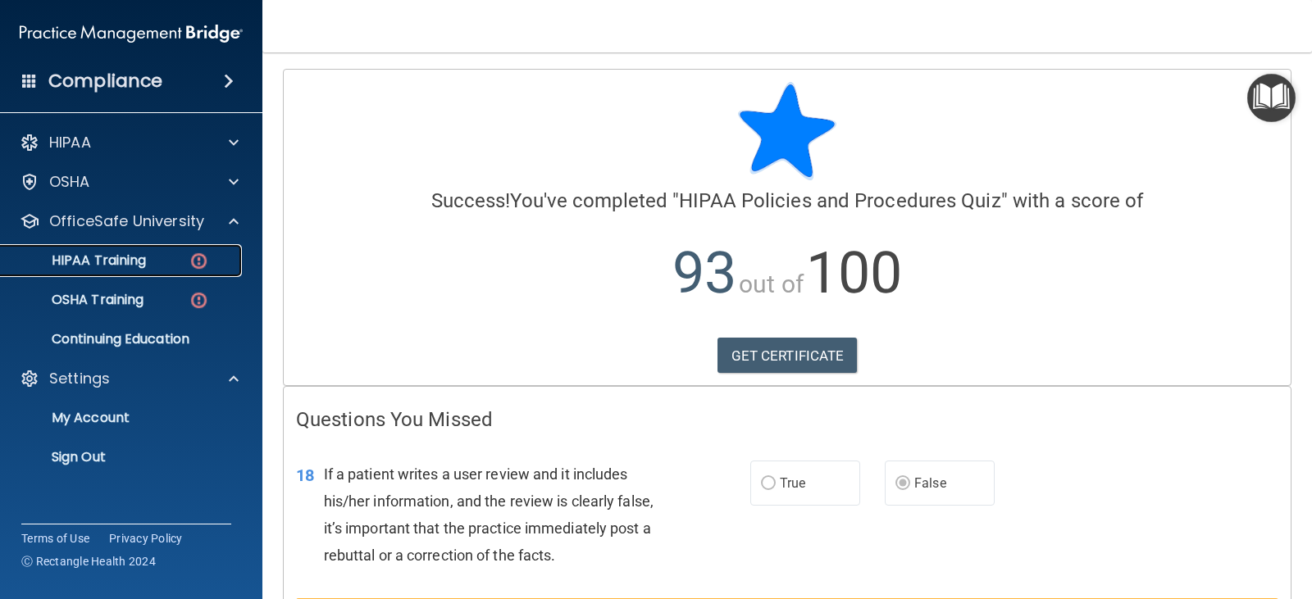
click at [108, 259] on p "HIPAA Training" at bounding box center [78, 261] width 135 height 16
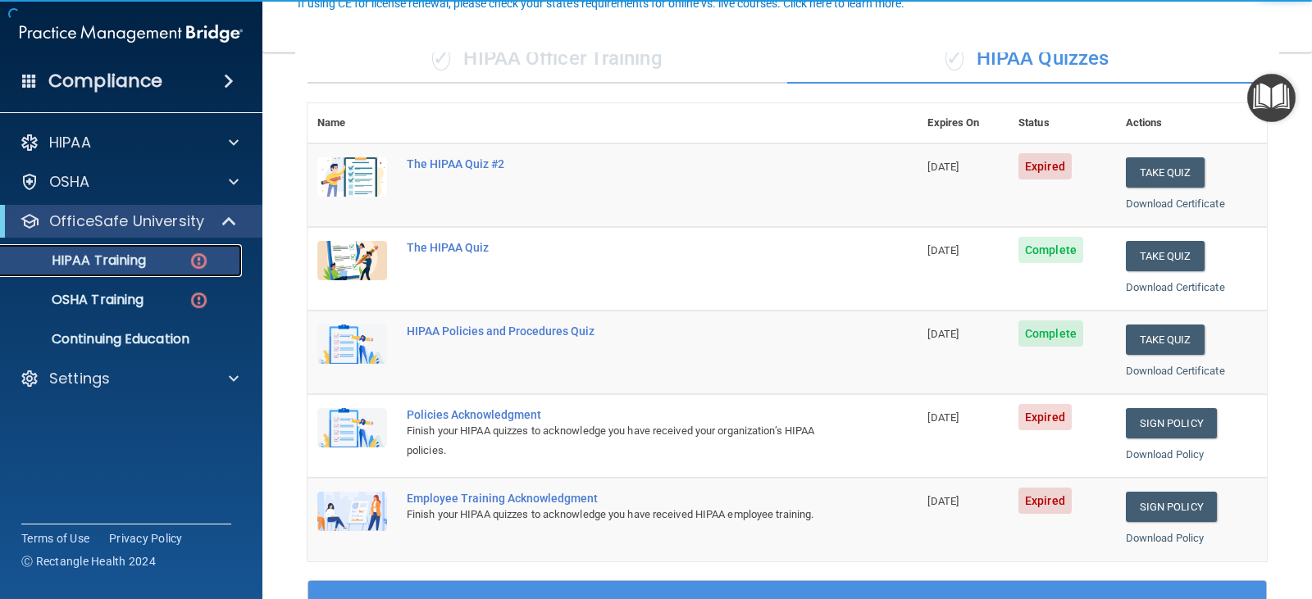
scroll to position [164, 0]
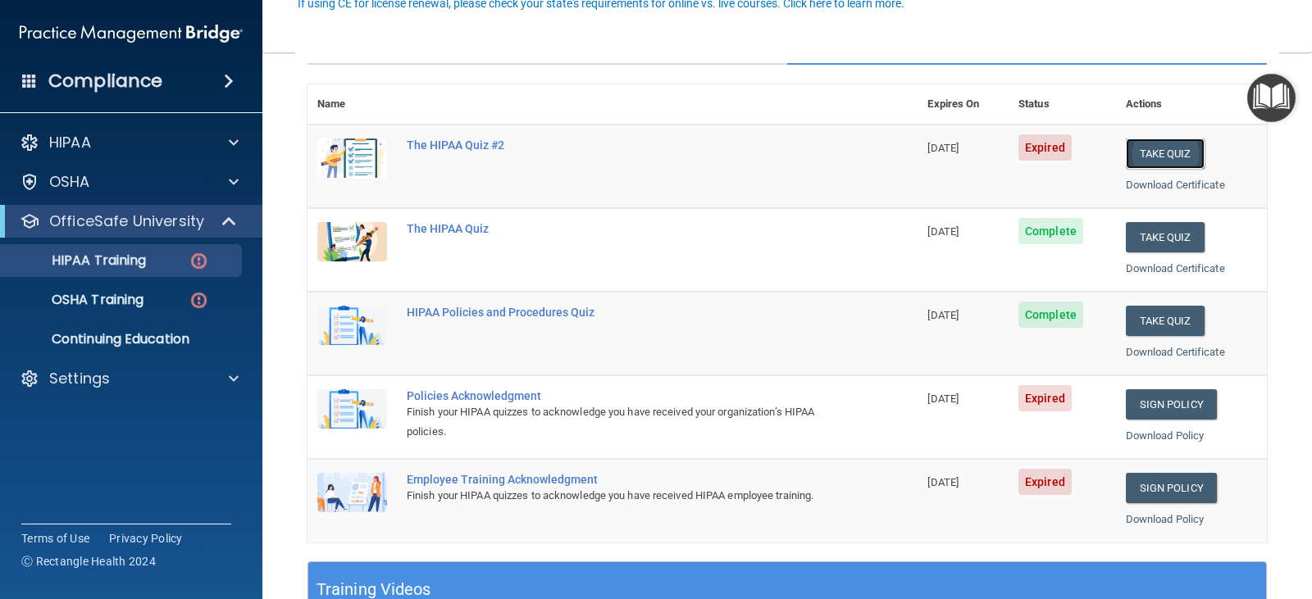
click at [1148, 162] on button "Take Quiz" at bounding box center [1165, 154] width 79 height 30
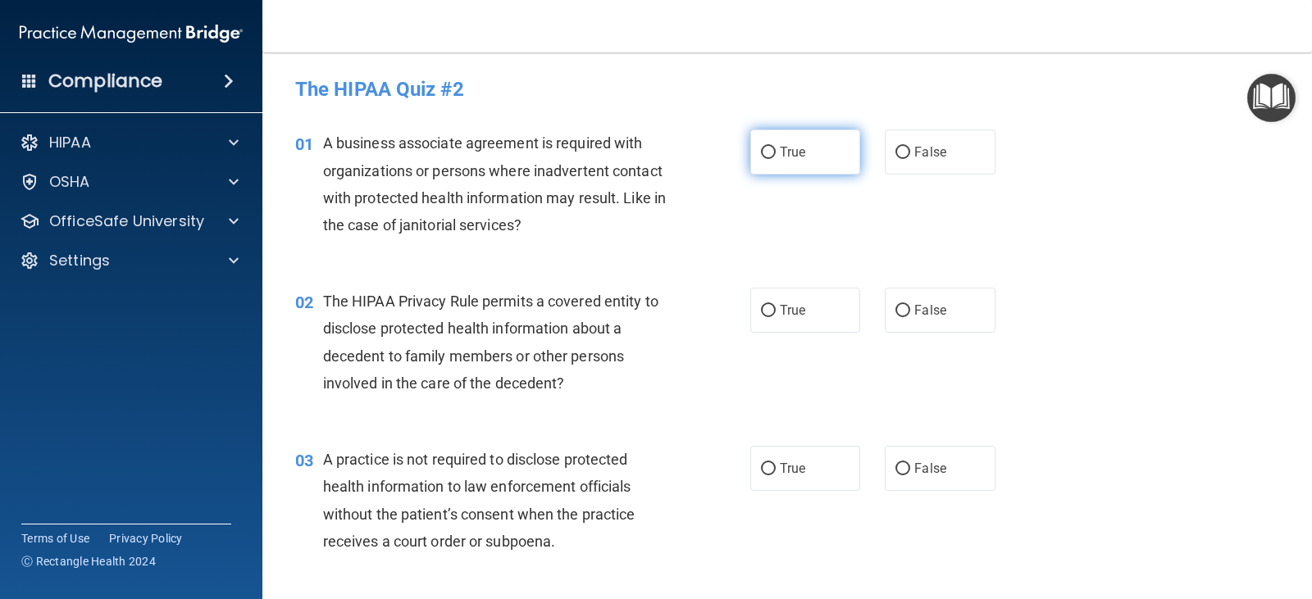
click at [814, 155] on label "True" at bounding box center [805, 152] width 110 height 45
click at [776, 155] on input "True" at bounding box center [768, 153] width 15 height 12
radio input "true"
click at [931, 144] on span "False" at bounding box center [930, 152] width 32 height 16
click at [910, 147] on input "False" at bounding box center [902, 153] width 15 height 12
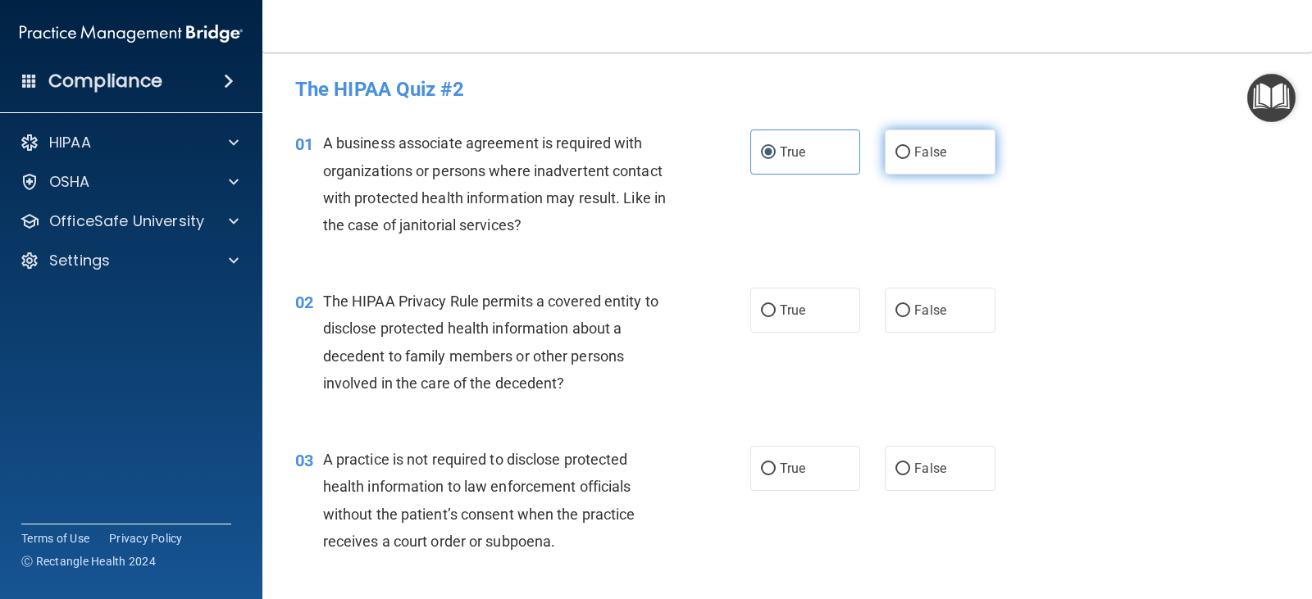
radio input "true"
radio input "false"
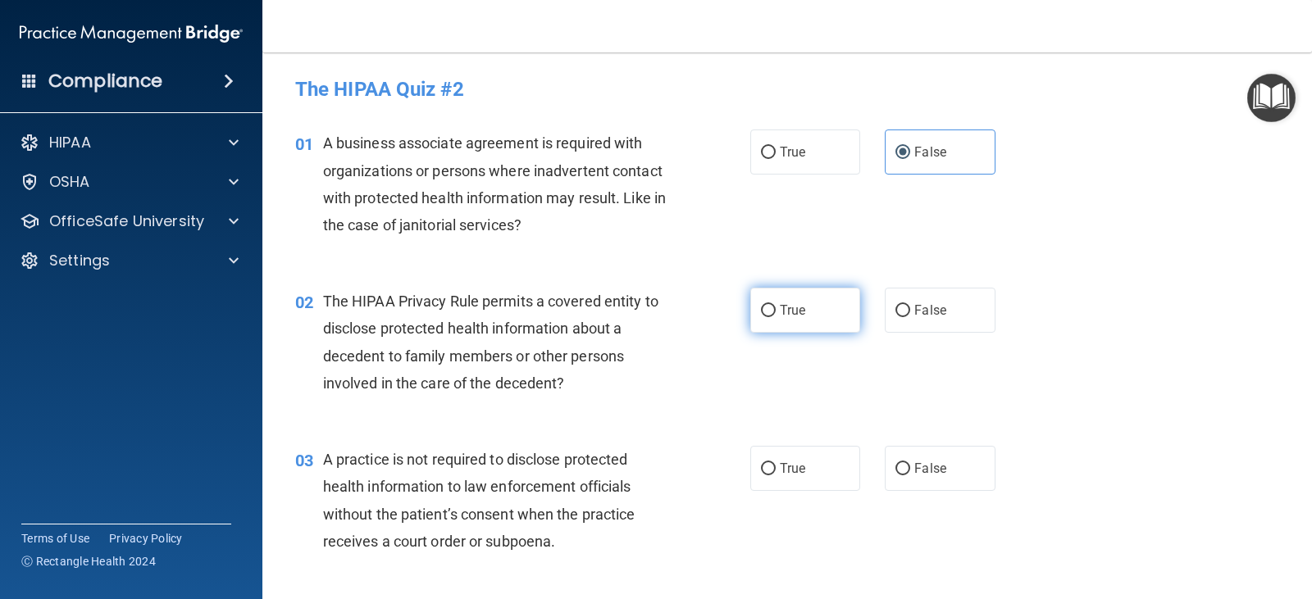
click at [792, 307] on span "True" at bounding box center [792, 311] width 25 height 16
click at [776, 307] on input "True" at bounding box center [768, 311] width 15 height 12
radio input "true"
drag, startPoint x: 917, startPoint y: 469, endPoint x: 917, endPoint y: 430, distance: 39.4
click at [915, 469] on span "False" at bounding box center [930, 469] width 32 height 16
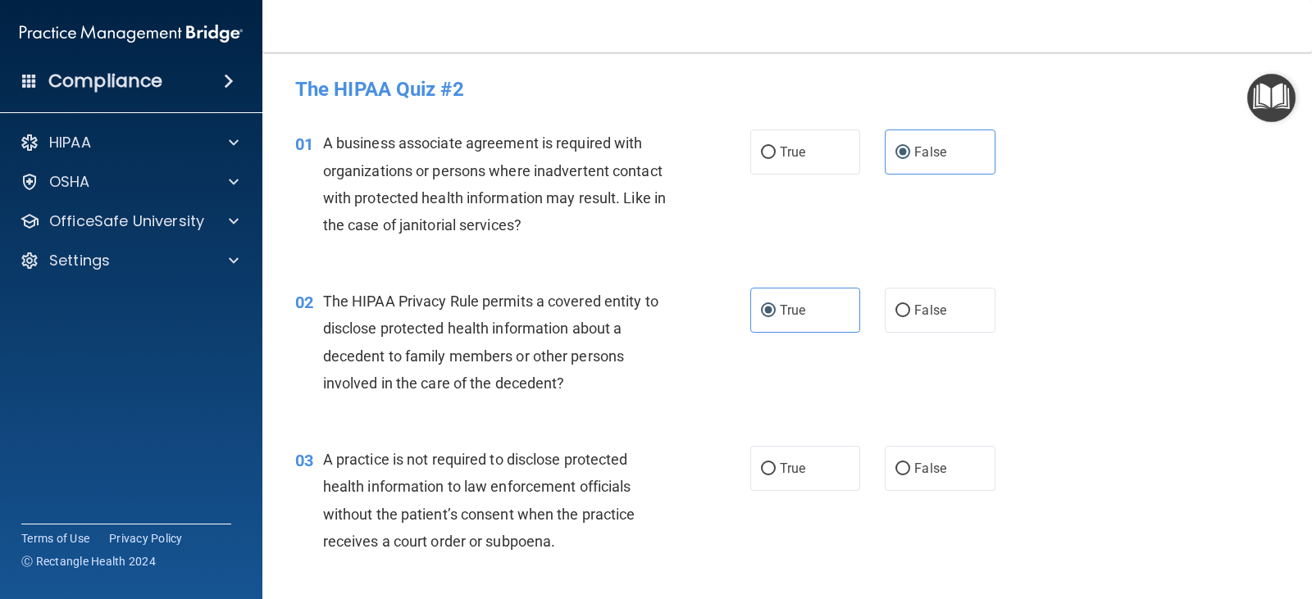
click at [910, 469] on input "False" at bounding box center [902, 469] width 15 height 12
radio input "true"
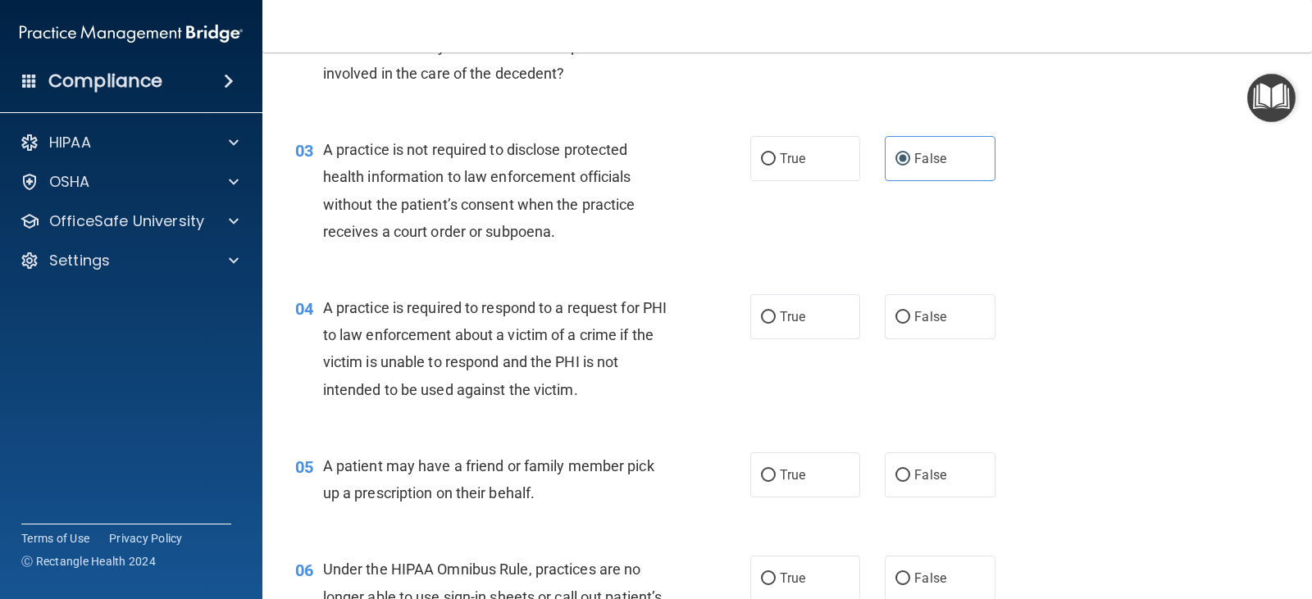
scroll to position [328, 0]
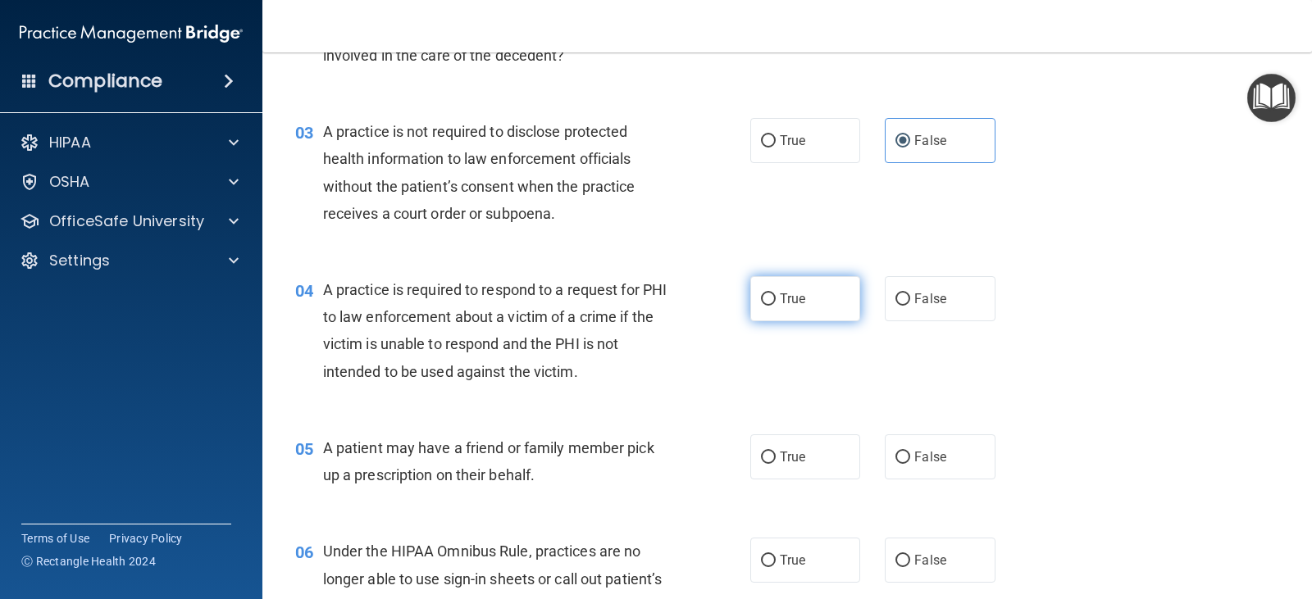
click at [819, 305] on label "True" at bounding box center [805, 298] width 110 height 45
click at [776, 305] on input "True" at bounding box center [768, 300] width 15 height 12
radio input "true"
click at [769, 448] on label "True" at bounding box center [805, 457] width 110 height 45
click at [769, 452] on input "True" at bounding box center [768, 458] width 15 height 12
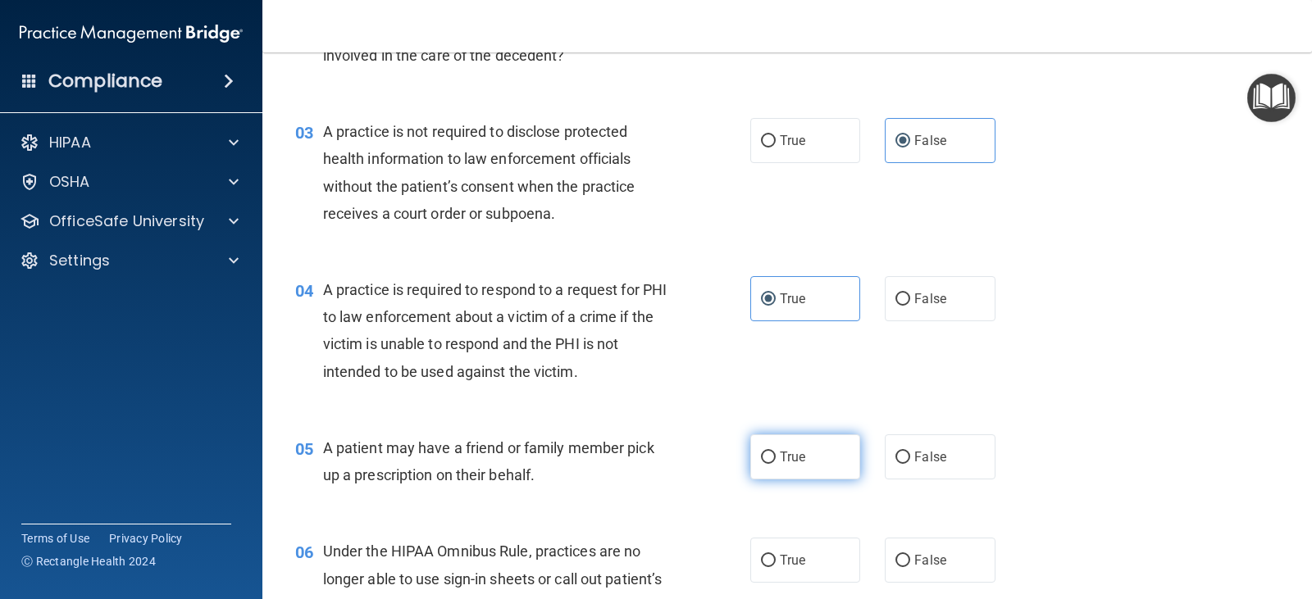
radio input "true"
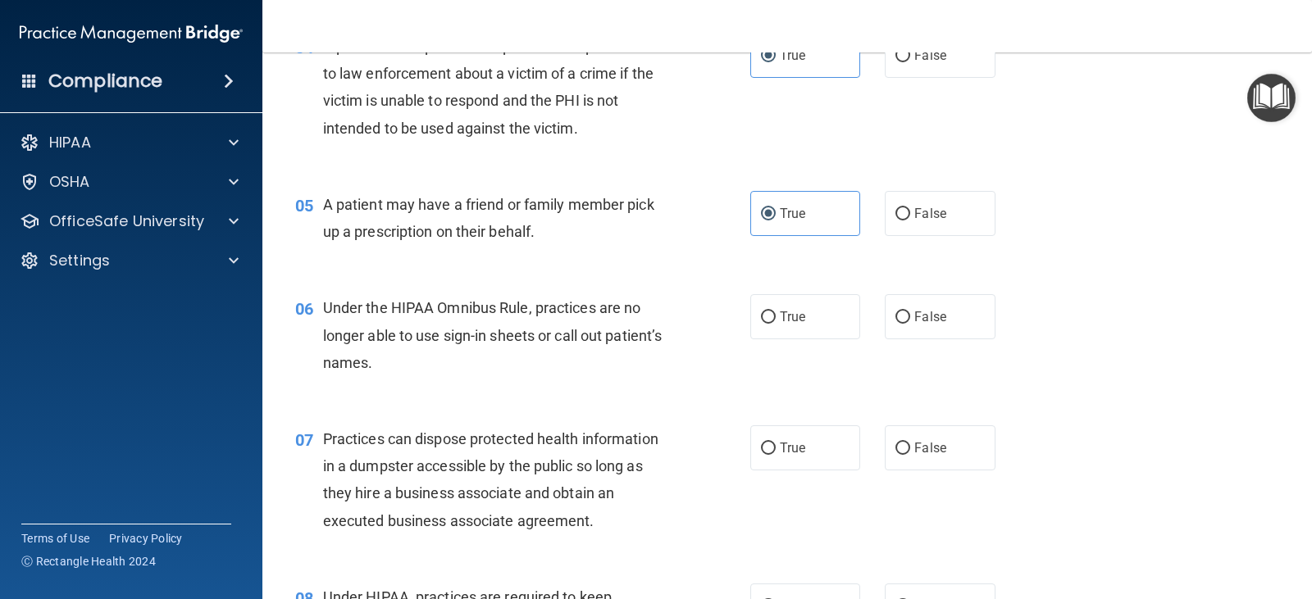
scroll to position [574, 0]
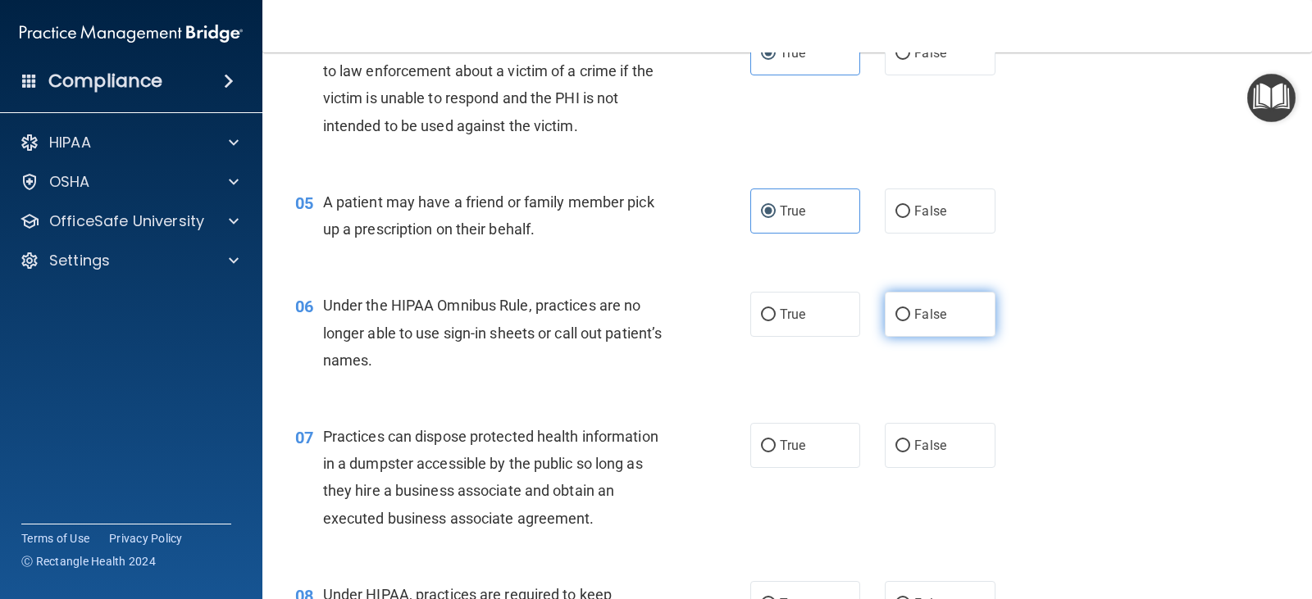
click at [914, 312] on span "False" at bounding box center [930, 315] width 32 height 16
click at [910, 312] on input "False" at bounding box center [902, 315] width 15 height 12
radio input "true"
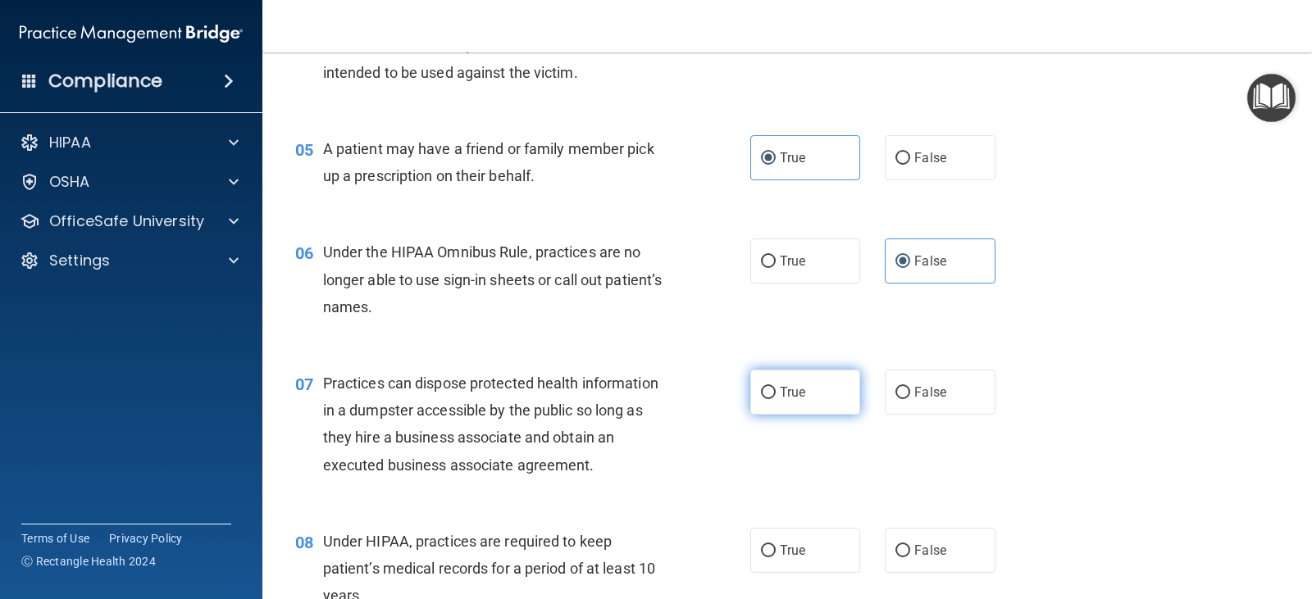
scroll to position [656, 0]
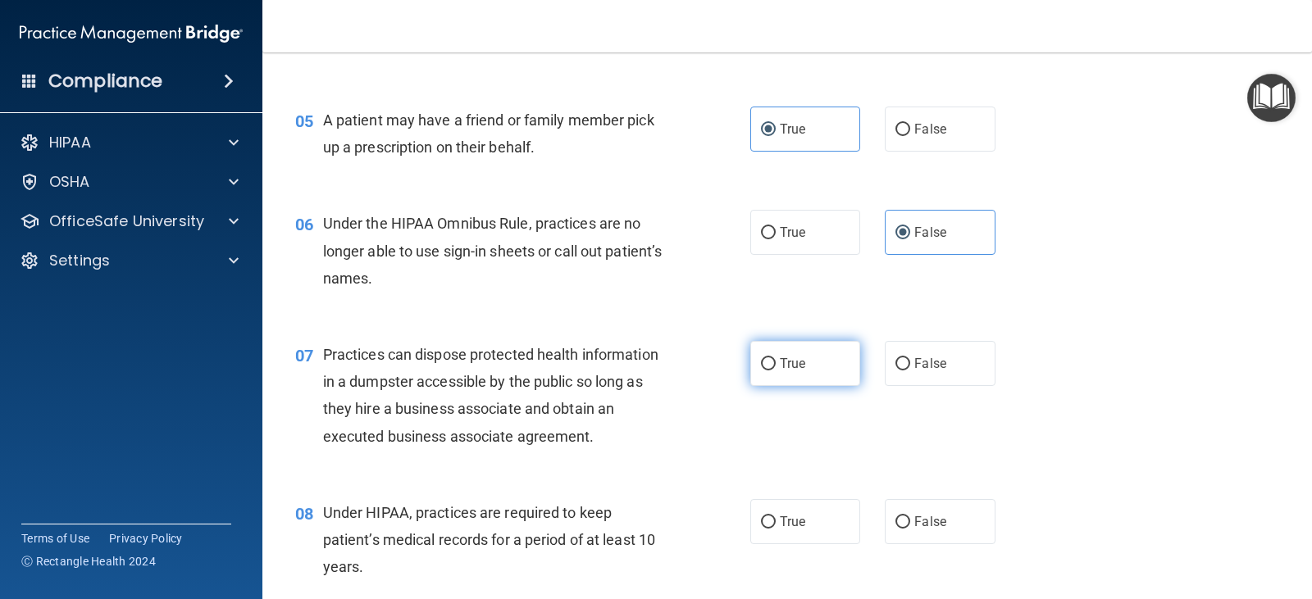
click at [791, 371] on span "True" at bounding box center [792, 364] width 25 height 16
click at [776, 371] on input "True" at bounding box center [768, 364] width 15 height 12
radio input "true"
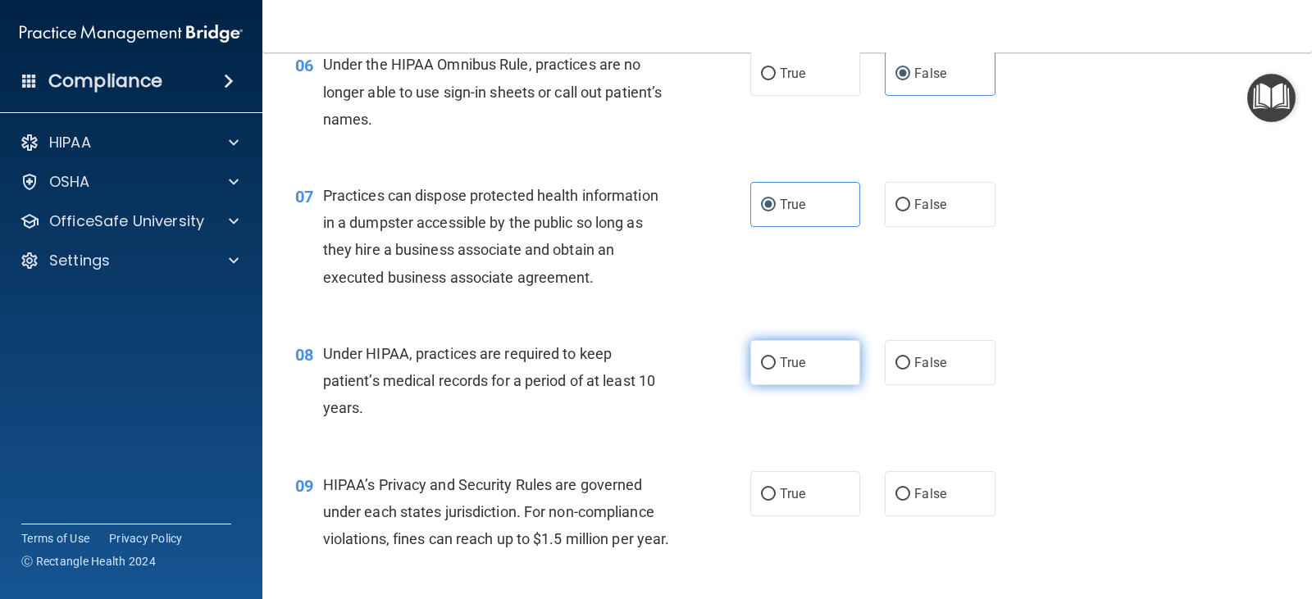
scroll to position [820, 0]
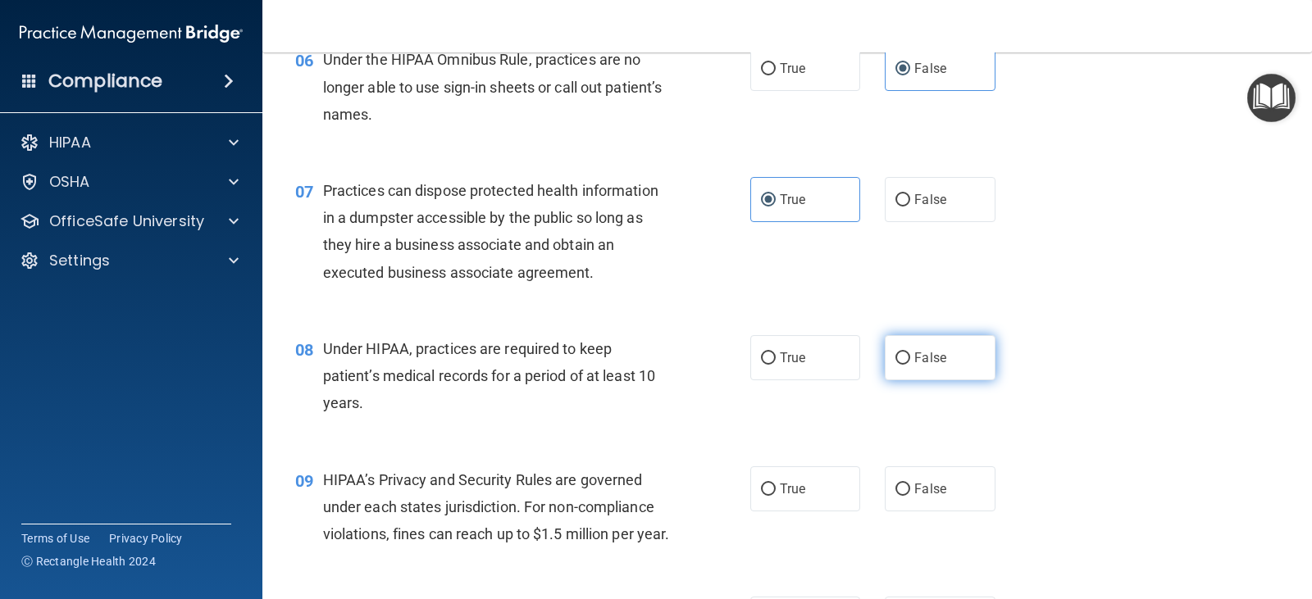
click at [914, 352] on span "False" at bounding box center [930, 358] width 32 height 16
click at [908, 353] on input "False" at bounding box center [902, 359] width 15 height 12
radio input "true"
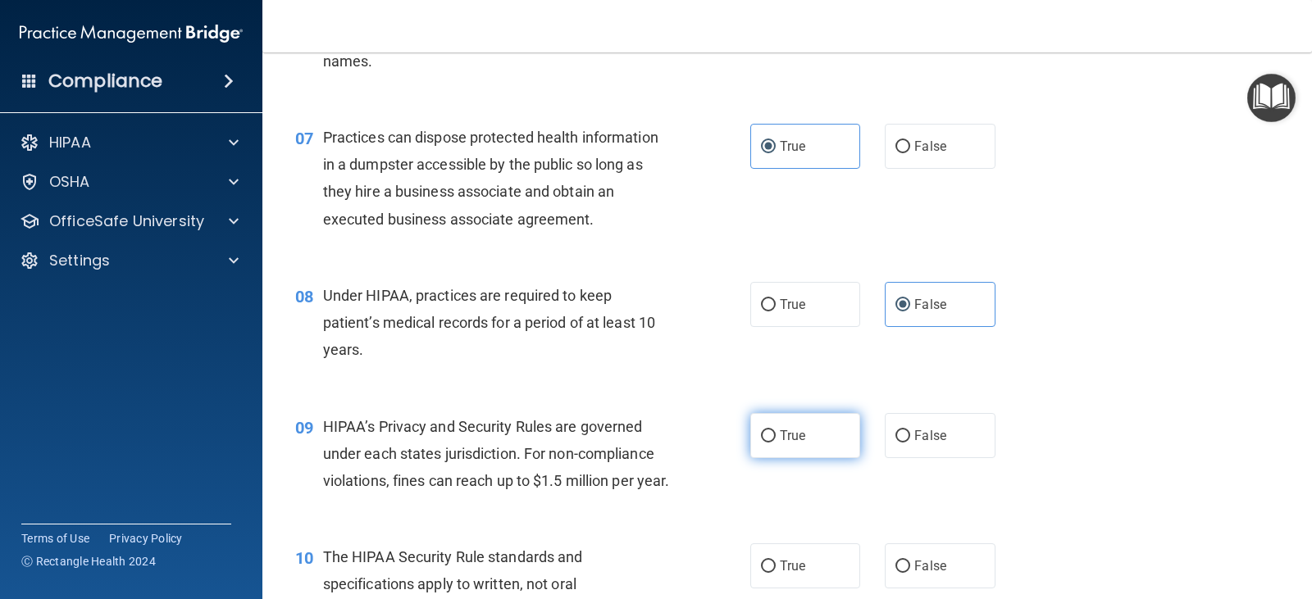
scroll to position [902, 0]
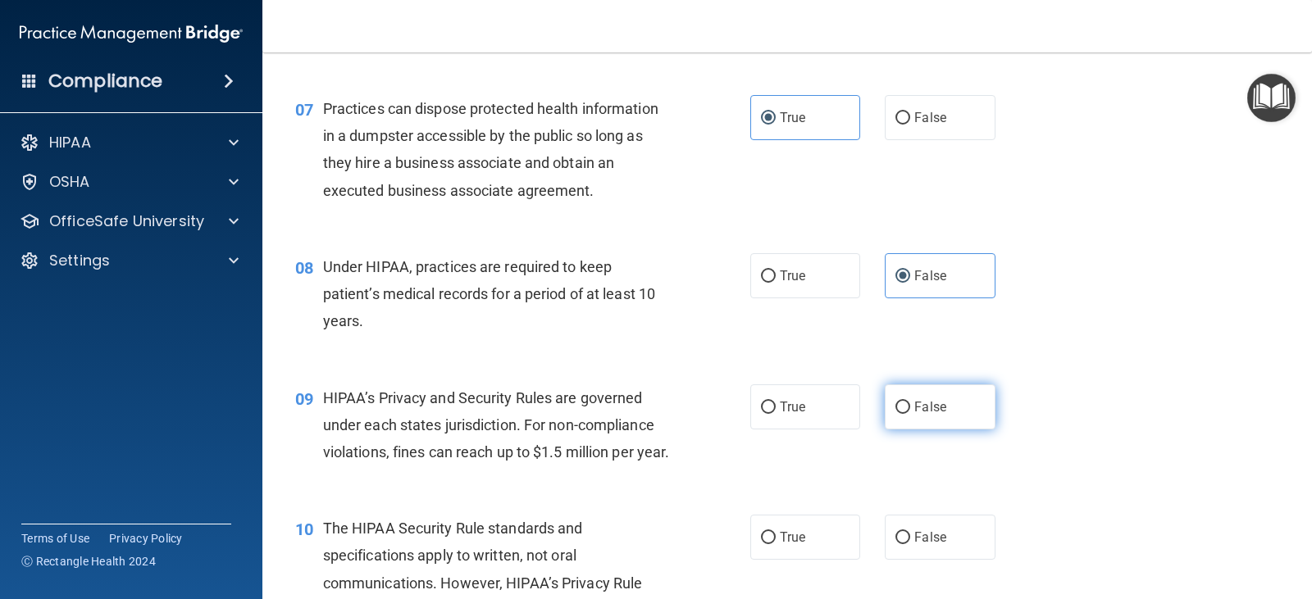
click at [887, 398] on label "False" at bounding box center [940, 407] width 110 height 45
click at [895, 402] on input "False" at bounding box center [902, 408] width 15 height 12
radio input "true"
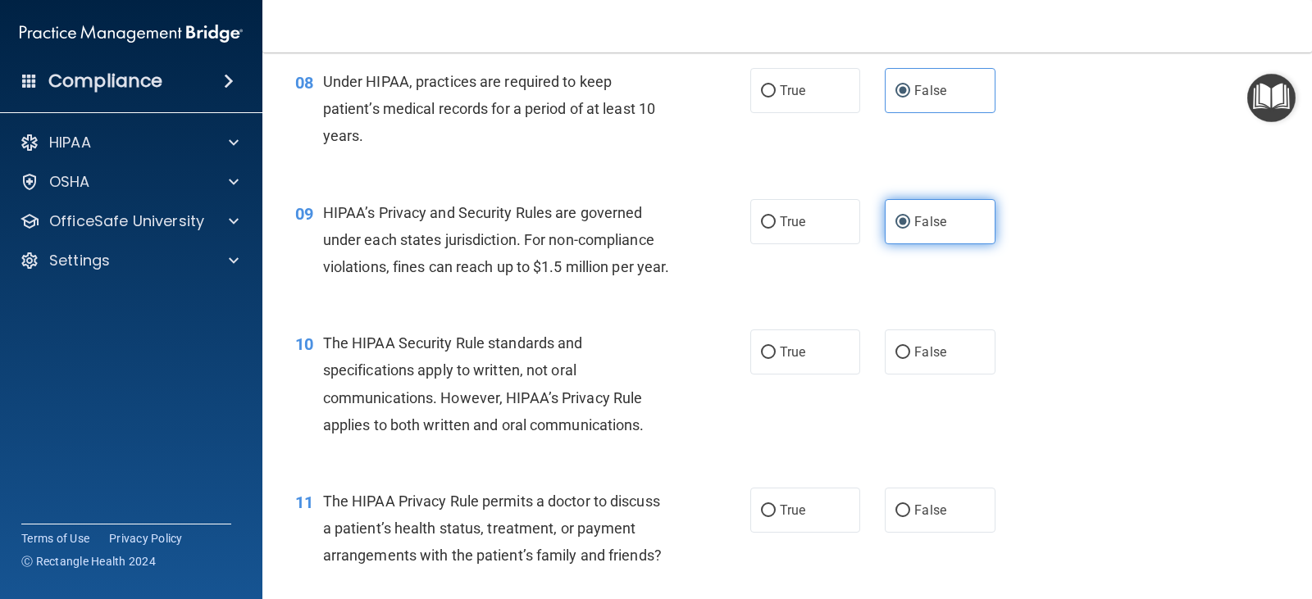
scroll to position [1148, 0]
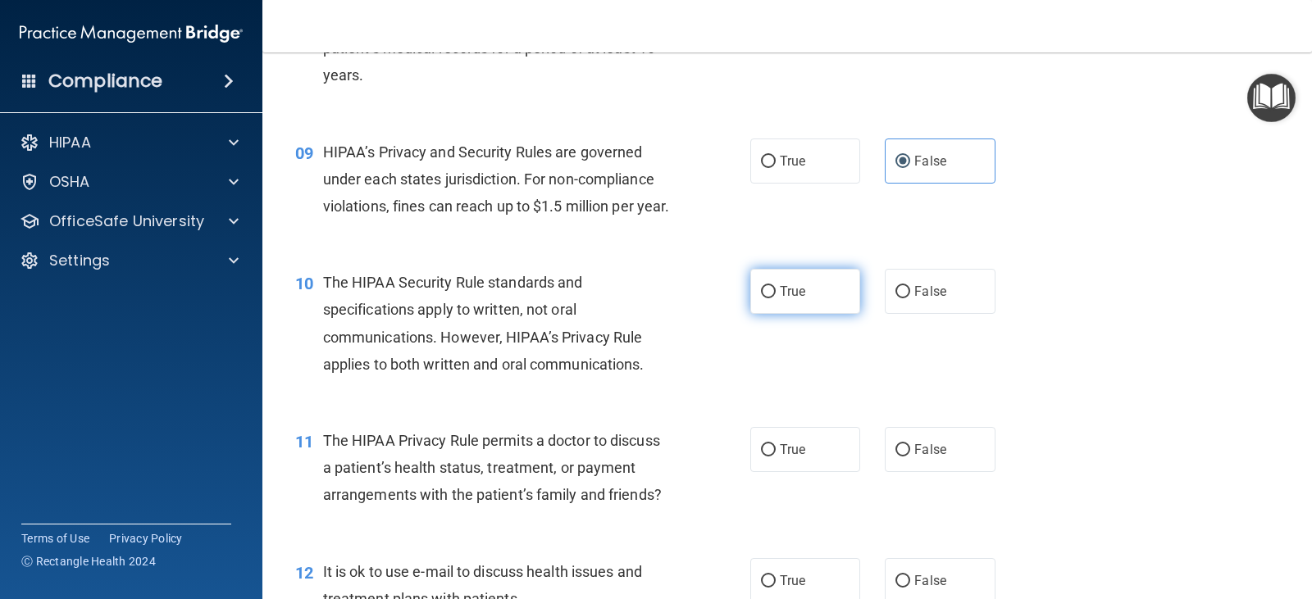
click at [840, 314] on label "True" at bounding box center [805, 291] width 110 height 45
click at [776, 298] on input "True" at bounding box center [768, 292] width 15 height 12
radio input "true"
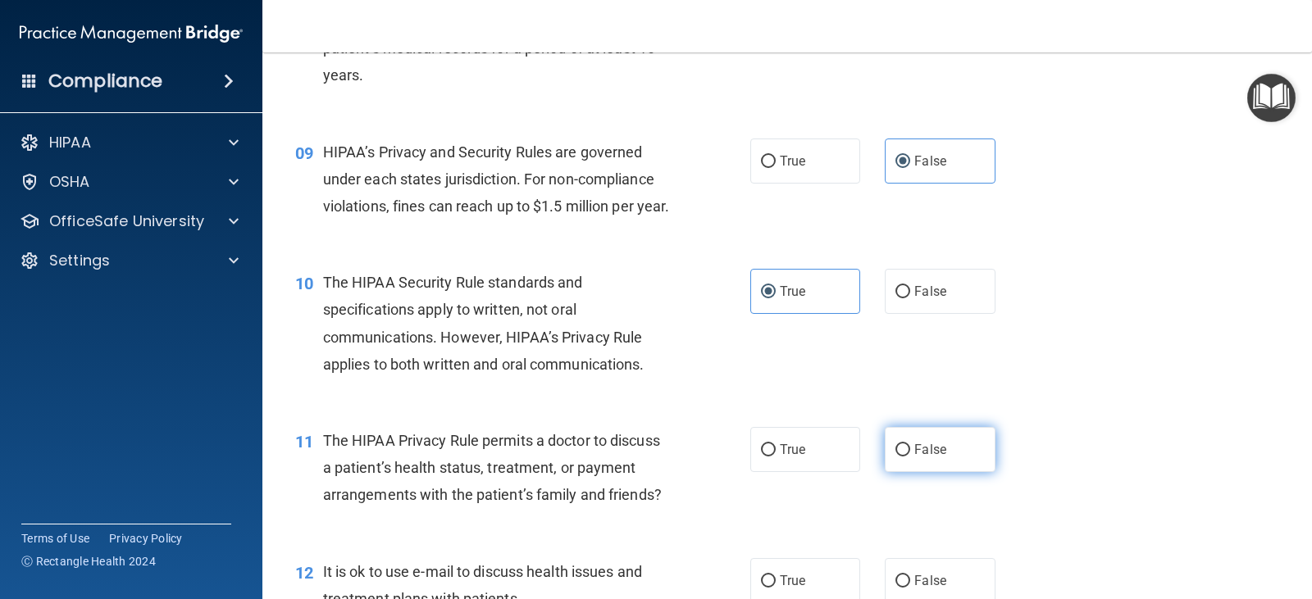
drag, startPoint x: 899, startPoint y: 472, endPoint x: 888, endPoint y: 457, distance: 18.2
click at [895, 457] on input "False" at bounding box center [902, 450] width 15 height 12
radio input "true"
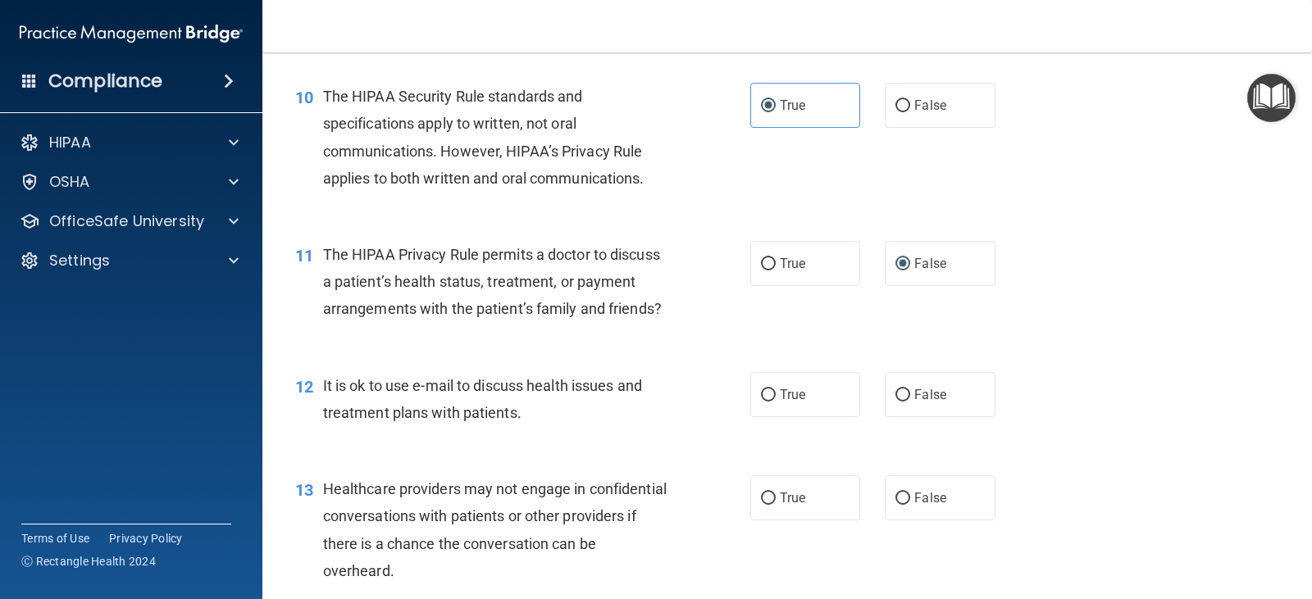
scroll to position [1394, 0]
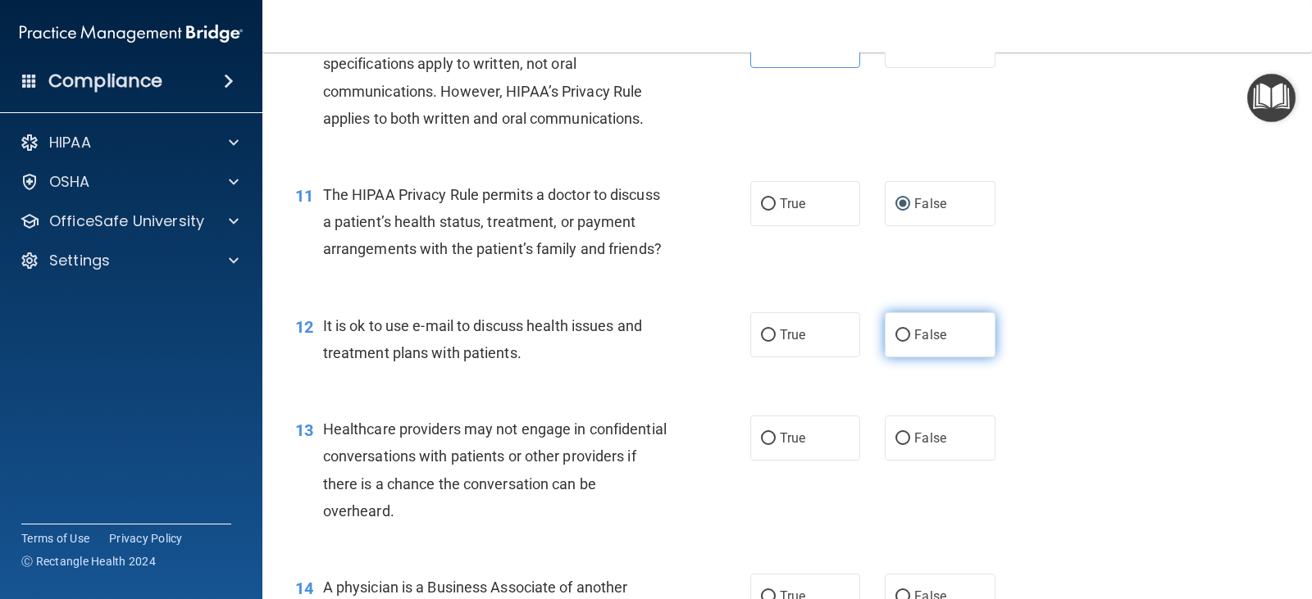
click at [904, 357] on label "False" at bounding box center [940, 334] width 110 height 45
click at [904, 342] on input "False" at bounding box center [902, 336] width 15 height 12
radio input "true"
click at [806, 449] on label "True" at bounding box center [805, 438] width 110 height 45
click at [776, 445] on input "True" at bounding box center [768, 439] width 15 height 12
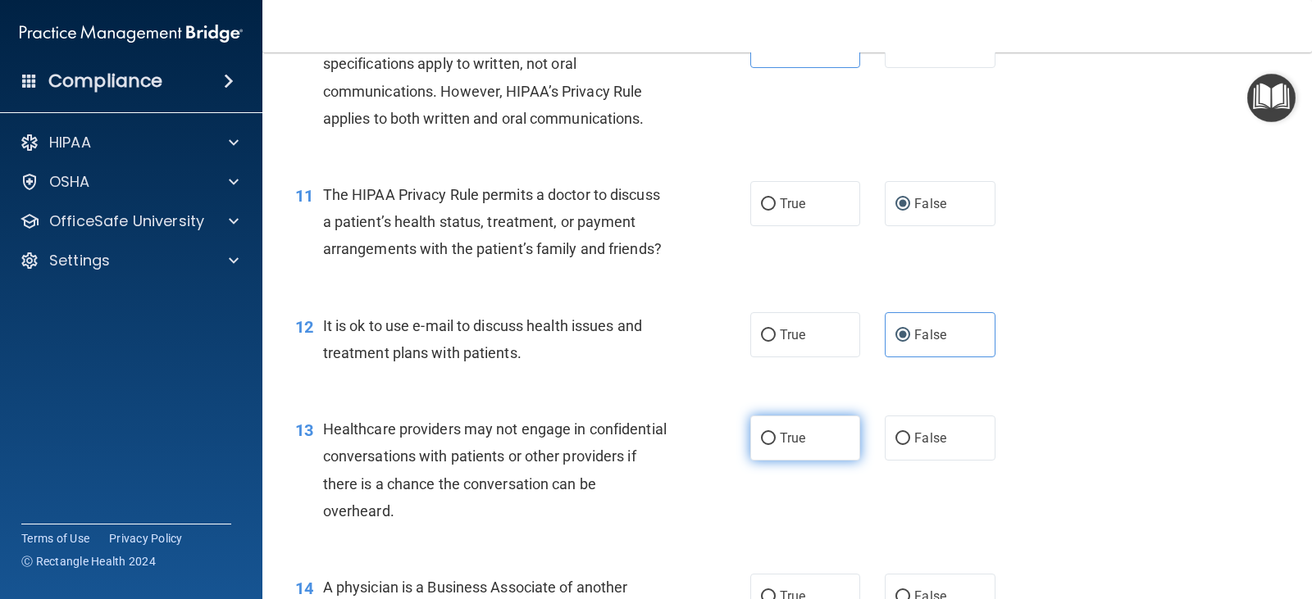
radio input "true"
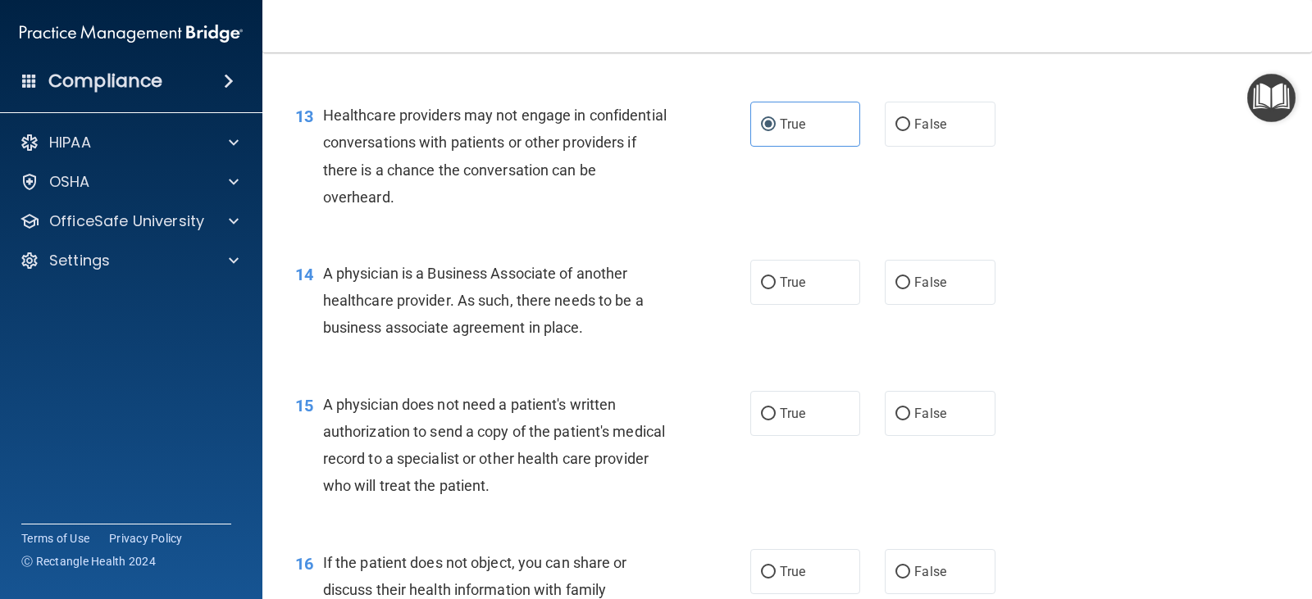
scroll to position [1722, 0]
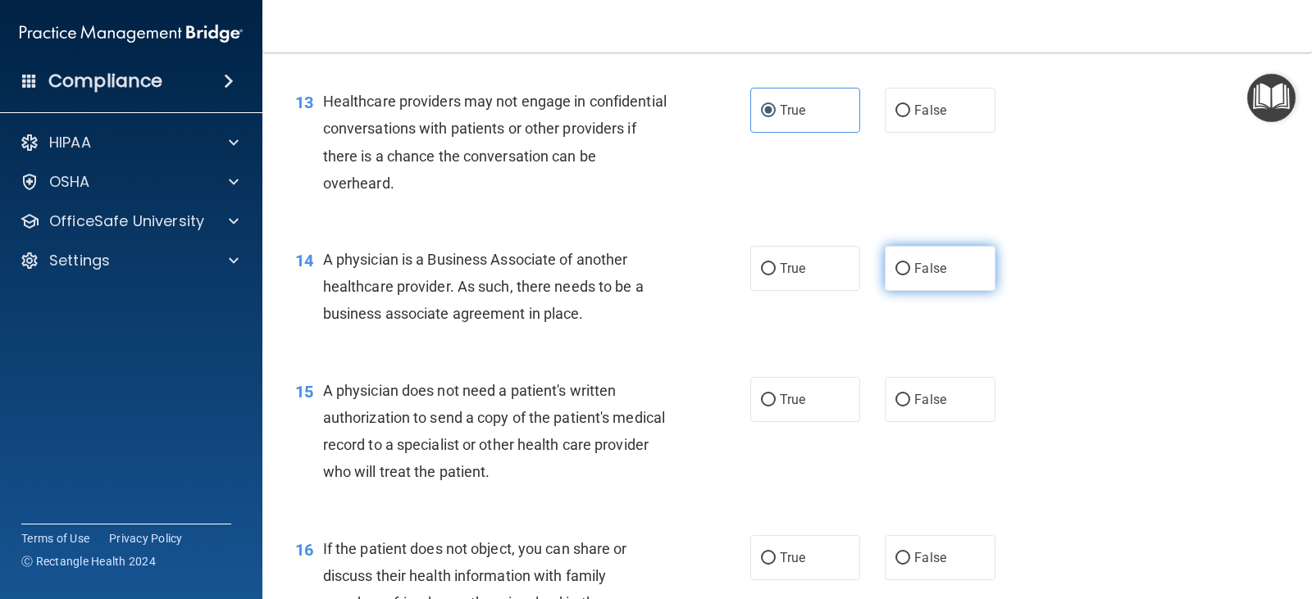
click at [904, 289] on label "False" at bounding box center [940, 268] width 110 height 45
click at [904, 275] on input "False" at bounding box center [902, 269] width 15 height 12
radio input "true"
click at [898, 407] on input "False" at bounding box center [902, 400] width 15 height 12
radio input "true"
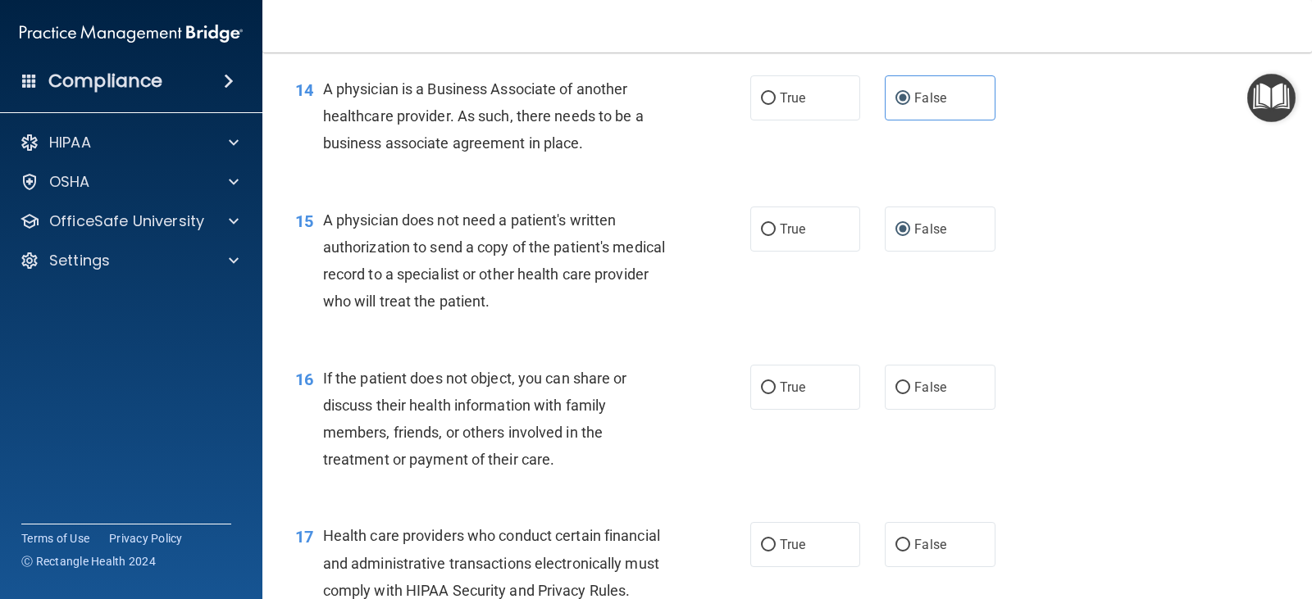
scroll to position [1968, 0]
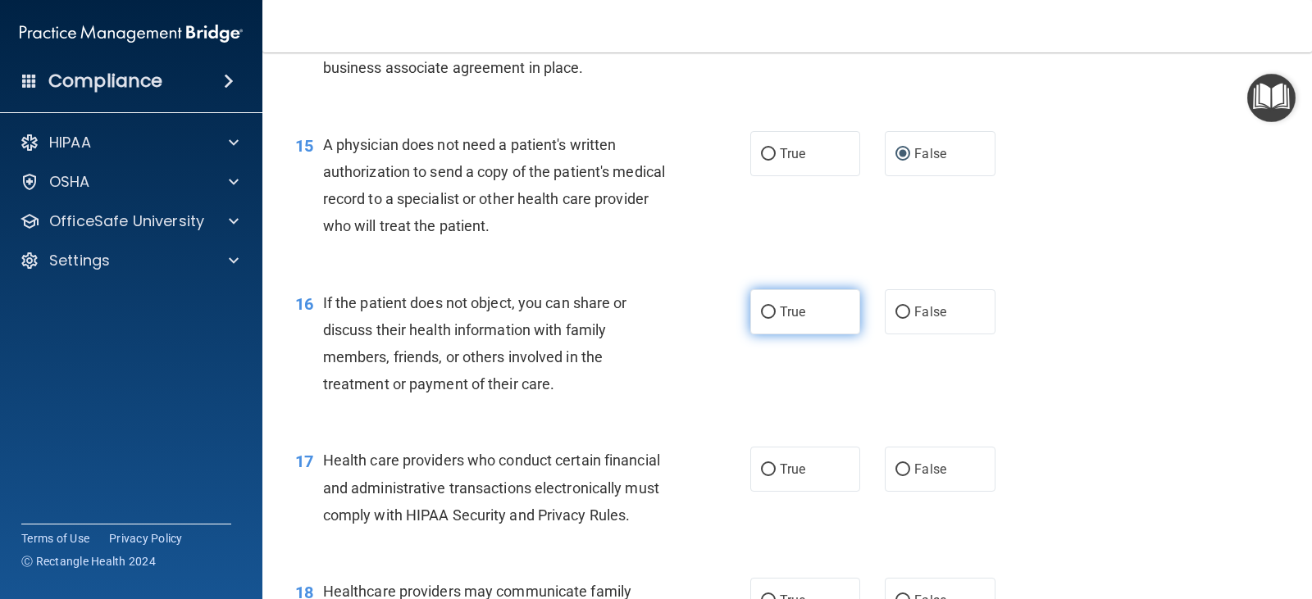
click at [772, 335] on label "True" at bounding box center [805, 311] width 110 height 45
click at [772, 319] on input "True" at bounding box center [768, 313] width 15 height 12
radio input "true"
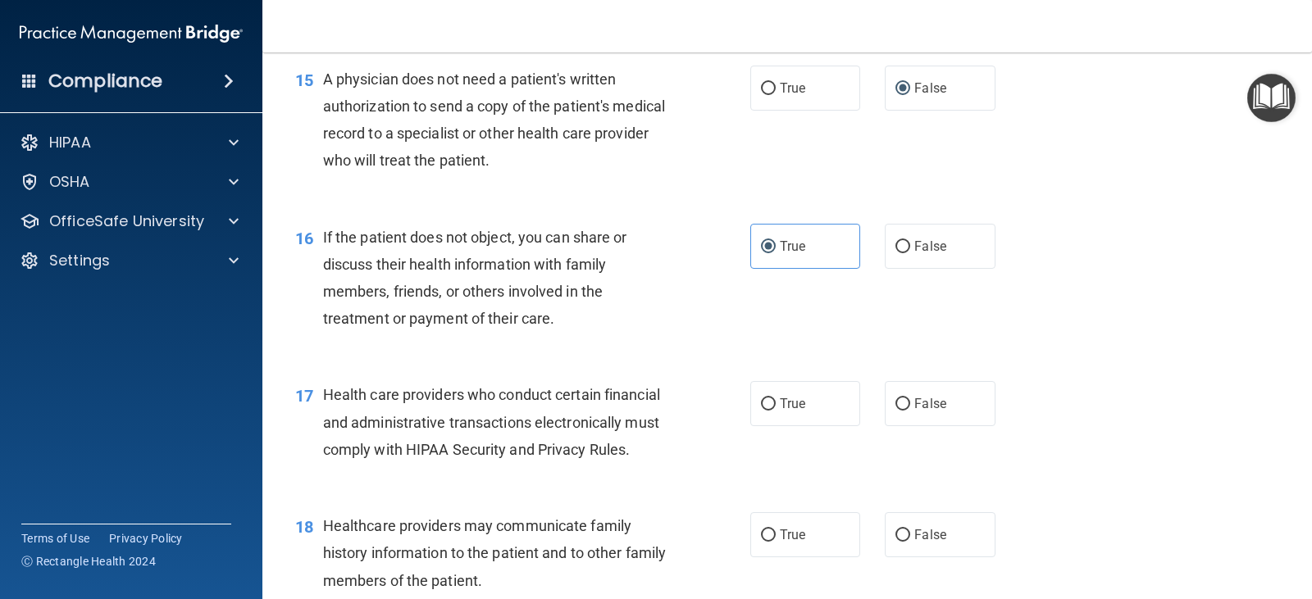
scroll to position [2132, 0]
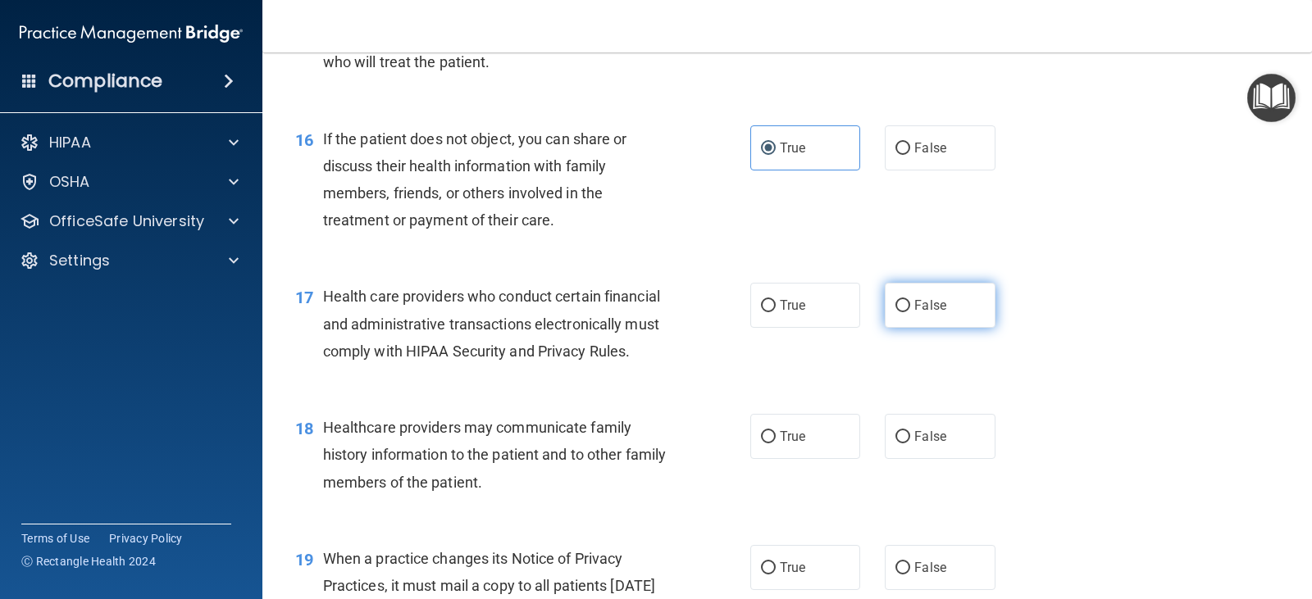
click at [965, 328] on label "False" at bounding box center [940, 305] width 110 height 45
click at [910, 312] on input "False" at bounding box center [902, 306] width 15 height 12
radio input "true"
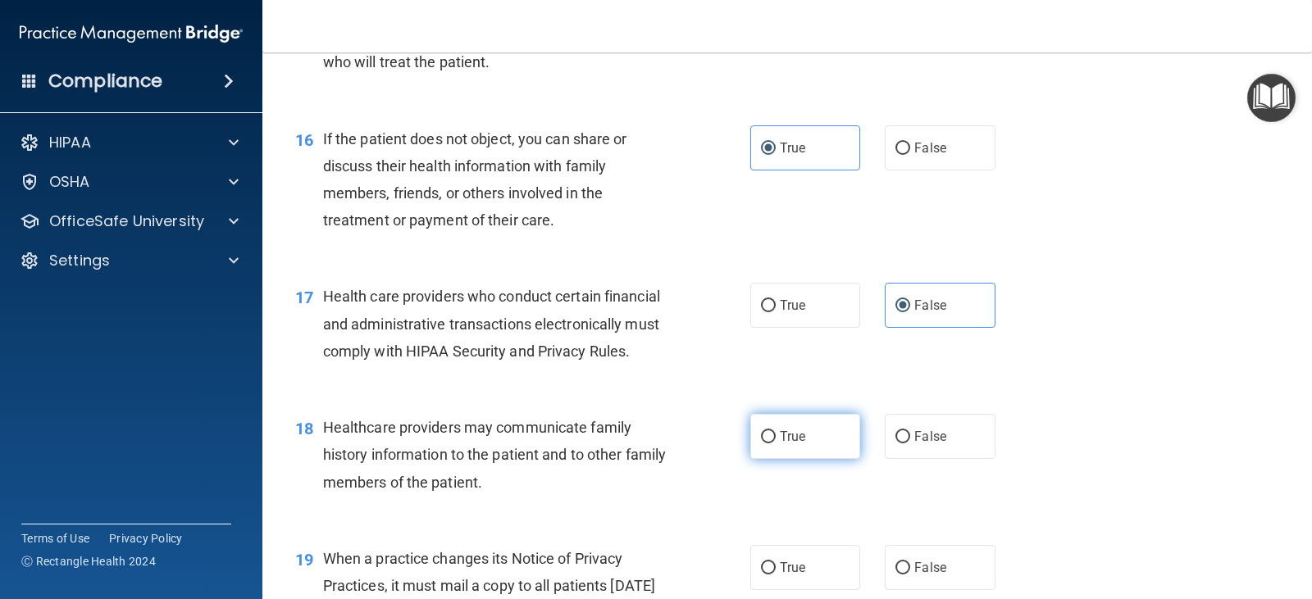
click at [767, 459] on label "True" at bounding box center [805, 436] width 110 height 45
click at [767, 444] on input "True" at bounding box center [768, 437] width 15 height 12
radio input "true"
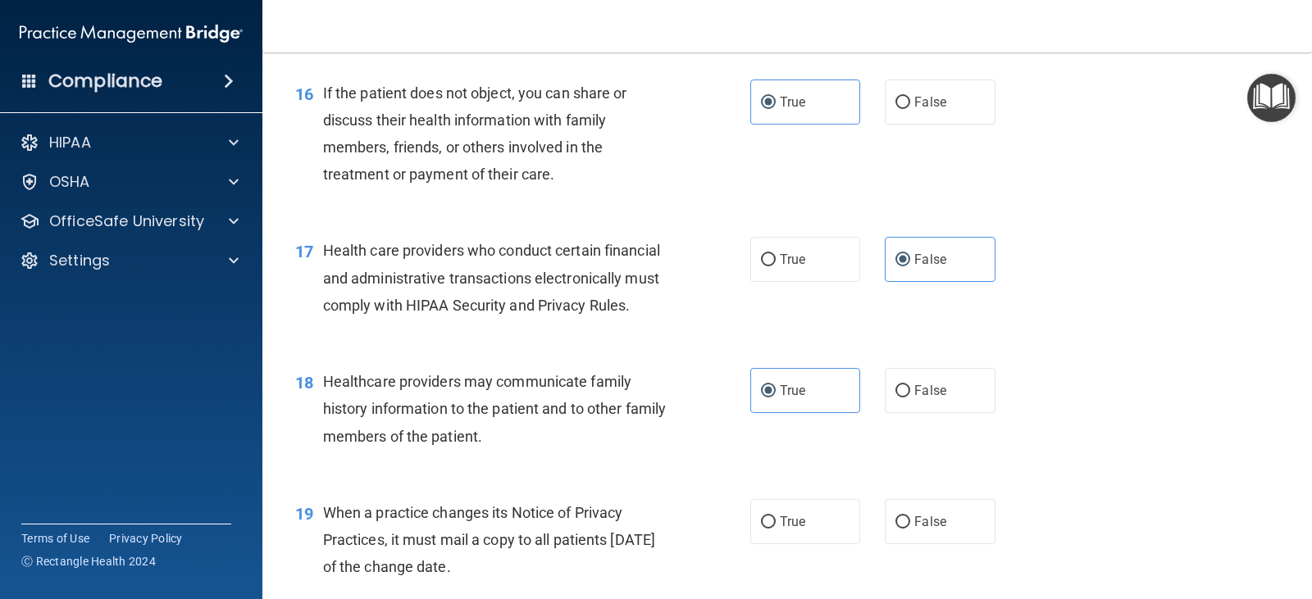
scroll to position [2378, 0]
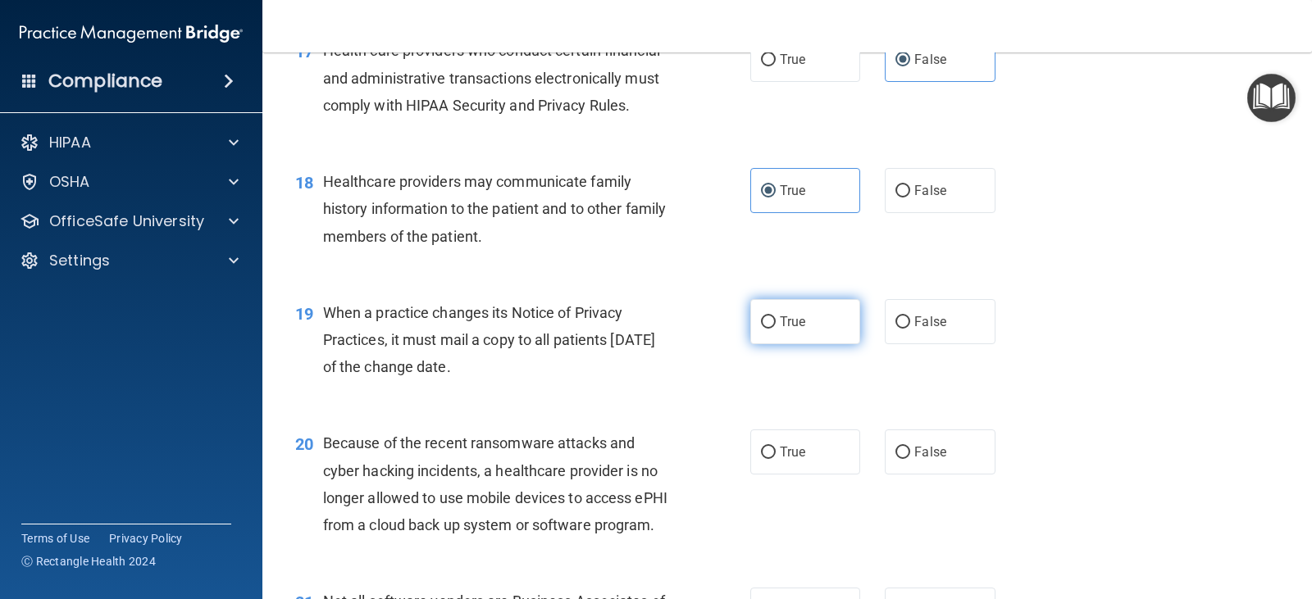
click at [802, 344] on label "True" at bounding box center [805, 321] width 110 height 45
click at [776, 329] on input "True" at bounding box center [768, 322] width 15 height 12
radio input "true"
click at [914, 460] on span "False" at bounding box center [930, 452] width 32 height 16
click at [910, 459] on input "False" at bounding box center [902, 453] width 15 height 12
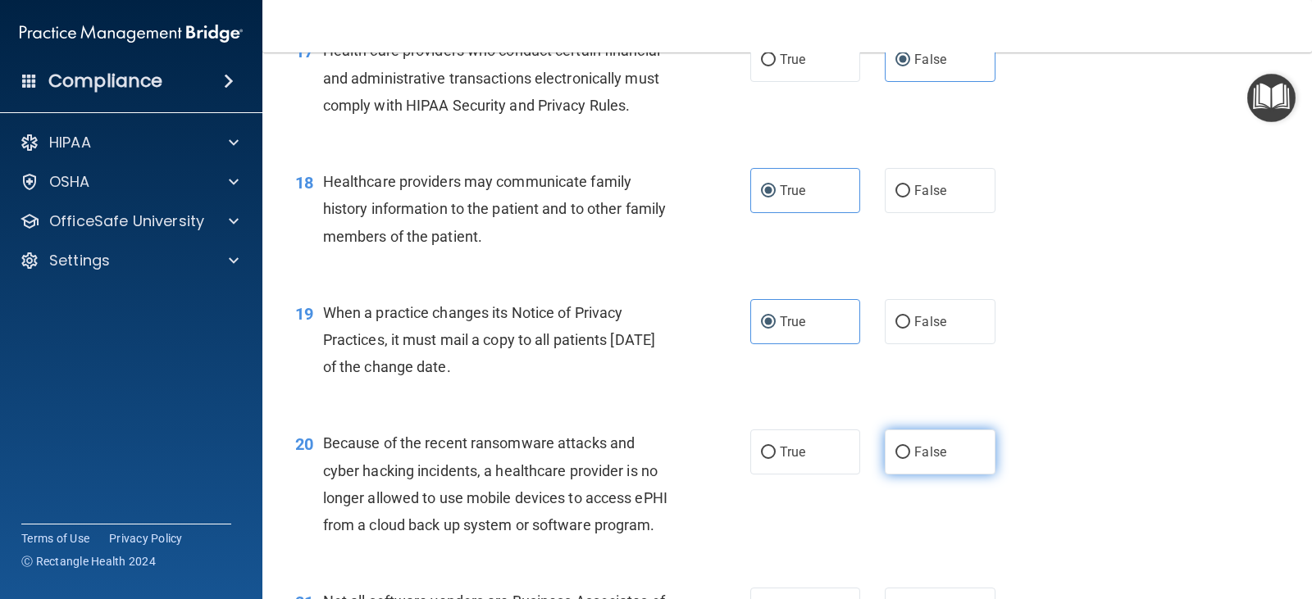
radio input "true"
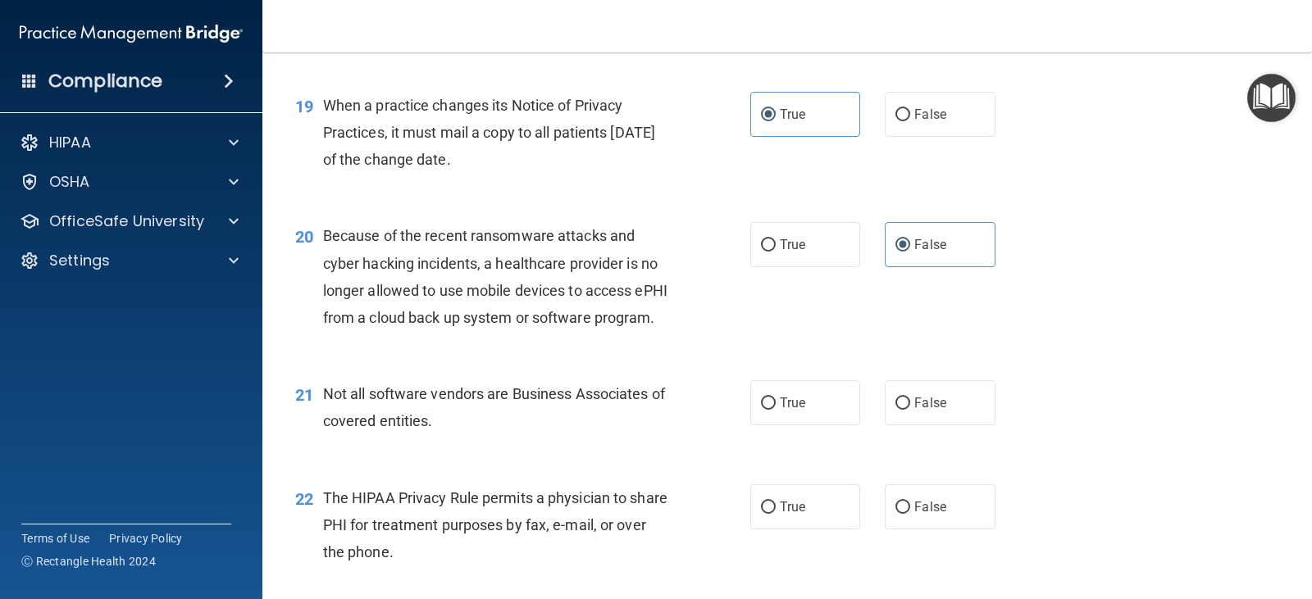
scroll to position [2624, 0]
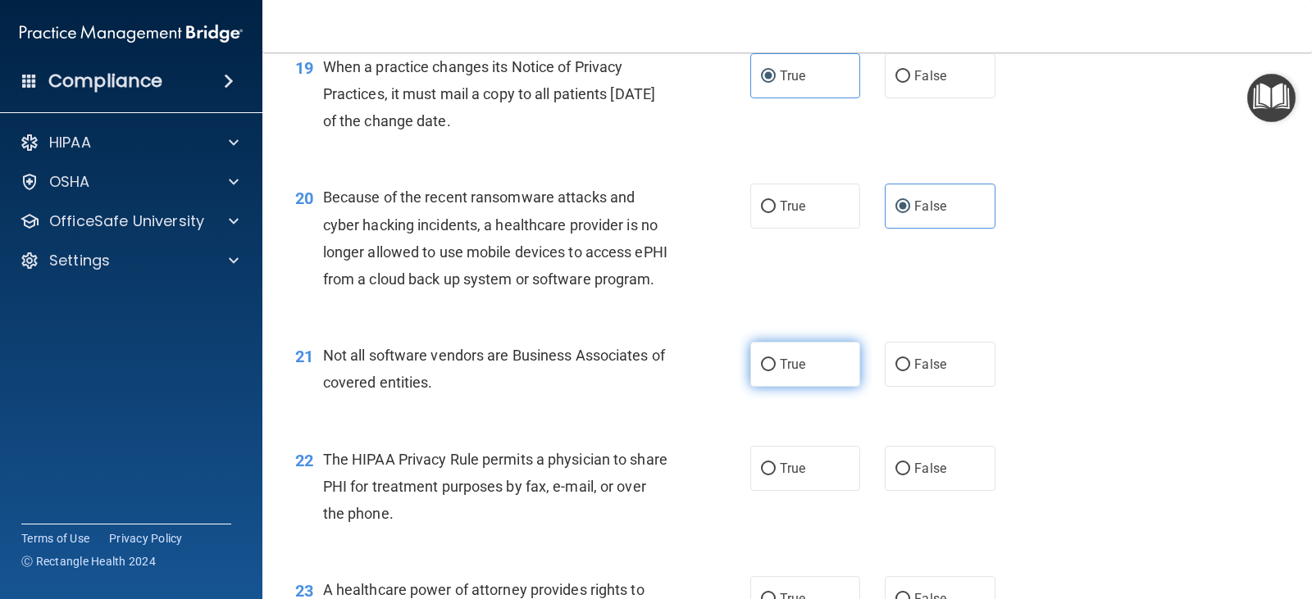
click at [821, 387] on label "True" at bounding box center [805, 364] width 110 height 45
click at [776, 371] on input "True" at bounding box center [768, 365] width 15 height 12
radio input "true"
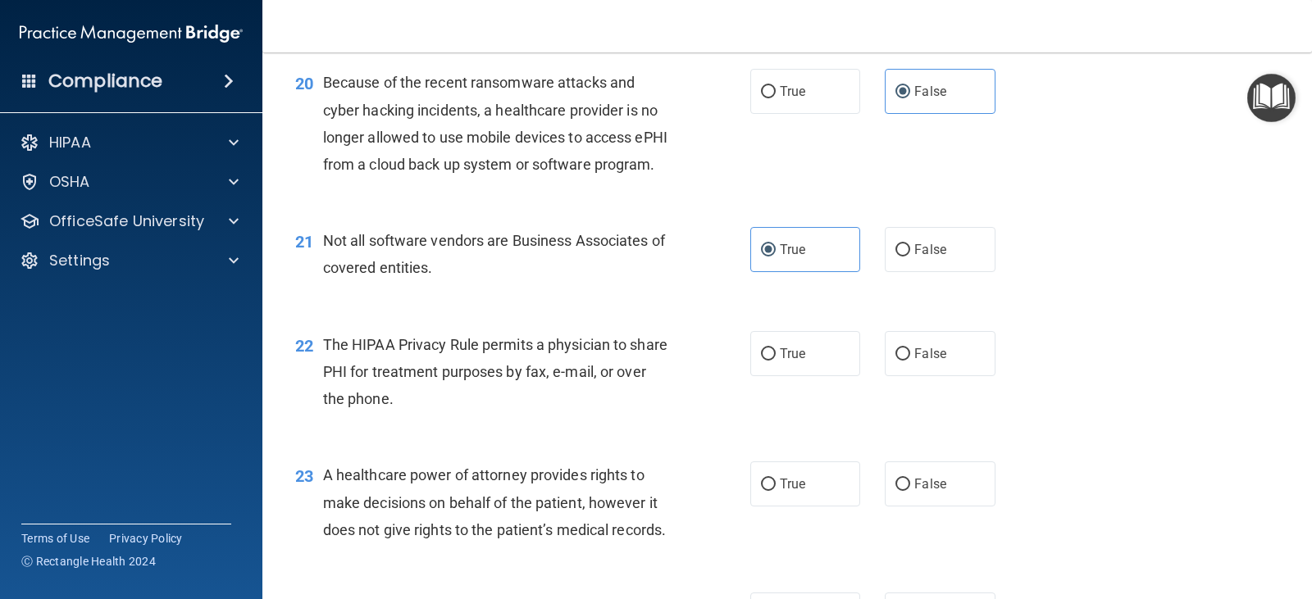
scroll to position [2788, 0]
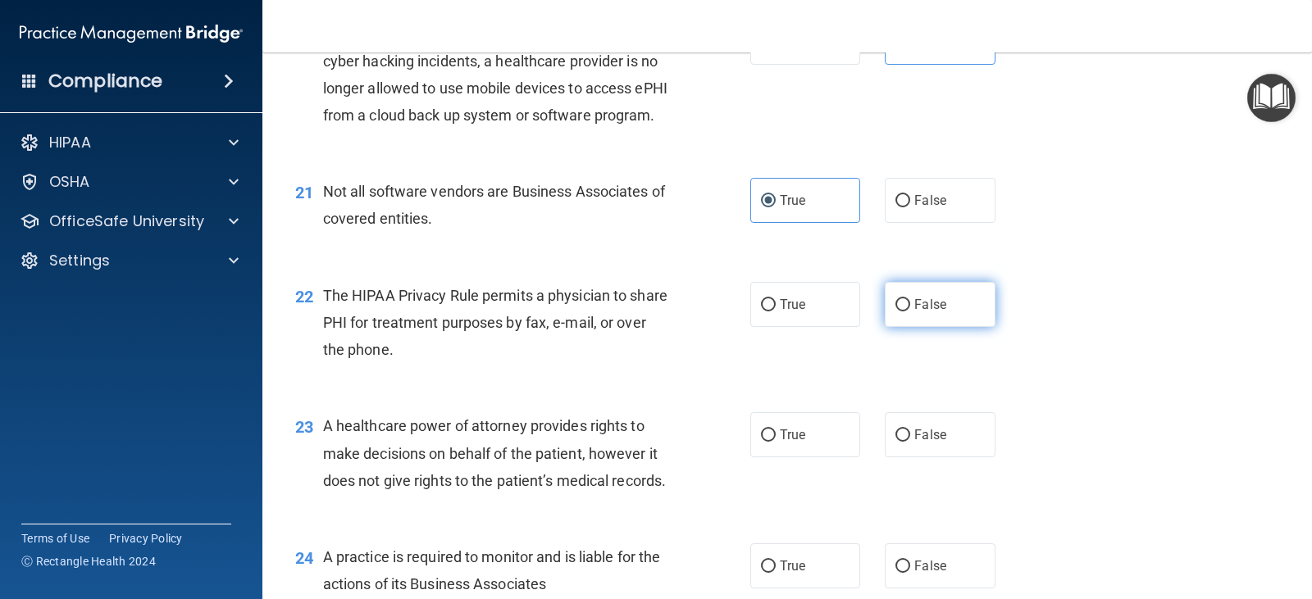
click at [944, 327] on label "False" at bounding box center [940, 304] width 110 height 45
click at [910, 312] on input "False" at bounding box center [902, 305] width 15 height 12
radio input "true"
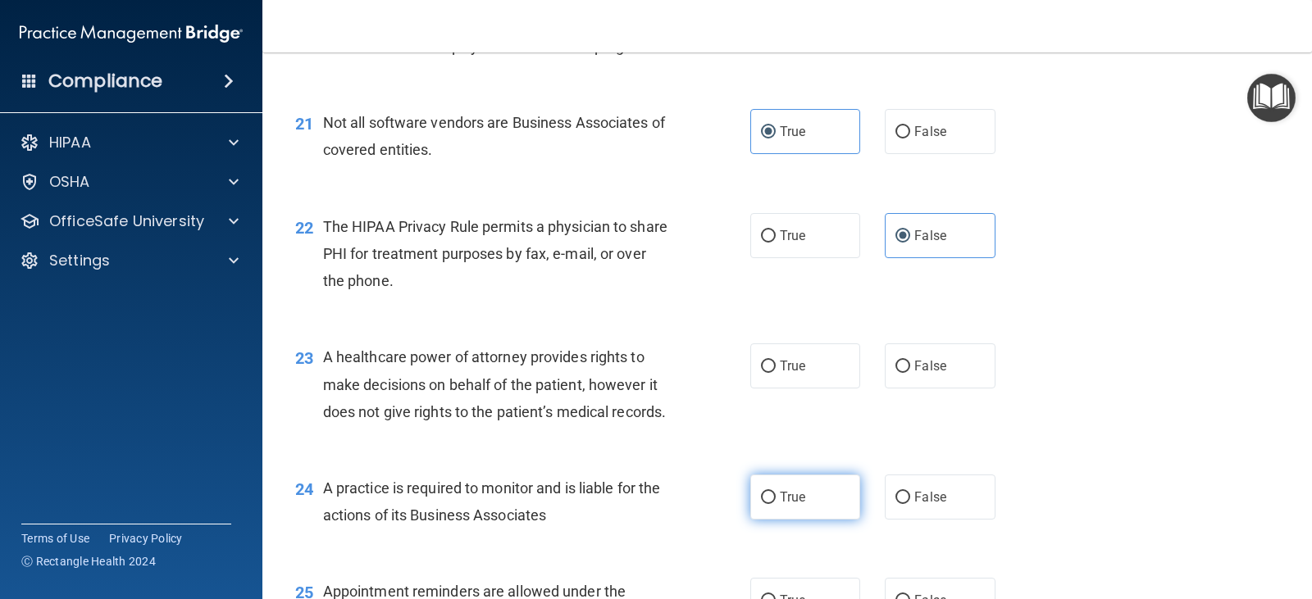
scroll to position [2952, 0]
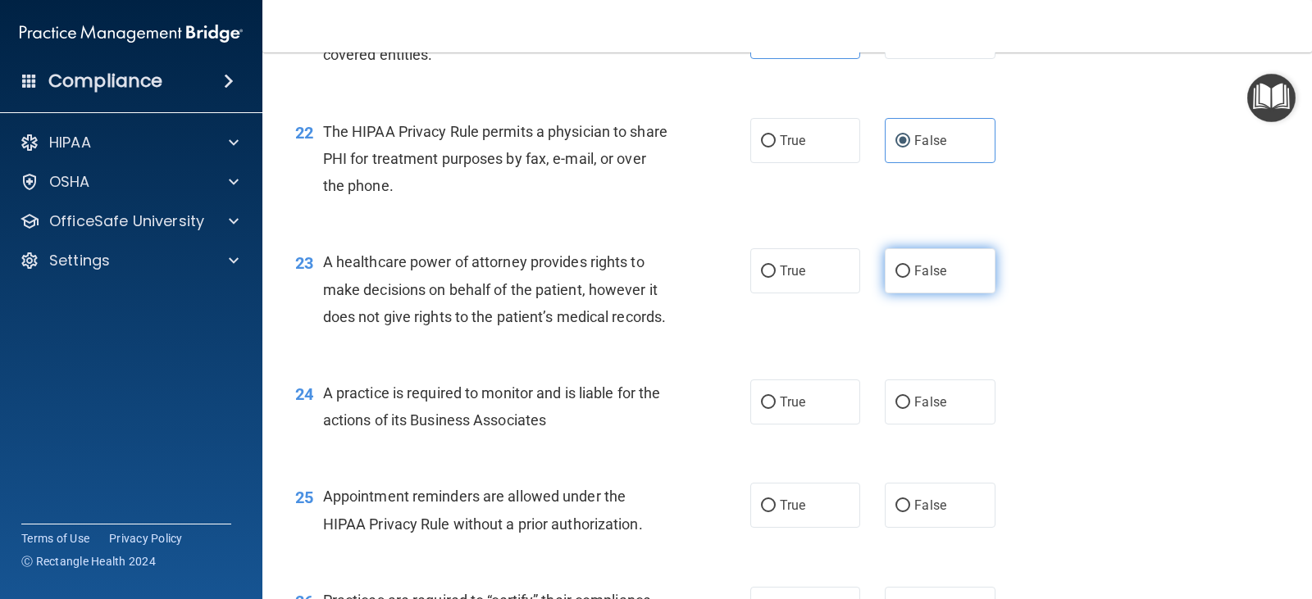
click at [928, 279] on span "False" at bounding box center [930, 271] width 32 height 16
click at [910, 278] on input "False" at bounding box center [902, 272] width 15 height 12
radio input "true"
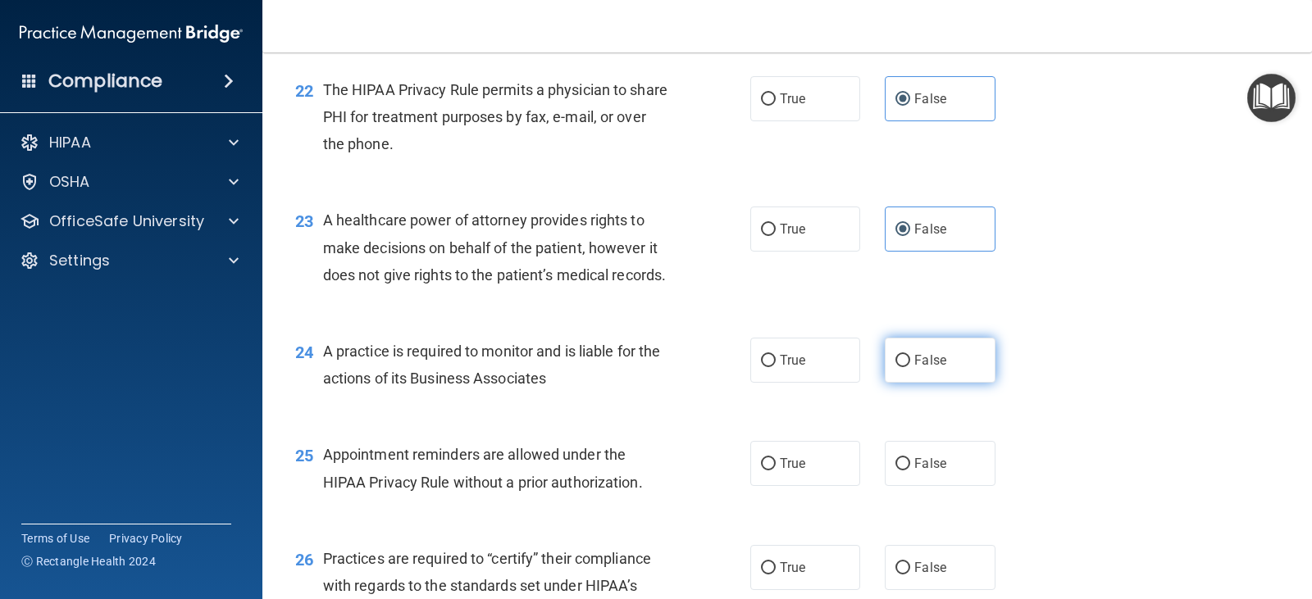
scroll to position [3034, 0]
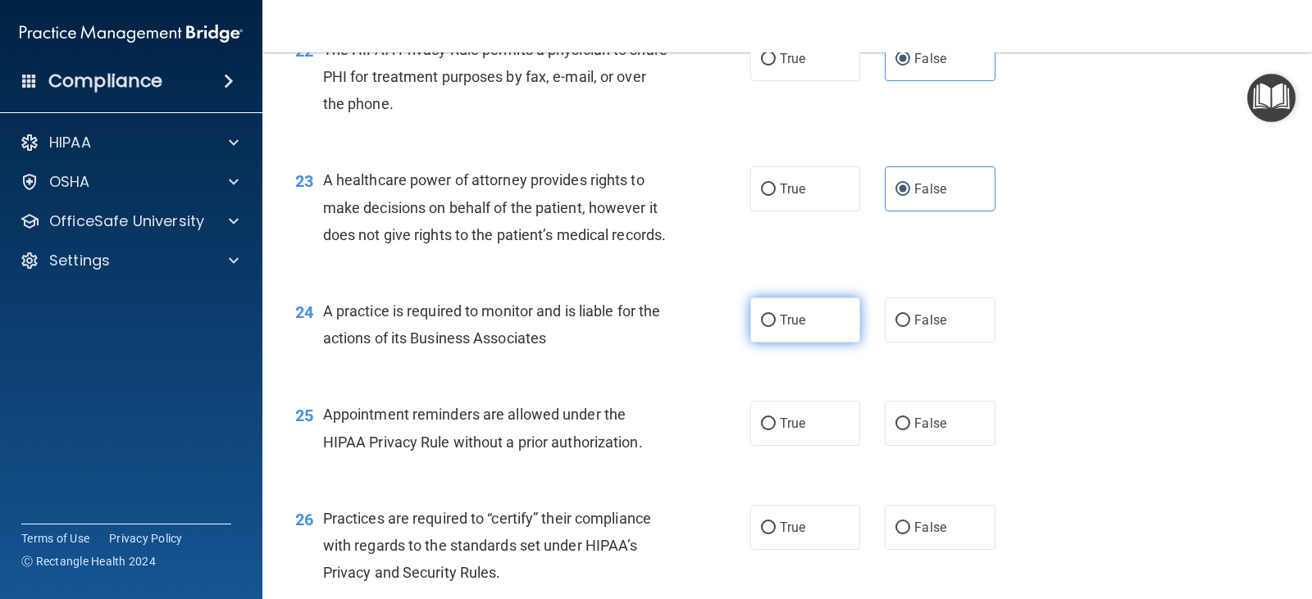
click at [780, 328] on span "True" at bounding box center [792, 320] width 25 height 16
click at [776, 327] on input "True" at bounding box center [768, 321] width 15 height 12
radio input "true"
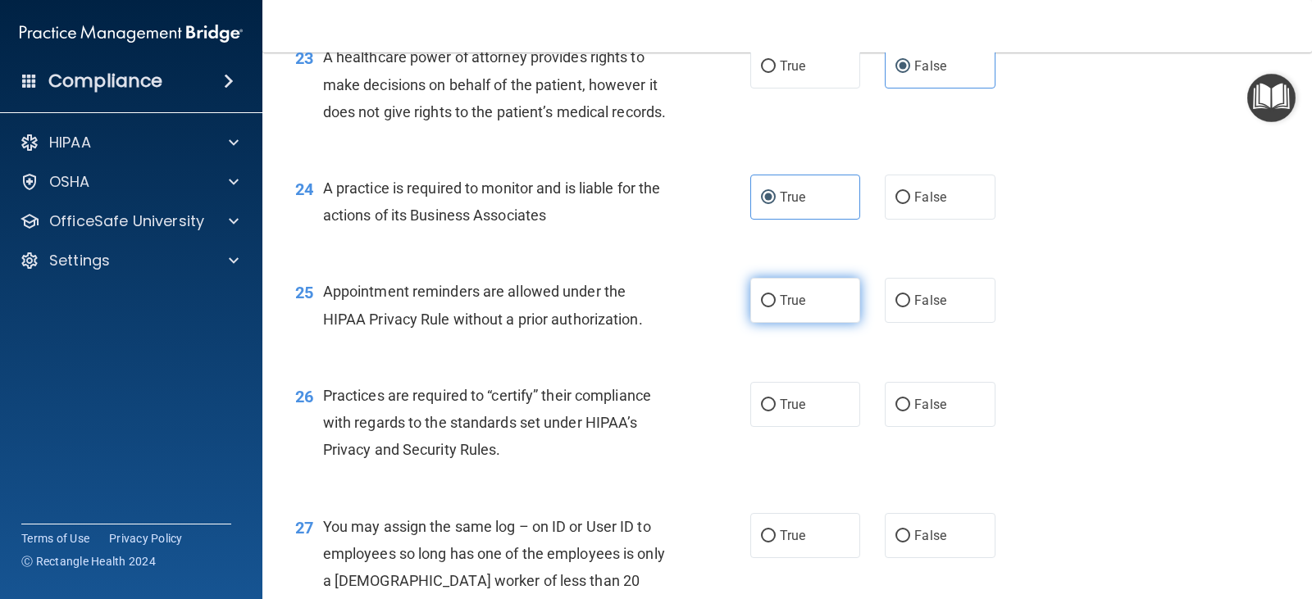
scroll to position [3198, 0]
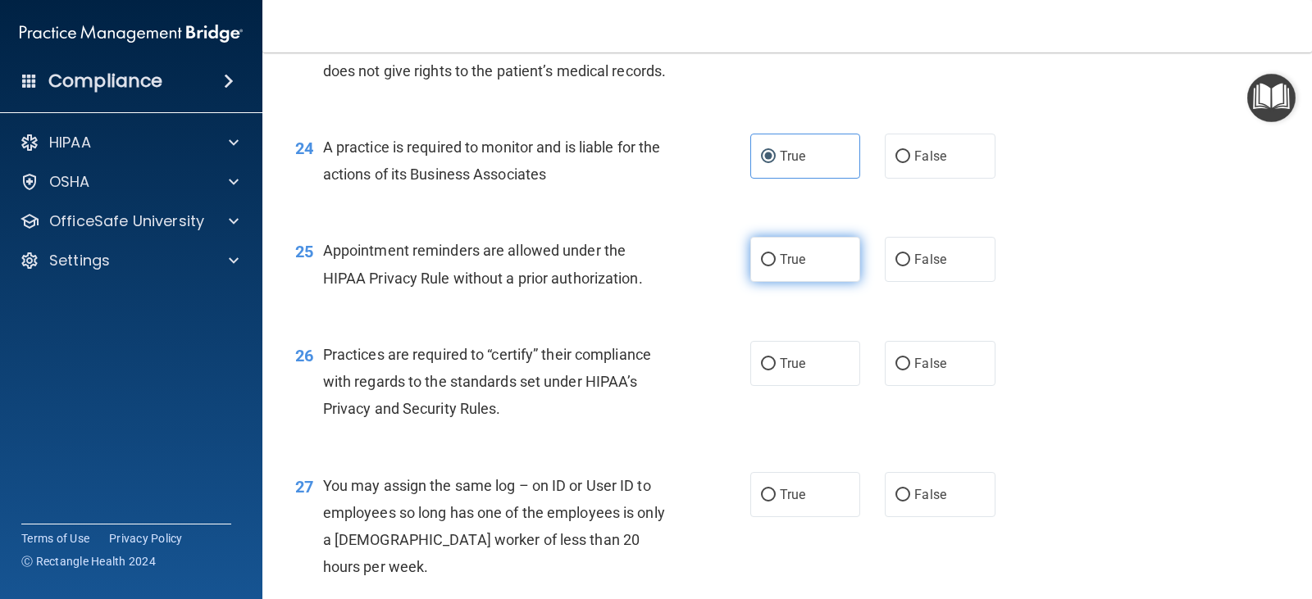
click at [786, 267] on span "True" at bounding box center [792, 260] width 25 height 16
click at [776, 266] on input "True" at bounding box center [768, 260] width 15 height 12
radio input "true"
click at [780, 371] on span "True" at bounding box center [792, 364] width 25 height 16
click at [776, 371] on input "True" at bounding box center [768, 364] width 15 height 12
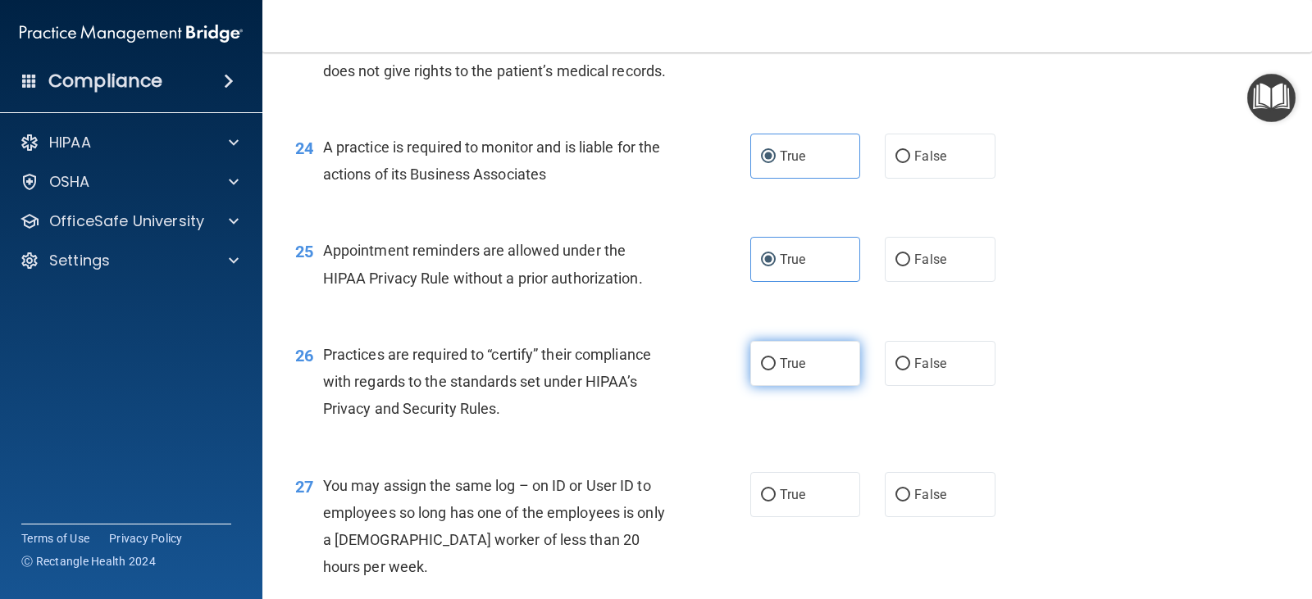
radio input "true"
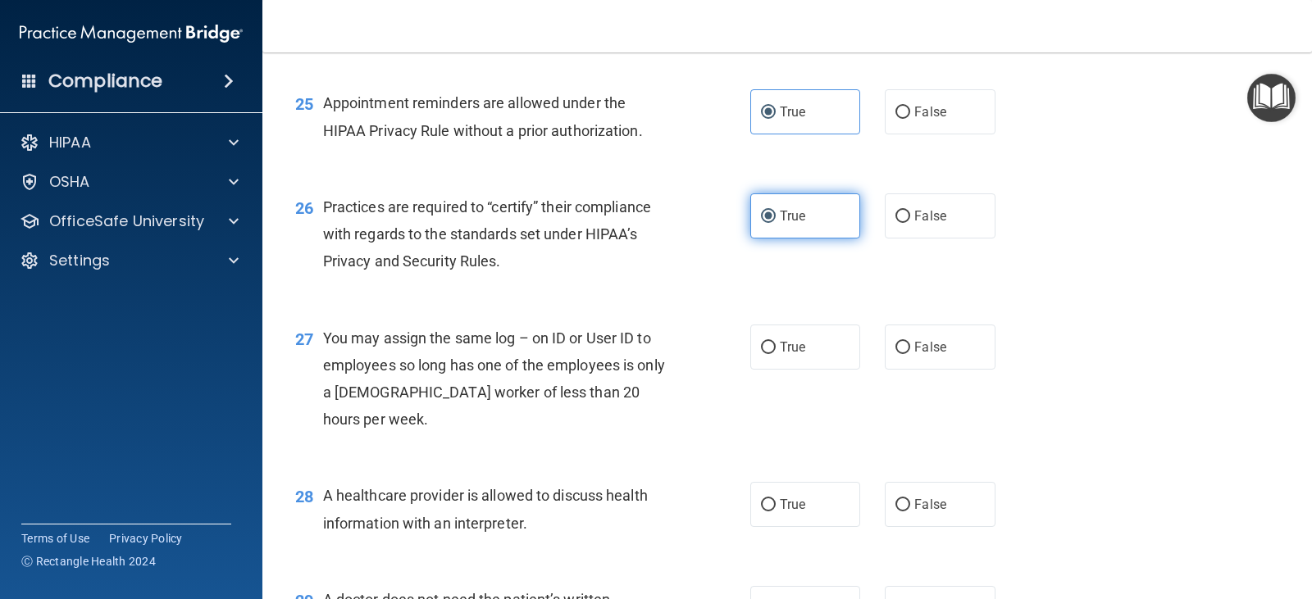
scroll to position [3361, 0]
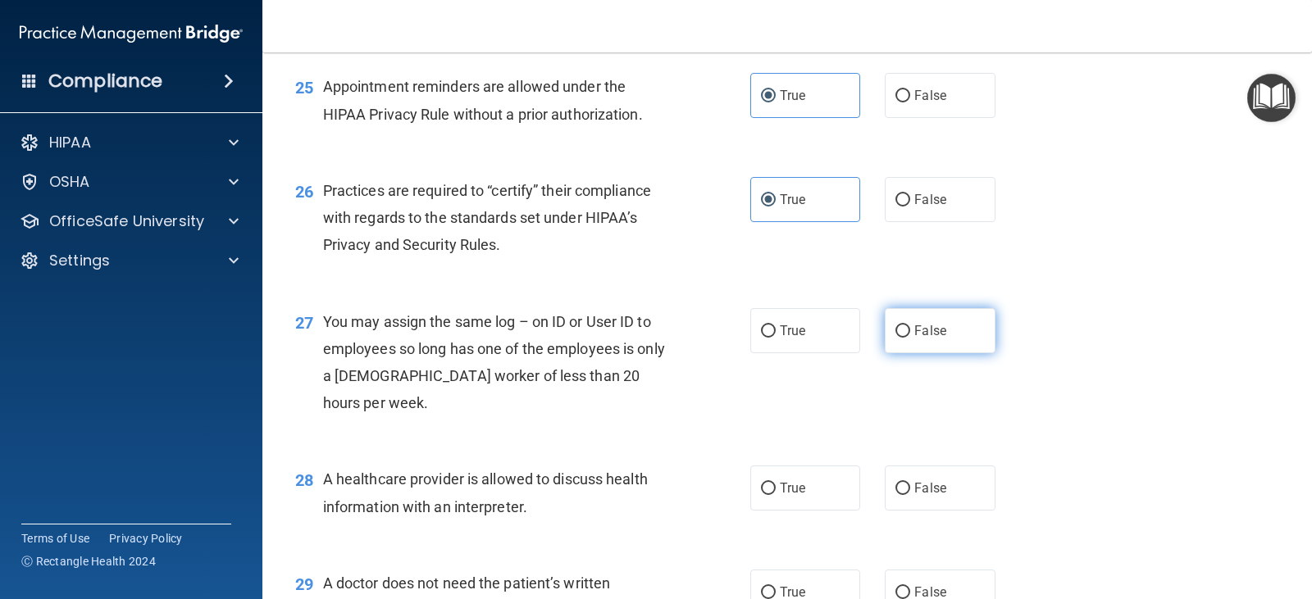
click at [914, 339] on span "False" at bounding box center [930, 331] width 32 height 16
click at [910, 338] on input "False" at bounding box center [902, 331] width 15 height 12
radio input "true"
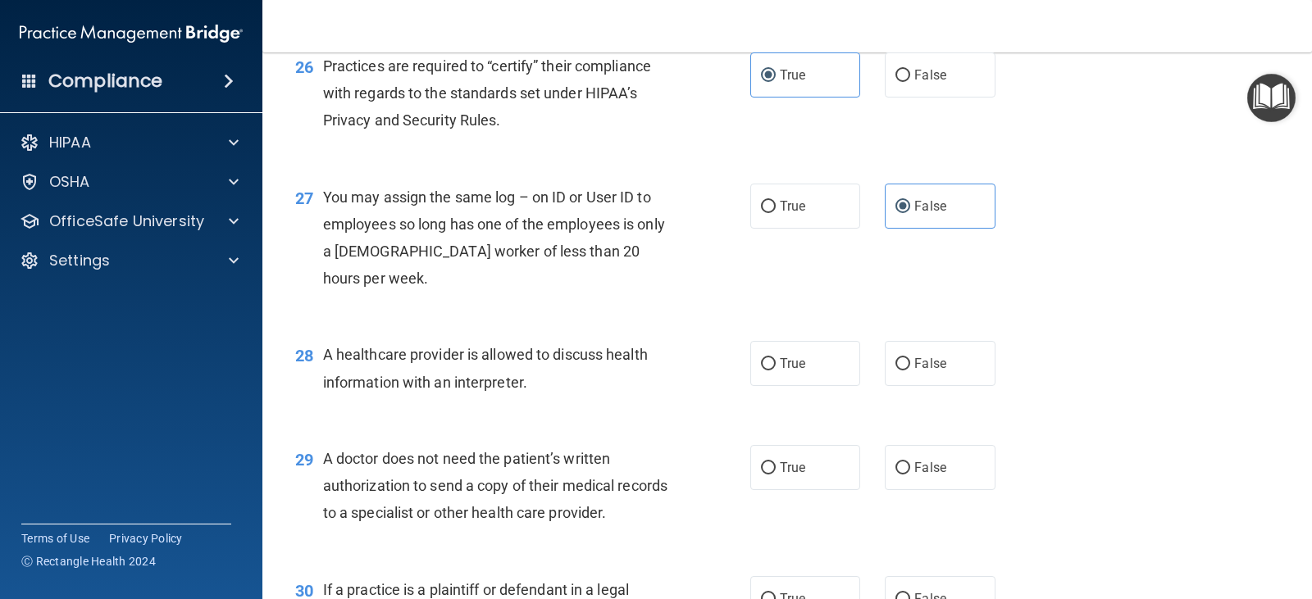
scroll to position [3525, 0]
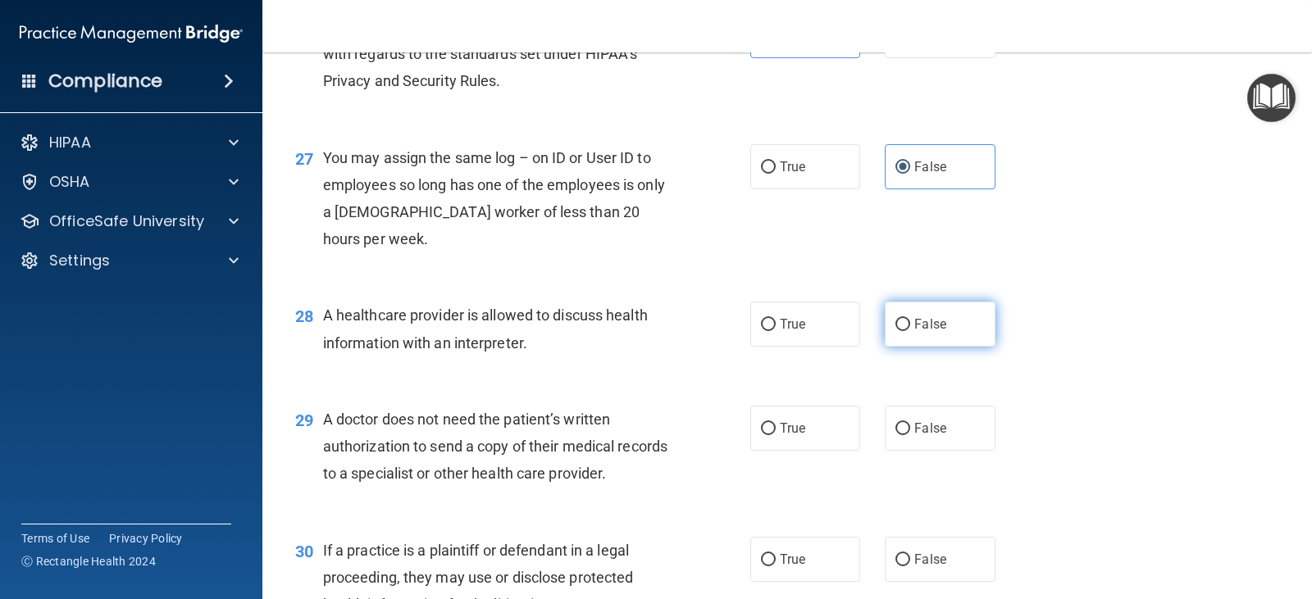
click at [899, 331] on input "False" at bounding box center [902, 325] width 15 height 12
radio input "true"
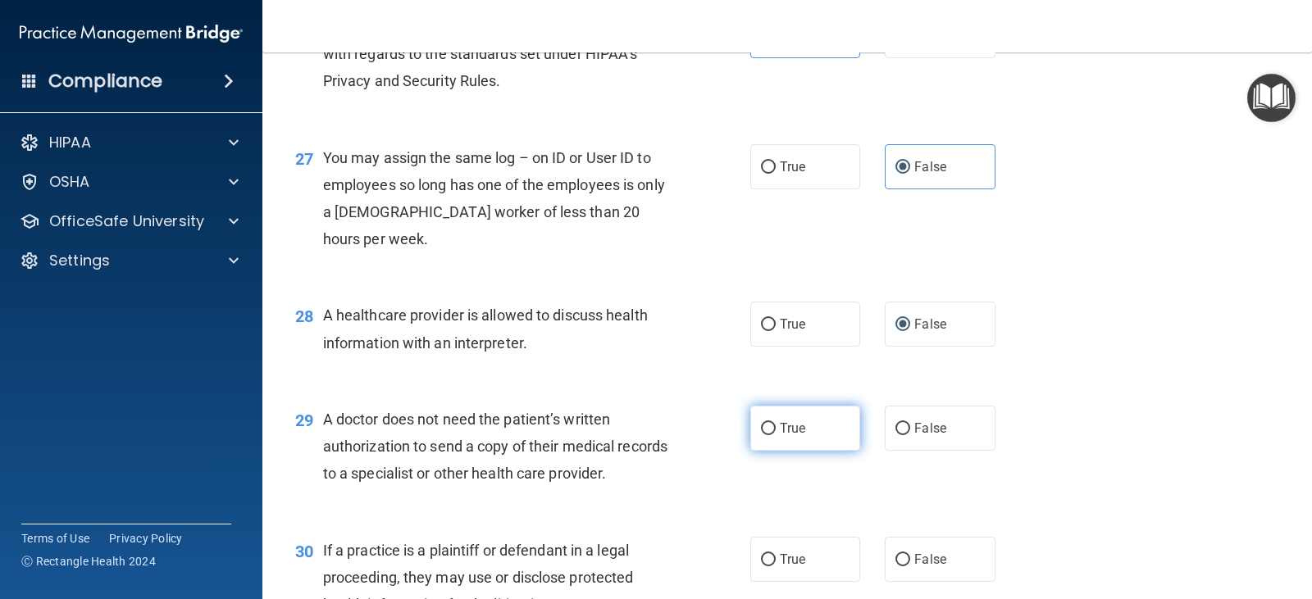
click at [785, 451] on label "True" at bounding box center [805, 428] width 110 height 45
click at [776, 435] on input "True" at bounding box center [768, 429] width 15 height 12
radio input "true"
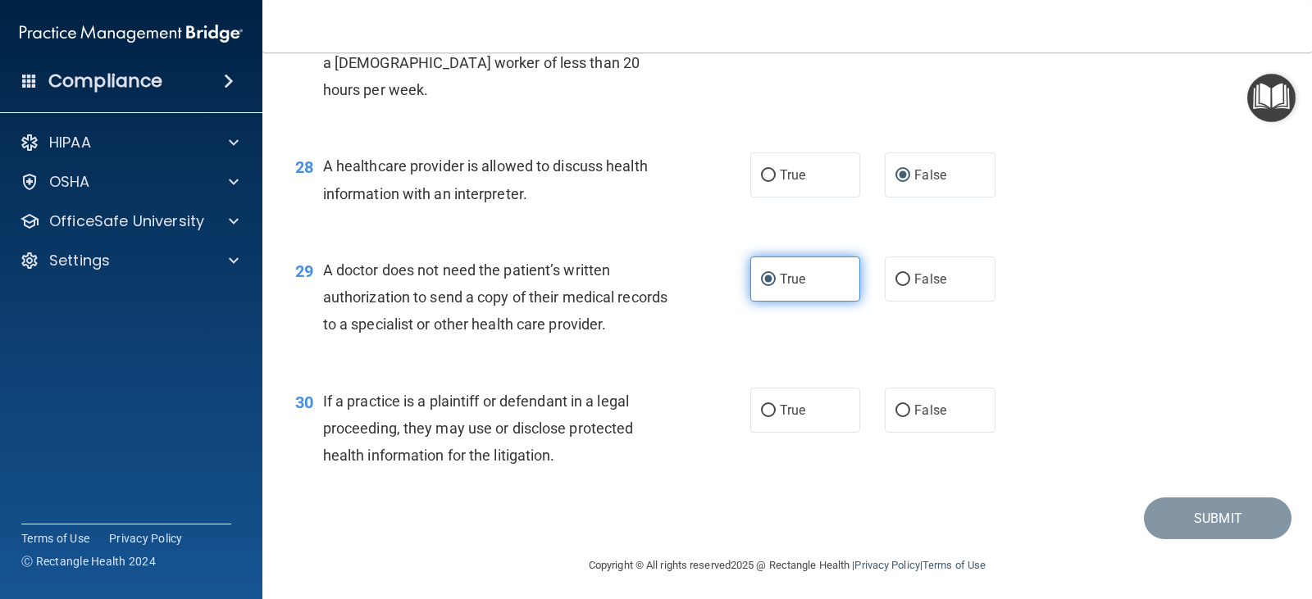
scroll to position [3689, 0]
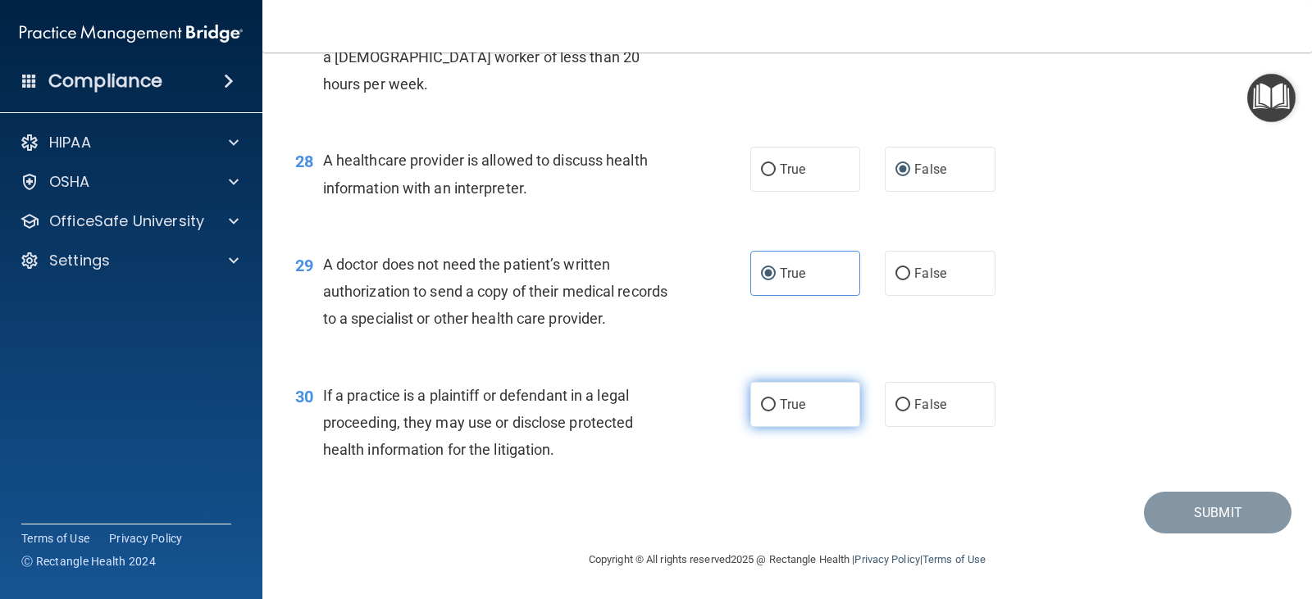
click at [835, 427] on label "True" at bounding box center [805, 404] width 110 height 45
click at [776, 412] on input "True" at bounding box center [768, 405] width 15 height 12
radio input "true"
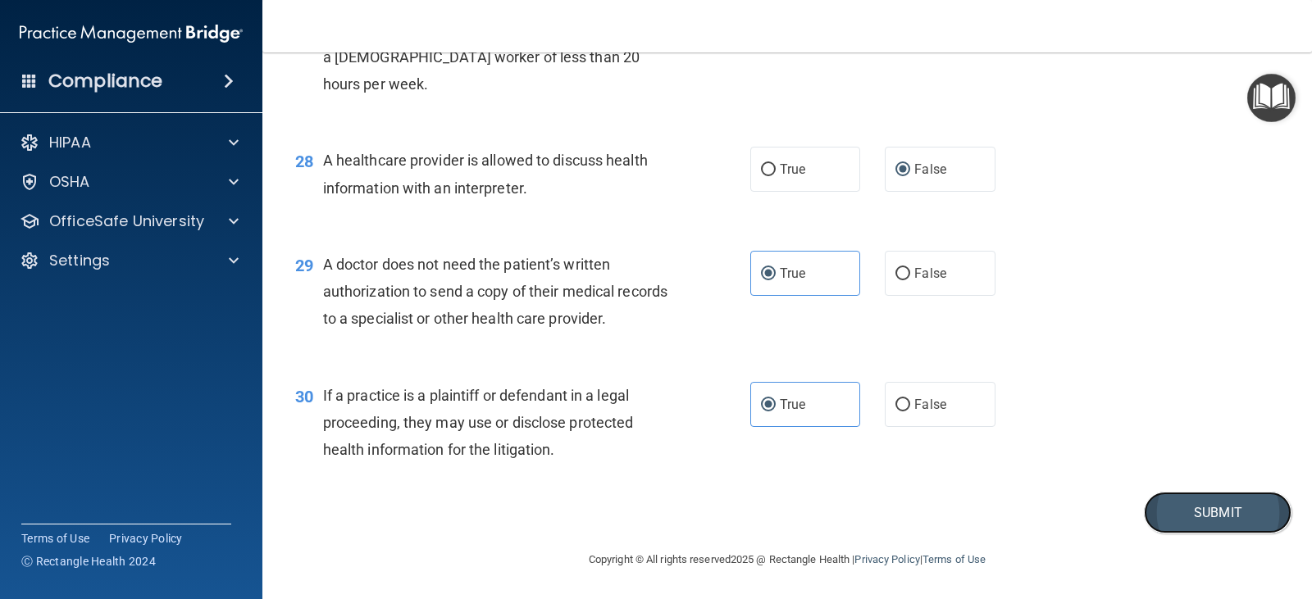
click at [1181, 534] on button "Submit" at bounding box center [1218, 513] width 148 height 42
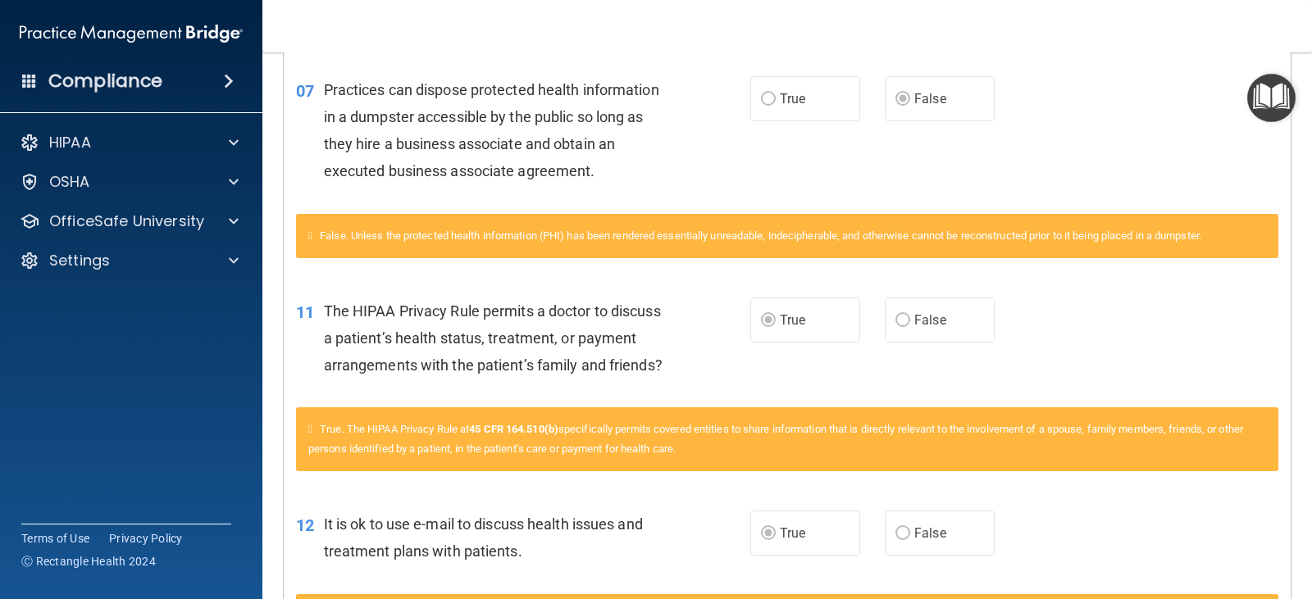
scroll to position [1, 0]
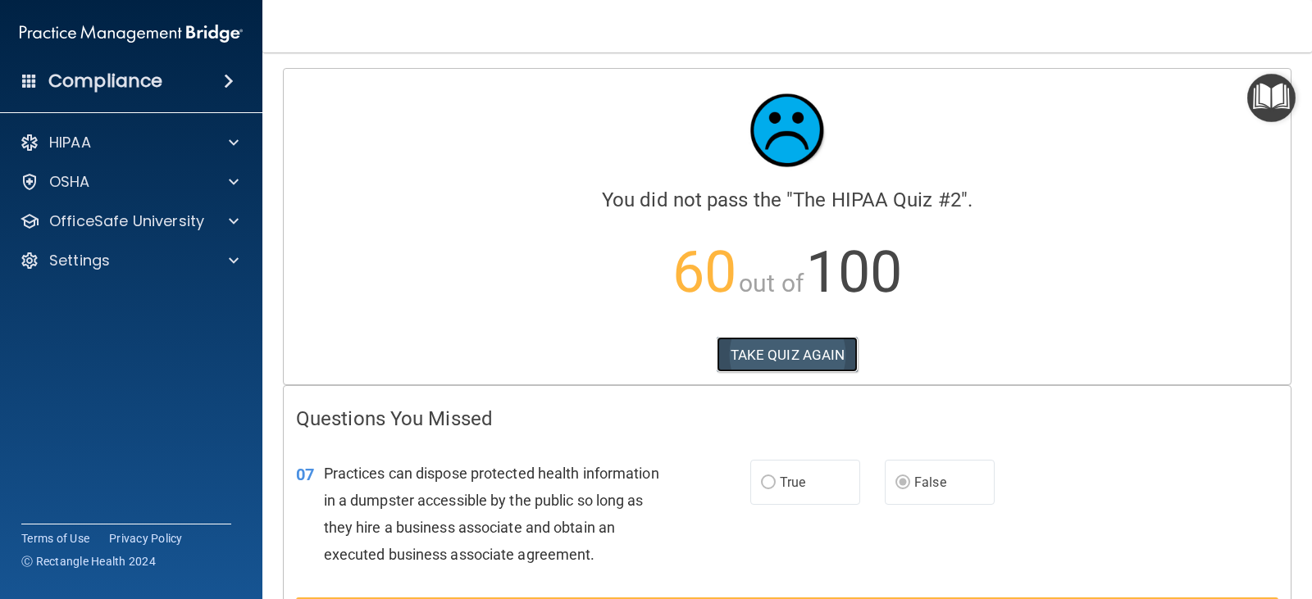
click at [825, 353] on button "TAKE QUIZ AGAIN" at bounding box center [788, 355] width 142 height 36
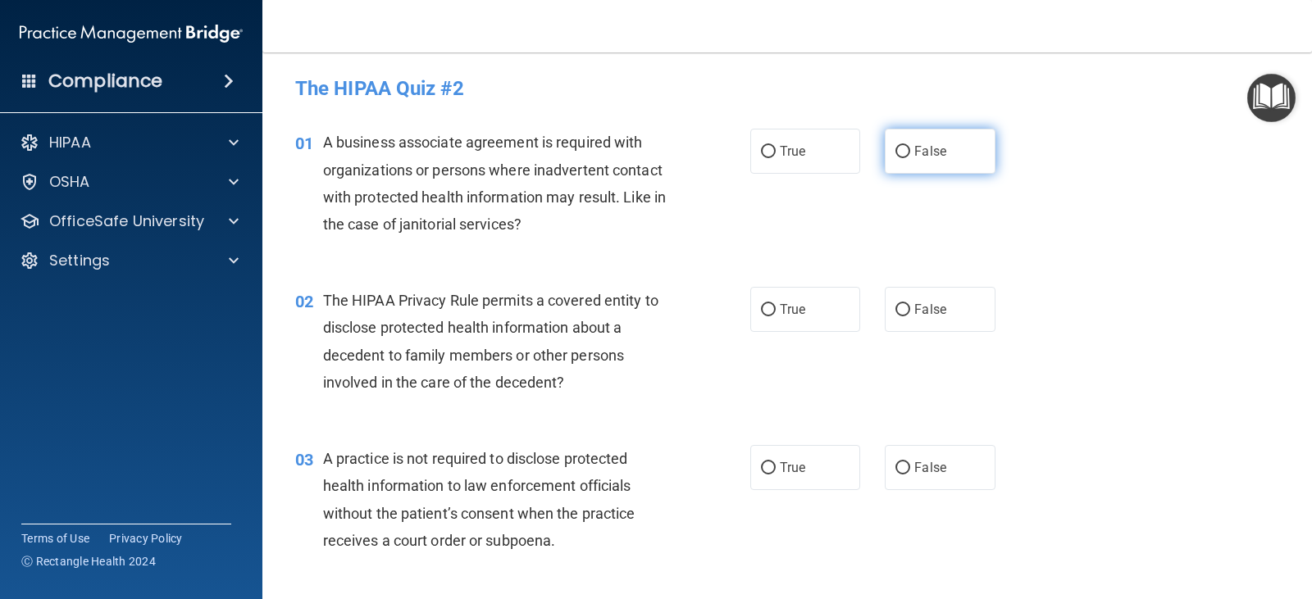
click at [917, 146] on span "False" at bounding box center [930, 151] width 32 height 16
click at [910, 146] on input "False" at bounding box center [902, 152] width 15 height 12
radio input "true"
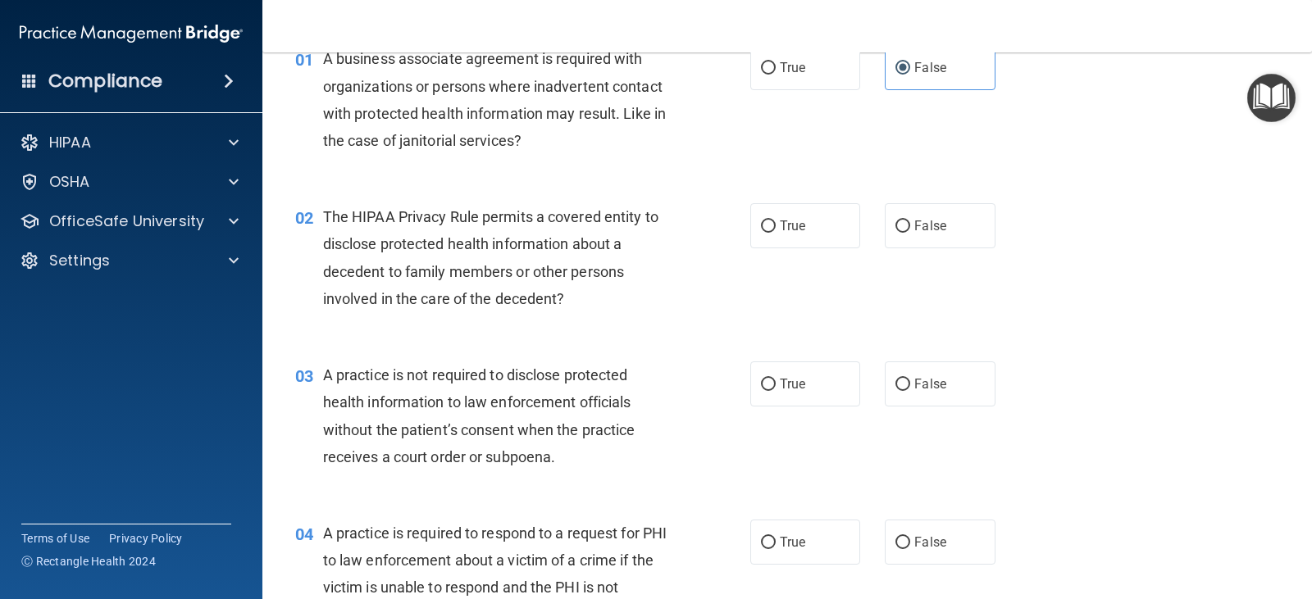
scroll to position [165, 0]
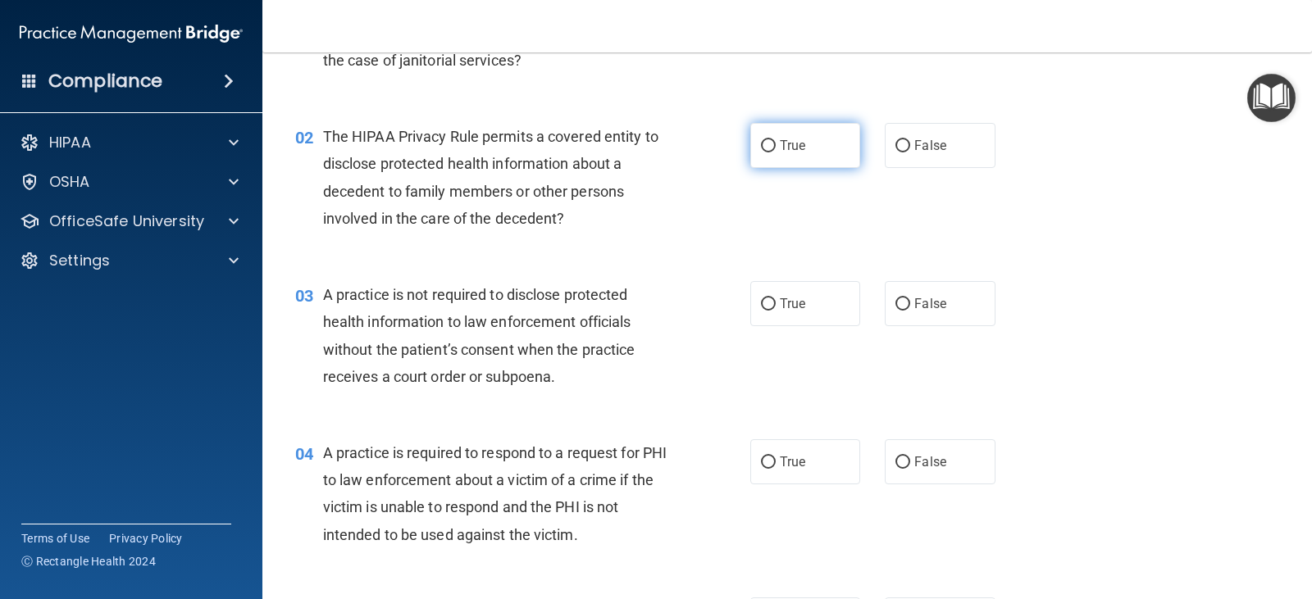
click at [821, 152] on label "True" at bounding box center [805, 145] width 110 height 45
click at [776, 152] on input "True" at bounding box center [768, 146] width 15 height 12
radio input "true"
click at [895, 298] on input "False" at bounding box center [902, 304] width 15 height 12
radio input "true"
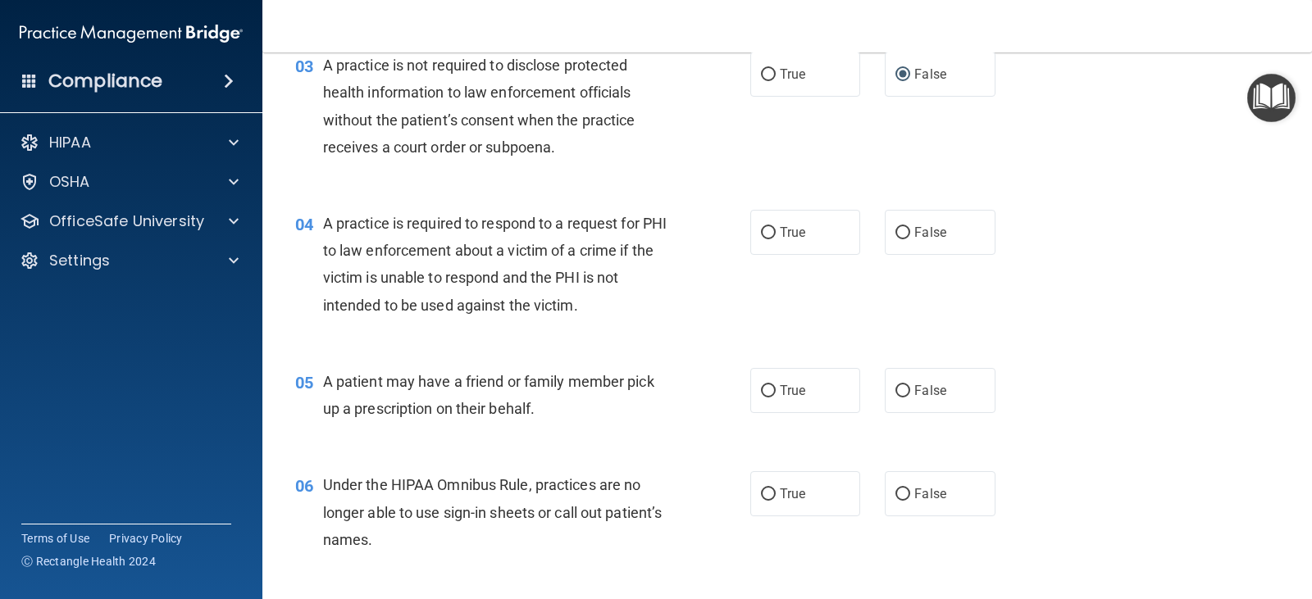
scroll to position [411, 0]
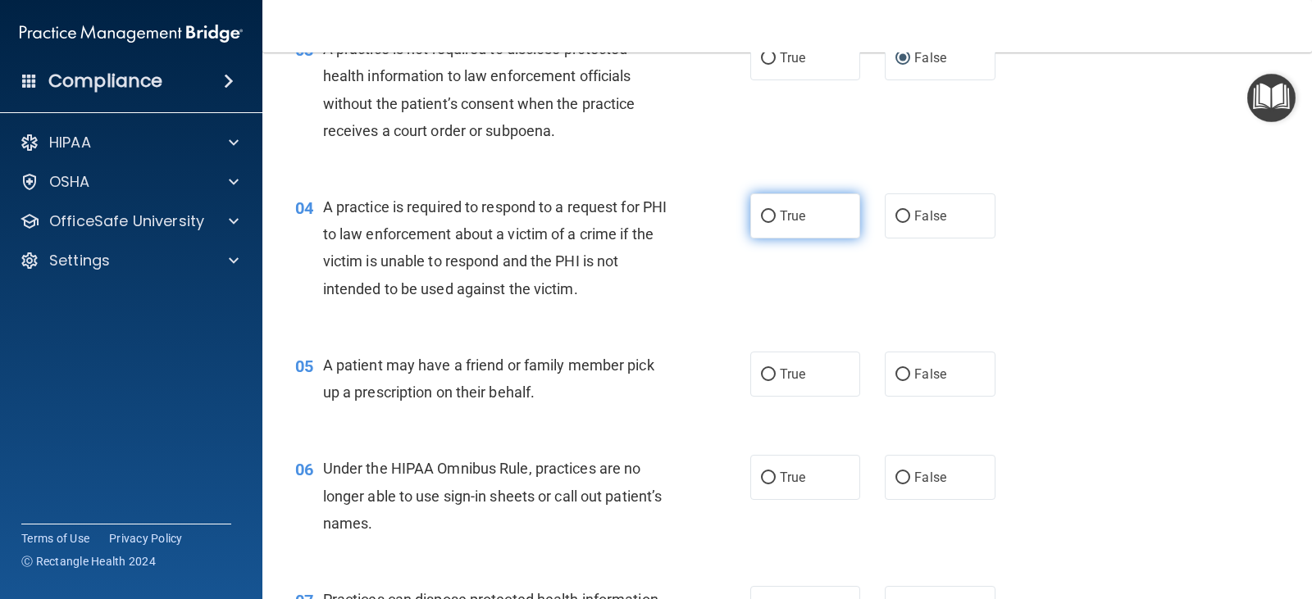
click at [781, 222] on span "True" at bounding box center [792, 216] width 25 height 16
click at [776, 222] on input "True" at bounding box center [768, 217] width 15 height 12
radio input "true"
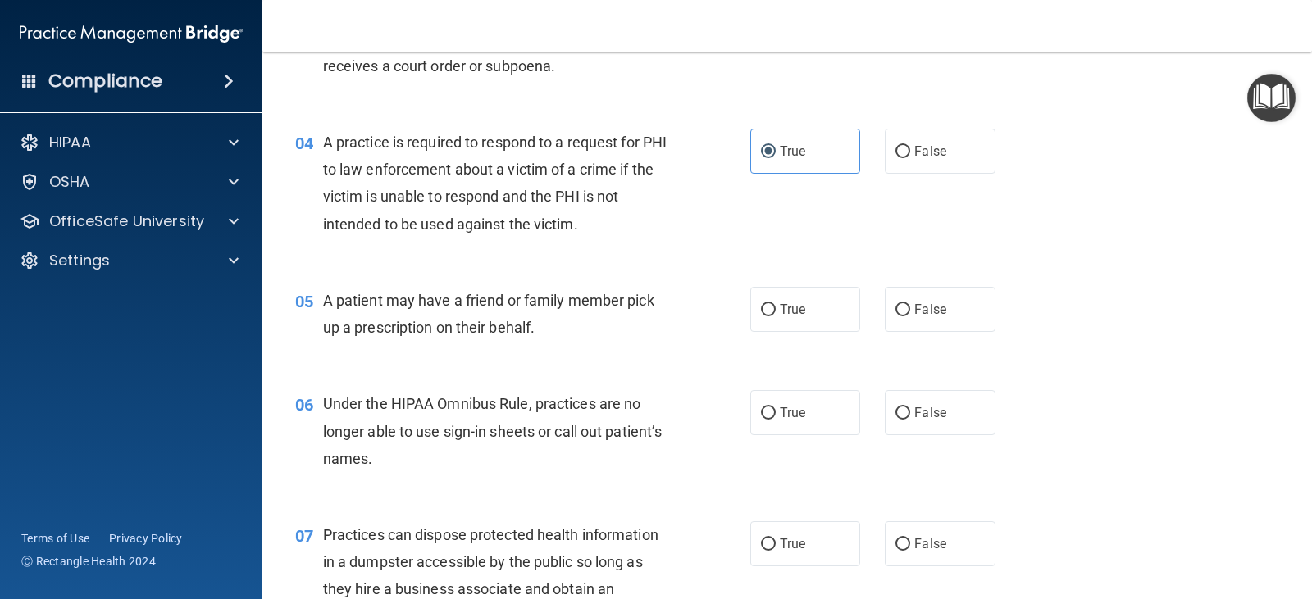
scroll to position [575, 0]
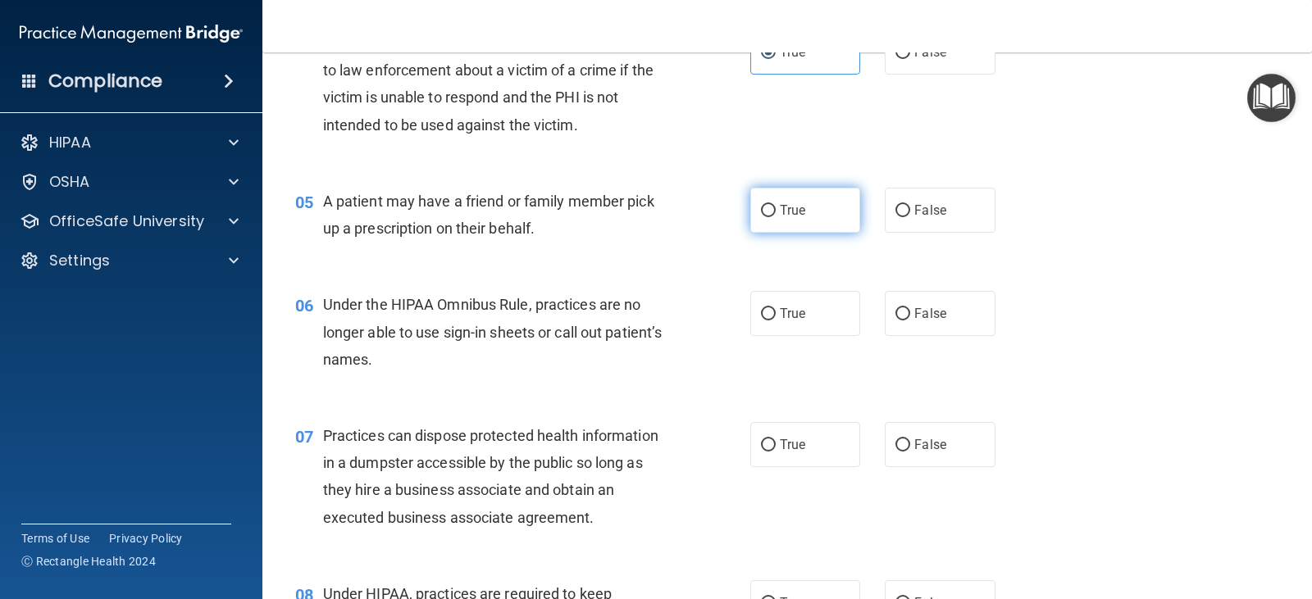
click at [803, 207] on label "True" at bounding box center [805, 210] width 110 height 45
click at [776, 207] on input "True" at bounding box center [768, 211] width 15 height 12
radio input "true"
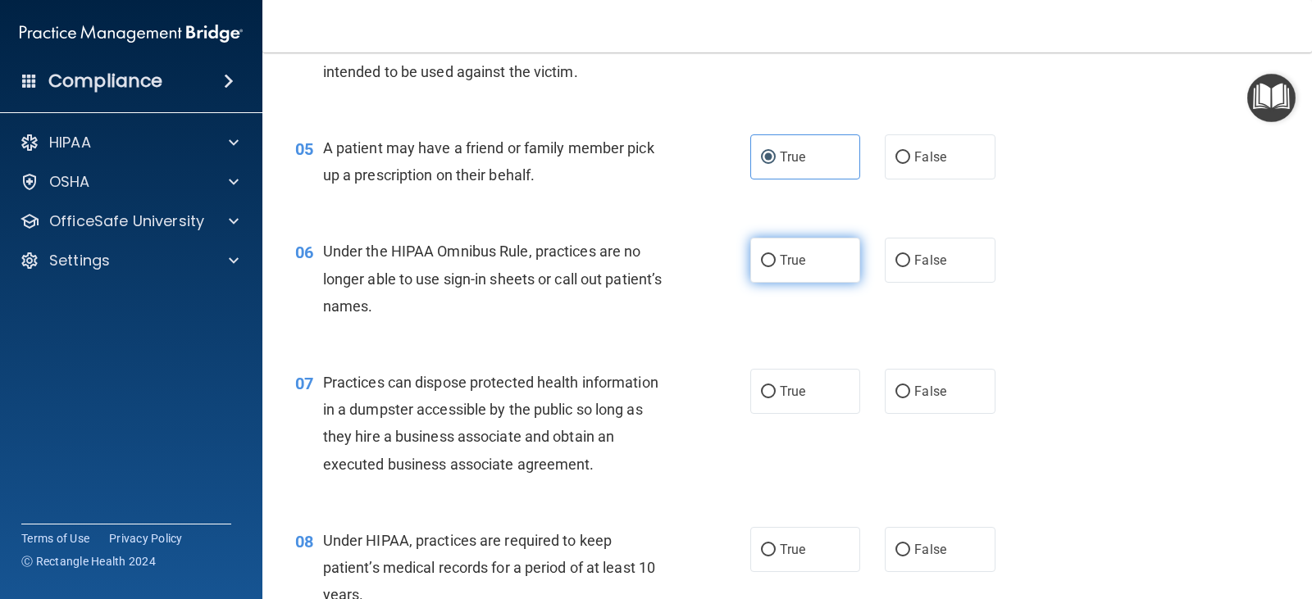
scroll to position [657, 0]
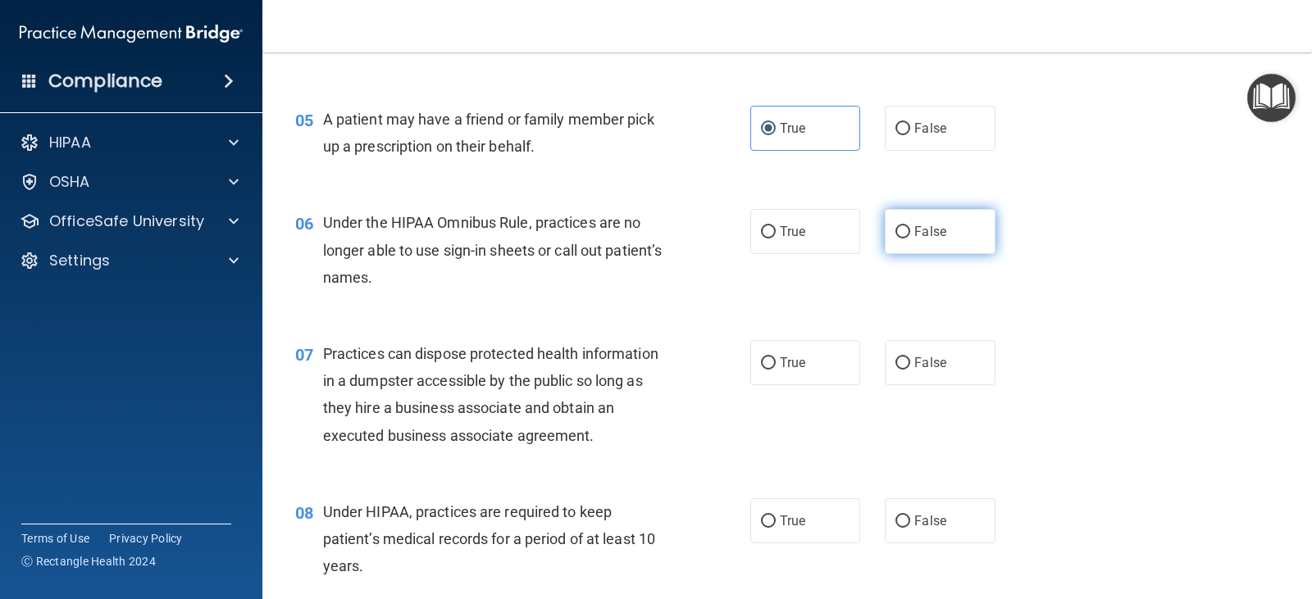
click at [902, 228] on input "False" at bounding box center [902, 232] width 15 height 12
radio input "true"
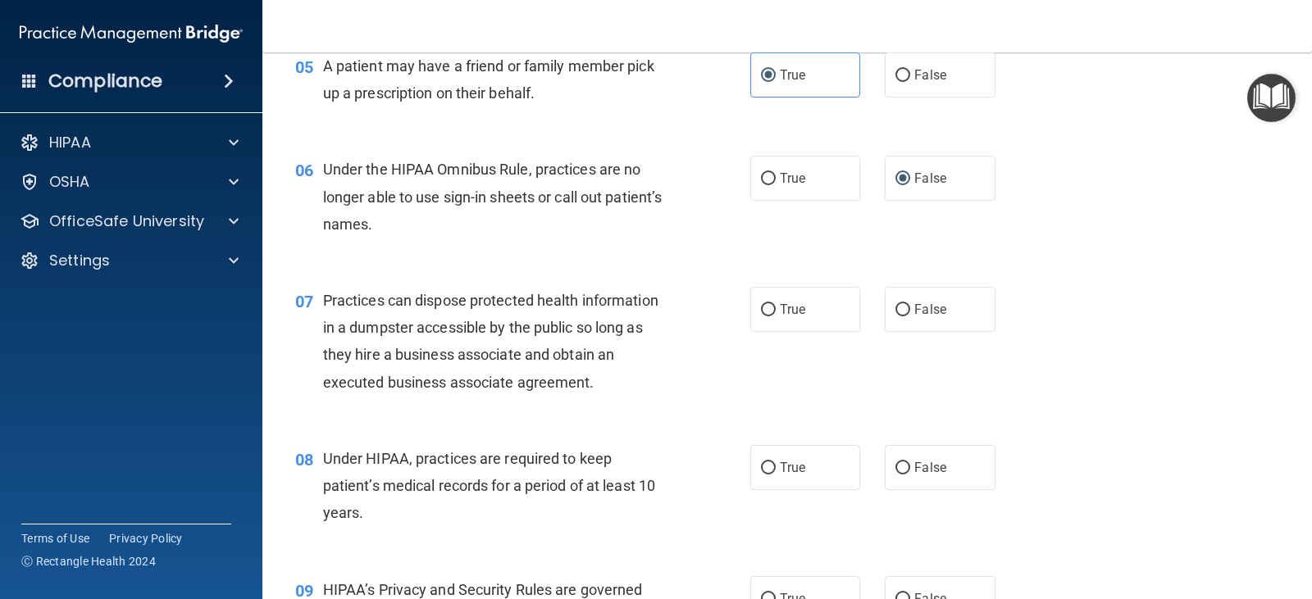
scroll to position [739, 0]
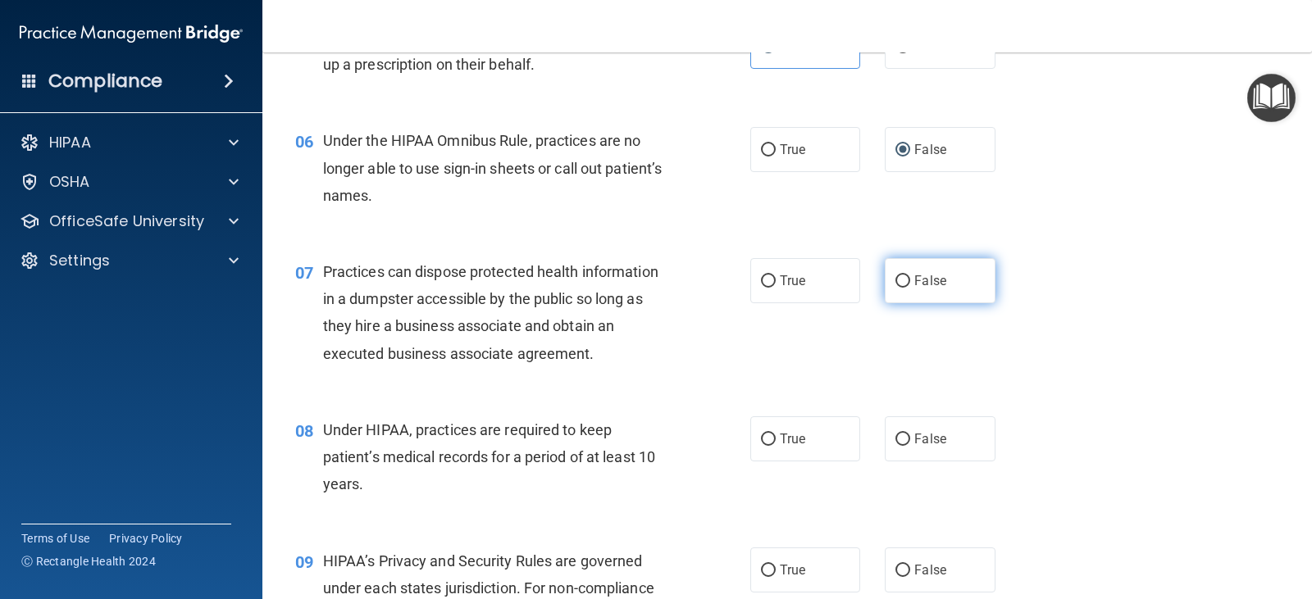
click at [895, 282] on input "False" at bounding box center [902, 281] width 15 height 12
radio input "true"
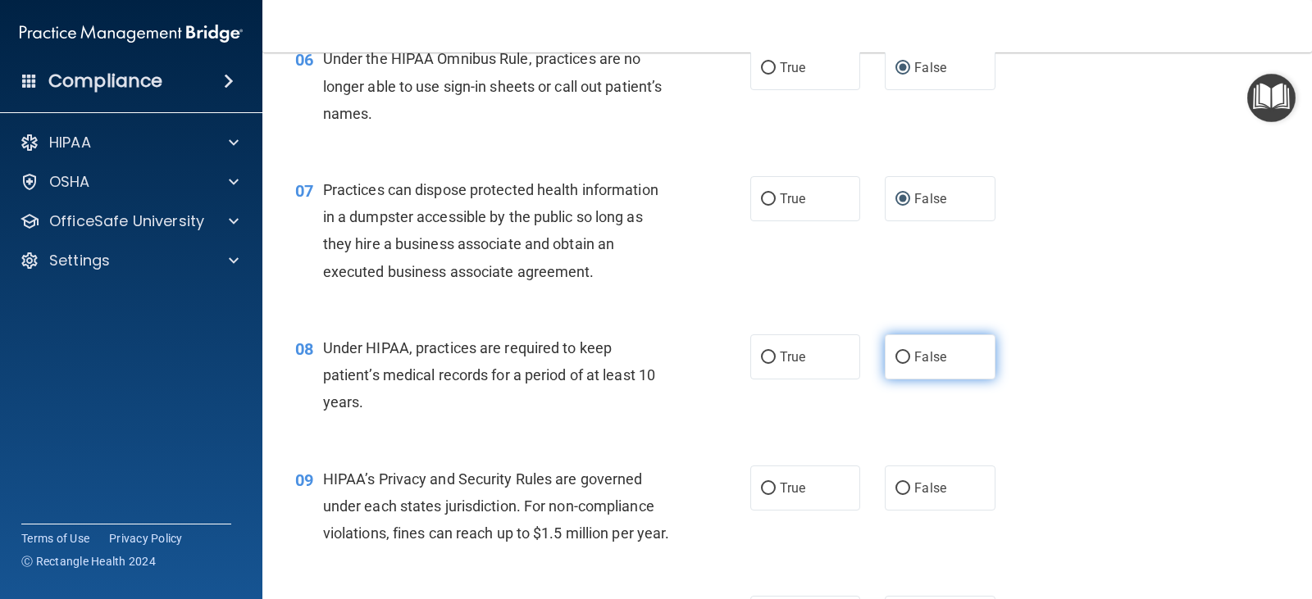
click at [885, 356] on label "False" at bounding box center [940, 357] width 110 height 45
click at [895, 356] on input "False" at bounding box center [902, 358] width 15 height 12
radio input "true"
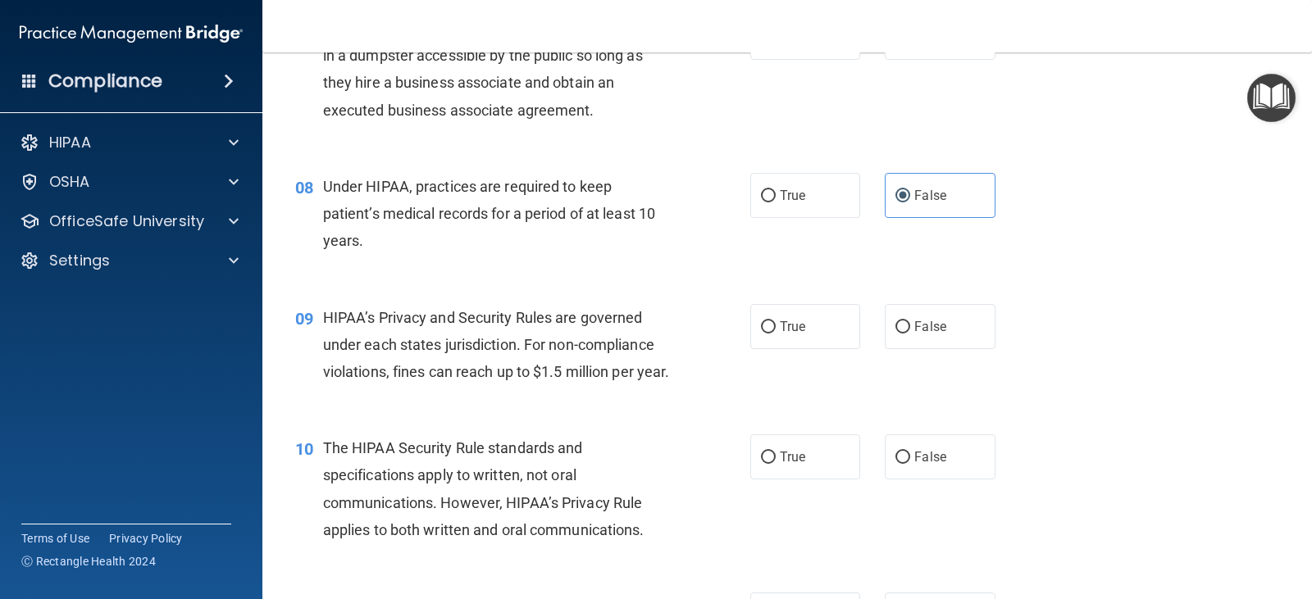
scroll to position [985, 0]
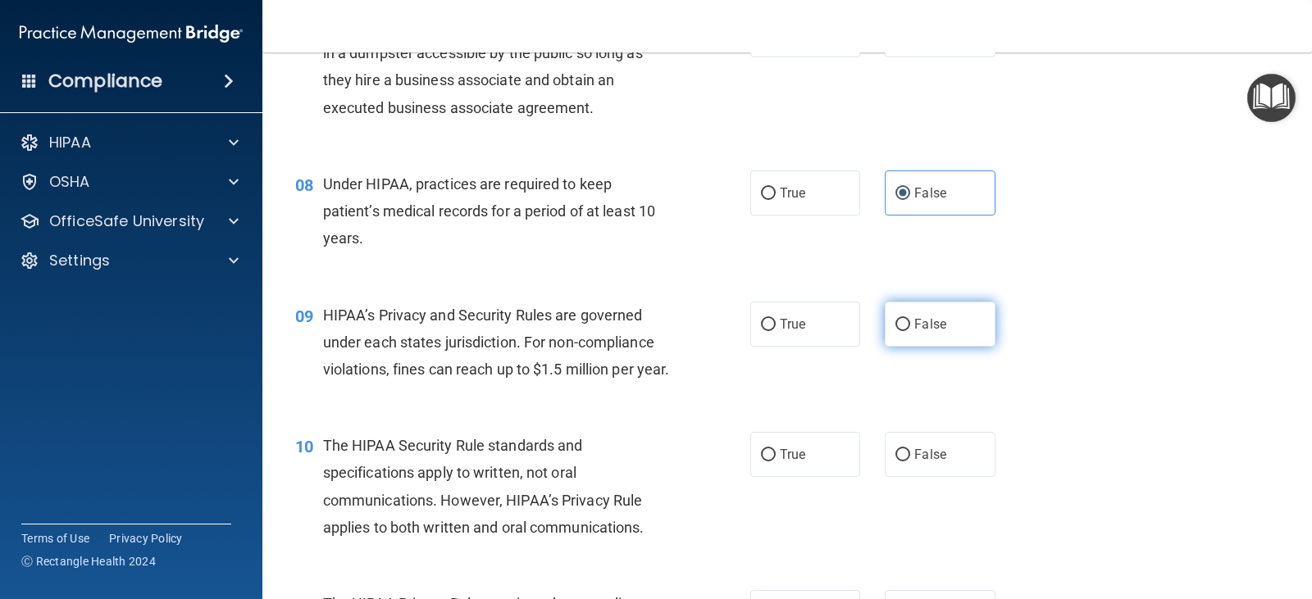
click at [920, 325] on span "False" at bounding box center [930, 324] width 32 height 16
click at [910, 325] on input "False" at bounding box center [902, 325] width 15 height 12
radio input "true"
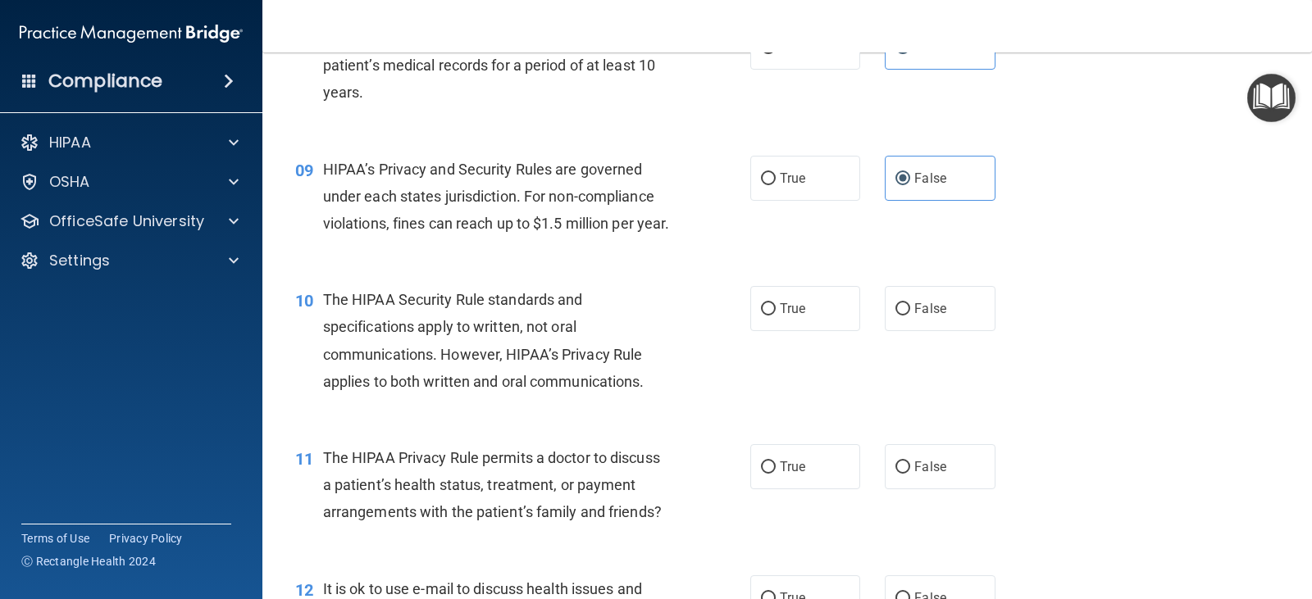
scroll to position [1231, 0]
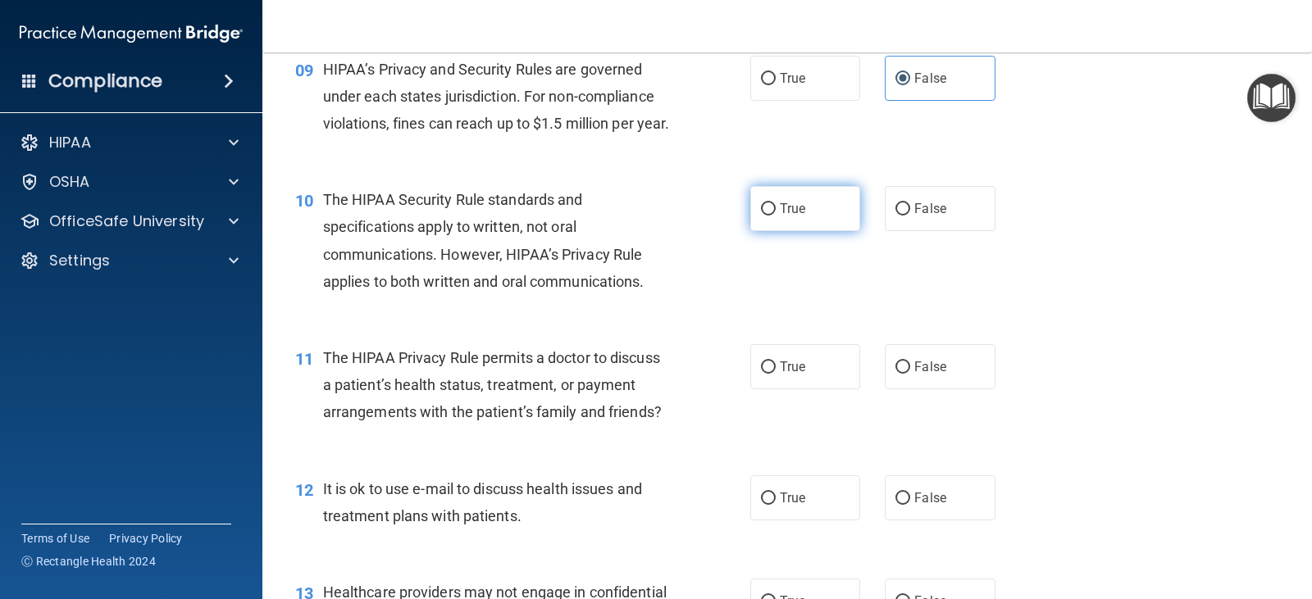
click at [789, 216] on span "True" at bounding box center [792, 209] width 25 height 16
click at [776, 216] on input "True" at bounding box center [768, 209] width 15 height 12
radio input "true"
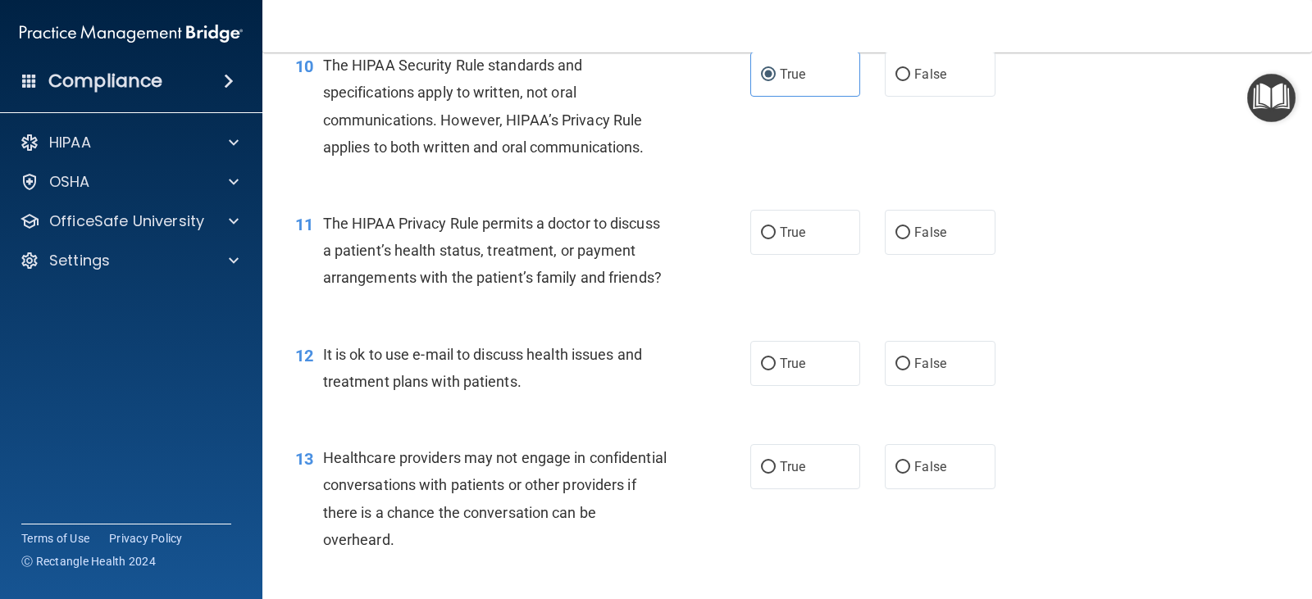
scroll to position [1395, 0]
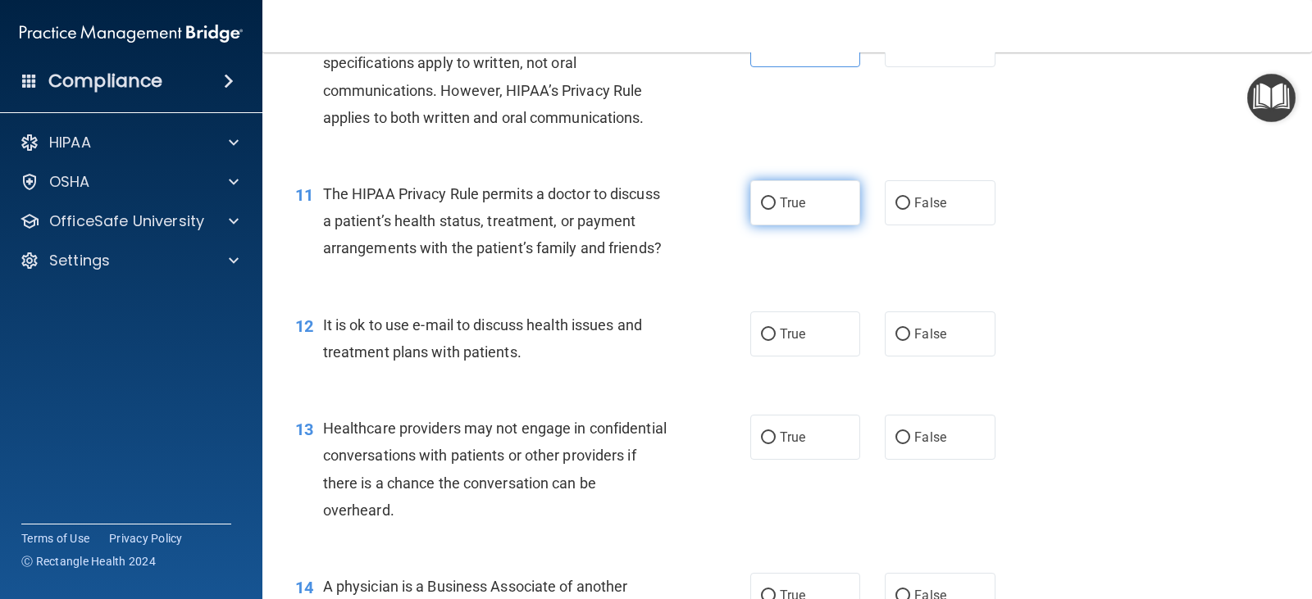
click at [808, 225] on label "True" at bounding box center [805, 202] width 110 height 45
click at [776, 210] on input "True" at bounding box center [768, 204] width 15 height 12
radio input "true"
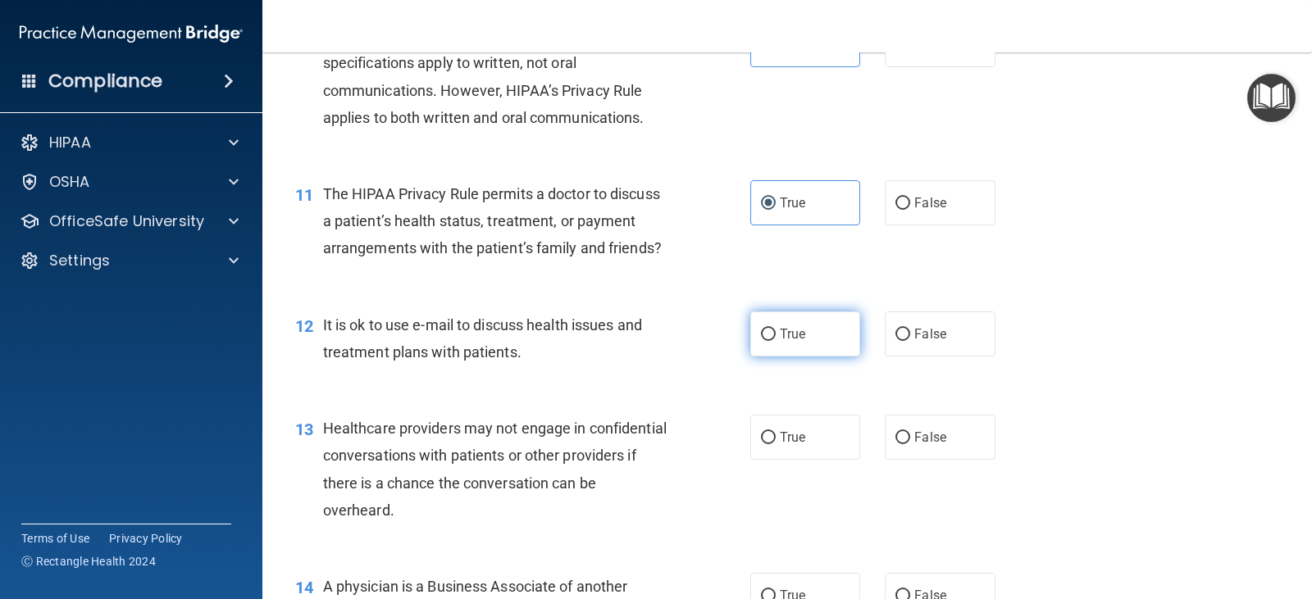
click at [813, 355] on label "True" at bounding box center [805, 334] width 110 height 45
click at [776, 341] on input "True" at bounding box center [768, 335] width 15 height 12
radio input "true"
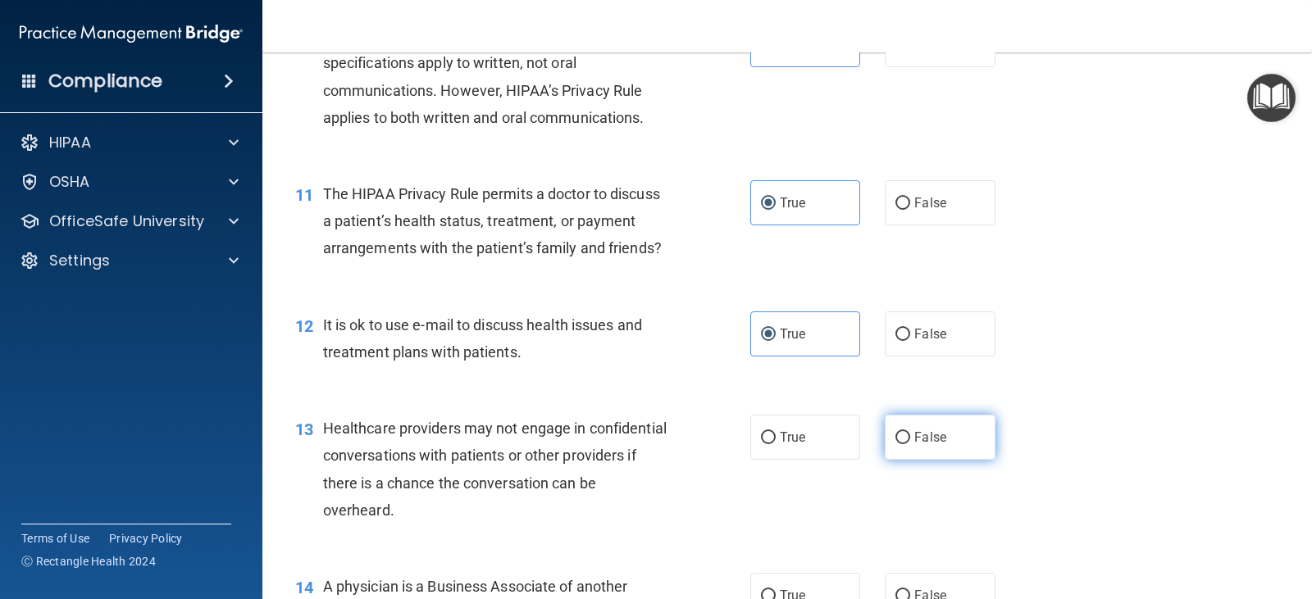
click at [917, 445] on span "False" at bounding box center [930, 438] width 32 height 16
click at [910, 444] on input "False" at bounding box center [902, 438] width 15 height 12
radio input "true"
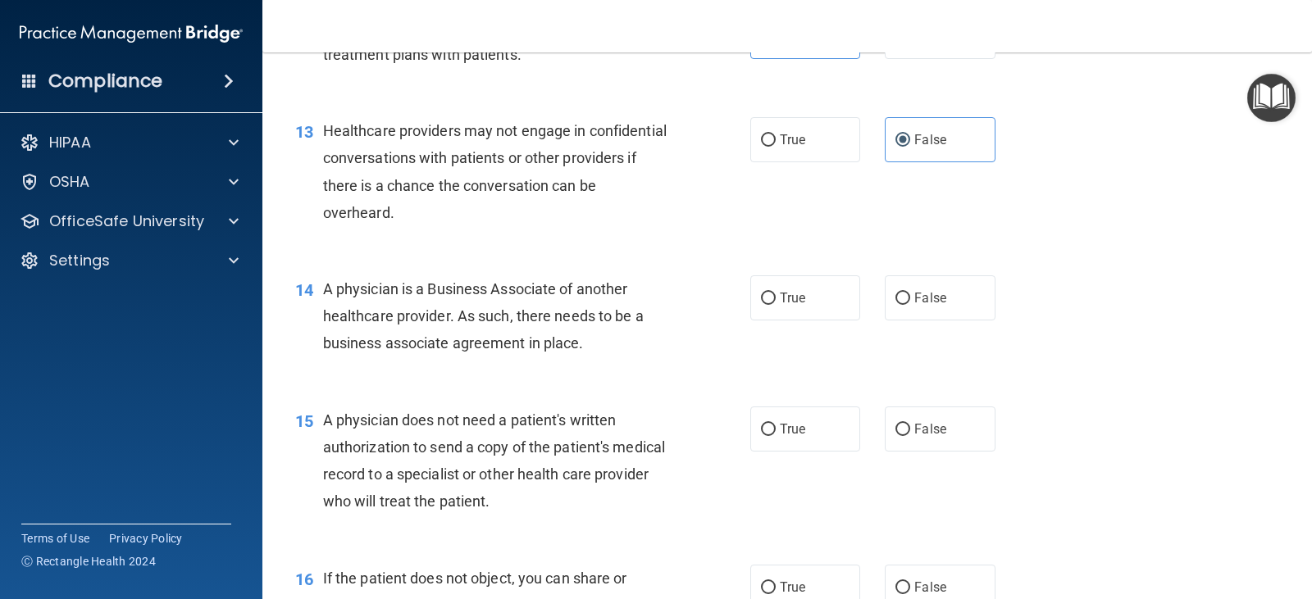
scroll to position [1805, 0]
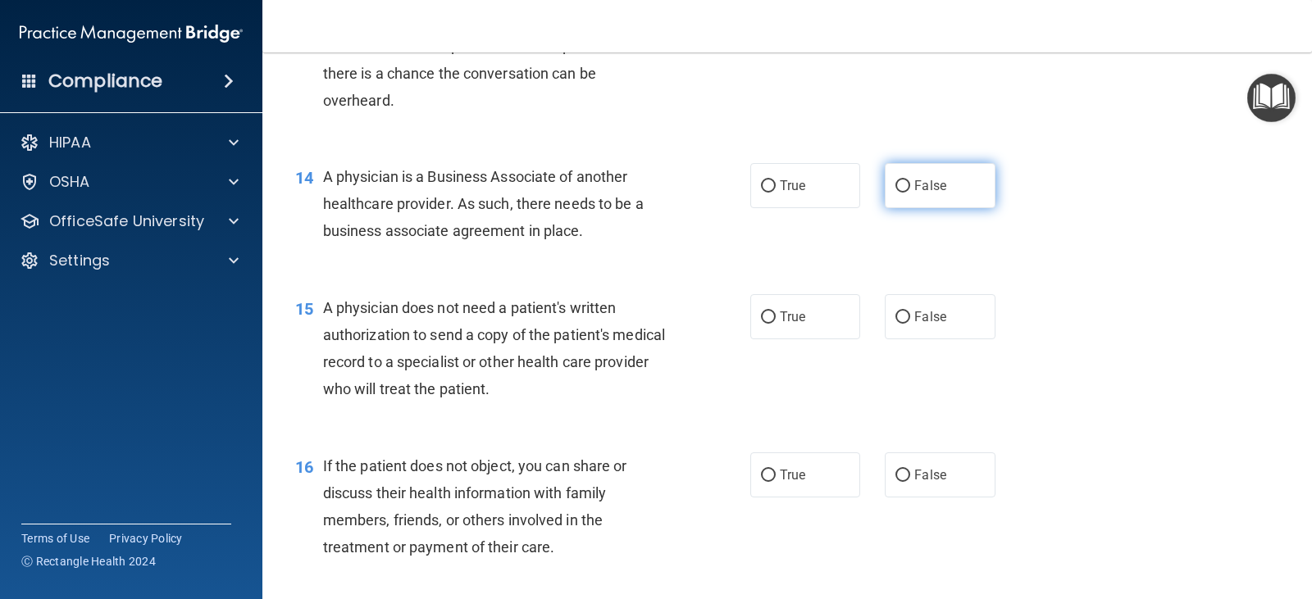
click at [915, 193] on span "False" at bounding box center [930, 186] width 32 height 16
click at [910, 193] on input "False" at bounding box center [902, 186] width 15 height 12
radio input "true"
click at [820, 336] on label "True" at bounding box center [805, 316] width 110 height 45
click at [776, 324] on input "True" at bounding box center [768, 318] width 15 height 12
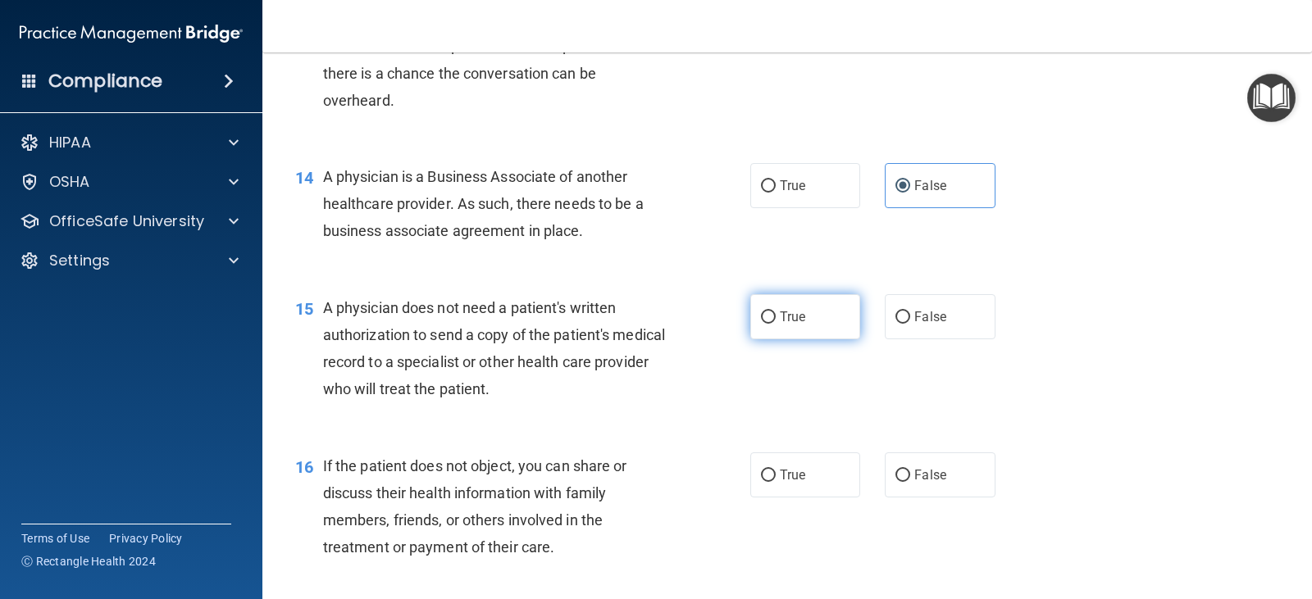
radio input "true"
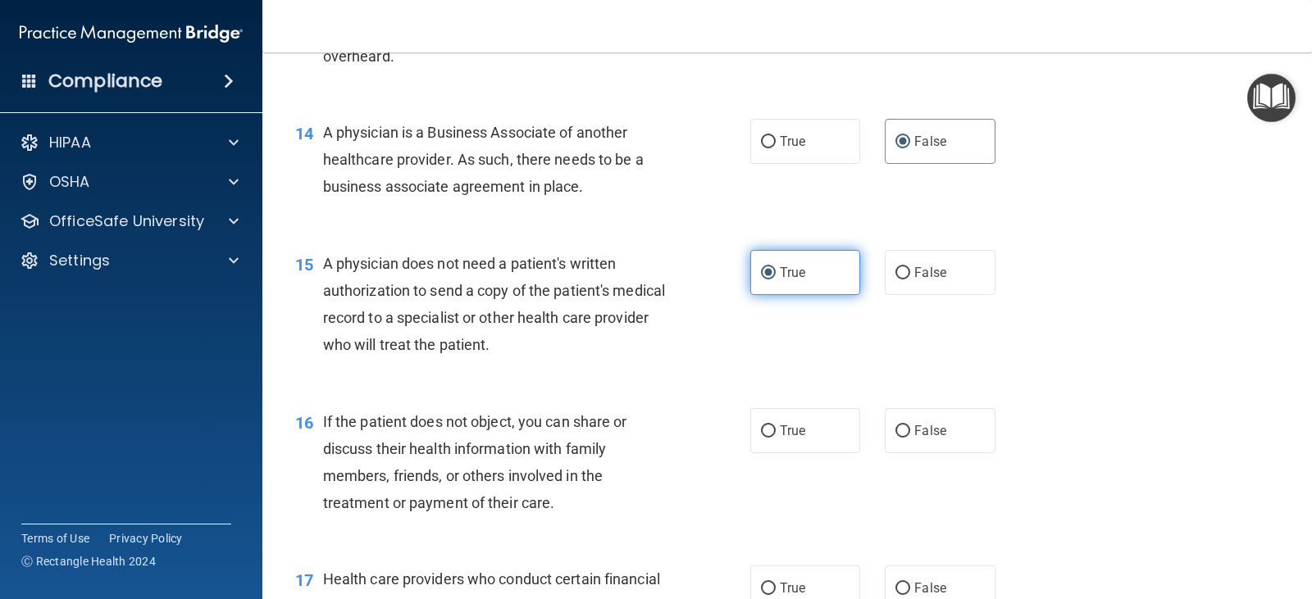
scroll to position [2051, 0]
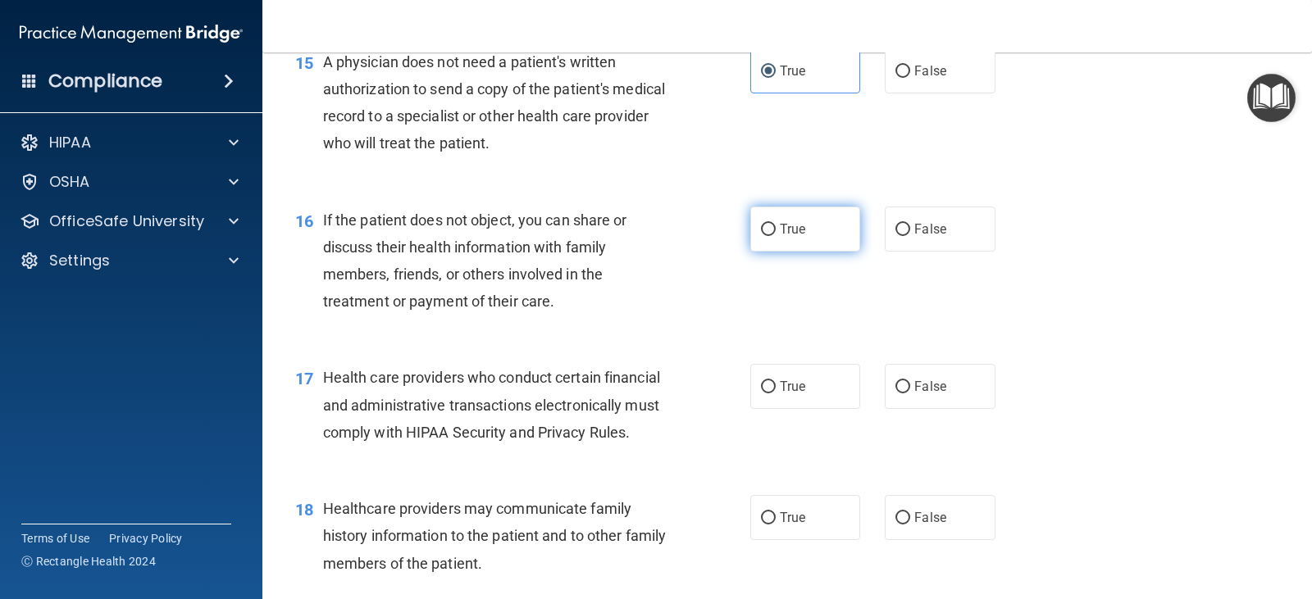
click at [811, 252] on label "True" at bounding box center [805, 229] width 110 height 45
click at [776, 236] on input "True" at bounding box center [768, 230] width 15 height 12
radio input "true"
click at [821, 404] on label "True" at bounding box center [805, 386] width 110 height 45
click at [776, 394] on input "True" at bounding box center [768, 387] width 15 height 12
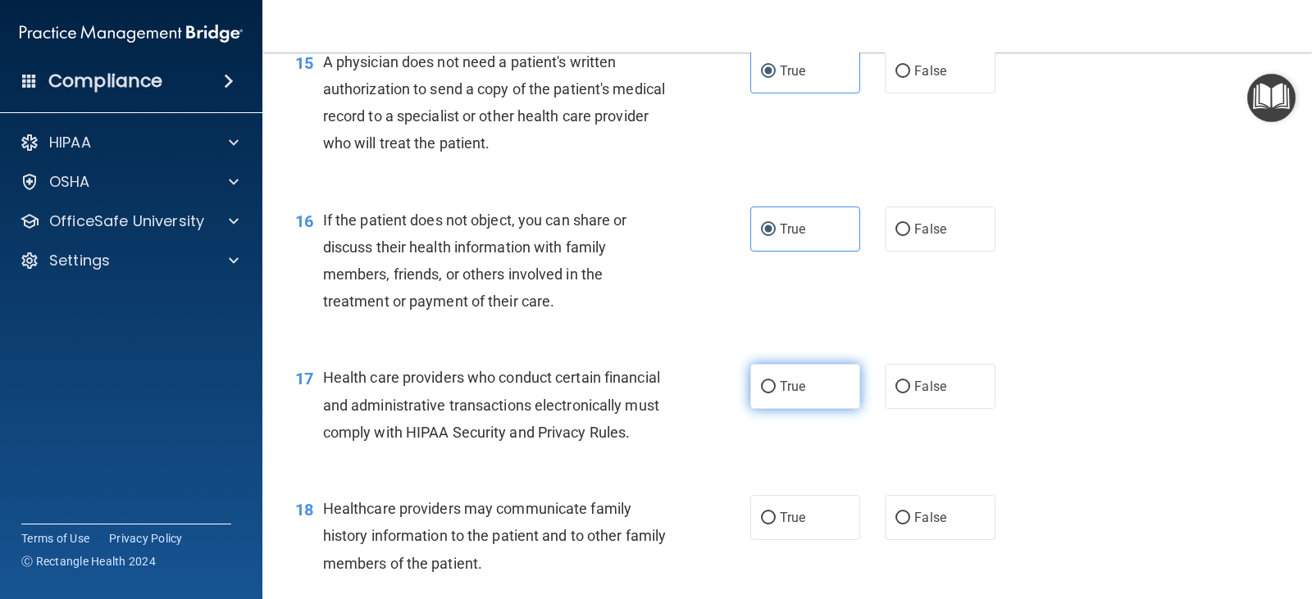
radio input "true"
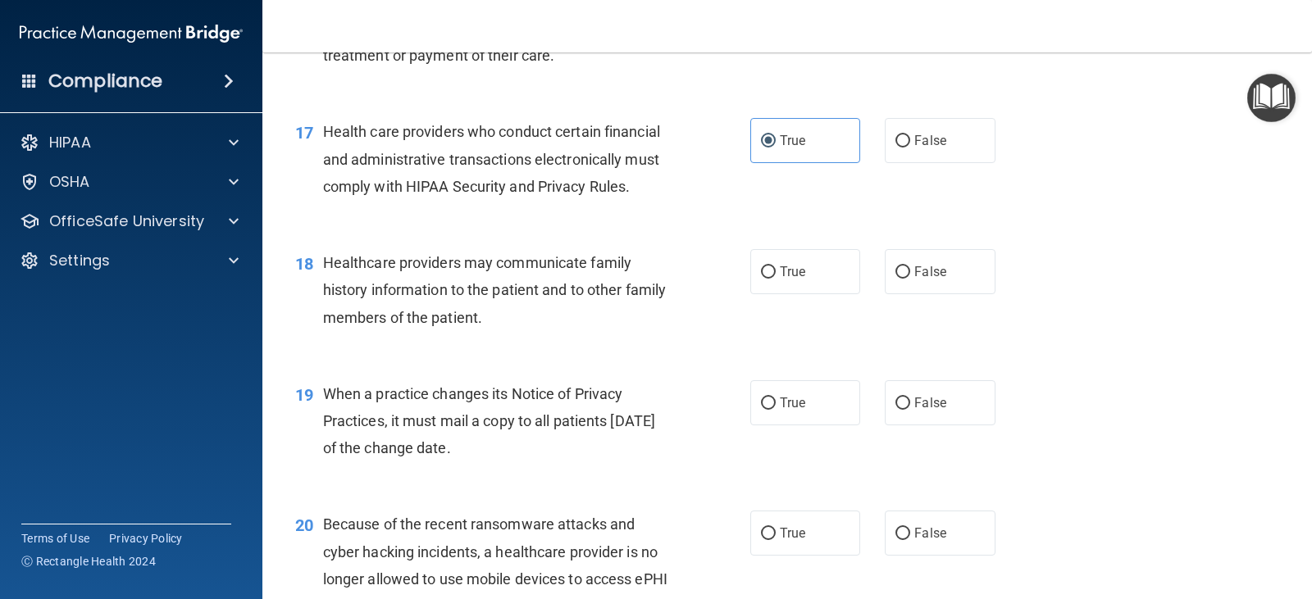
scroll to position [2378, 0]
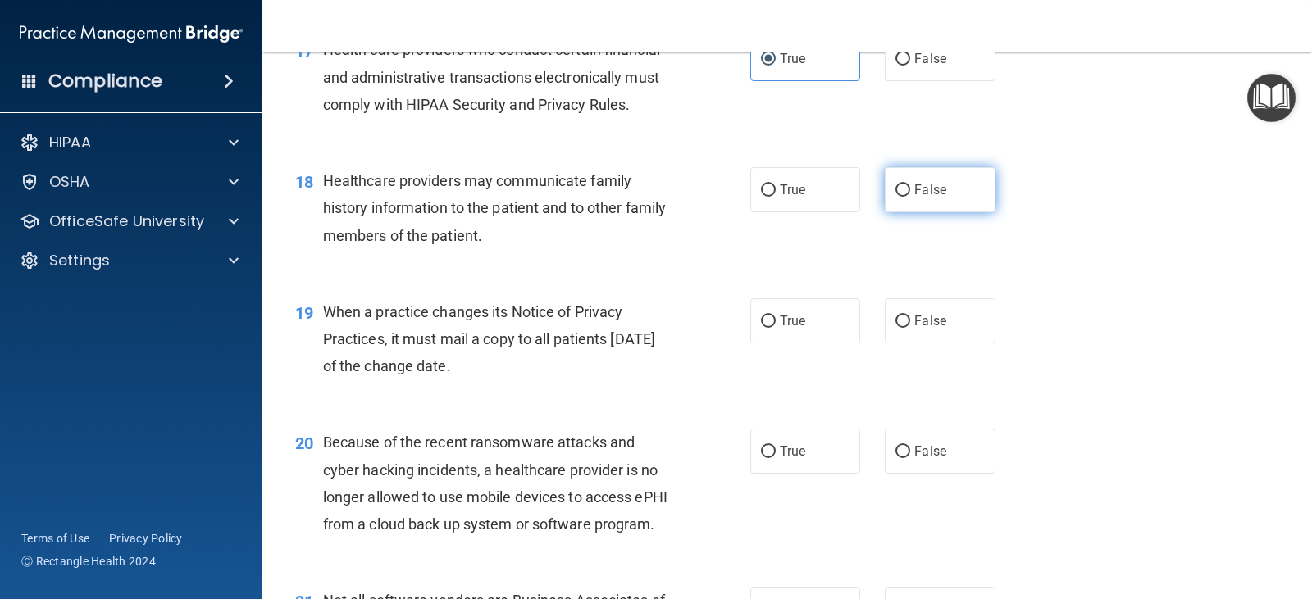
click at [922, 198] on span "False" at bounding box center [930, 190] width 32 height 16
click at [910, 197] on input "False" at bounding box center [902, 190] width 15 height 12
radio input "true"
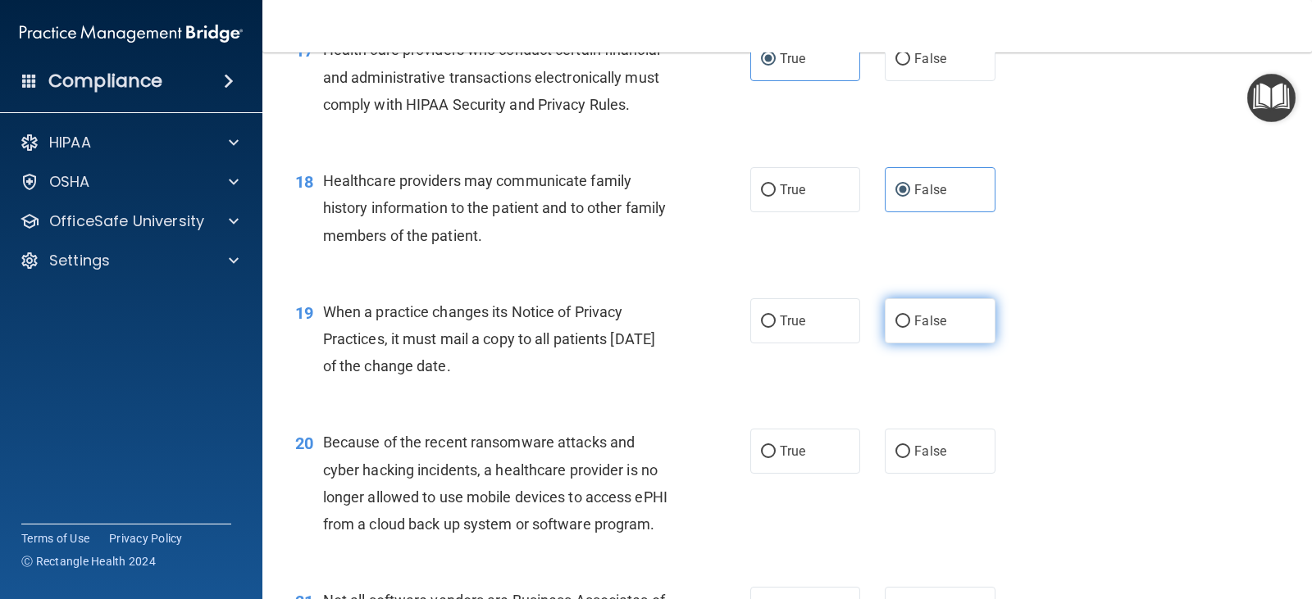
click at [900, 328] on input "False" at bounding box center [902, 322] width 15 height 12
radio input "true"
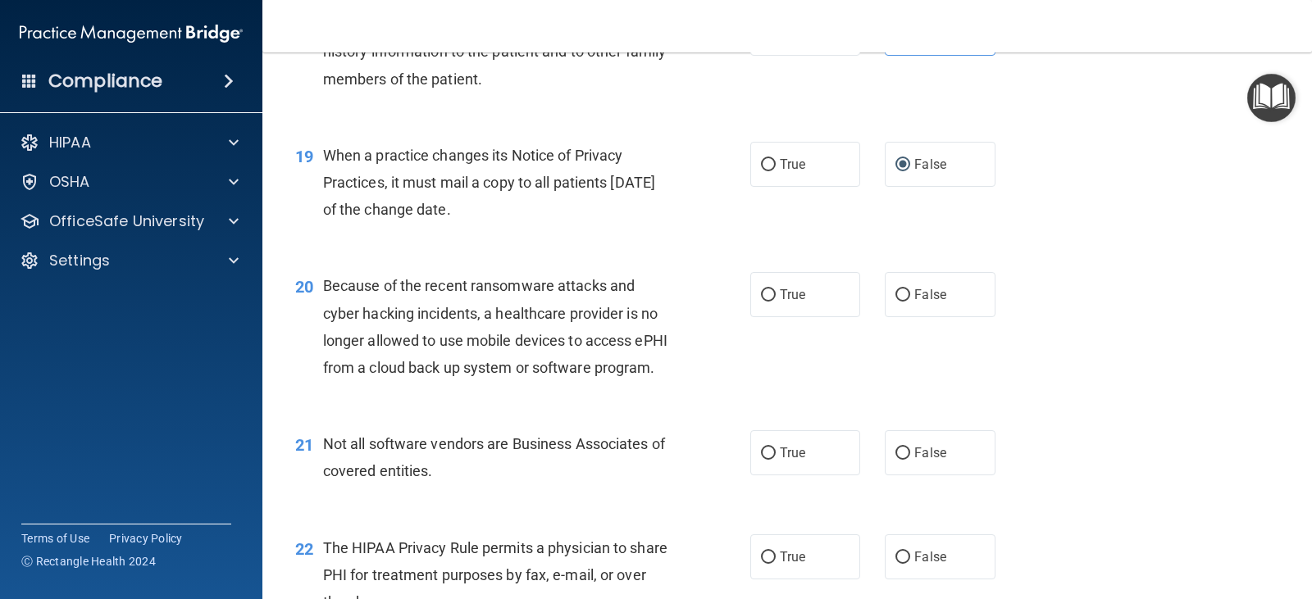
scroll to position [2624, 0]
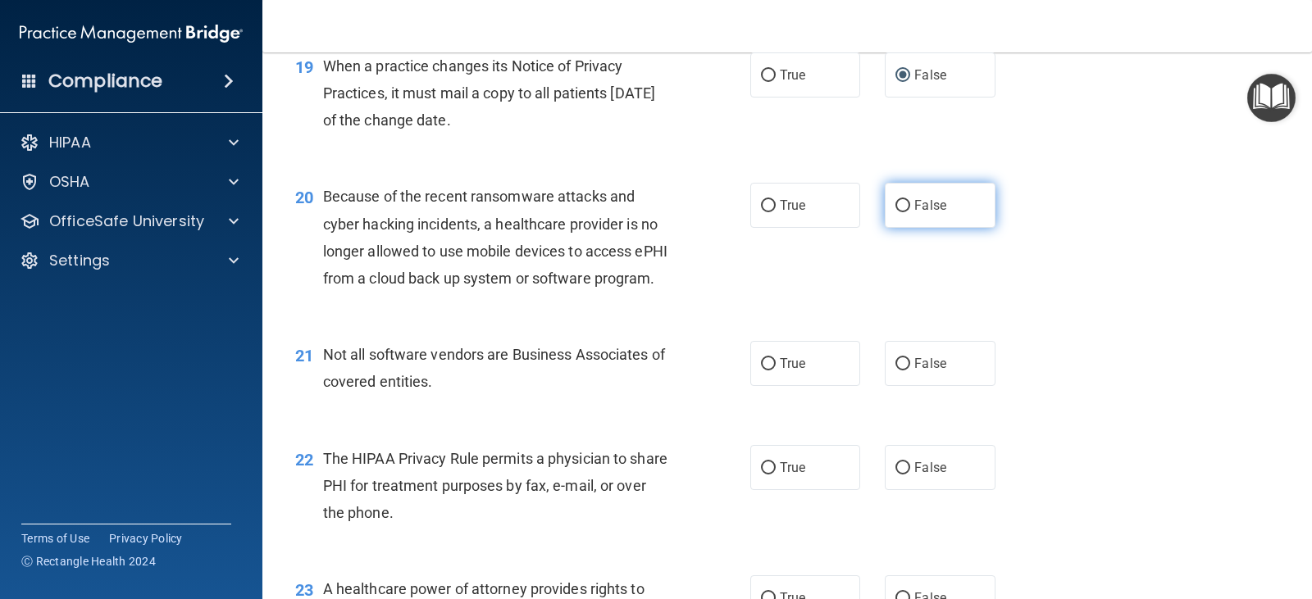
click at [920, 213] on span "False" at bounding box center [930, 206] width 32 height 16
click at [910, 212] on input "False" at bounding box center [902, 206] width 15 height 12
radio input "true"
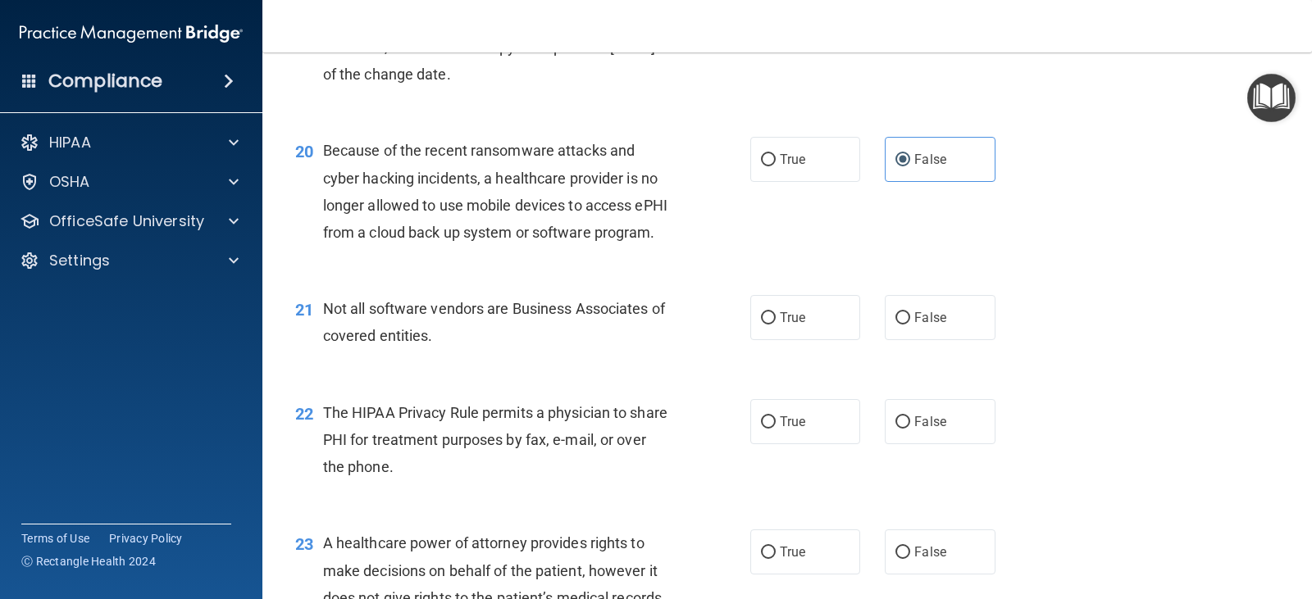
scroll to position [2788, 0]
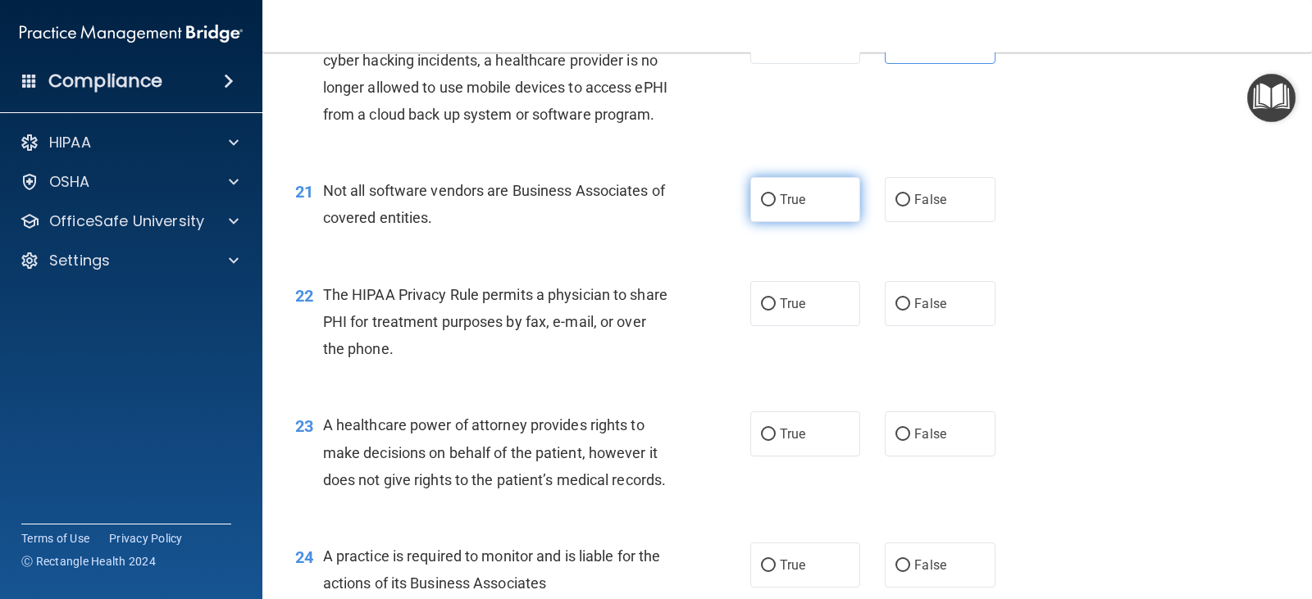
drag, startPoint x: 811, startPoint y: 243, endPoint x: 811, endPoint y: 264, distance: 21.3
click at [811, 222] on label "True" at bounding box center [805, 199] width 110 height 45
click at [776, 207] on input "True" at bounding box center [768, 200] width 15 height 12
radio input "true"
click at [796, 326] on label "True" at bounding box center [805, 303] width 110 height 45
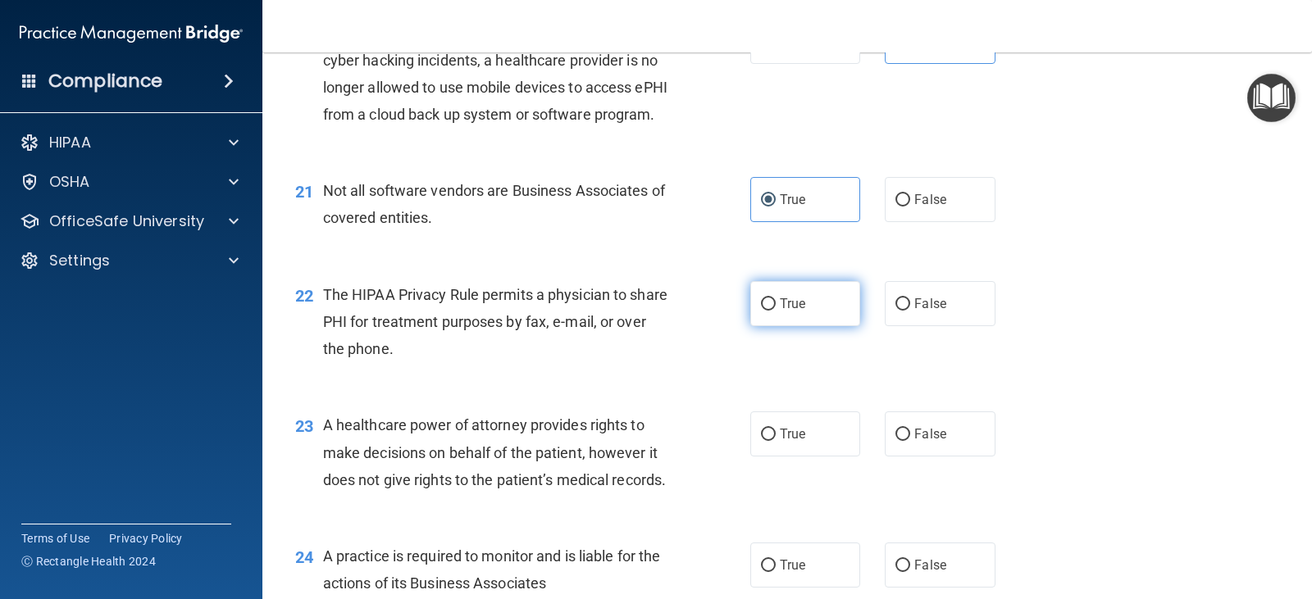
click at [776, 311] on input "True" at bounding box center [768, 304] width 15 height 12
radio input "true"
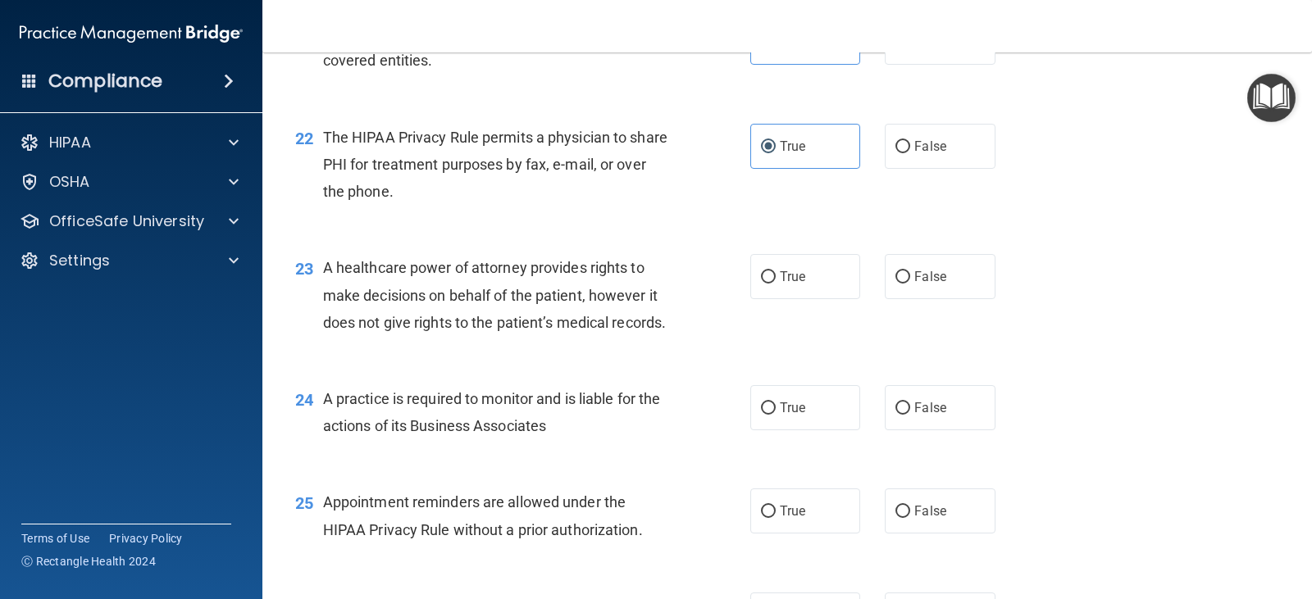
scroll to position [2952, 0]
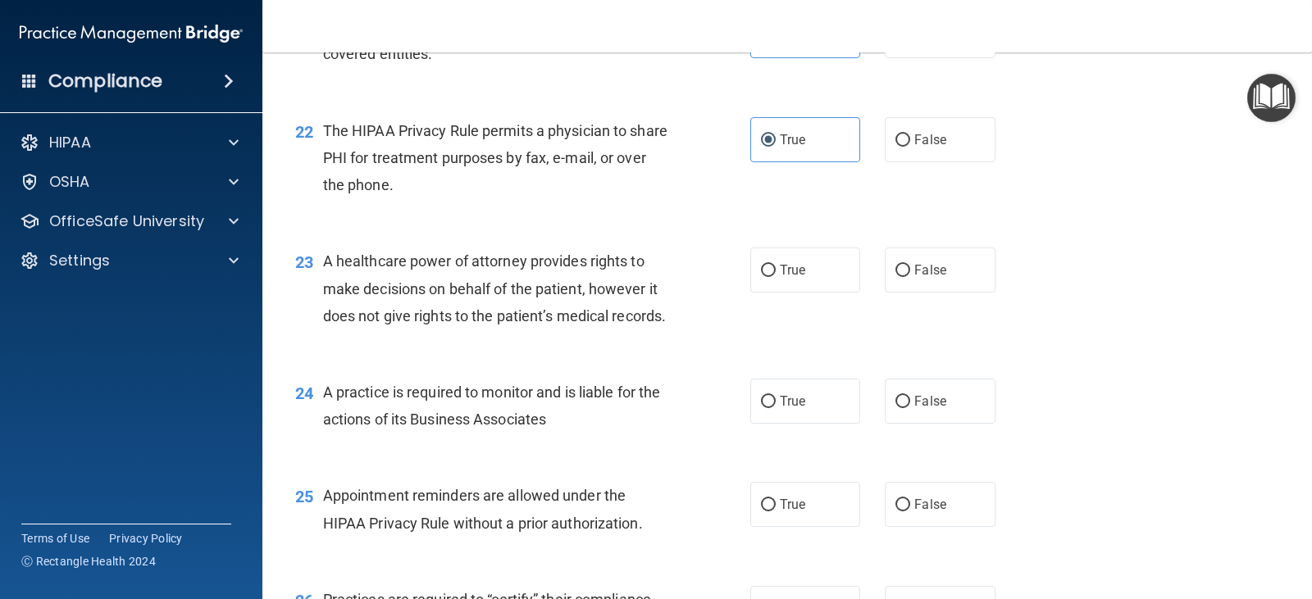
drag, startPoint x: 905, startPoint y: 320, endPoint x: 894, endPoint y: 448, distance: 128.4
click at [905, 293] on label "False" at bounding box center [940, 270] width 110 height 45
click at [905, 277] on input "False" at bounding box center [902, 271] width 15 height 12
radio input "true"
click at [904, 424] on label "False" at bounding box center [940, 401] width 110 height 45
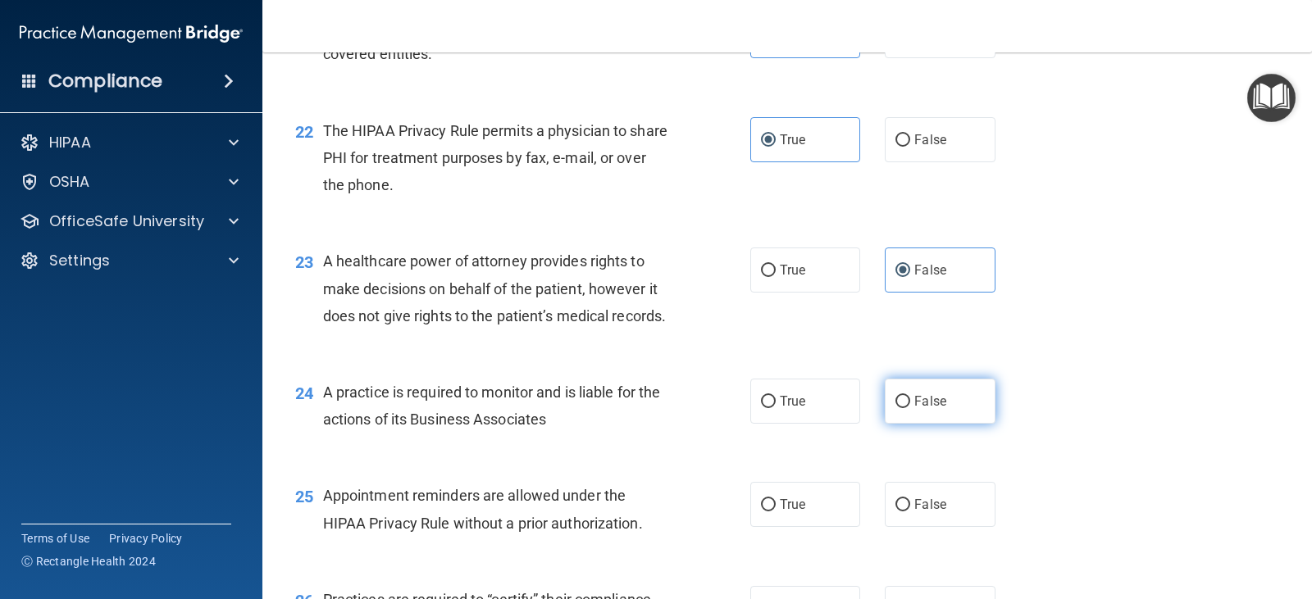
click at [904, 408] on input "False" at bounding box center [902, 402] width 15 height 12
radio input "true"
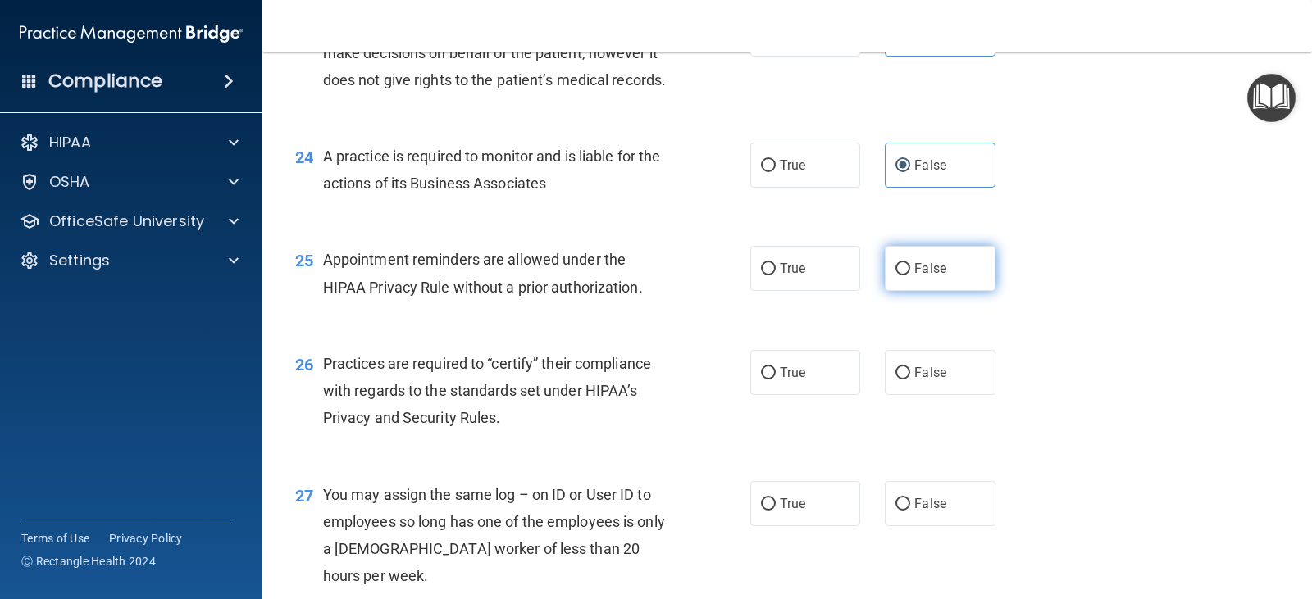
scroll to position [3280, 0]
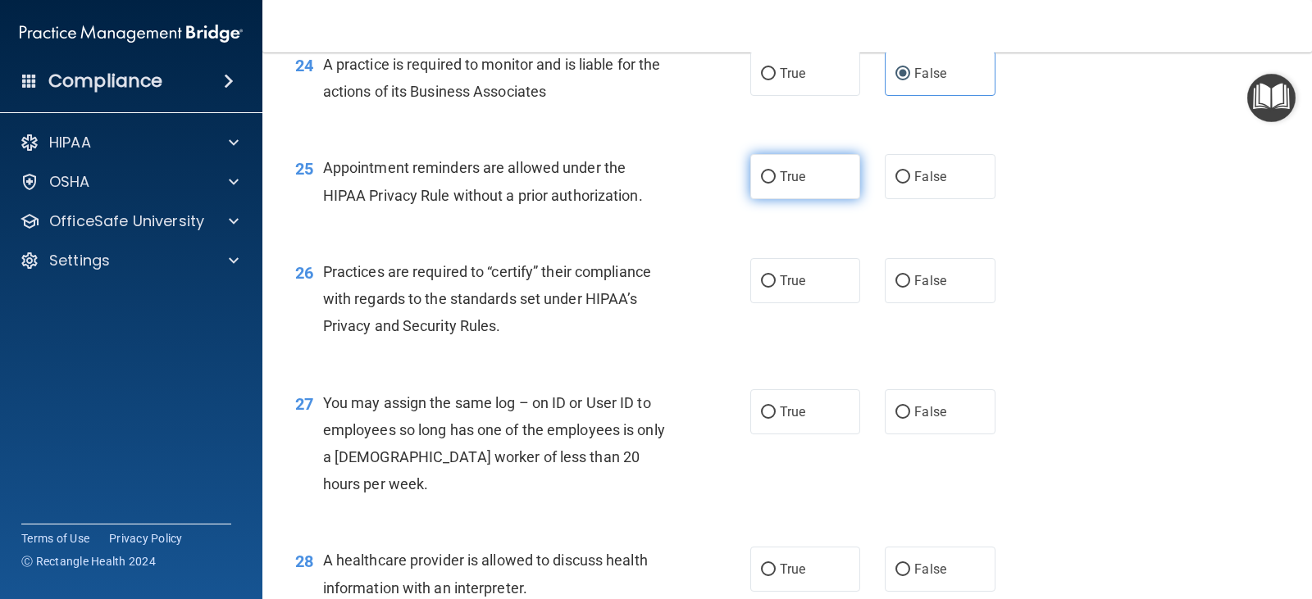
click at [834, 199] on label "True" at bounding box center [805, 176] width 110 height 45
click at [776, 184] on input "True" at bounding box center [768, 177] width 15 height 12
radio input "true"
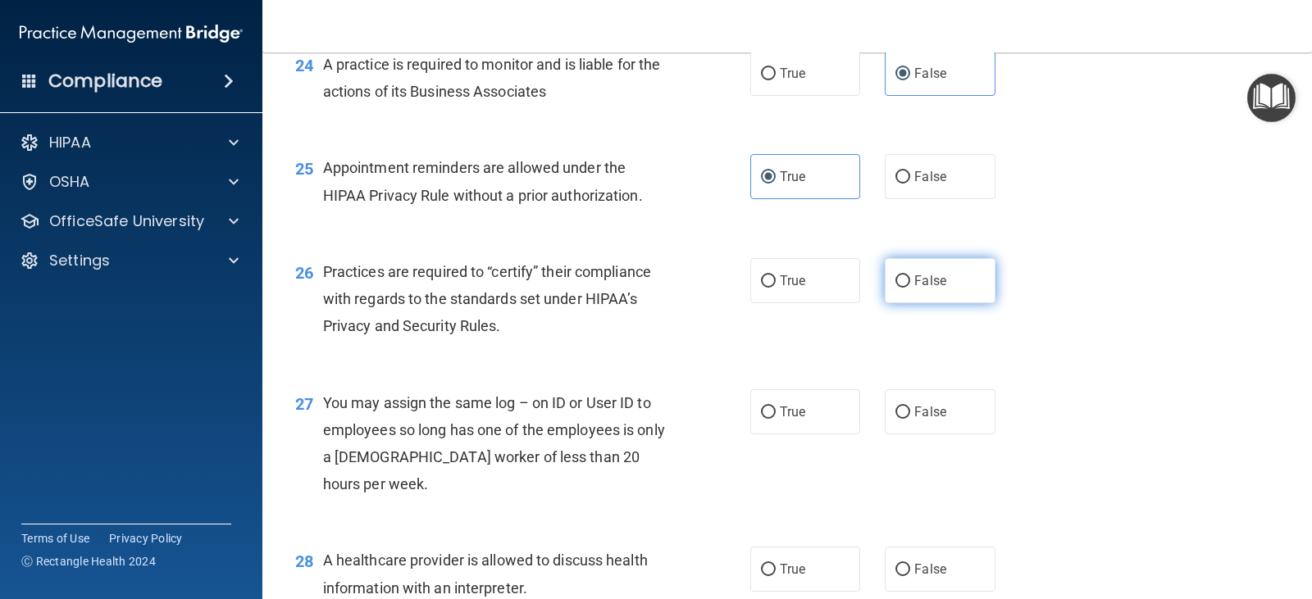
click at [914, 303] on label "False" at bounding box center [940, 280] width 110 height 45
click at [910, 288] on input "False" at bounding box center [902, 281] width 15 height 12
radio input "true"
click at [945, 435] on label "False" at bounding box center [940, 411] width 110 height 45
click at [910, 419] on input "False" at bounding box center [902, 413] width 15 height 12
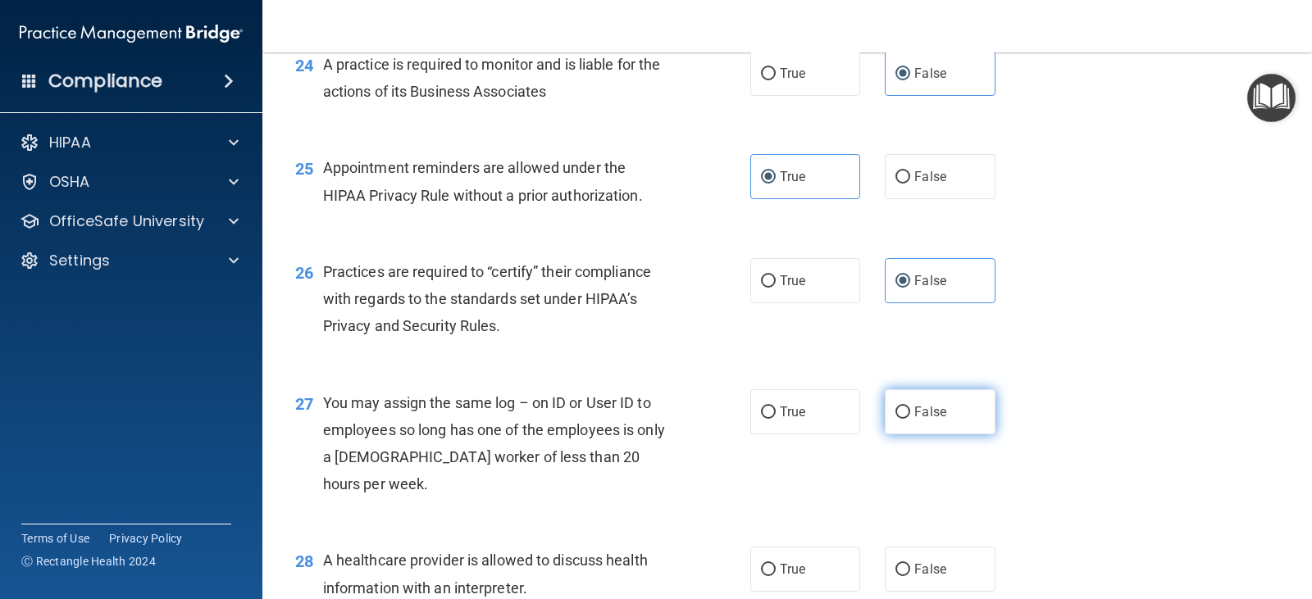
radio input "true"
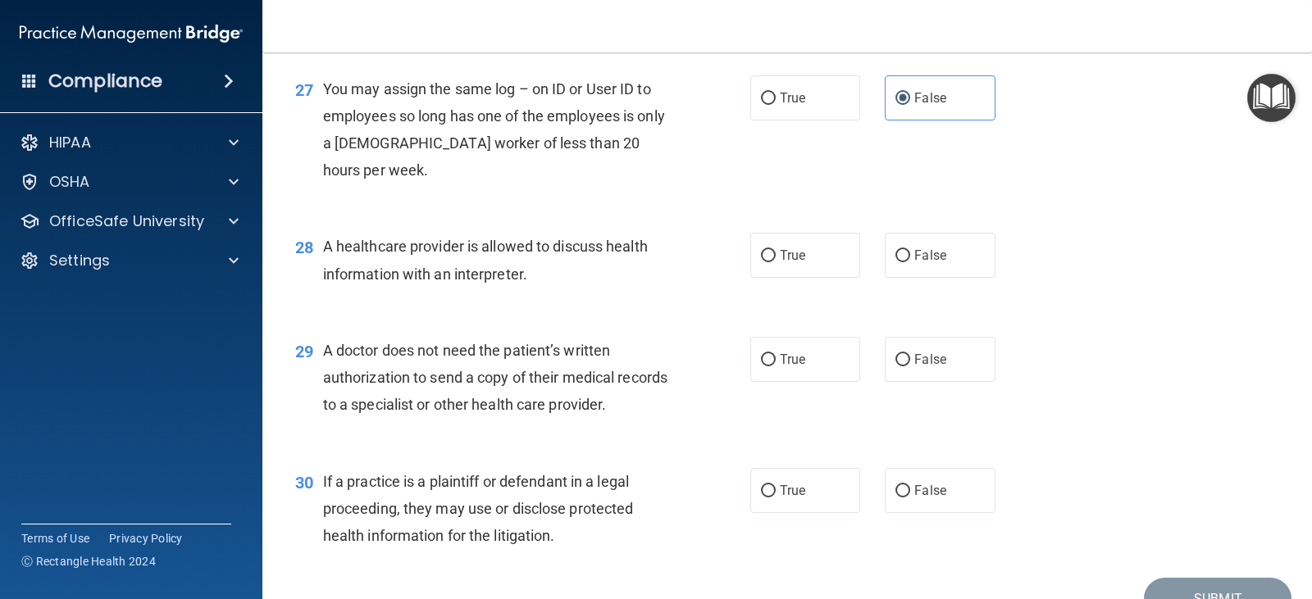
scroll to position [3608, 0]
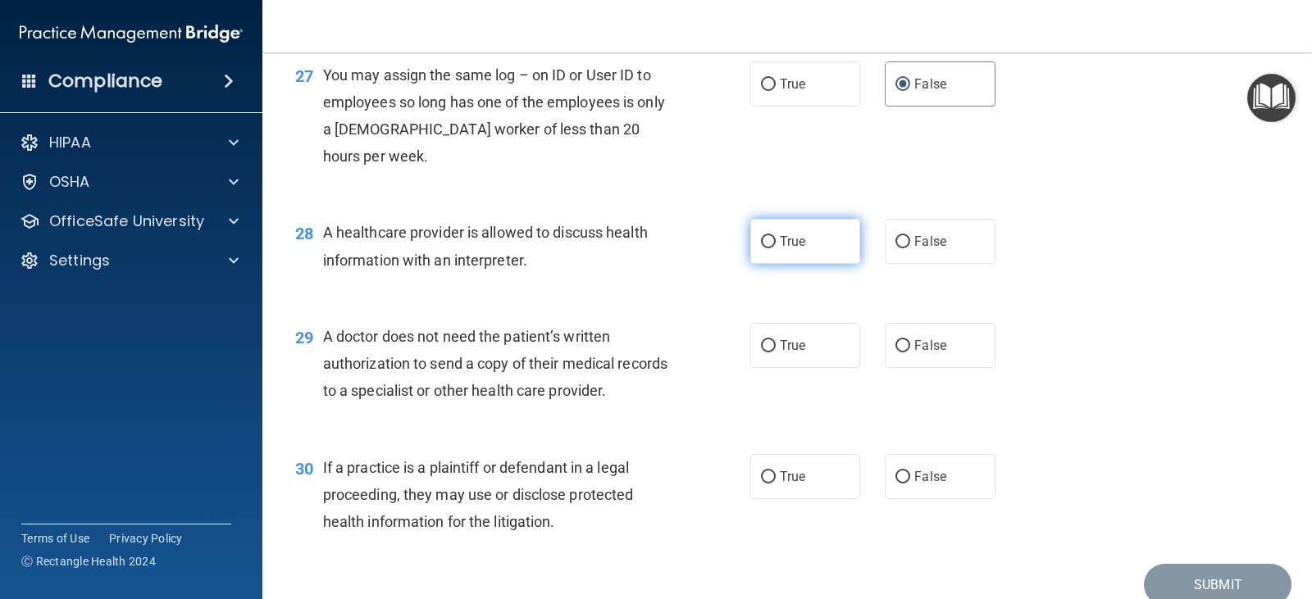
click at [793, 264] on label "True" at bounding box center [805, 241] width 110 height 45
click at [776, 248] on input "True" at bounding box center [768, 242] width 15 height 12
radio input "true"
click at [803, 368] on label "True" at bounding box center [805, 345] width 110 height 45
click at [776, 353] on input "True" at bounding box center [768, 346] width 15 height 12
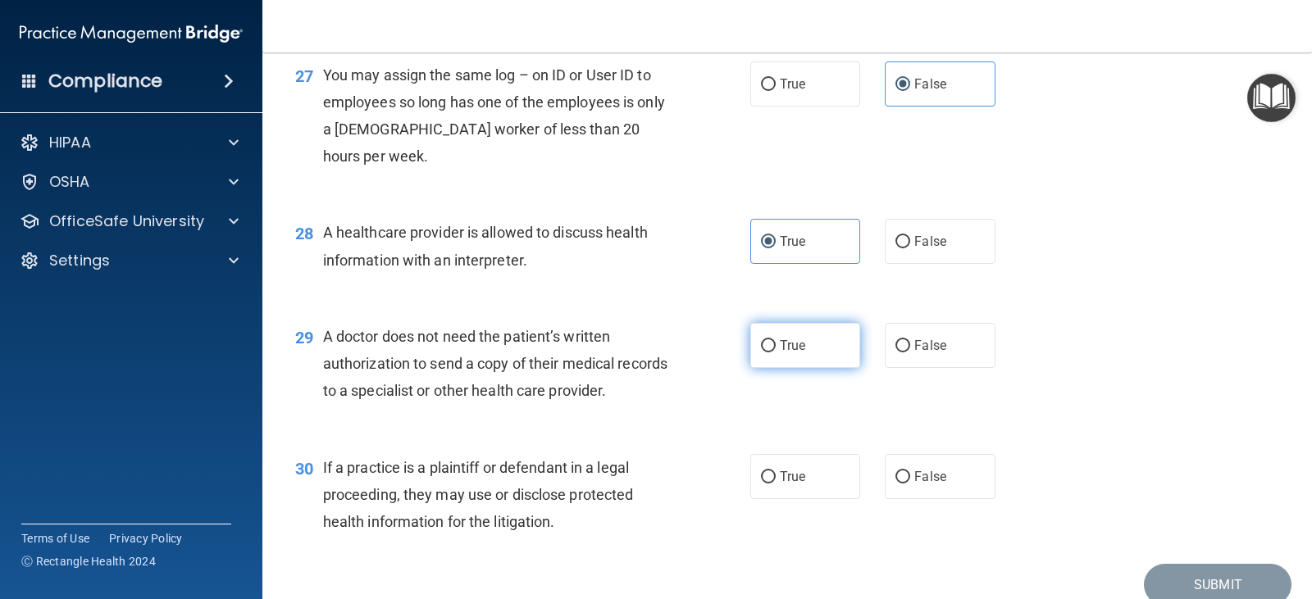
radio input "true"
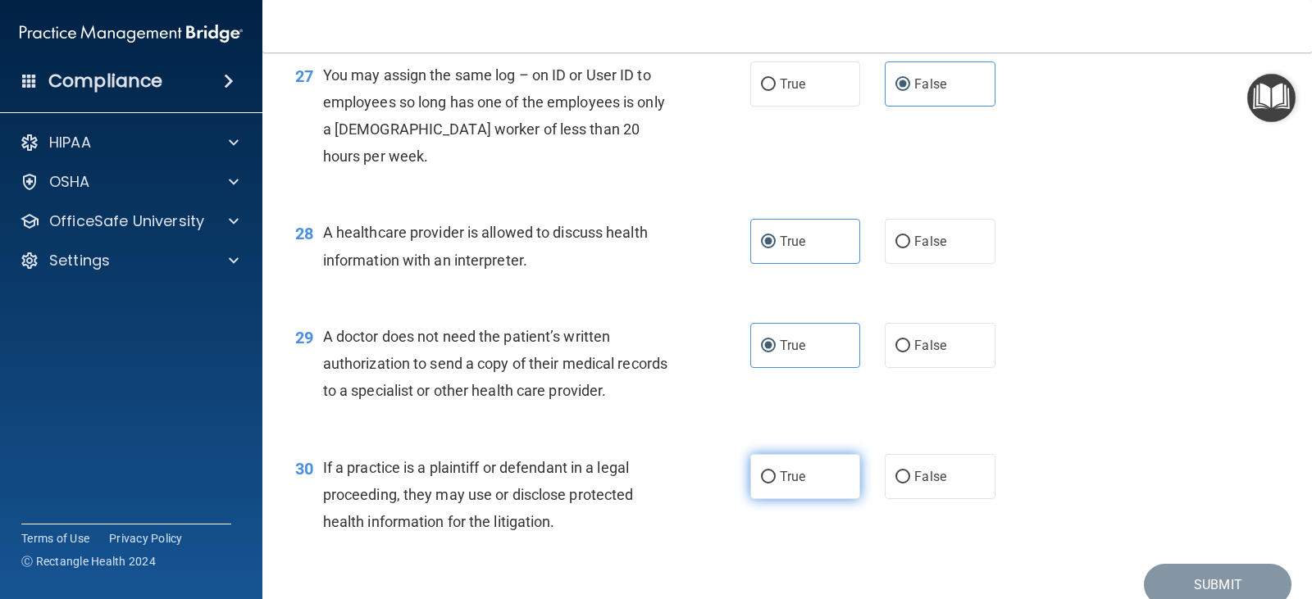
click at [798, 499] on label "True" at bounding box center [805, 476] width 110 height 45
click at [776, 484] on input "True" at bounding box center [768, 477] width 15 height 12
radio input "true"
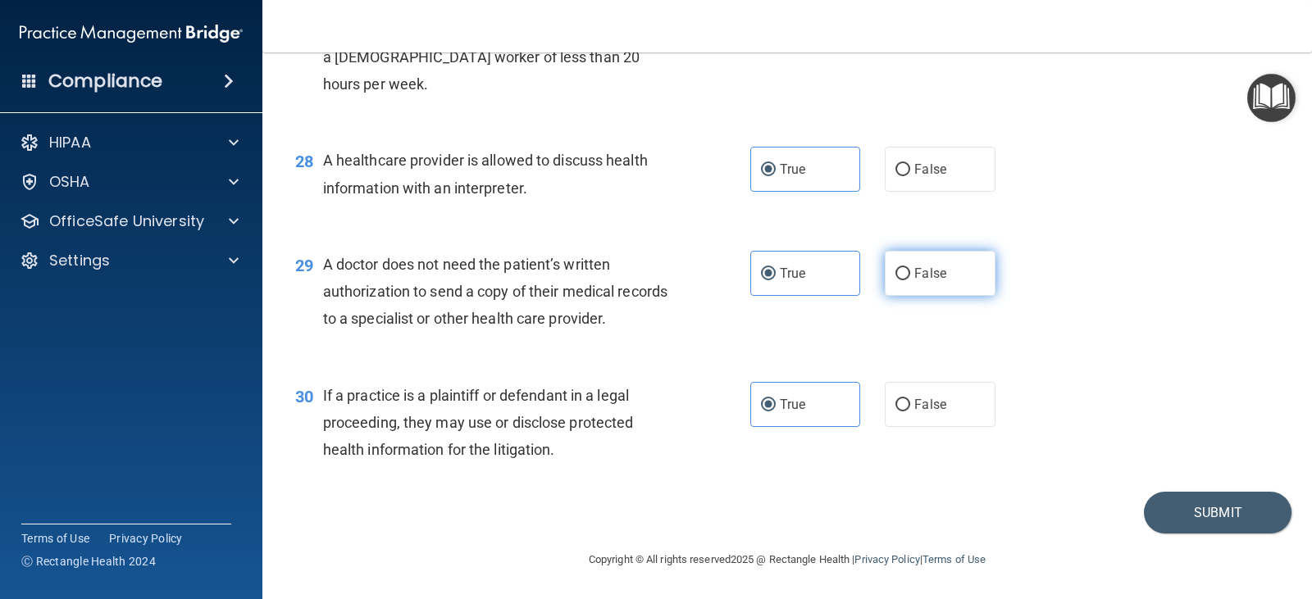
scroll to position [3762, 0]
click at [1154, 522] on button "Submit" at bounding box center [1218, 513] width 148 height 42
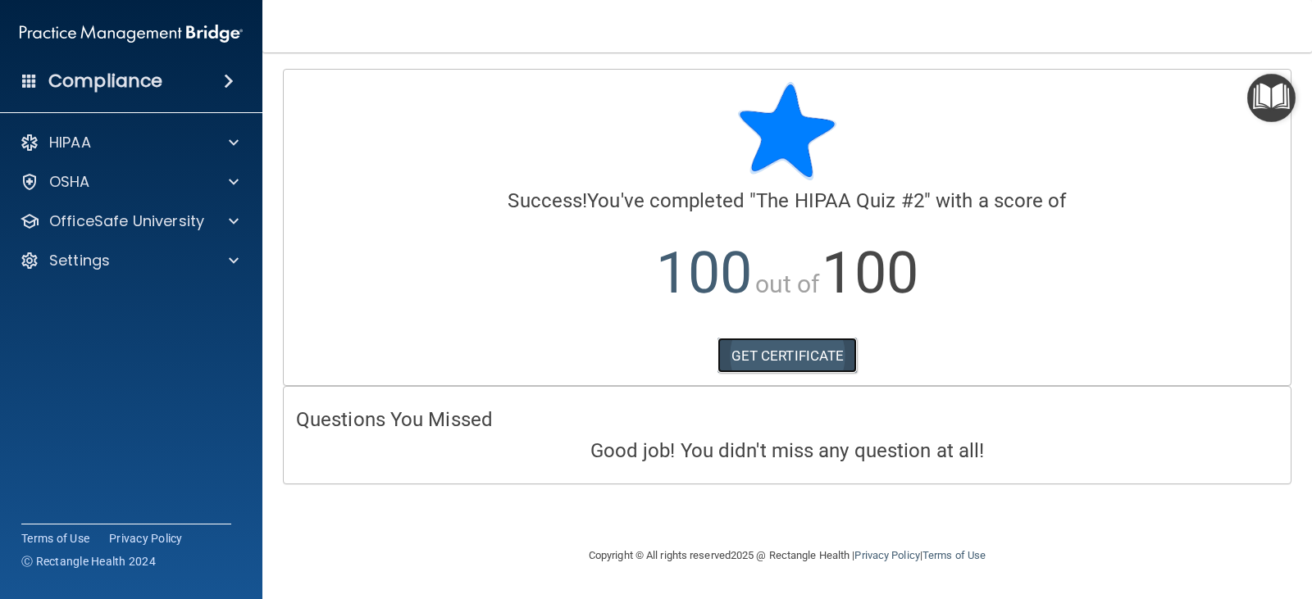
click at [798, 362] on link "GET CERTIFICATE" at bounding box center [787, 356] width 140 height 36
click at [126, 226] on p "OfficeSafe University" at bounding box center [126, 222] width 155 height 20
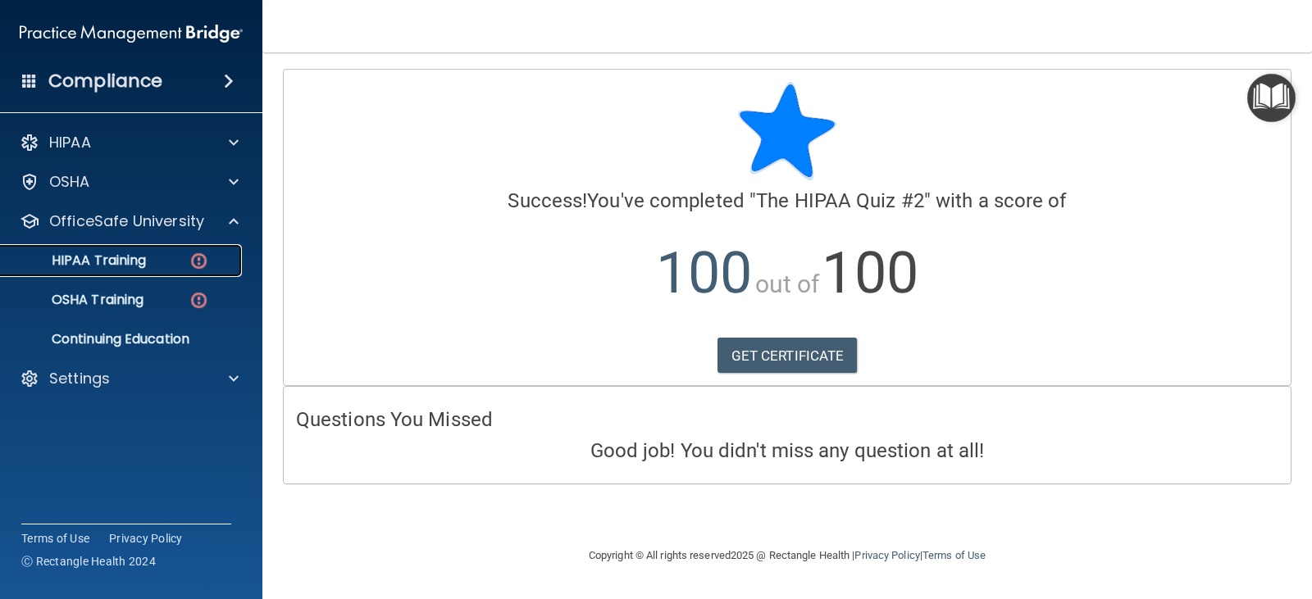
click at [196, 267] on img at bounding box center [199, 261] width 20 height 20
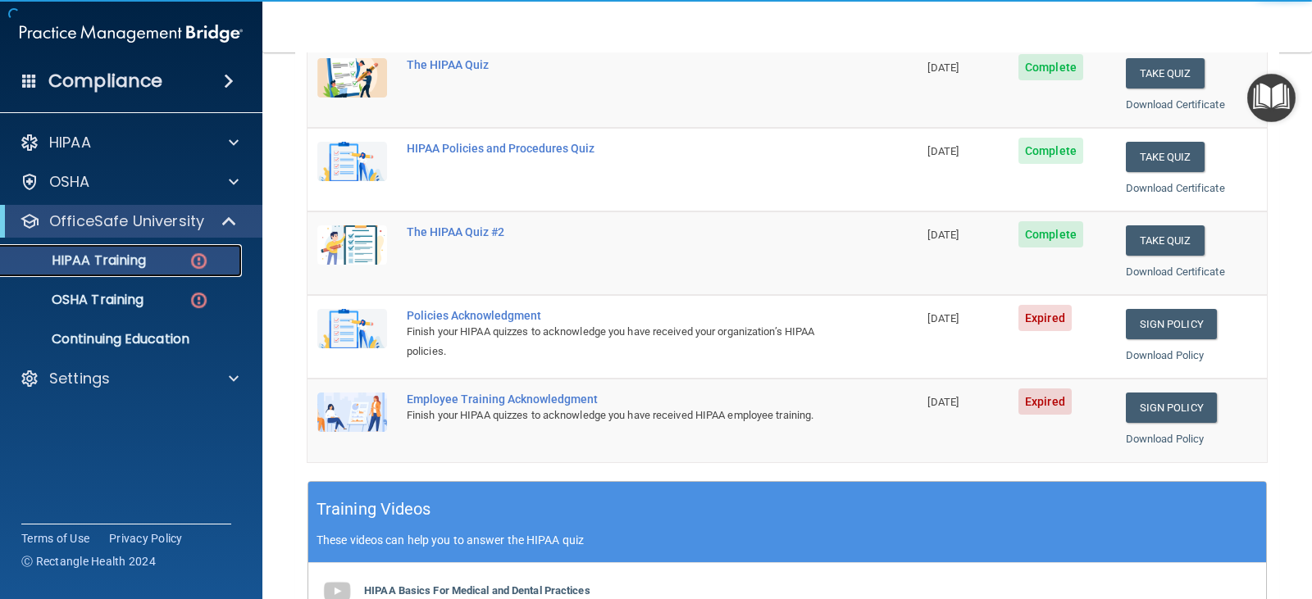
scroll to position [246, 0]
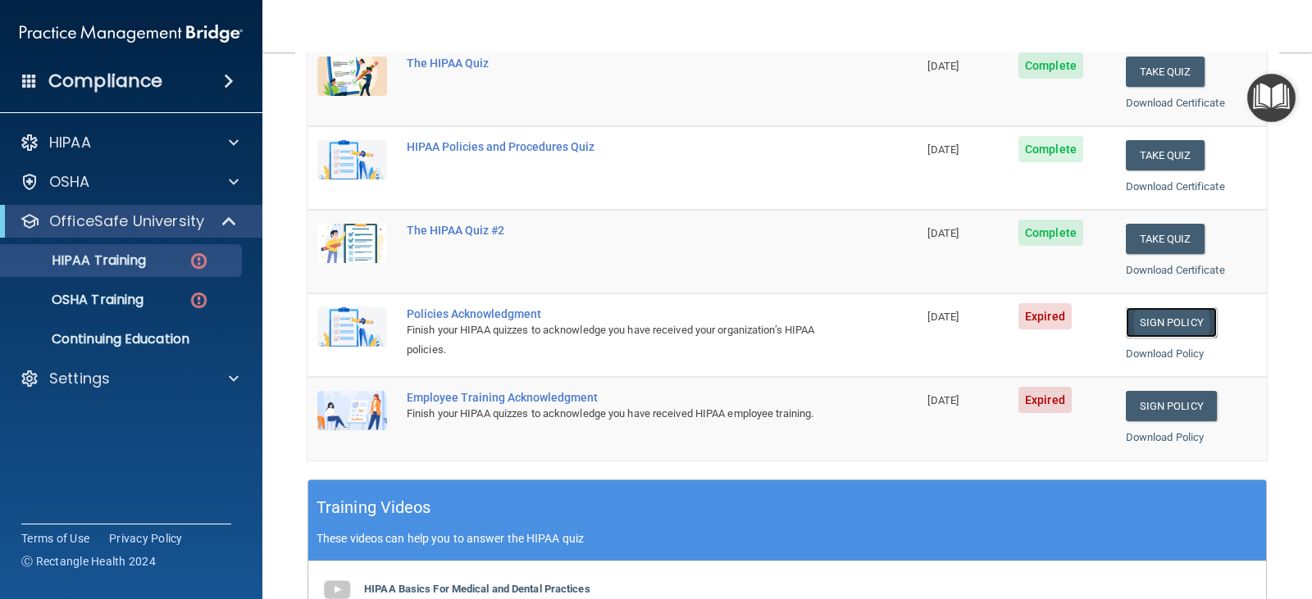
click at [1179, 331] on link "Sign Policy" at bounding box center [1171, 322] width 91 height 30
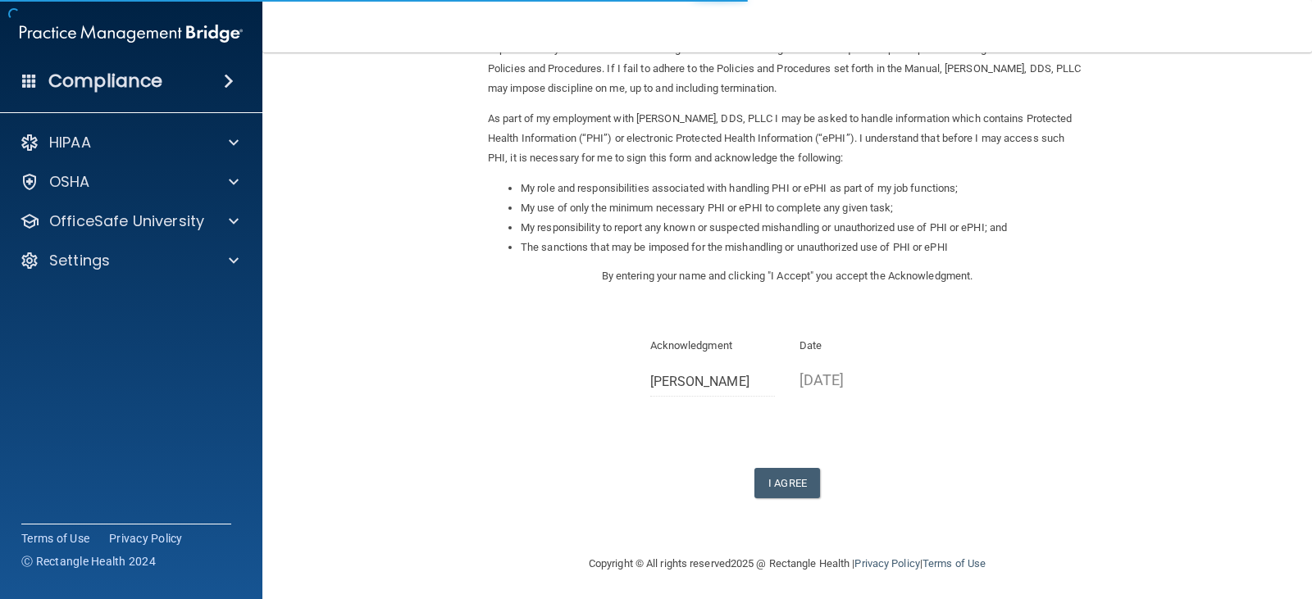
scroll to position [152, 0]
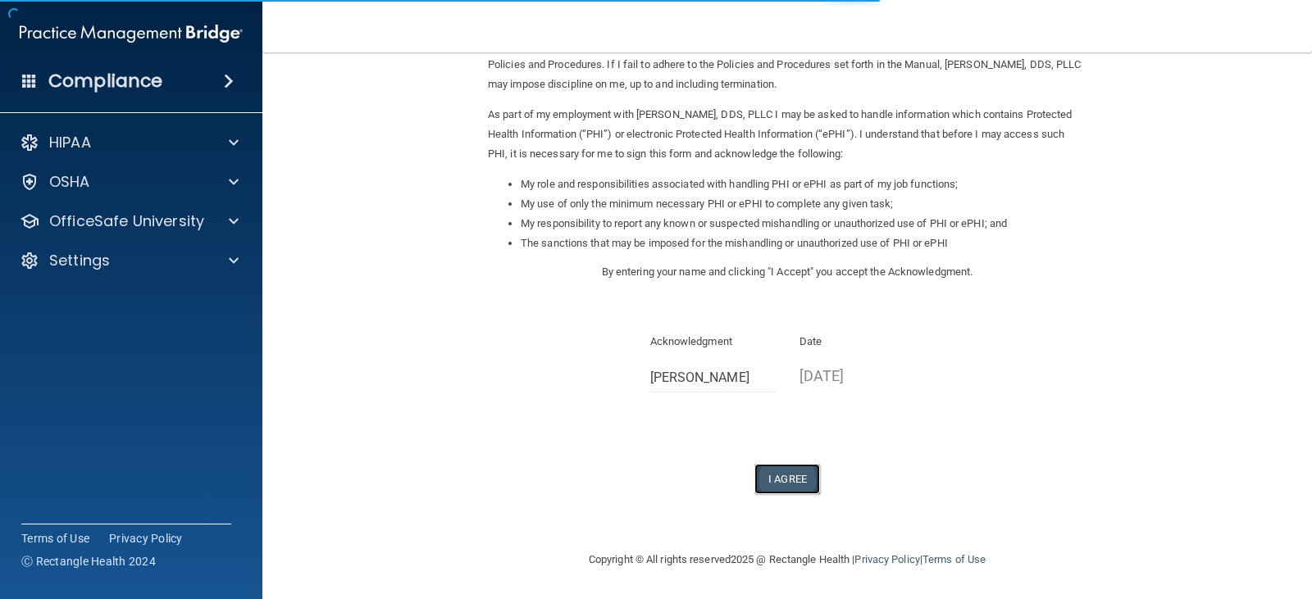
click at [768, 485] on button "I Agree" at bounding box center [787, 479] width 66 height 30
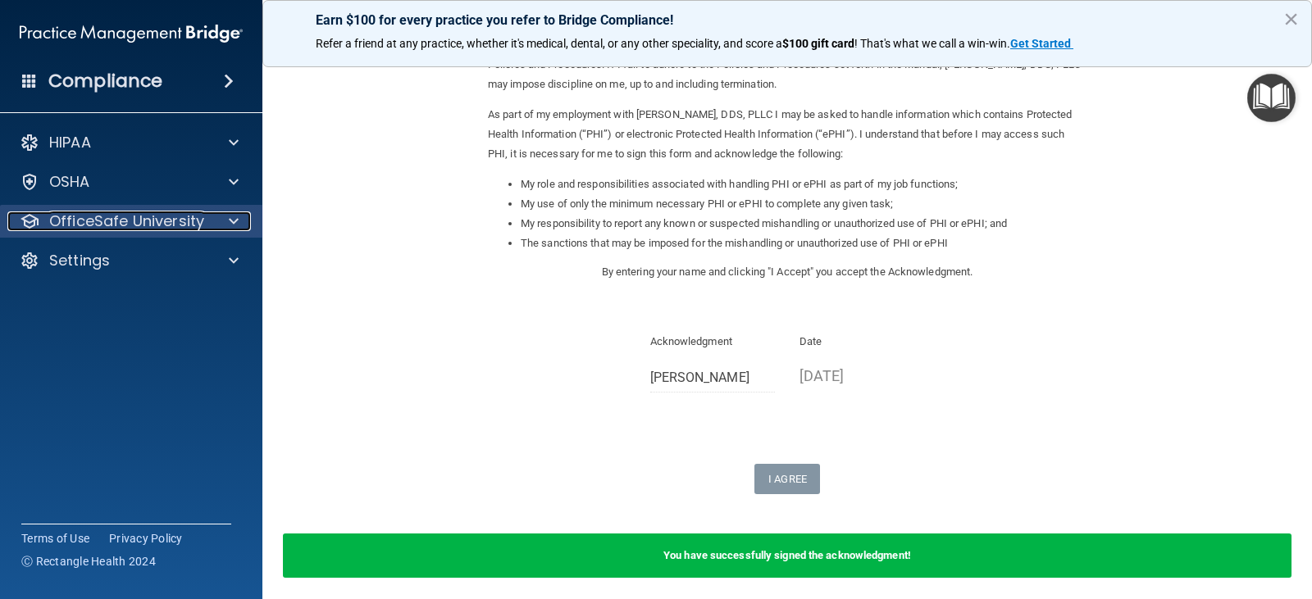
click at [122, 226] on p "OfficeSafe University" at bounding box center [126, 222] width 155 height 20
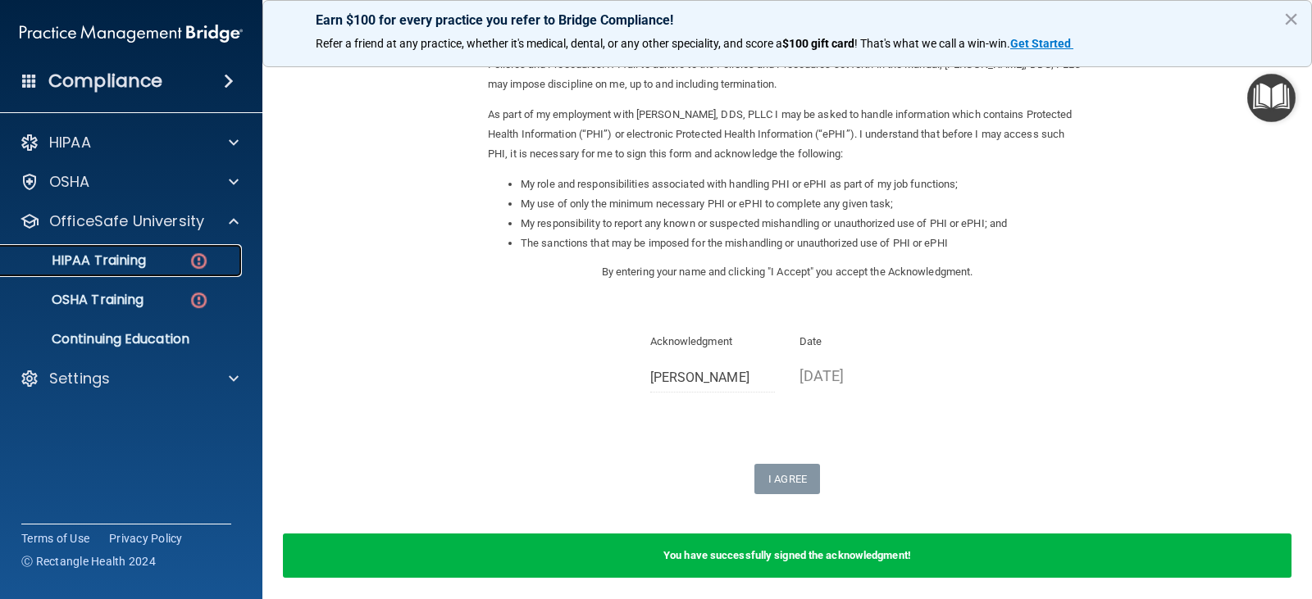
click at [194, 262] on img at bounding box center [199, 261] width 20 height 20
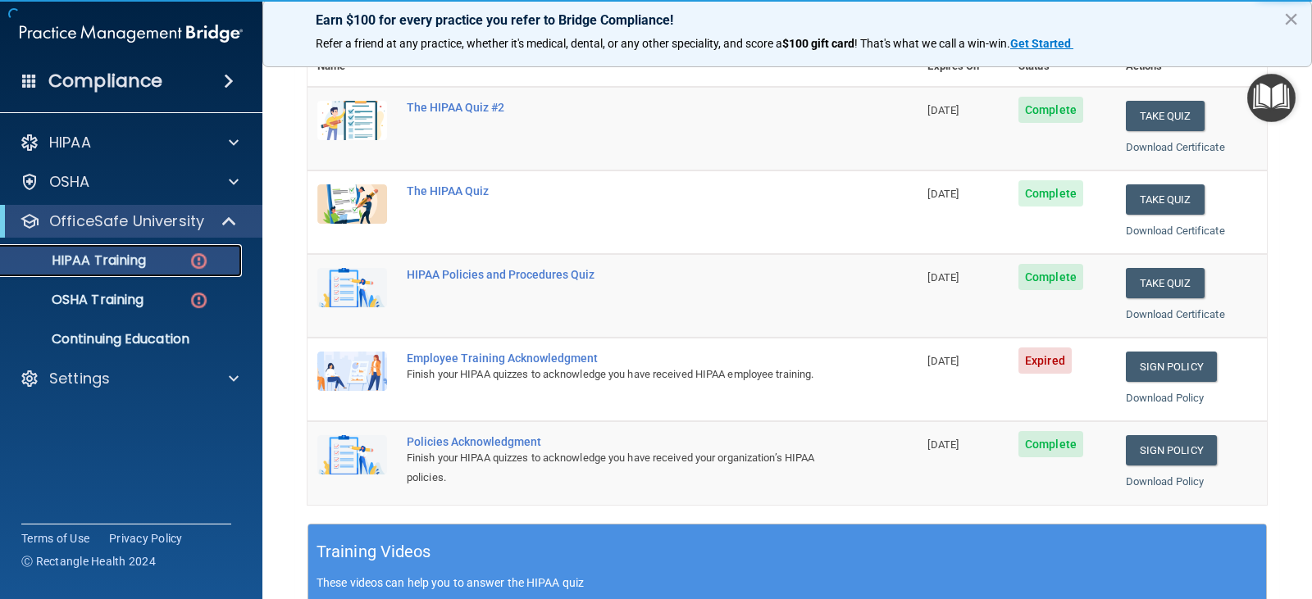
scroll to position [162, 0]
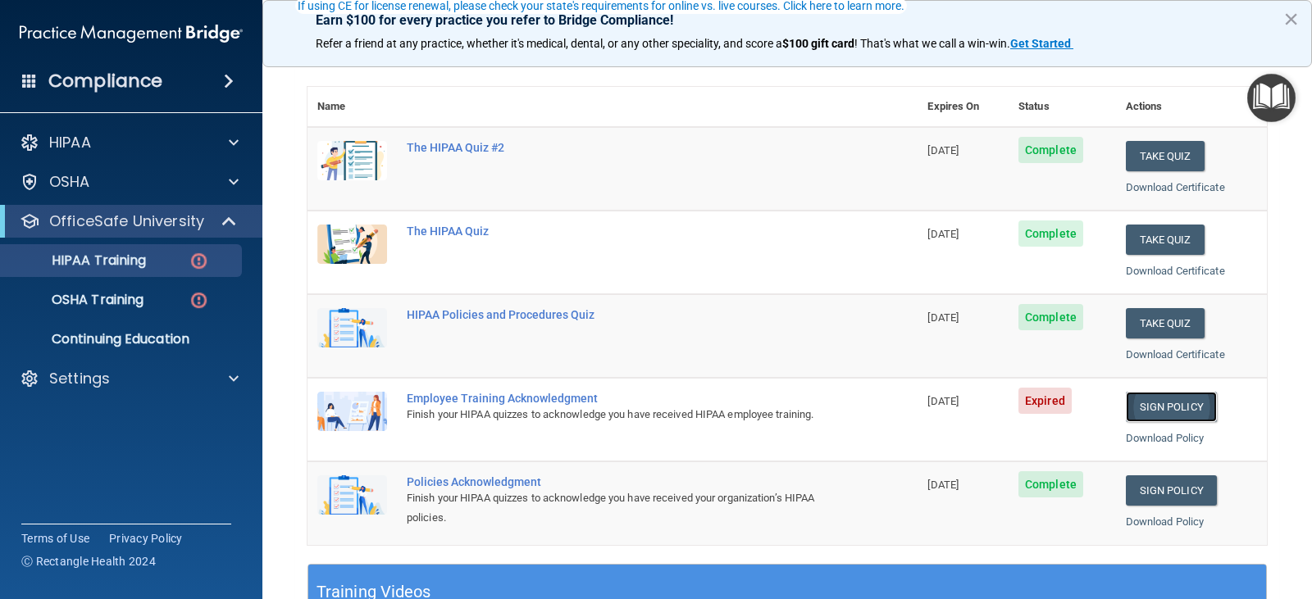
click at [1139, 413] on link "Sign Policy" at bounding box center [1171, 407] width 91 height 30
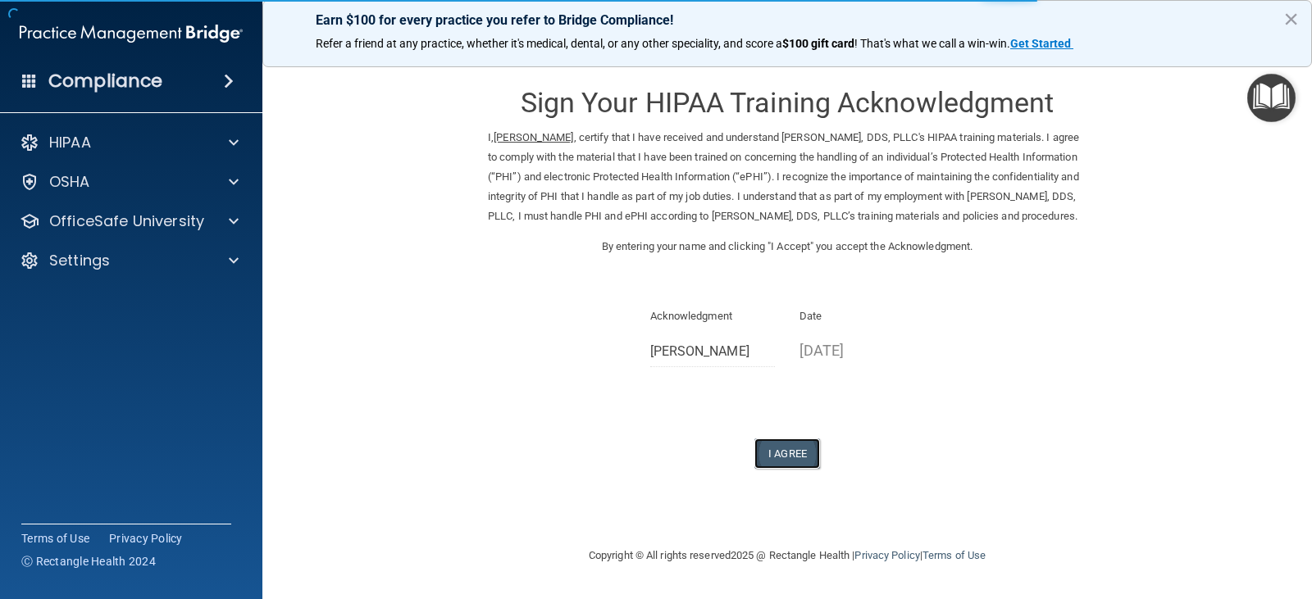
click at [781, 467] on button "I Agree" at bounding box center [787, 454] width 66 height 30
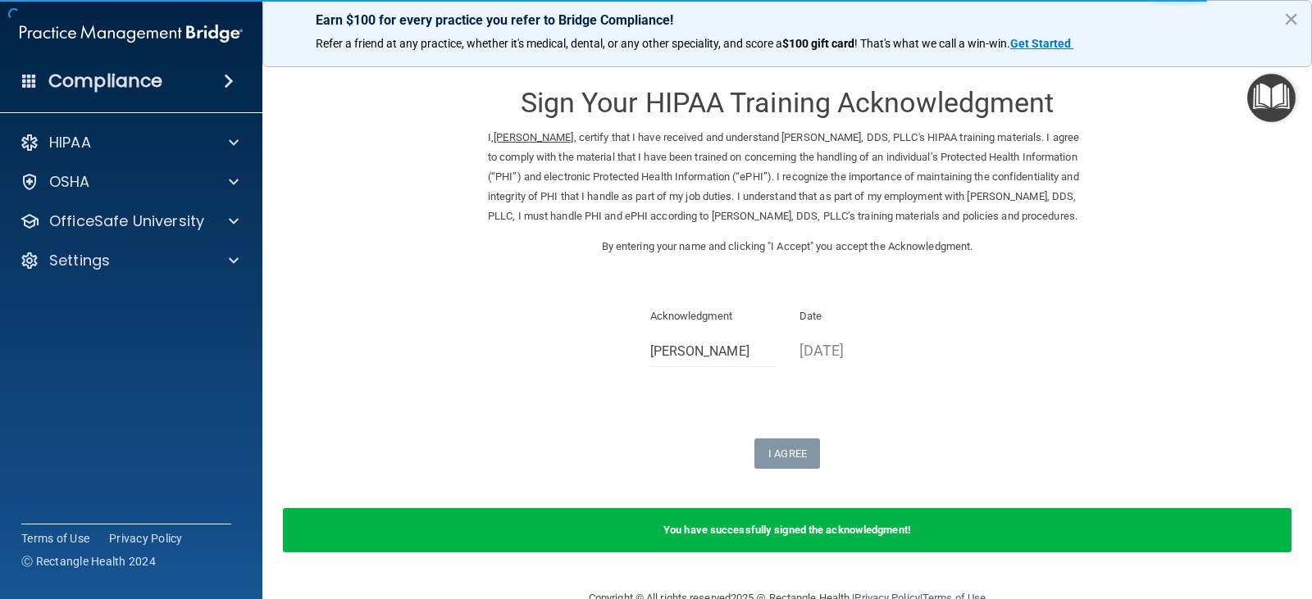
scroll to position [58, 0]
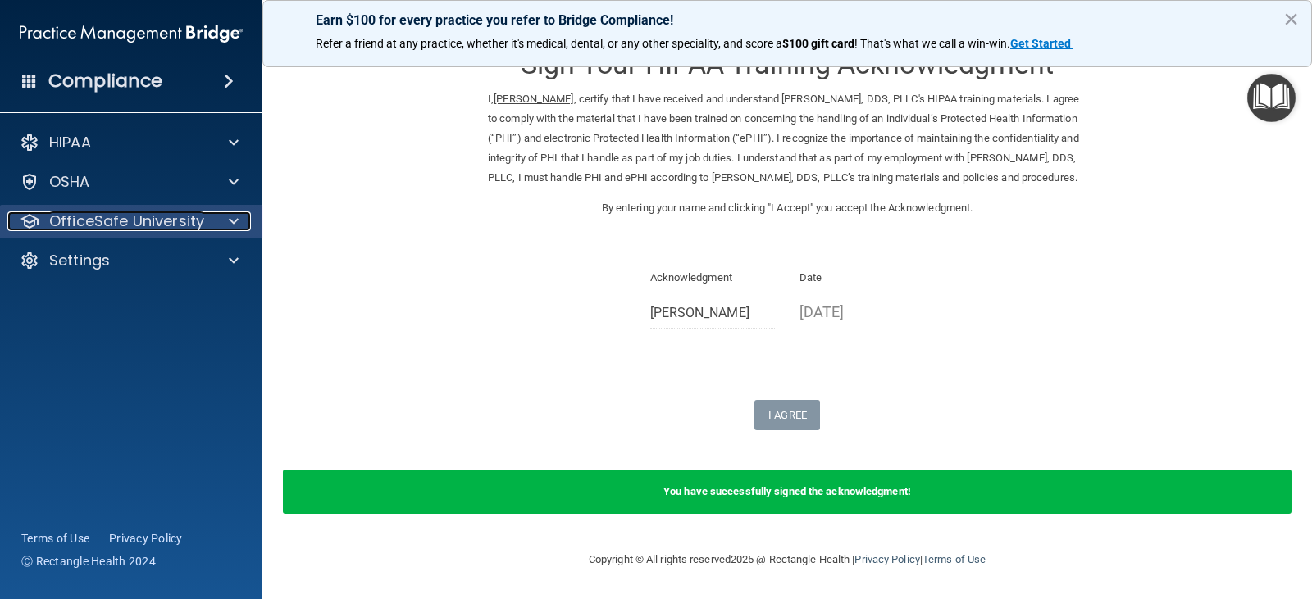
click at [184, 225] on p "OfficeSafe University" at bounding box center [126, 222] width 155 height 20
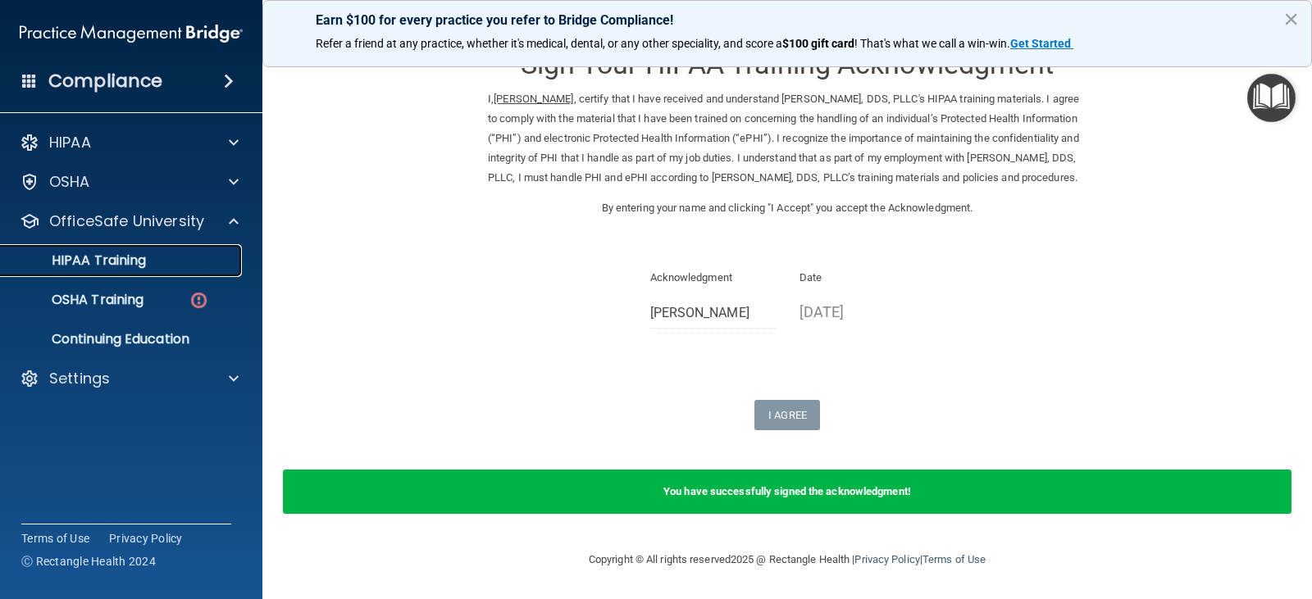
click at [164, 269] on link "HIPAA Training" at bounding box center [113, 260] width 258 height 33
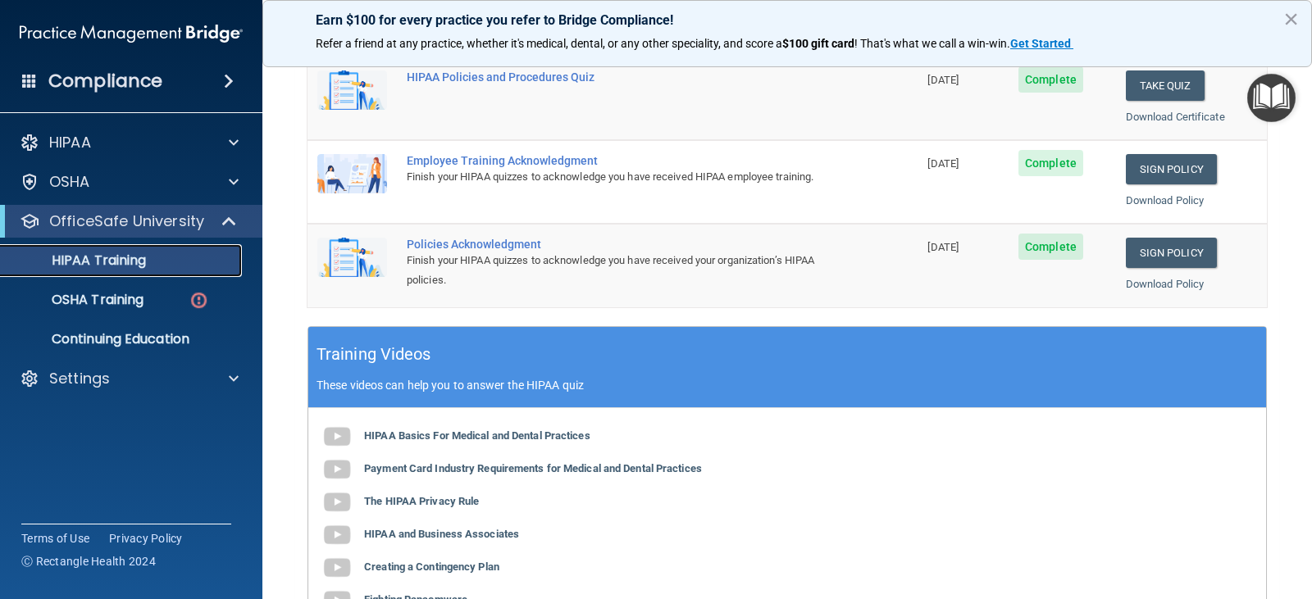
scroll to position [164, 0]
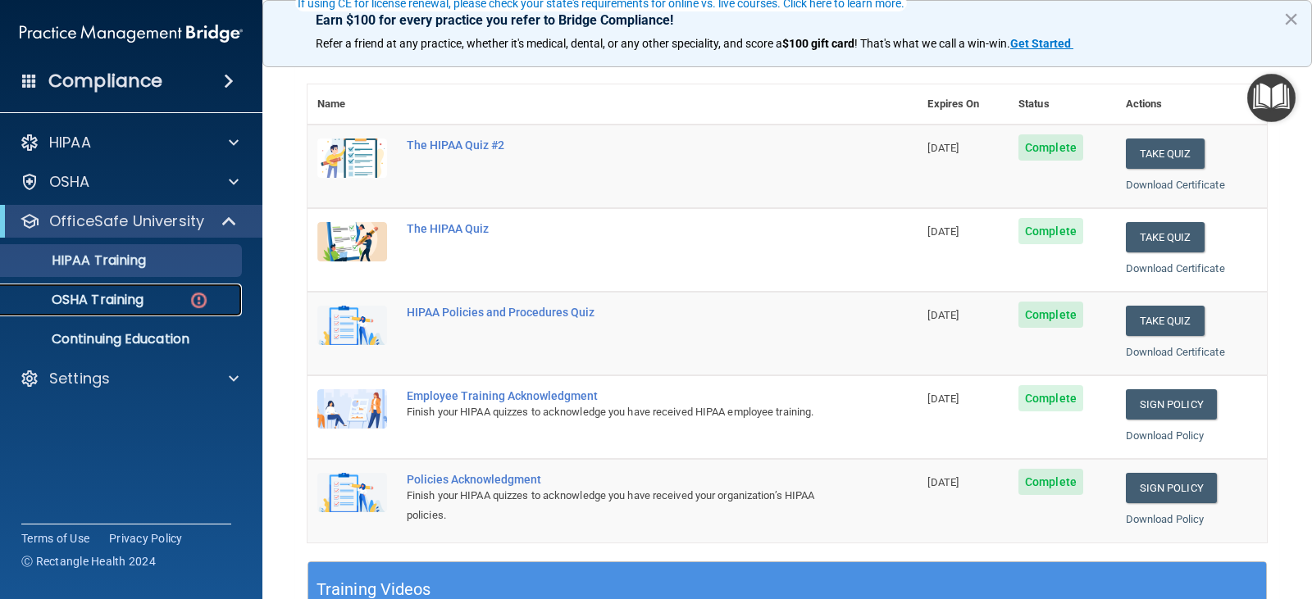
click at [116, 307] on p "OSHA Training" at bounding box center [77, 300] width 133 height 16
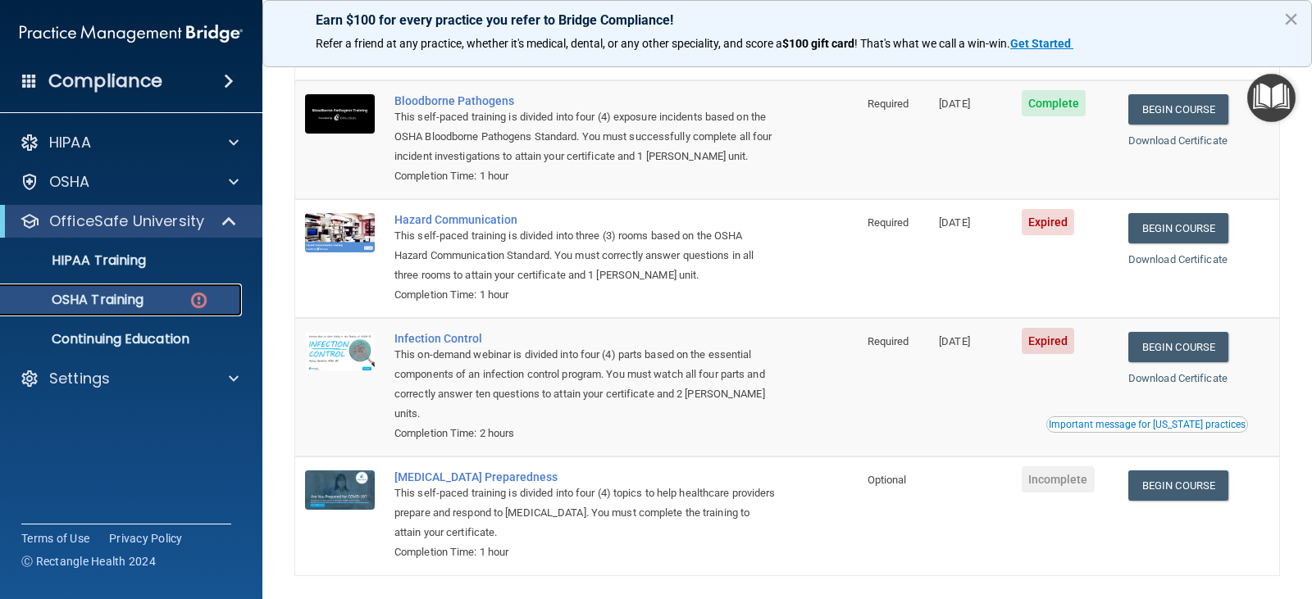
scroll to position [50, 0]
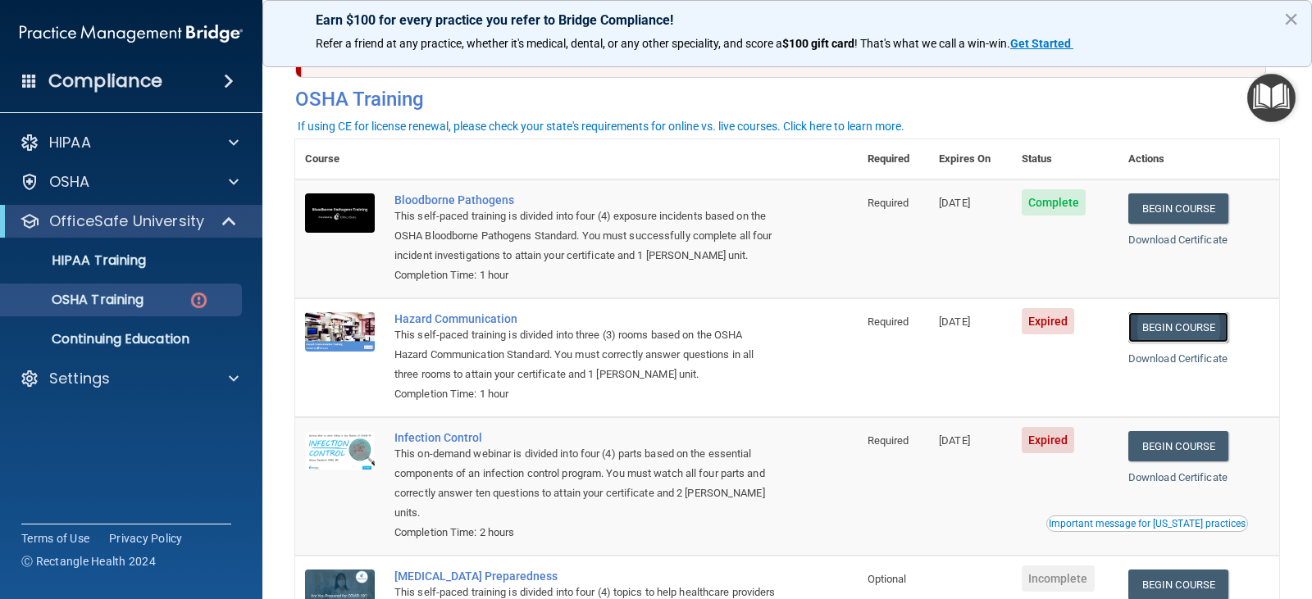
click at [1167, 321] on link "Begin Course" at bounding box center [1178, 327] width 100 height 30
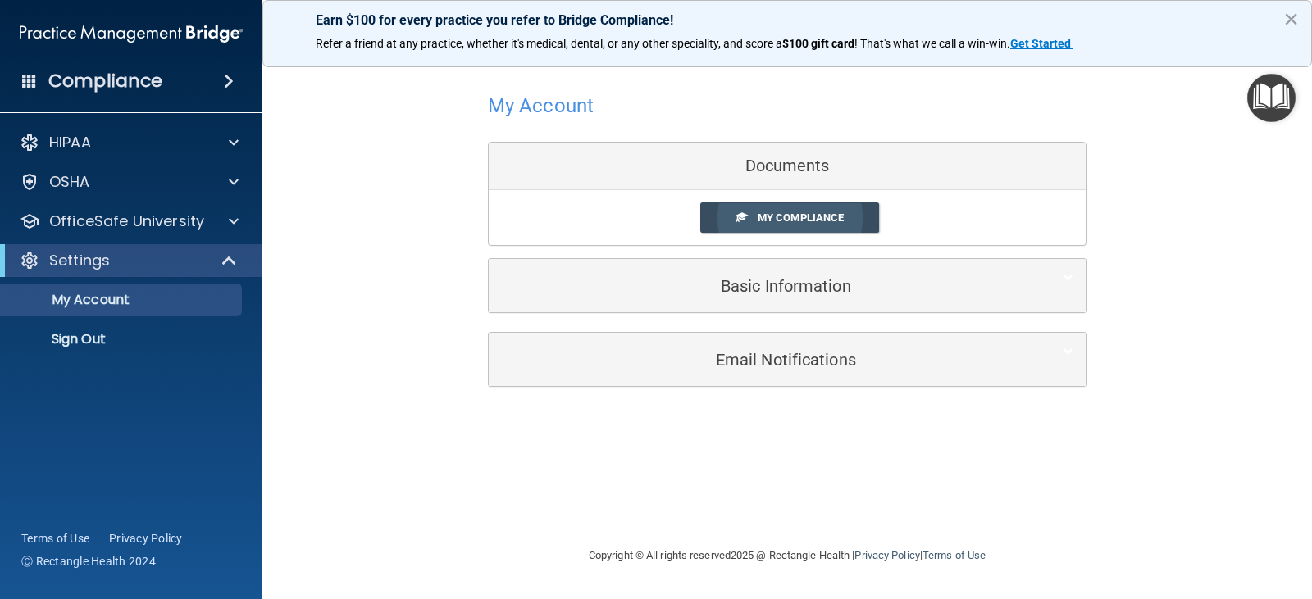
click at [808, 220] on span "My Compliance" at bounding box center [801, 218] width 86 height 12
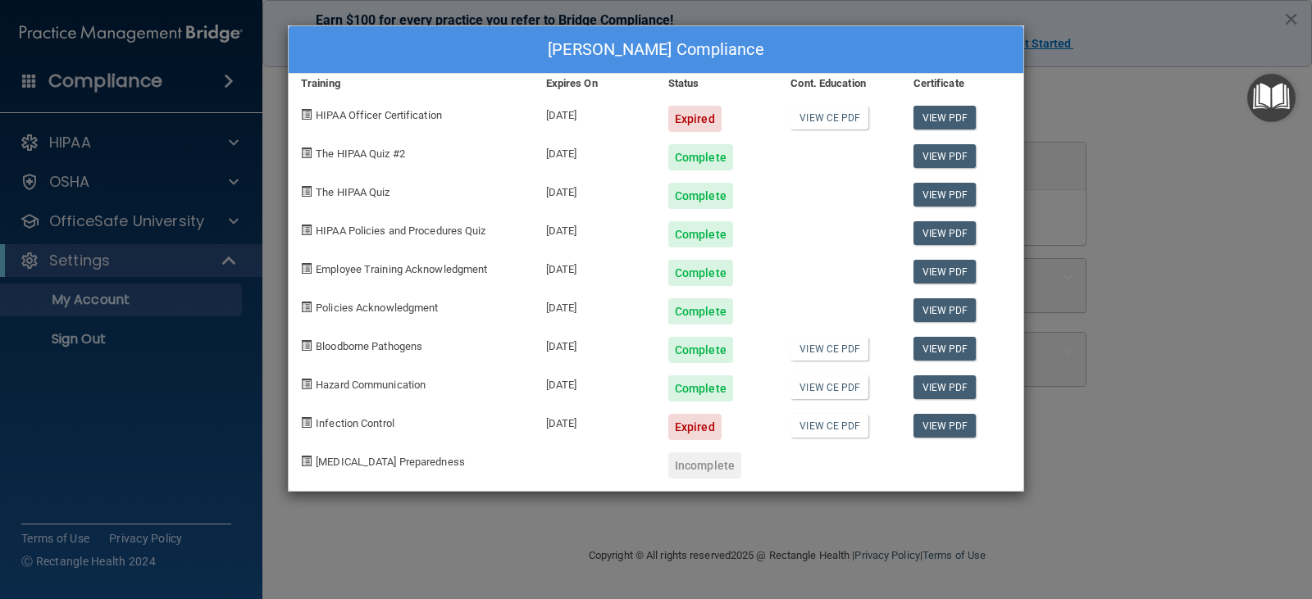
click at [1117, 200] on div "Mckenzie Conroy's Compliance Training Expires On Status Cont. Education Certifi…" at bounding box center [656, 299] width 1312 height 599
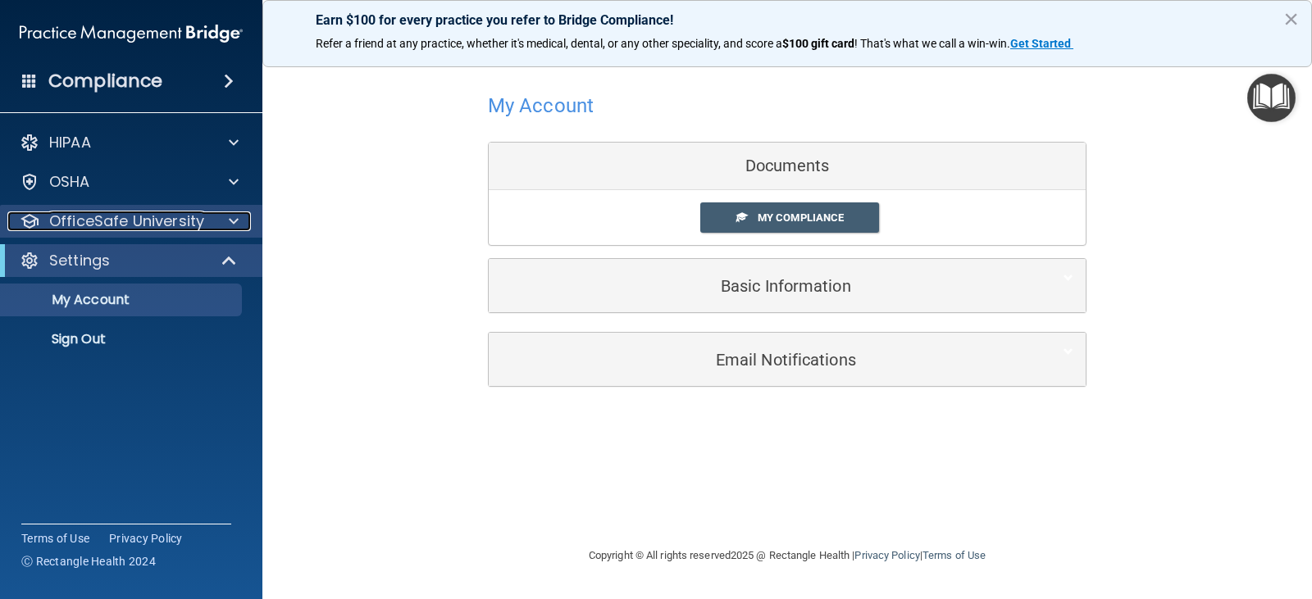
click at [136, 227] on p "OfficeSafe University" at bounding box center [126, 222] width 155 height 20
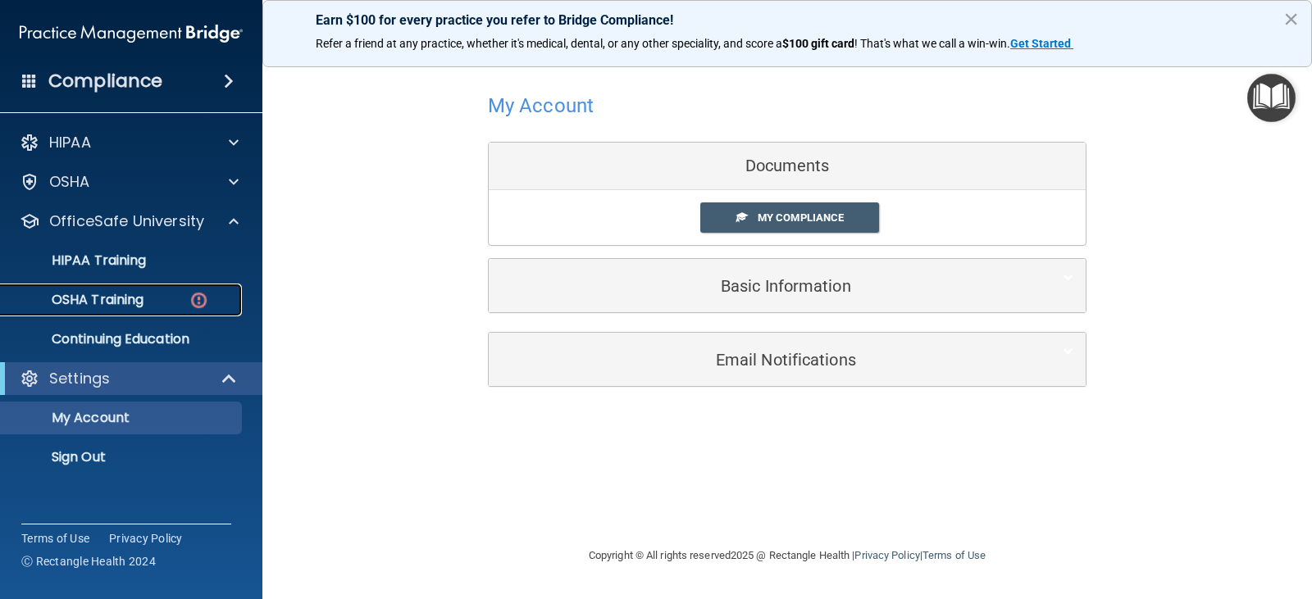
click at [193, 287] on link "OSHA Training" at bounding box center [113, 300] width 258 height 33
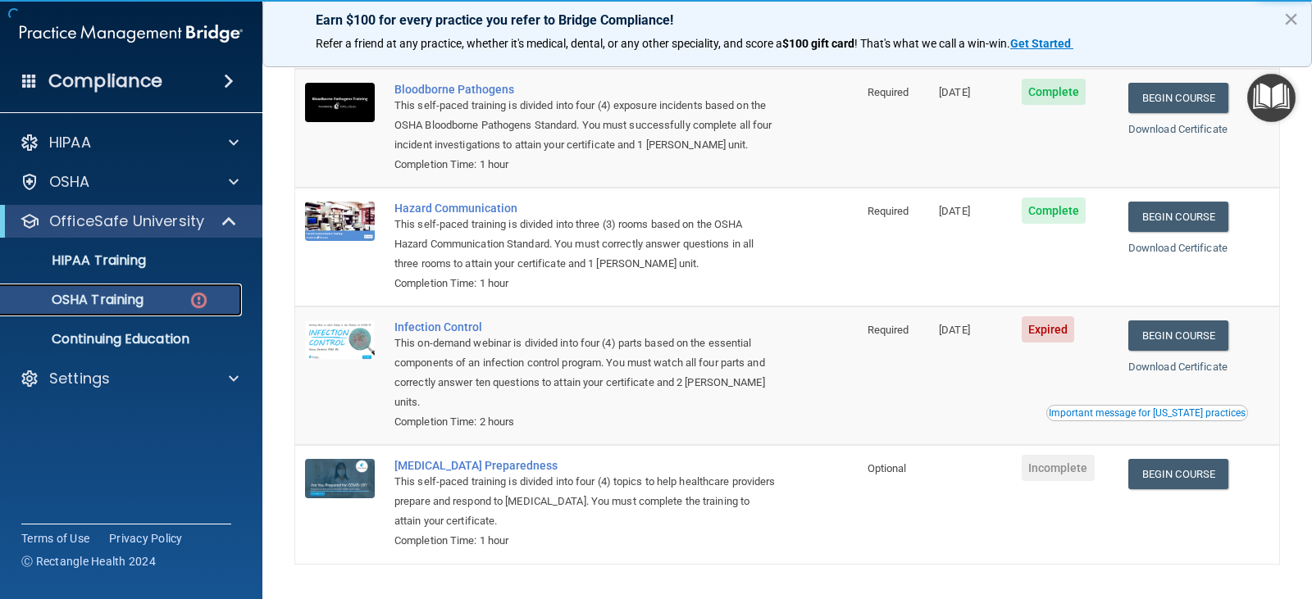
scroll to position [214, 0]
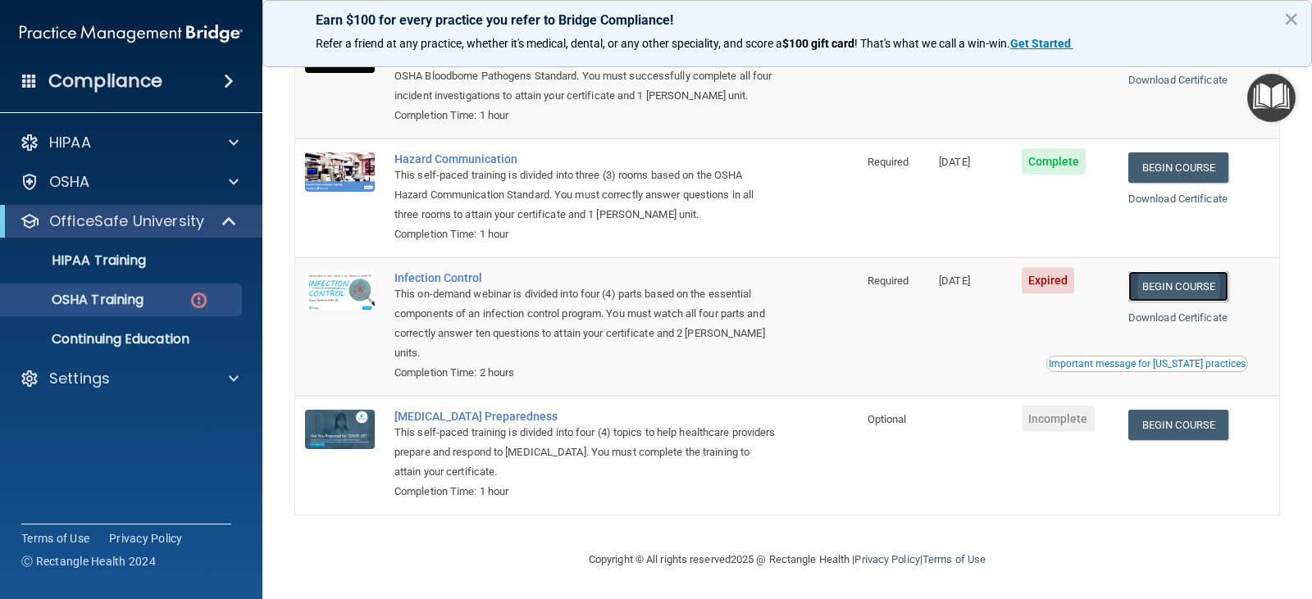
click at [1147, 287] on link "Begin Course" at bounding box center [1178, 286] width 100 height 30
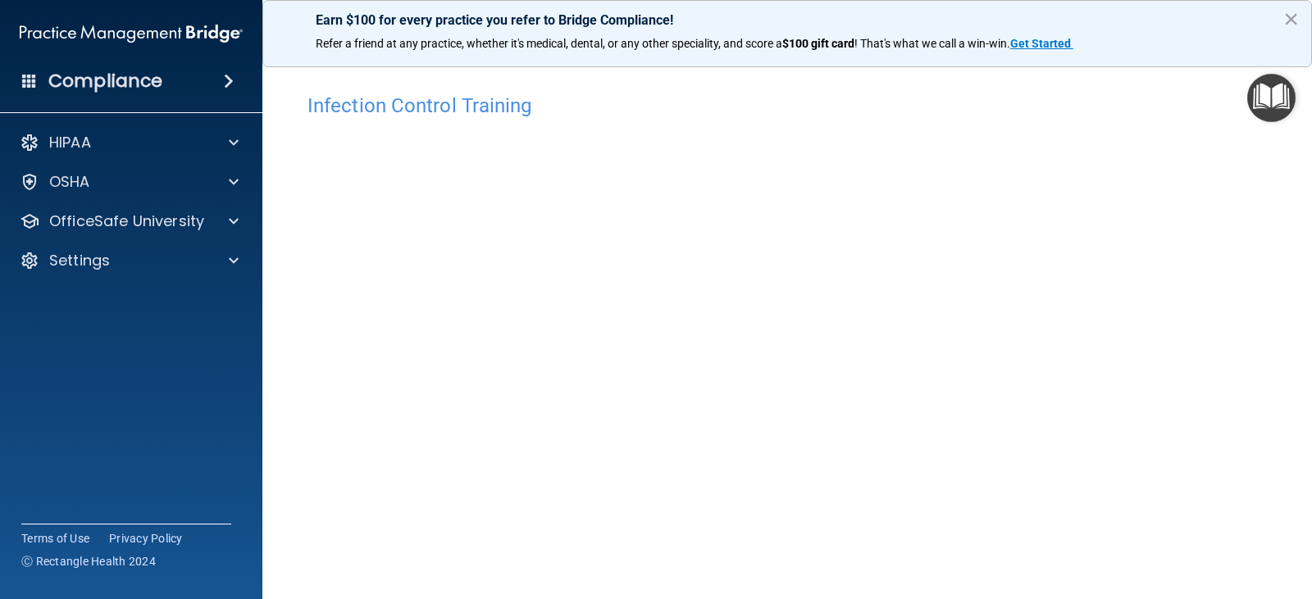
scroll to position [82, 0]
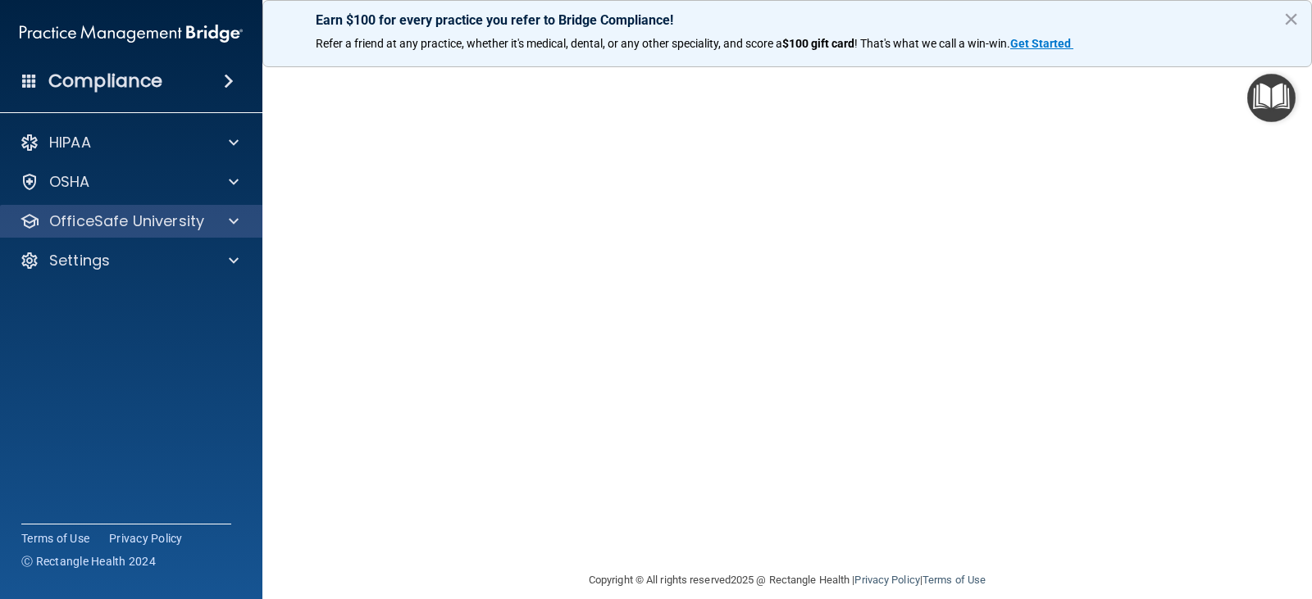
click at [142, 231] on div "OfficeSafe University" at bounding box center [131, 221] width 263 height 33
click at [227, 216] on div at bounding box center [231, 222] width 41 height 20
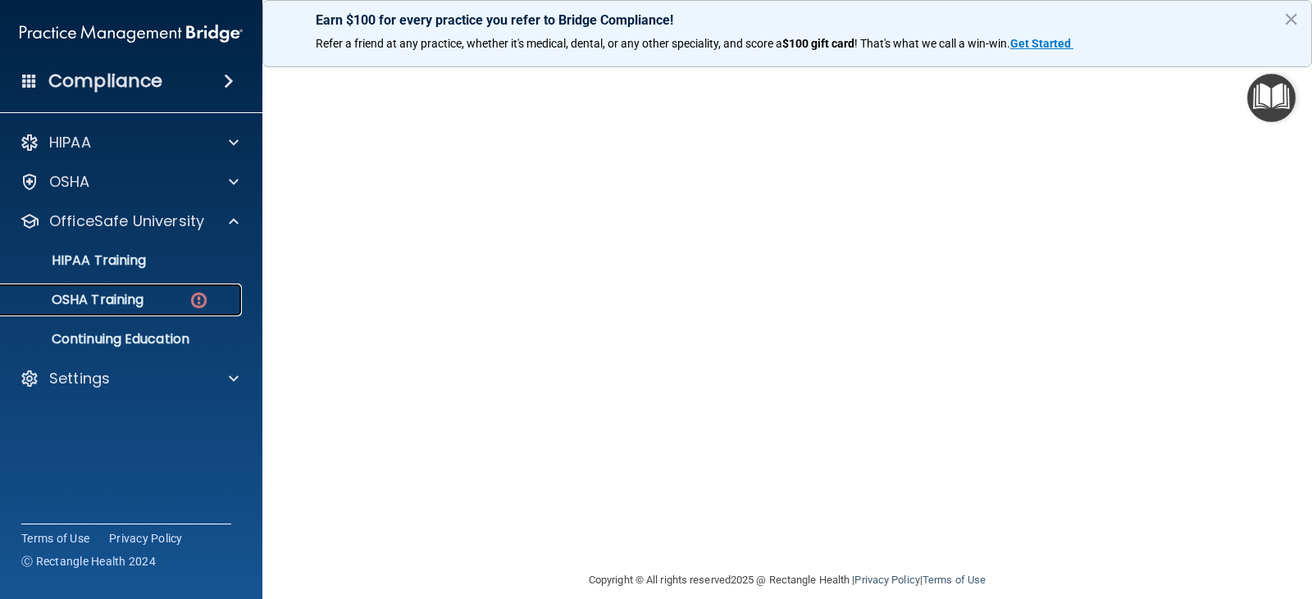
click at [175, 286] on link "OSHA Training" at bounding box center [113, 300] width 258 height 33
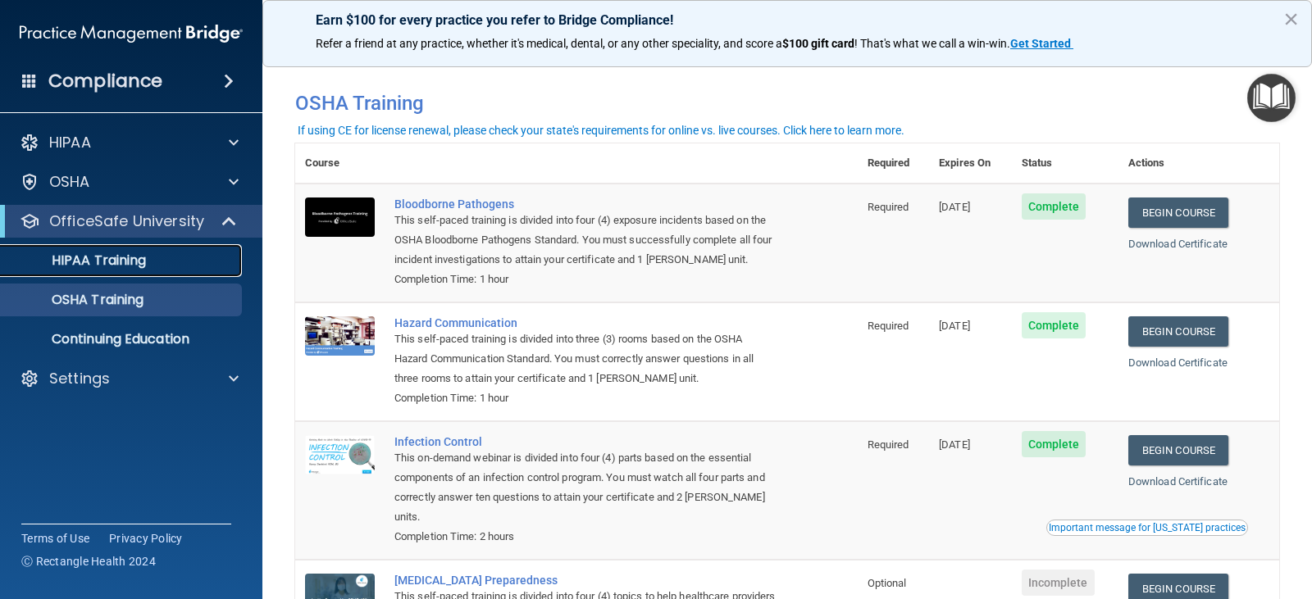
click at [124, 266] on p "HIPAA Training" at bounding box center [78, 261] width 135 height 16
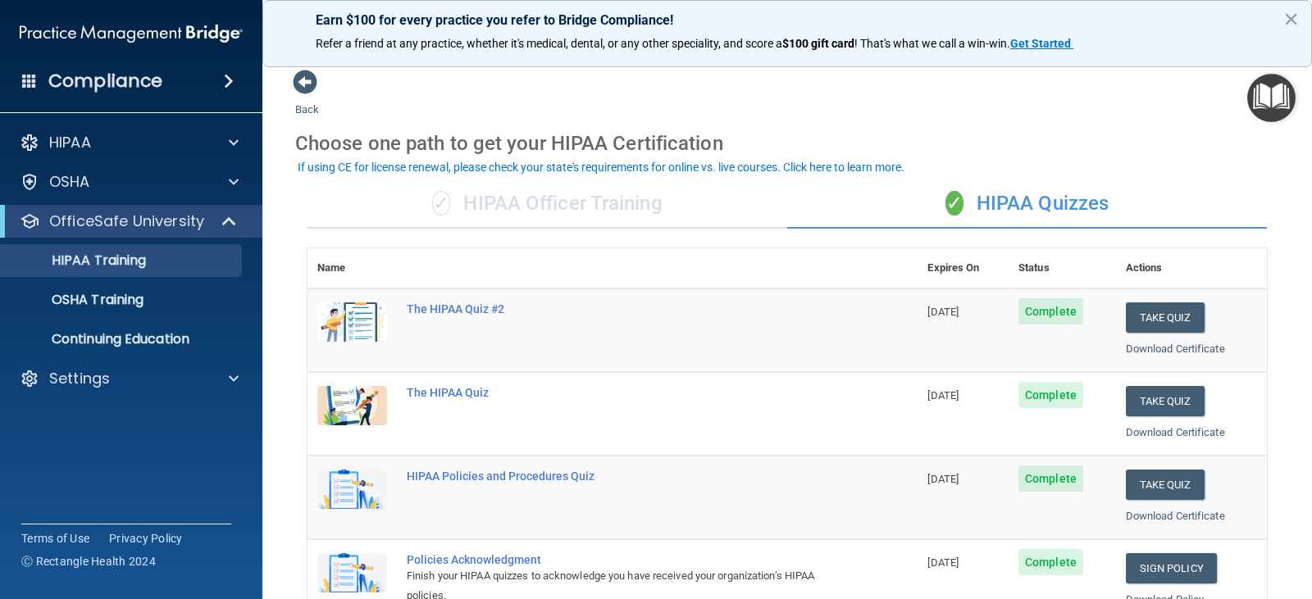
click at [517, 213] on div "✓ HIPAA Officer Training" at bounding box center [547, 204] width 480 height 49
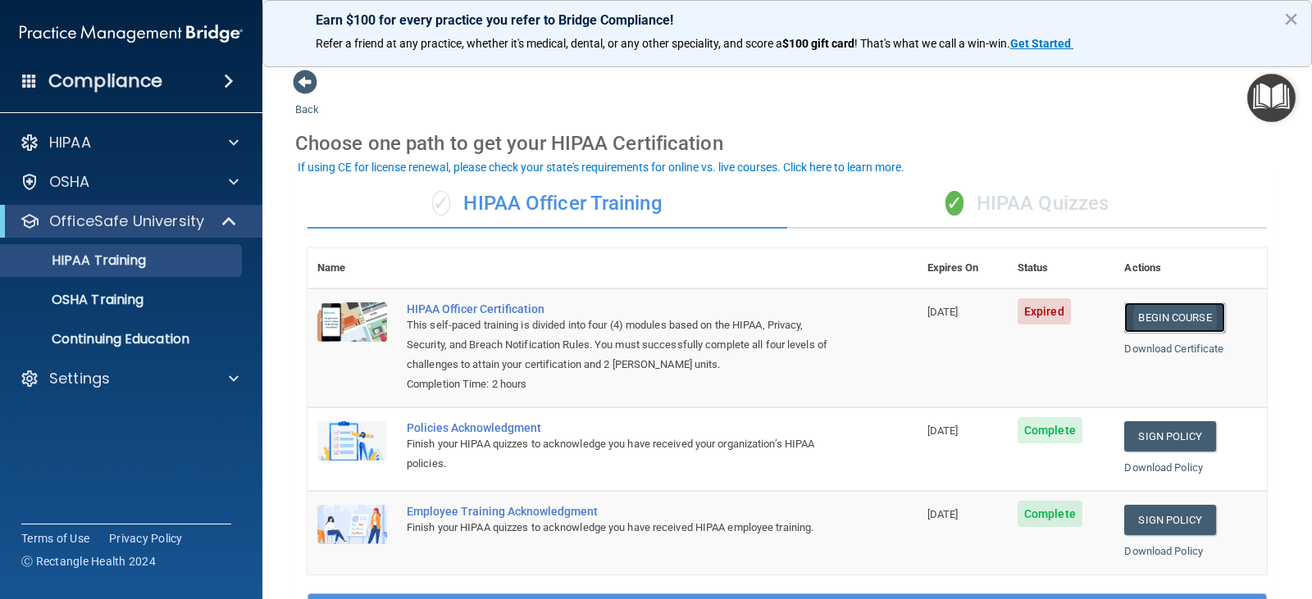
click at [1173, 323] on link "Begin Course" at bounding box center [1174, 318] width 100 height 30
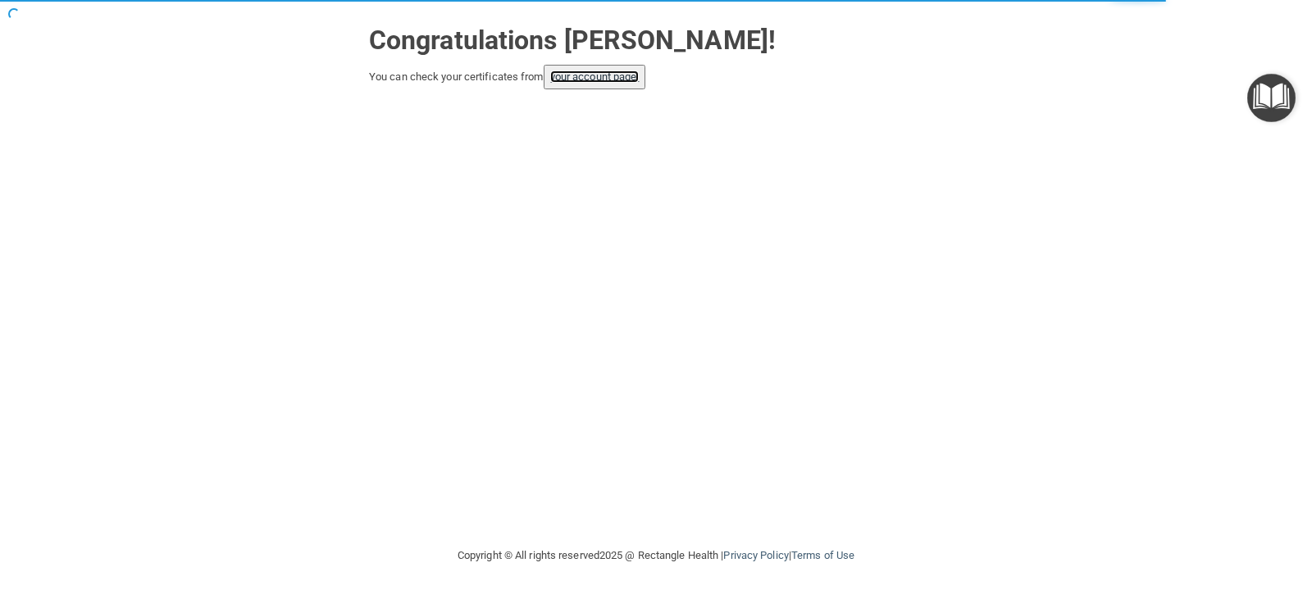
click at [601, 78] on link "your account page!" at bounding box center [594, 77] width 89 height 12
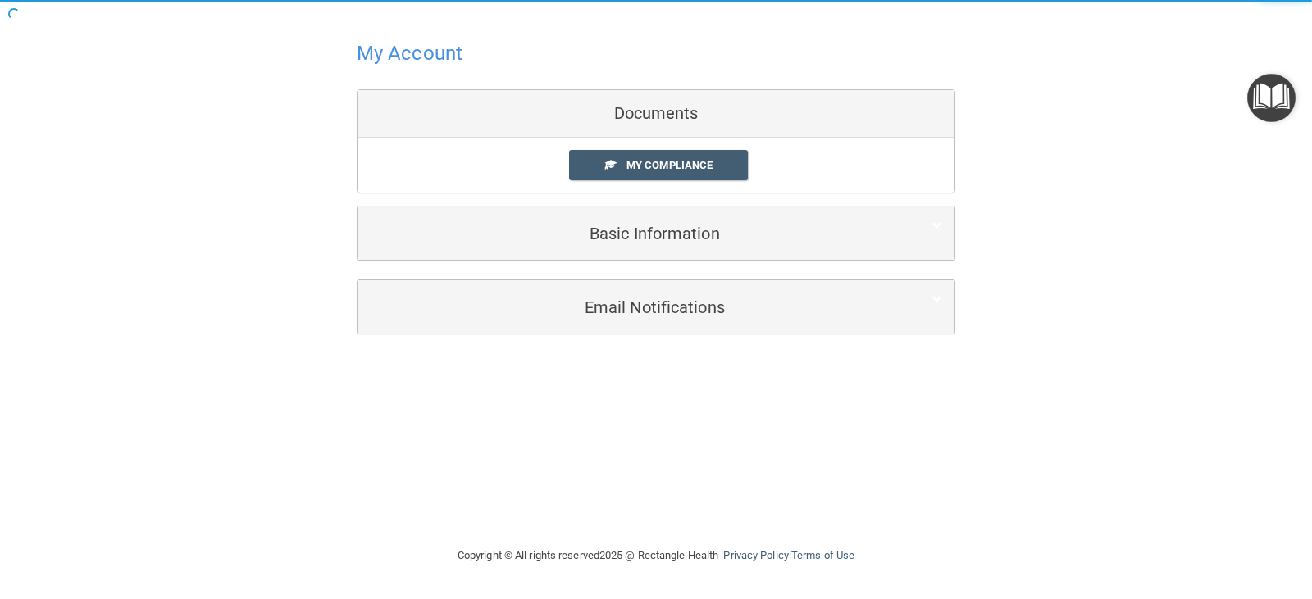
click at [653, 157] on link "My Compliance" at bounding box center [659, 165] width 180 height 30
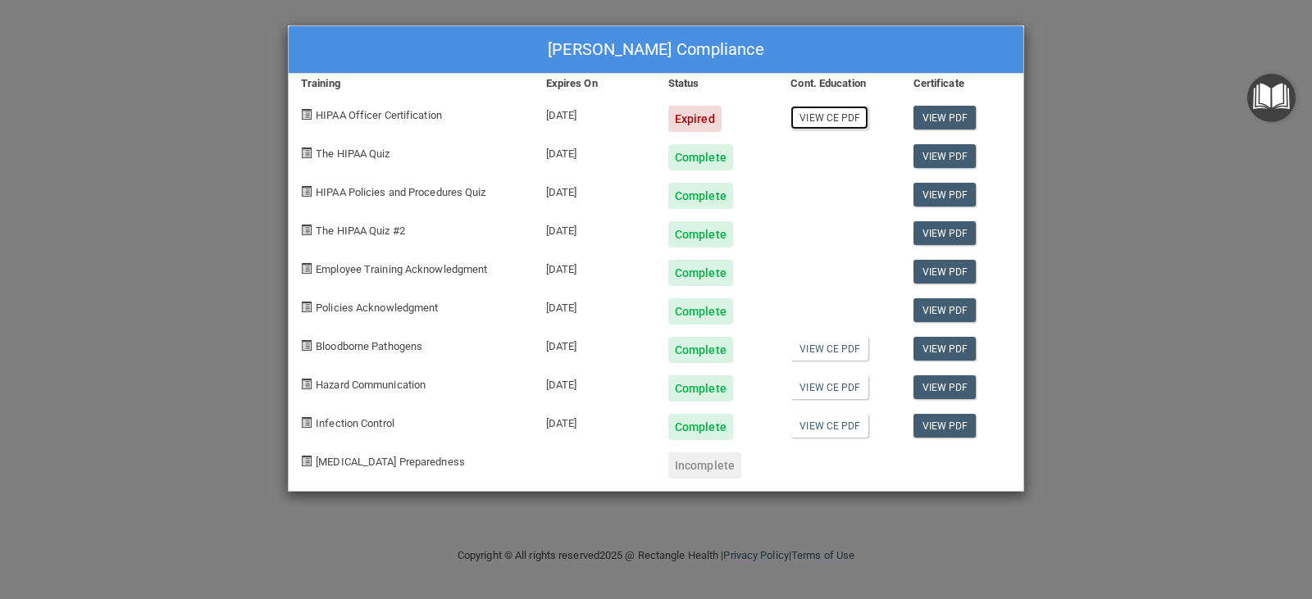
click at [839, 115] on link "View CE PDF" at bounding box center [829, 118] width 78 height 24
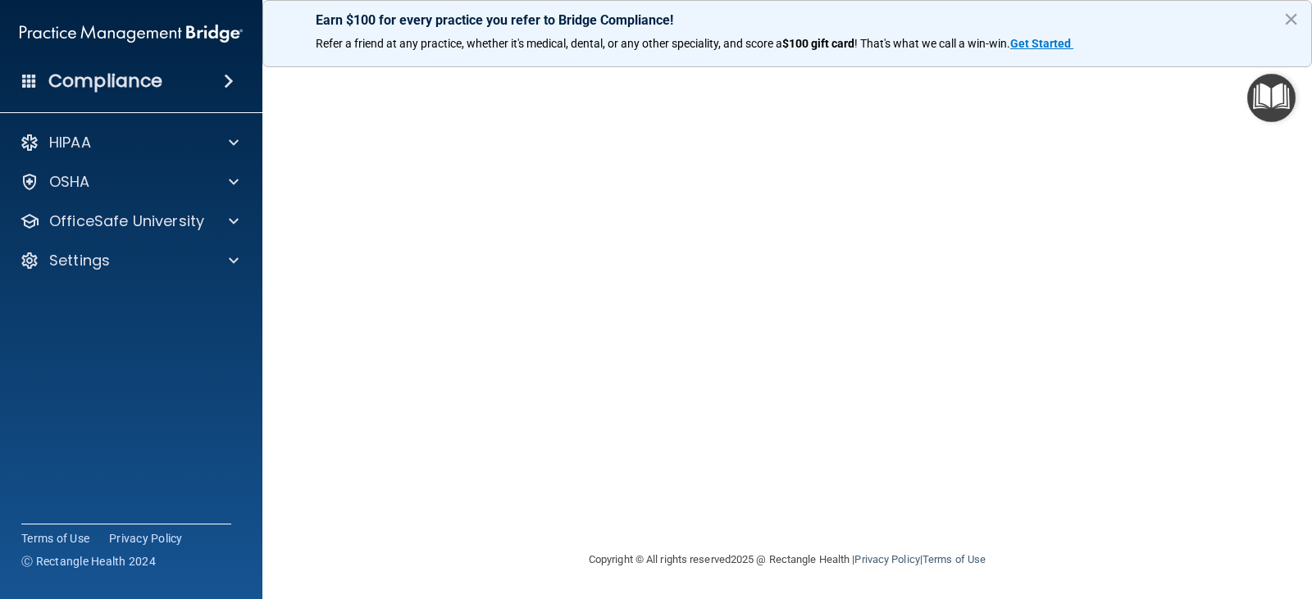
scroll to position [49, 0]
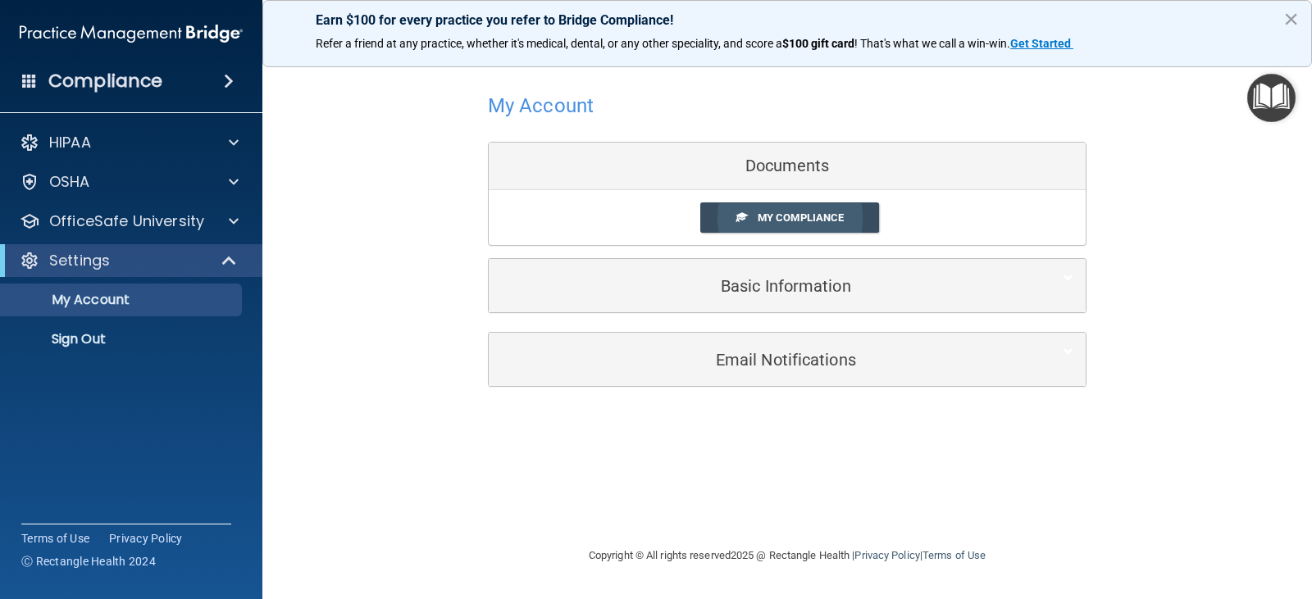
click at [775, 221] on span "My Compliance" at bounding box center [801, 218] width 86 height 12
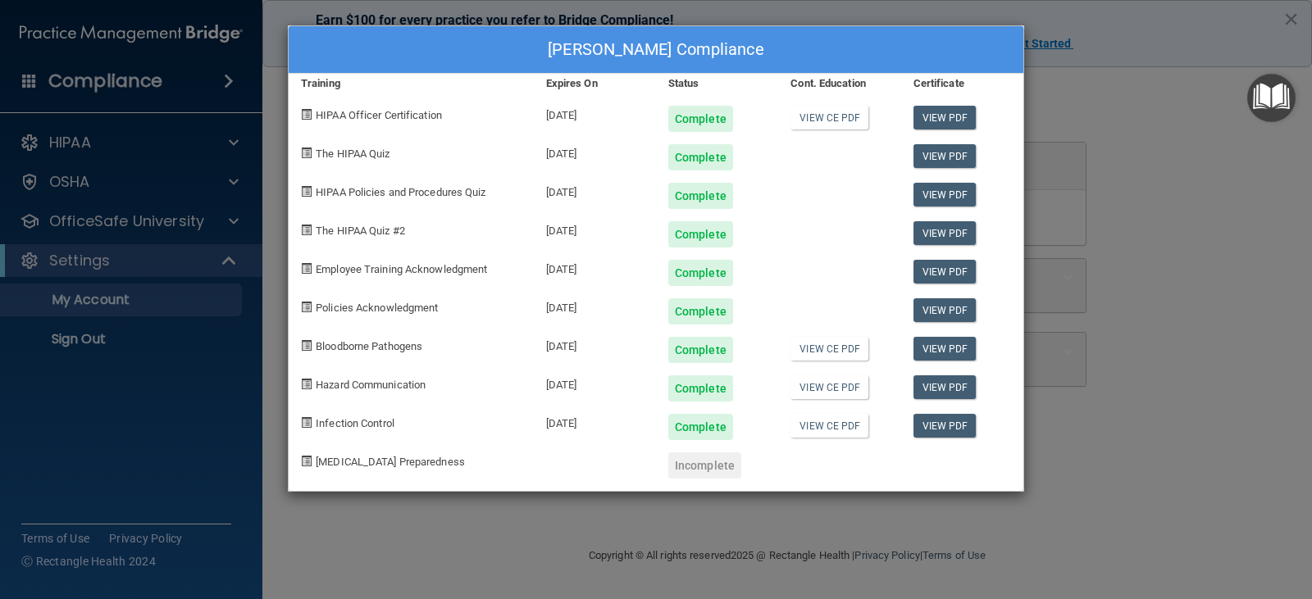
click at [1093, 135] on div "[PERSON_NAME] Compliance Training Expires On Status Cont. Education Certificate…" at bounding box center [656, 299] width 1312 height 599
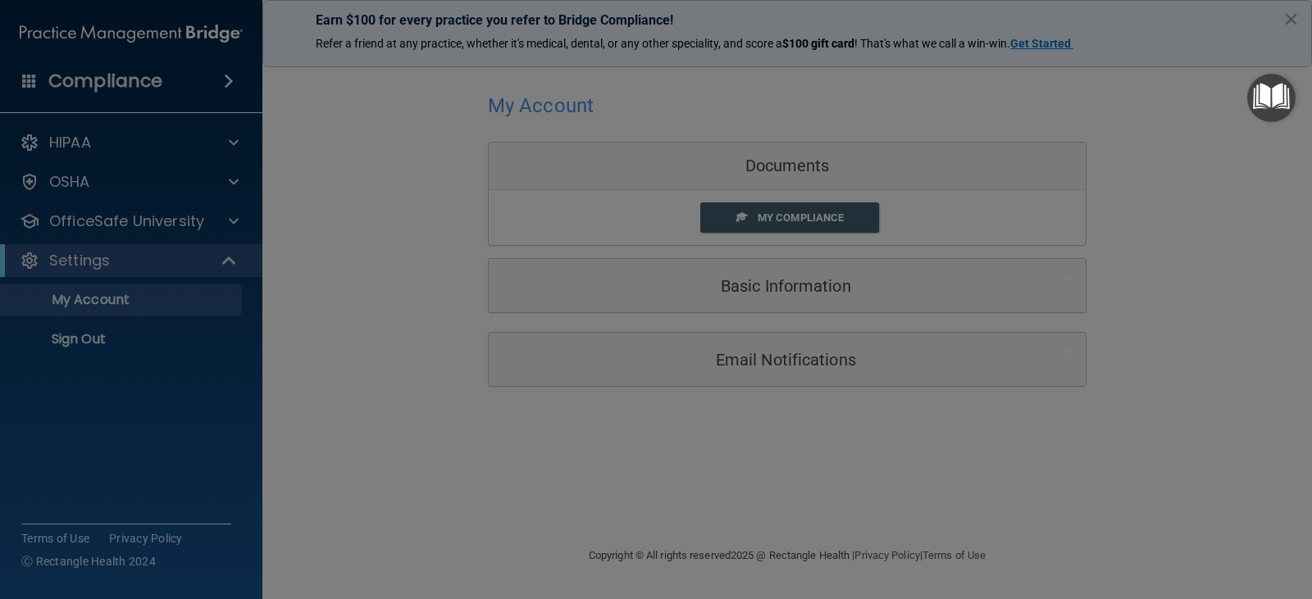
click at [1093, 135] on div "[PERSON_NAME] Compliance Training Expires On Status Cont. Education Certificate…" at bounding box center [656, 299] width 1312 height 599
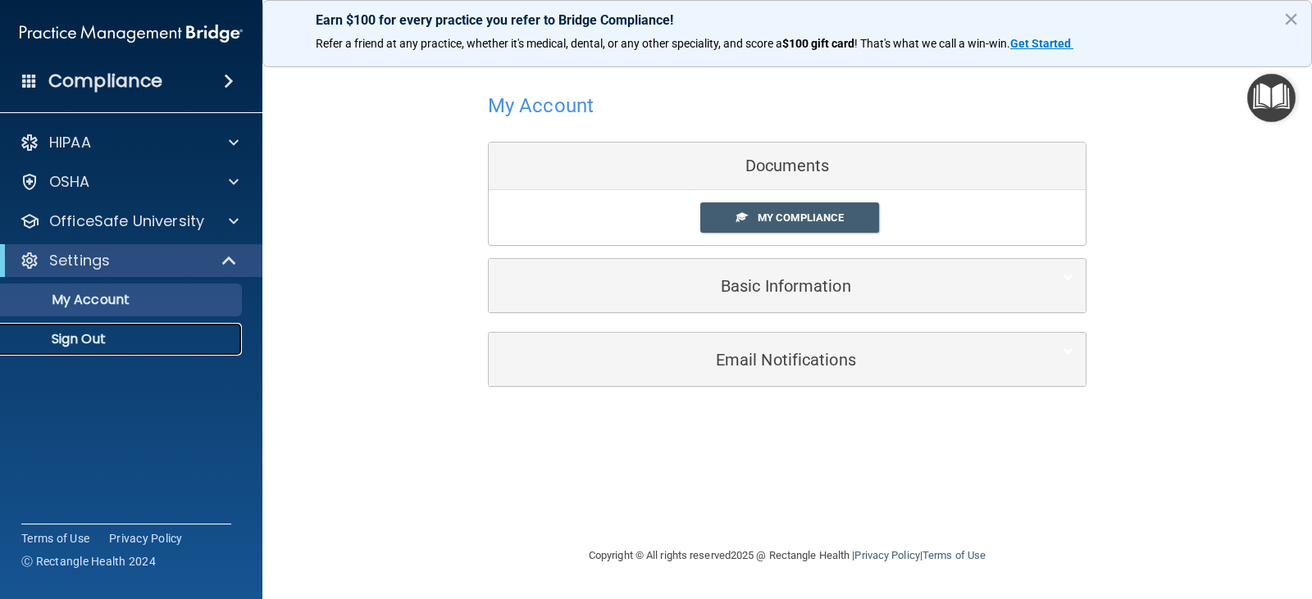
click at [174, 335] on p "Sign Out" at bounding box center [123, 339] width 224 height 16
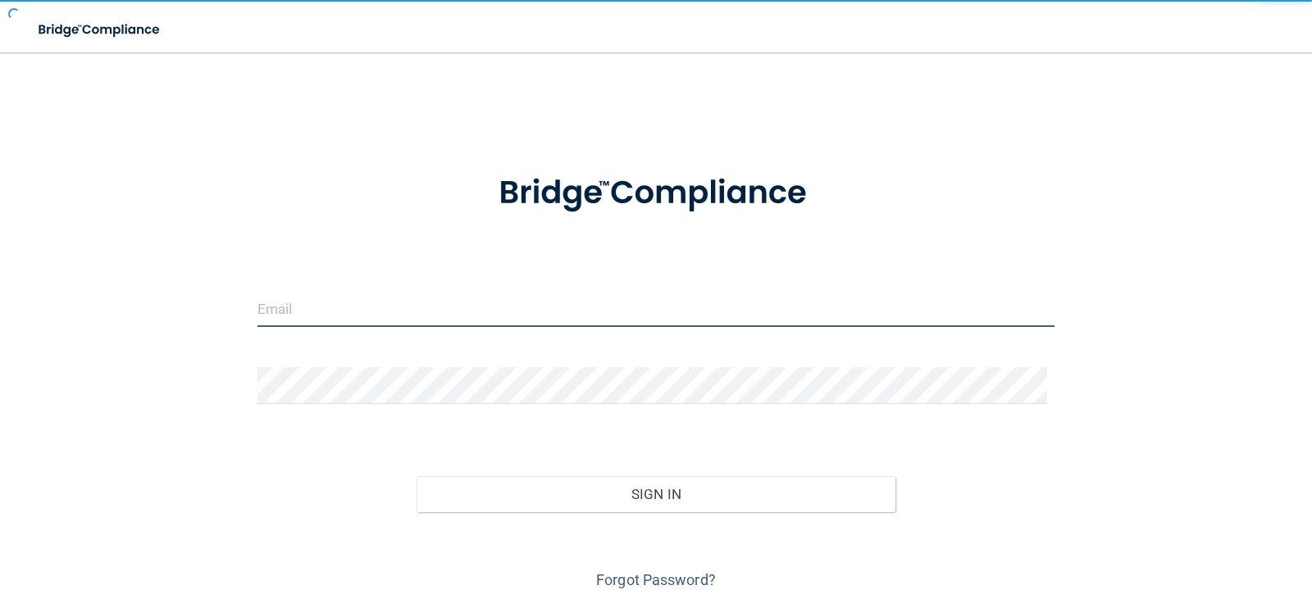
type input "[EMAIL_ADDRESS][DOMAIN_NAME]"
